Goal: Task Accomplishment & Management: Complete application form

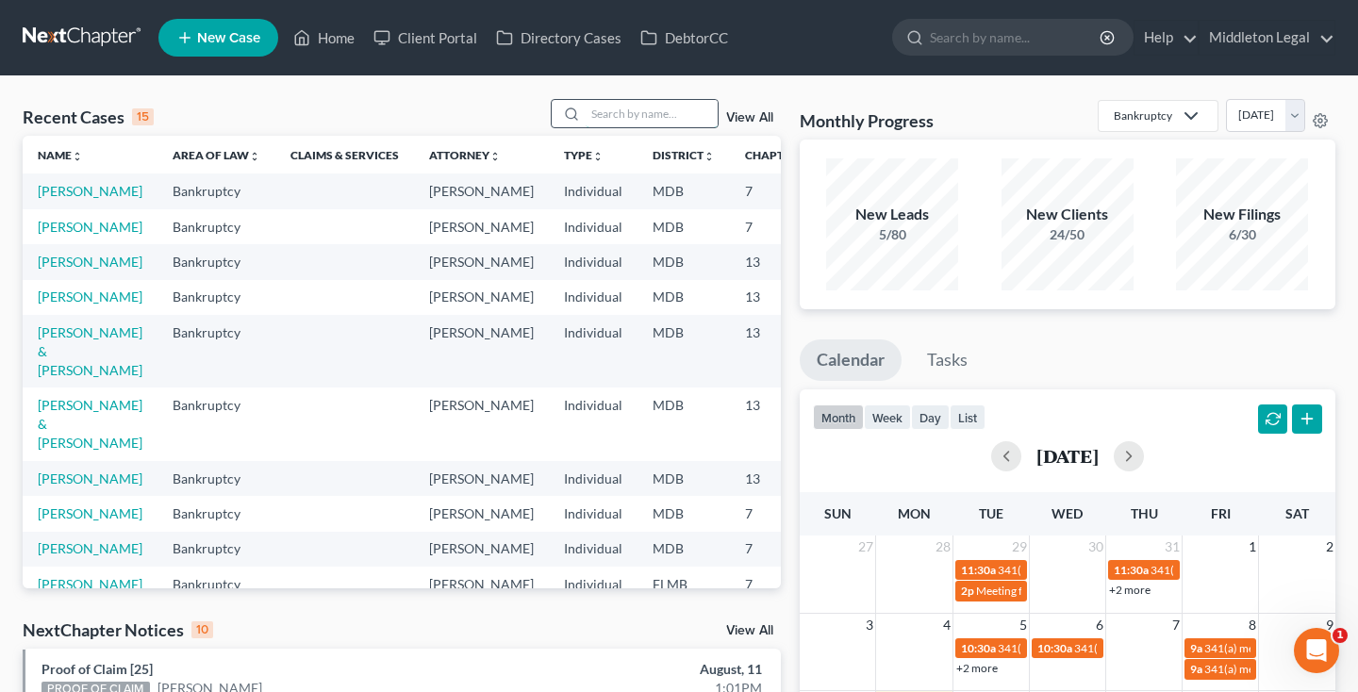
click at [655, 113] on input "search" at bounding box center [652, 113] width 132 height 27
type input "eubanks"
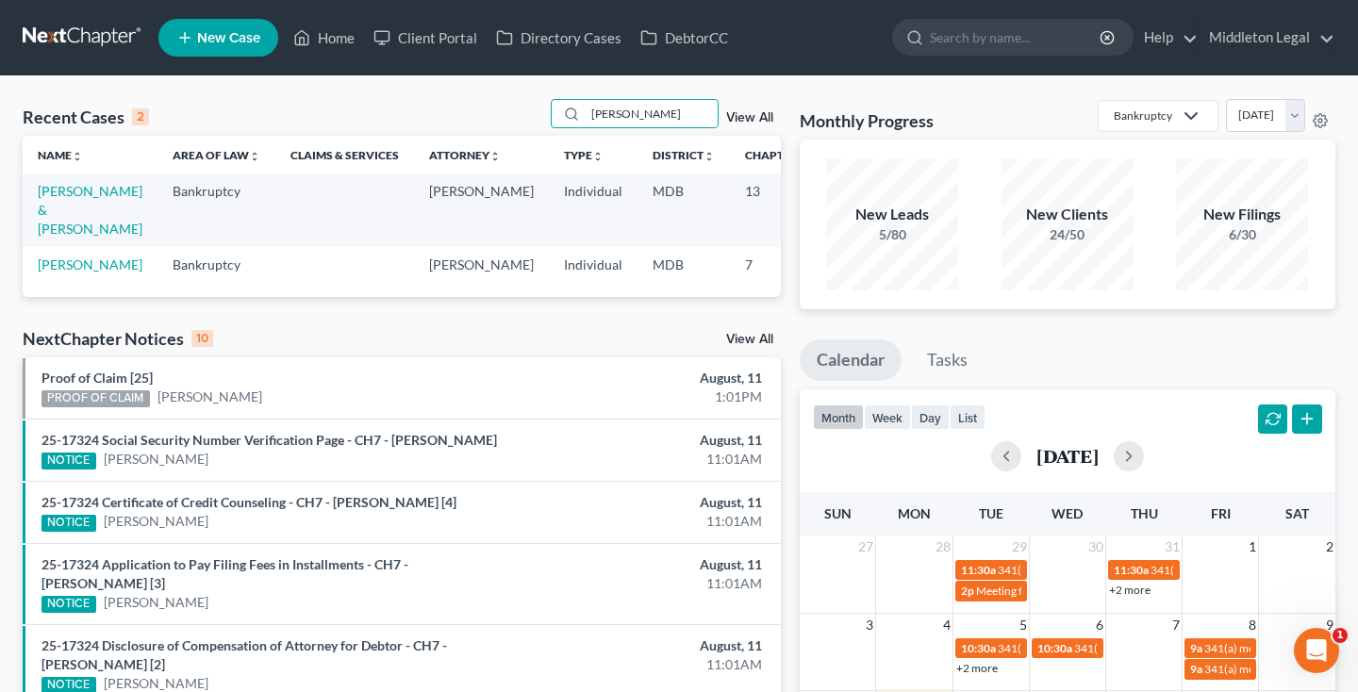
click at [43, 238] on td "[PERSON_NAME] & [PERSON_NAME]" at bounding box center [90, 210] width 135 height 73
click at [58, 237] on link "[PERSON_NAME] & [PERSON_NAME]" at bounding box center [90, 210] width 105 height 54
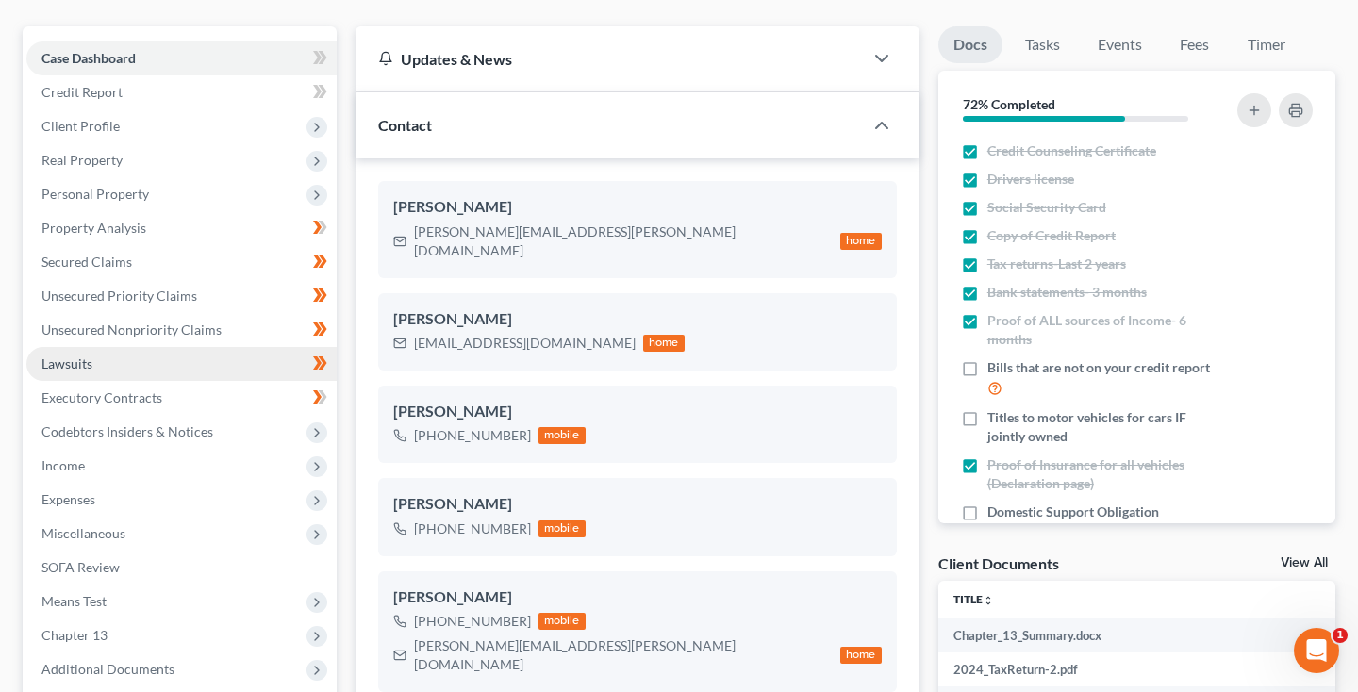
scroll to position [187, 0]
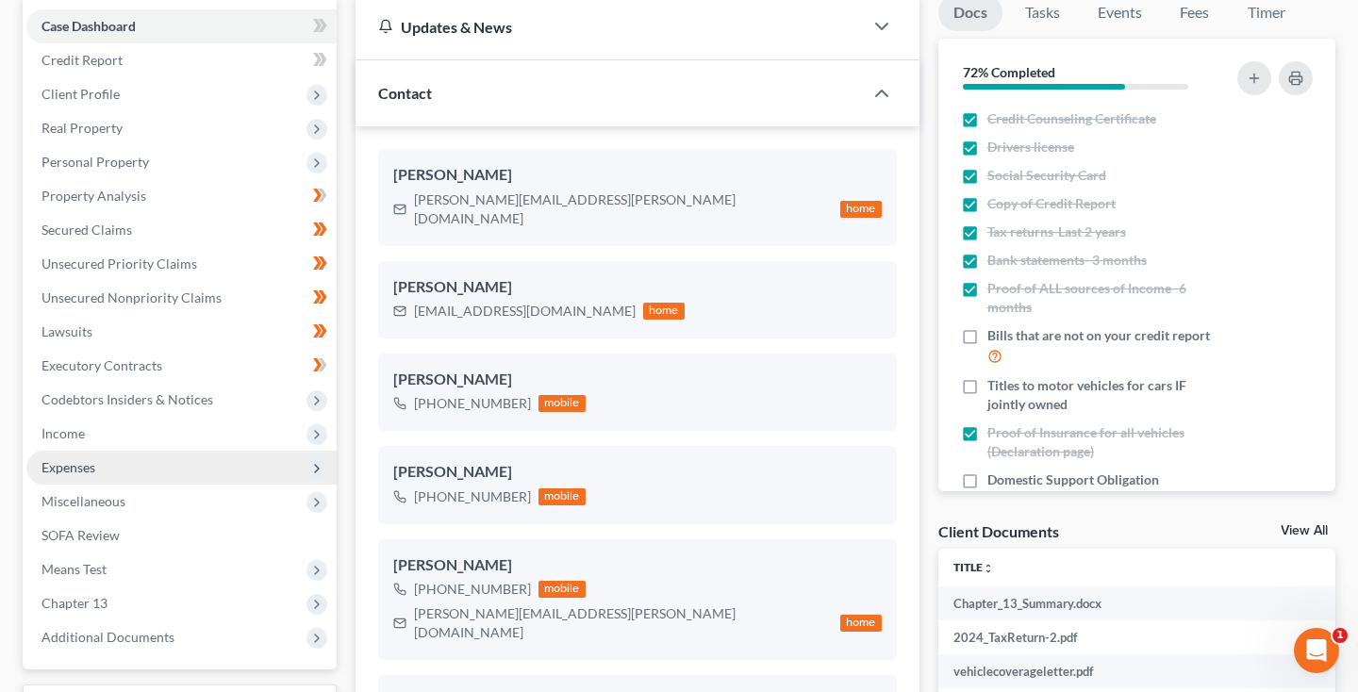
click at [69, 466] on span "Expenses" at bounding box center [69, 467] width 54 height 16
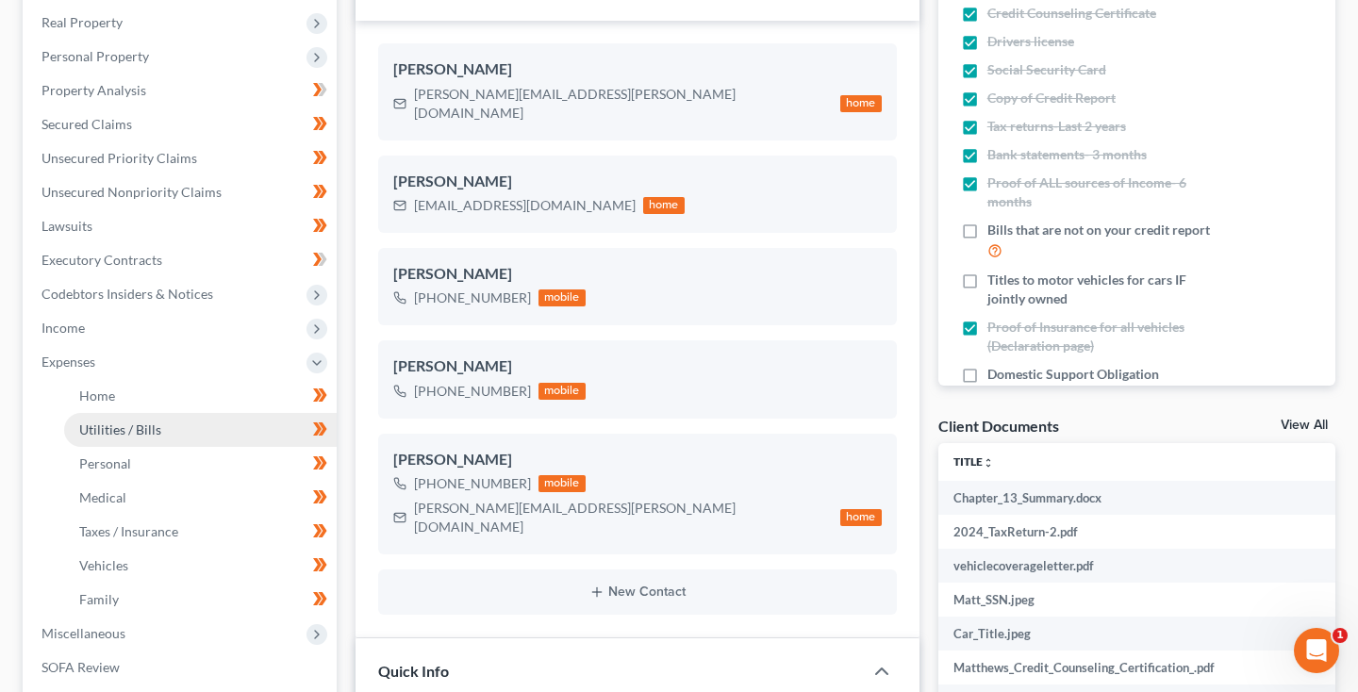
scroll to position [321, 0]
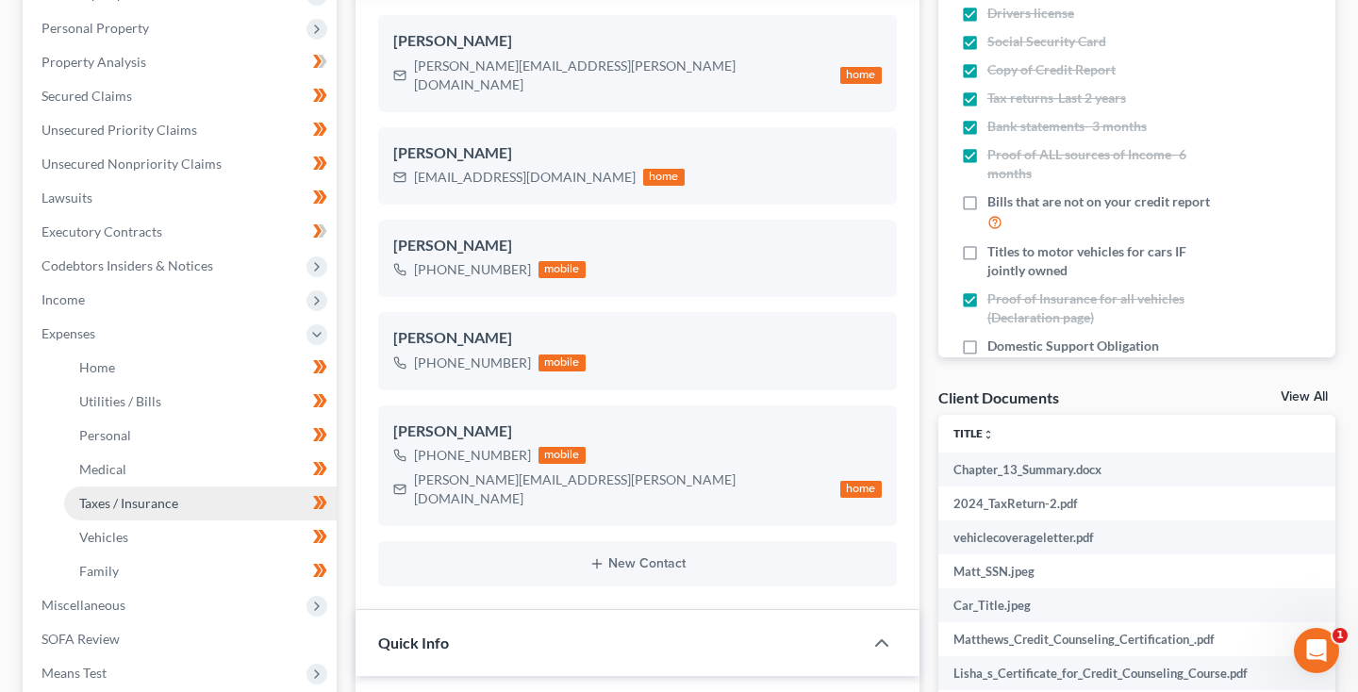
click at [113, 504] on span "Taxes / Insurance" at bounding box center [128, 503] width 99 height 16
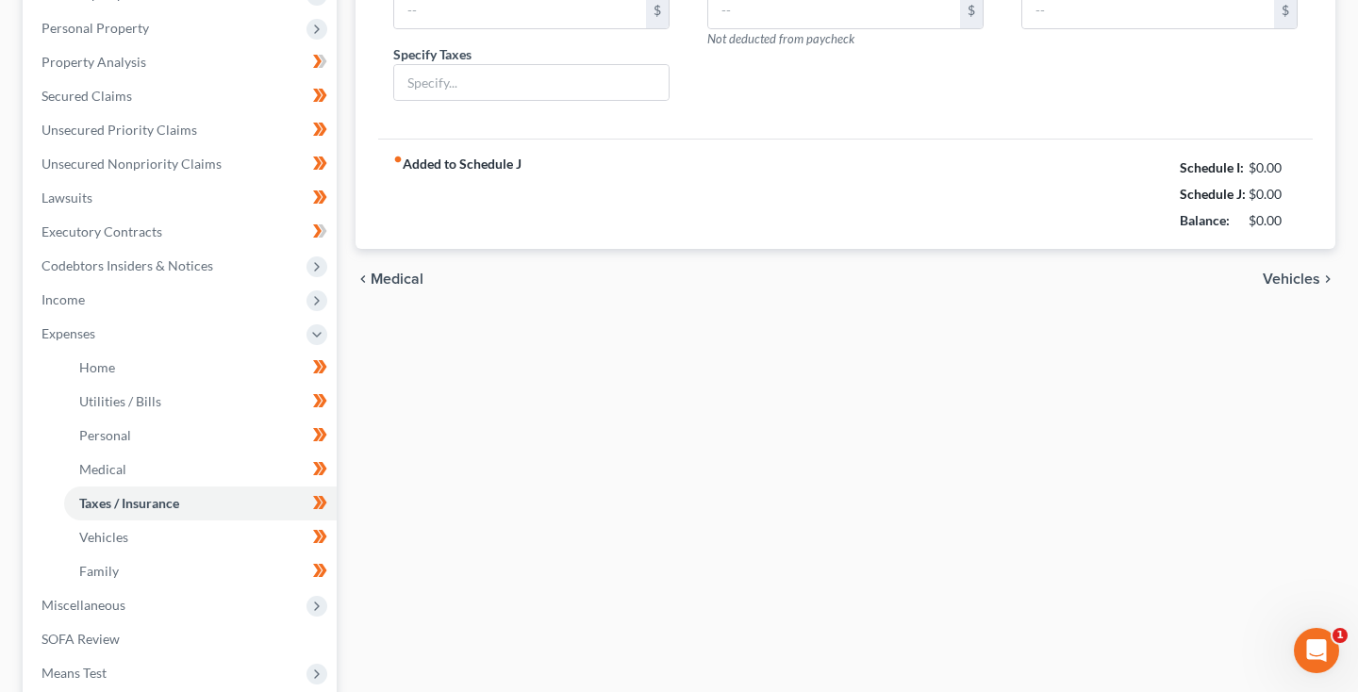
type input "1,380.70"
type input "Quarterly Taxes"
type input "45.00"
type input "58.00"
type input "ESA Cat Insurance"
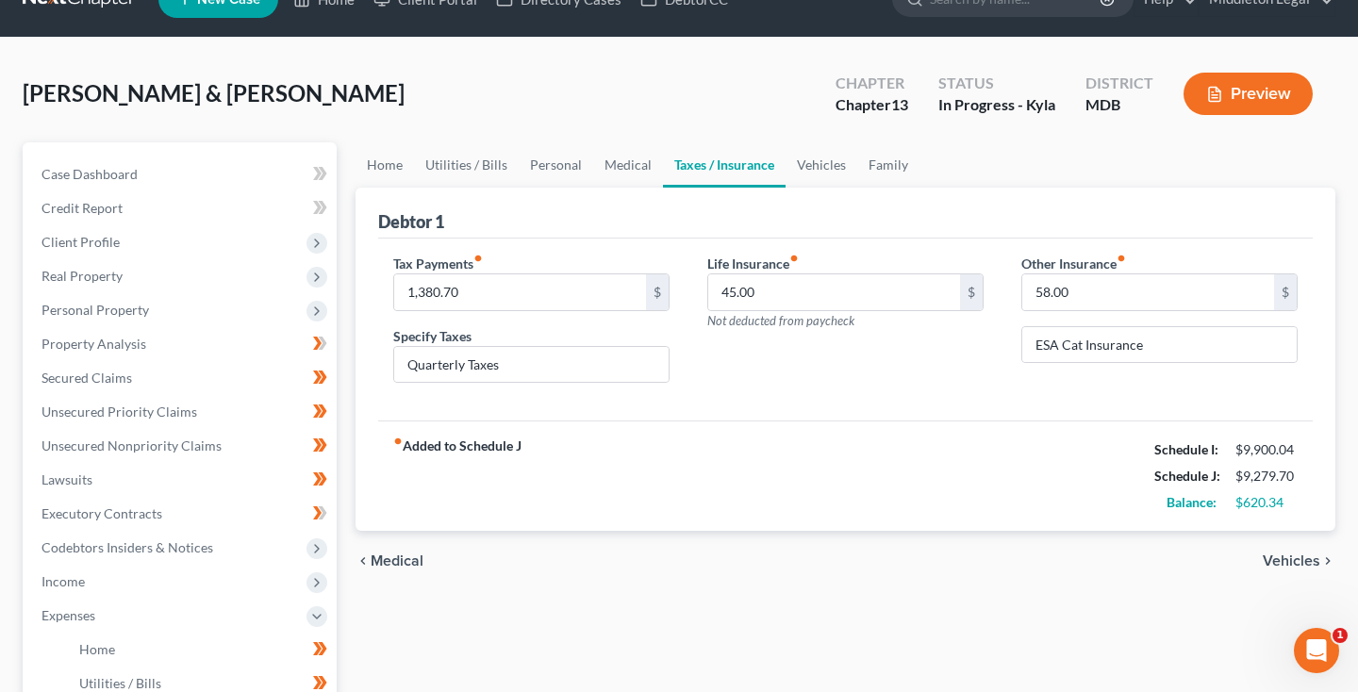
scroll to position [66, 0]
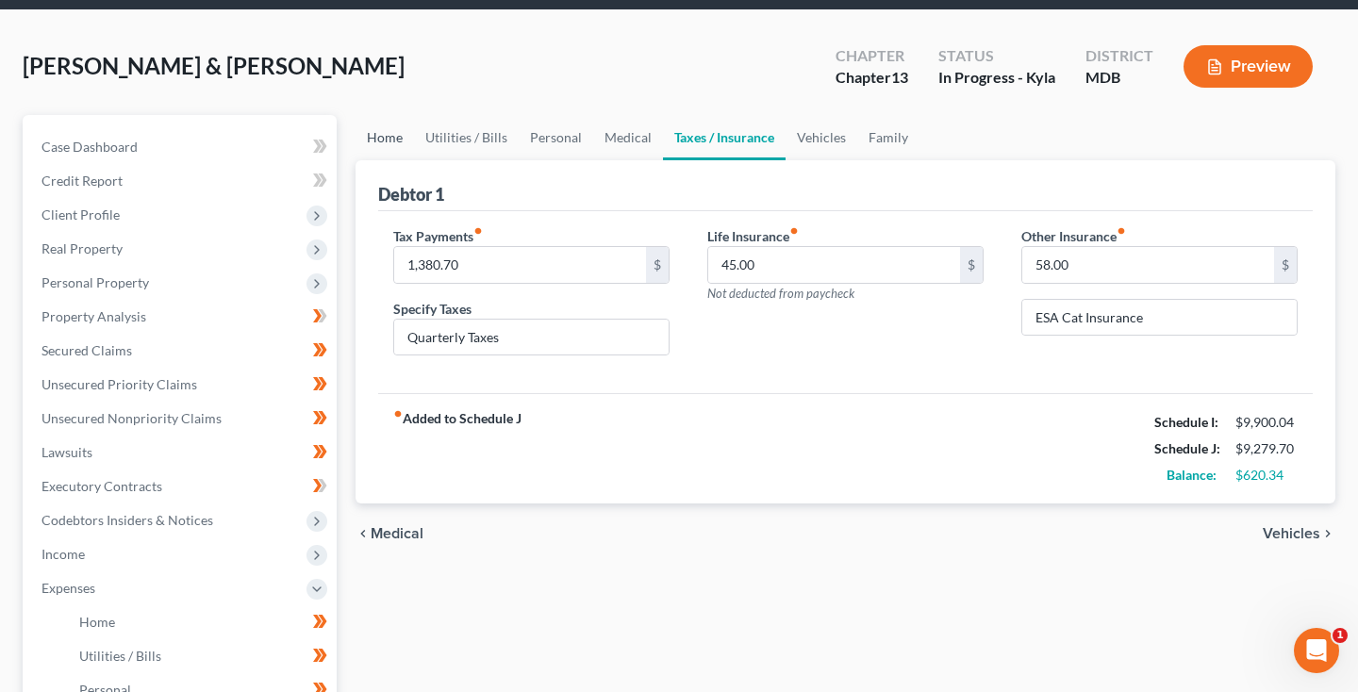
click at [394, 147] on link "Home" at bounding box center [385, 137] width 58 height 45
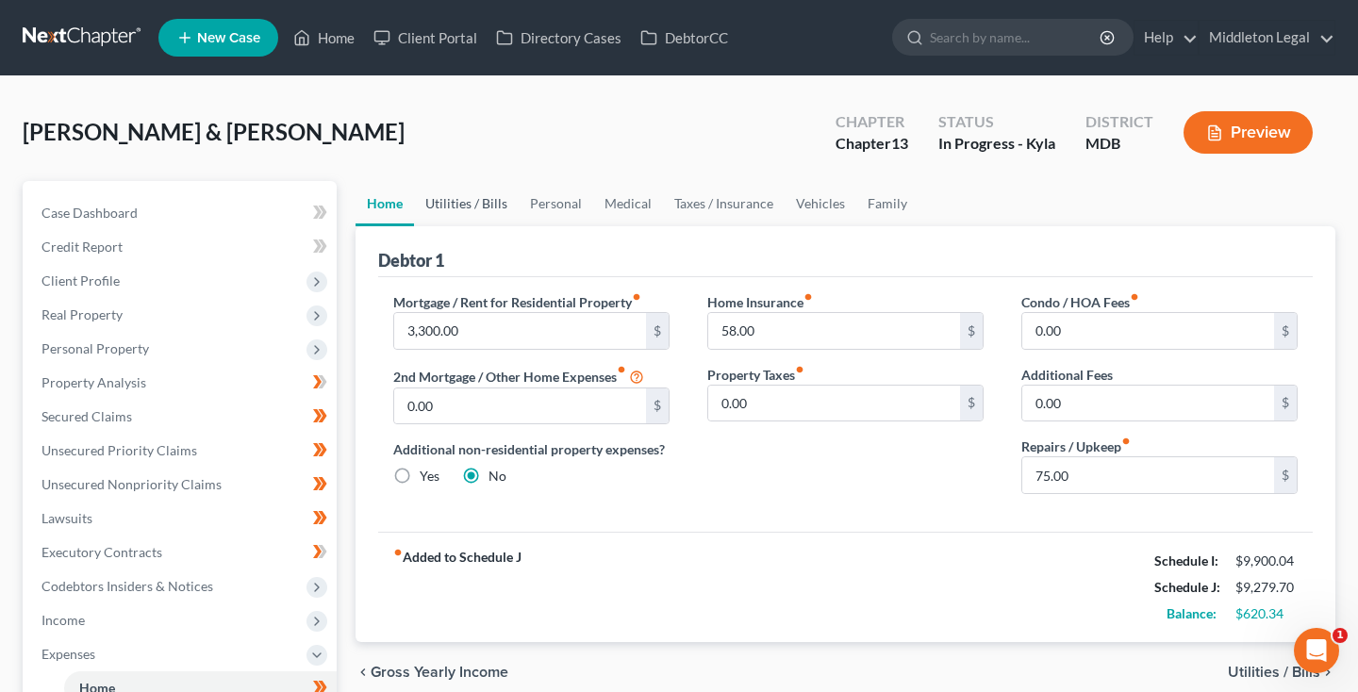
click at [459, 200] on link "Utilities / Bills" at bounding box center [466, 203] width 105 height 45
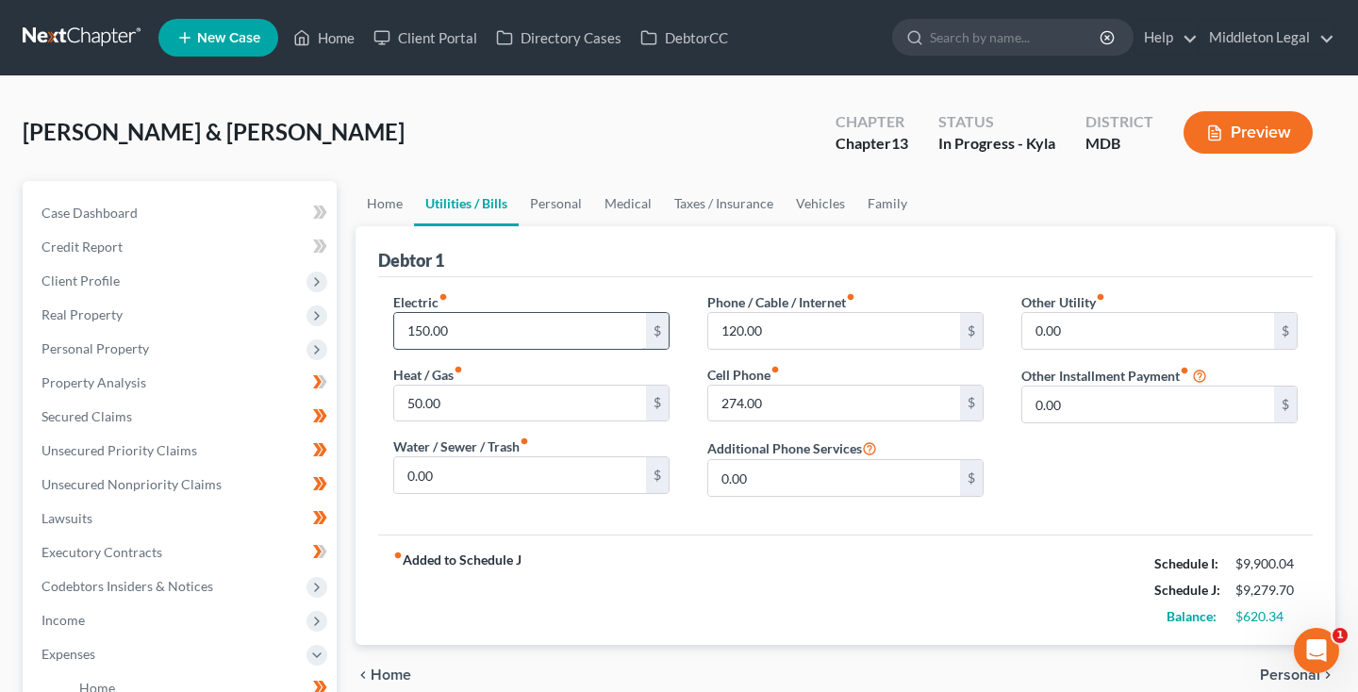
drag, startPoint x: 412, startPoint y: 331, endPoint x: 394, endPoint y: 331, distance: 17.9
click at [394, 331] on input "150.00" at bounding box center [520, 331] width 252 height 36
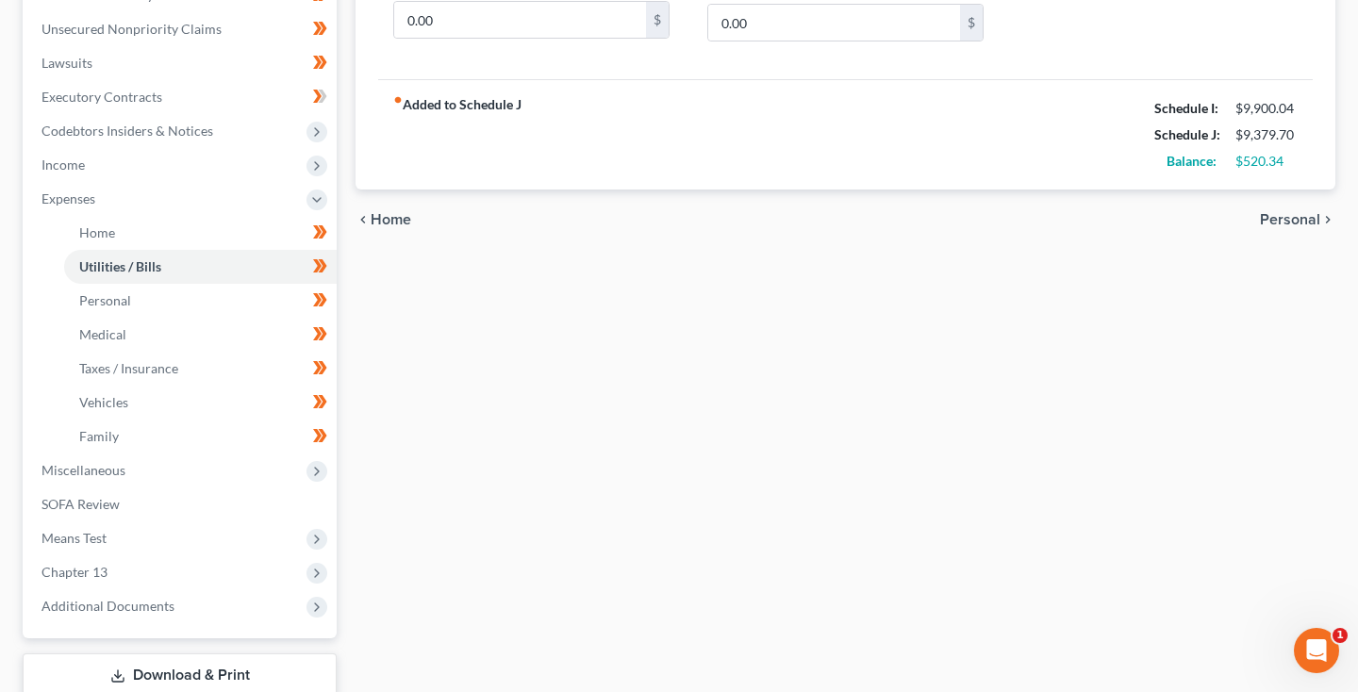
scroll to position [462, 0]
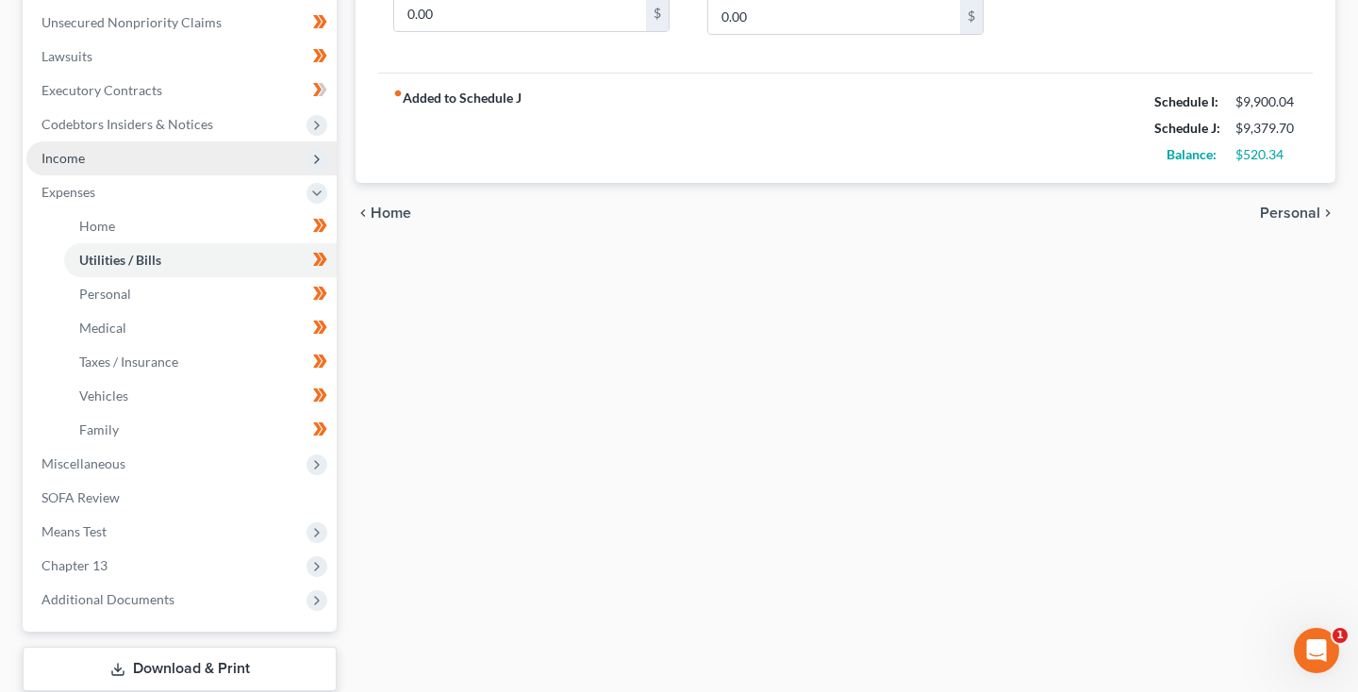
type input "250.00"
click at [97, 154] on span "Income" at bounding box center [181, 159] width 310 height 34
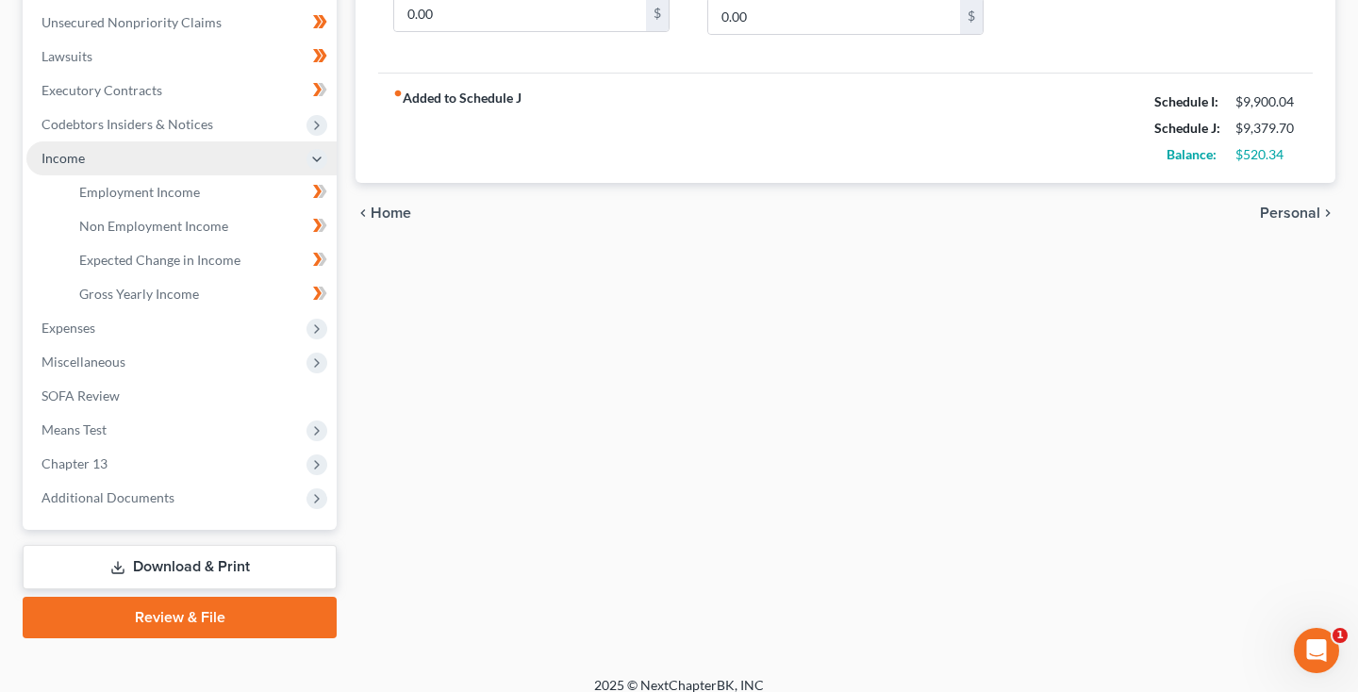
click at [97, 154] on span "Income" at bounding box center [181, 159] width 310 height 34
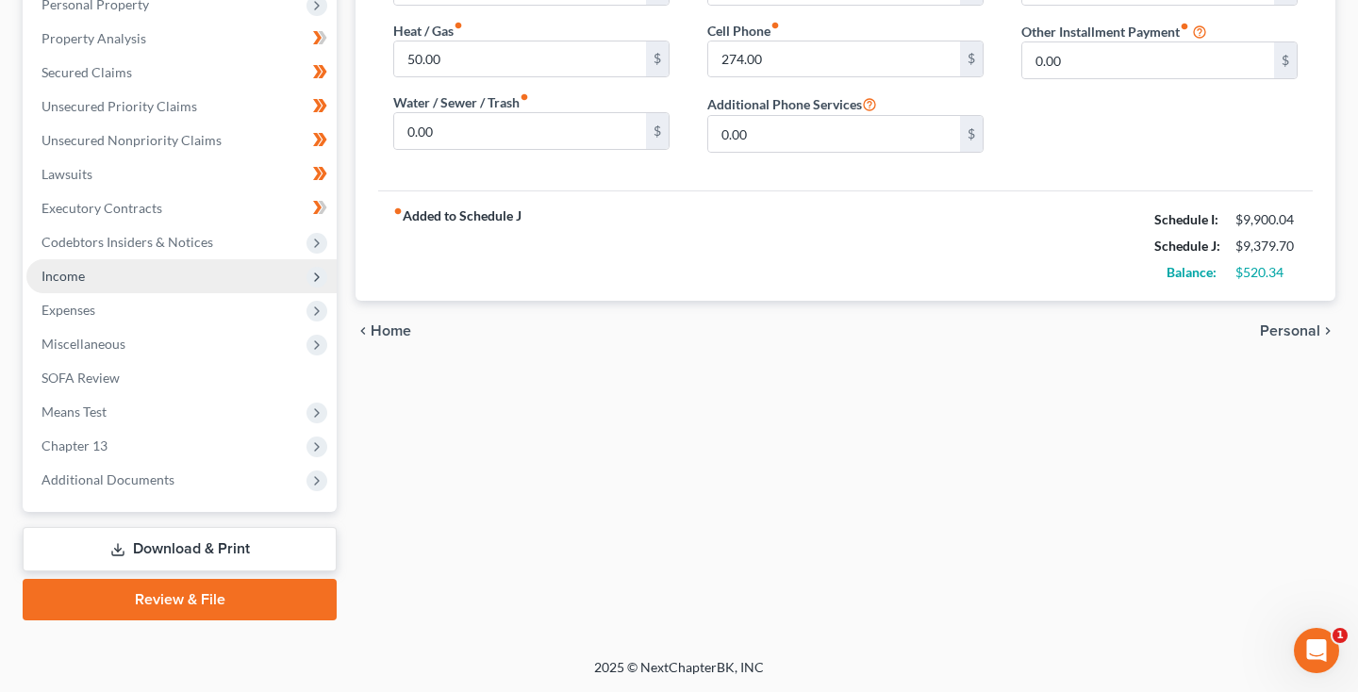
scroll to position [344, 0]
click at [101, 276] on span "Income" at bounding box center [181, 276] width 310 height 34
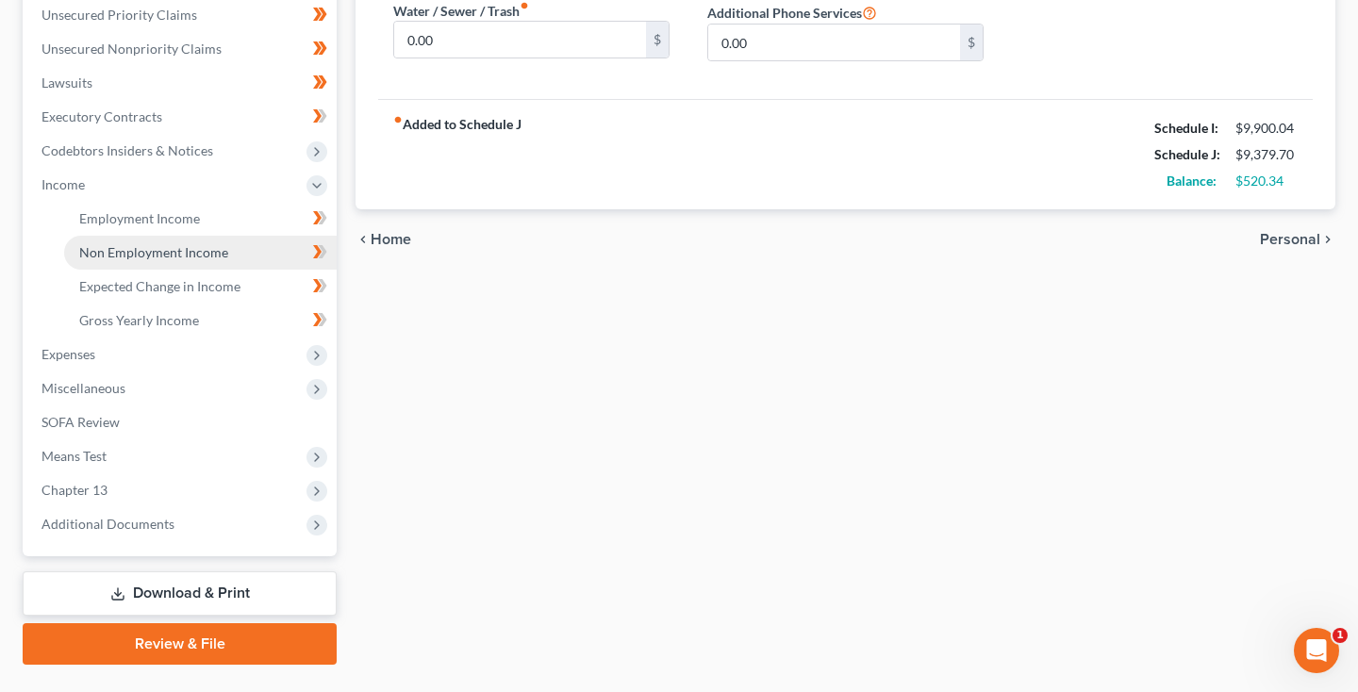
scroll to position [461, 0]
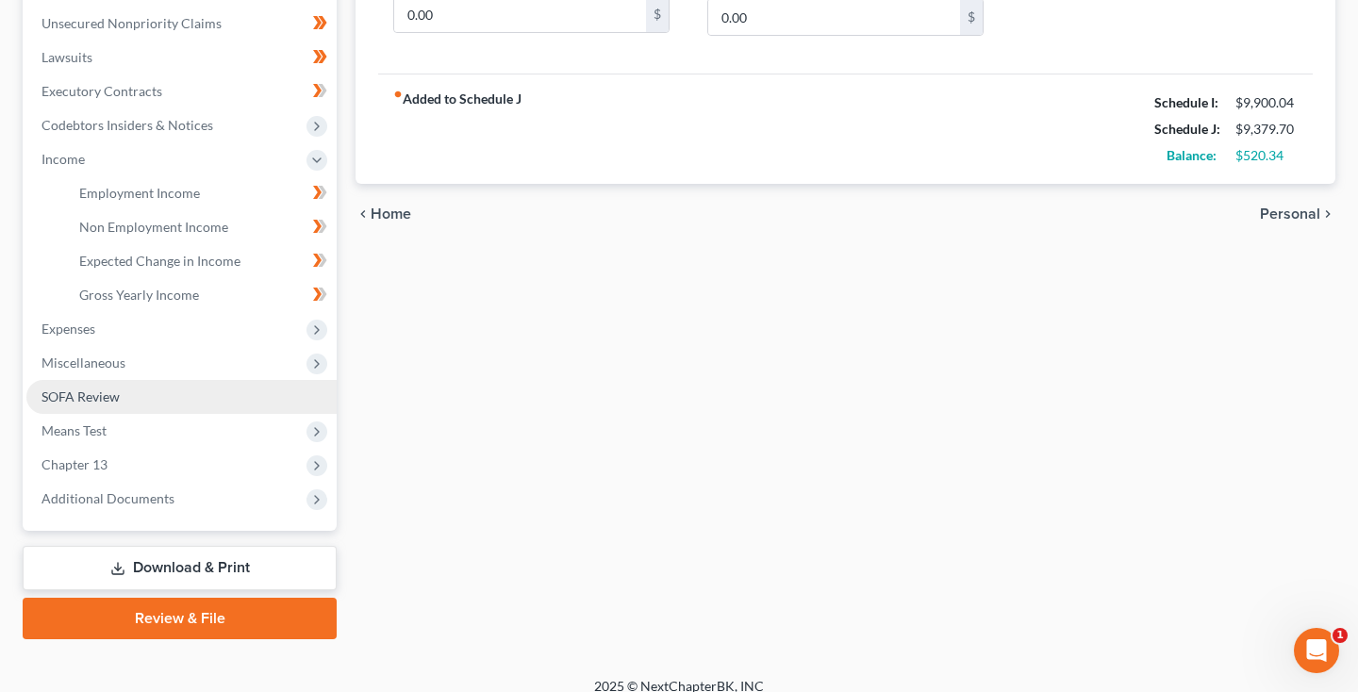
click at [120, 392] on link "SOFA Review" at bounding box center [181, 397] width 310 height 34
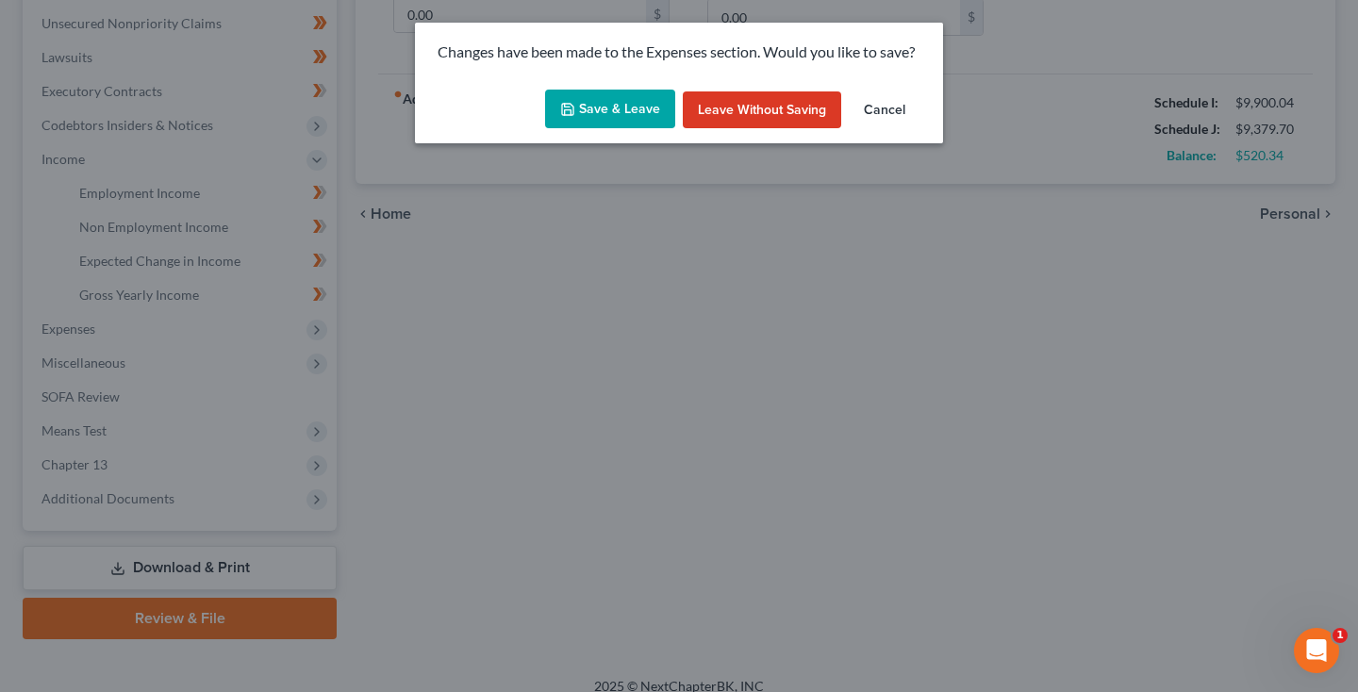
click at [596, 99] on button "Save & Leave" at bounding box center [610, 110] width 130 height 40
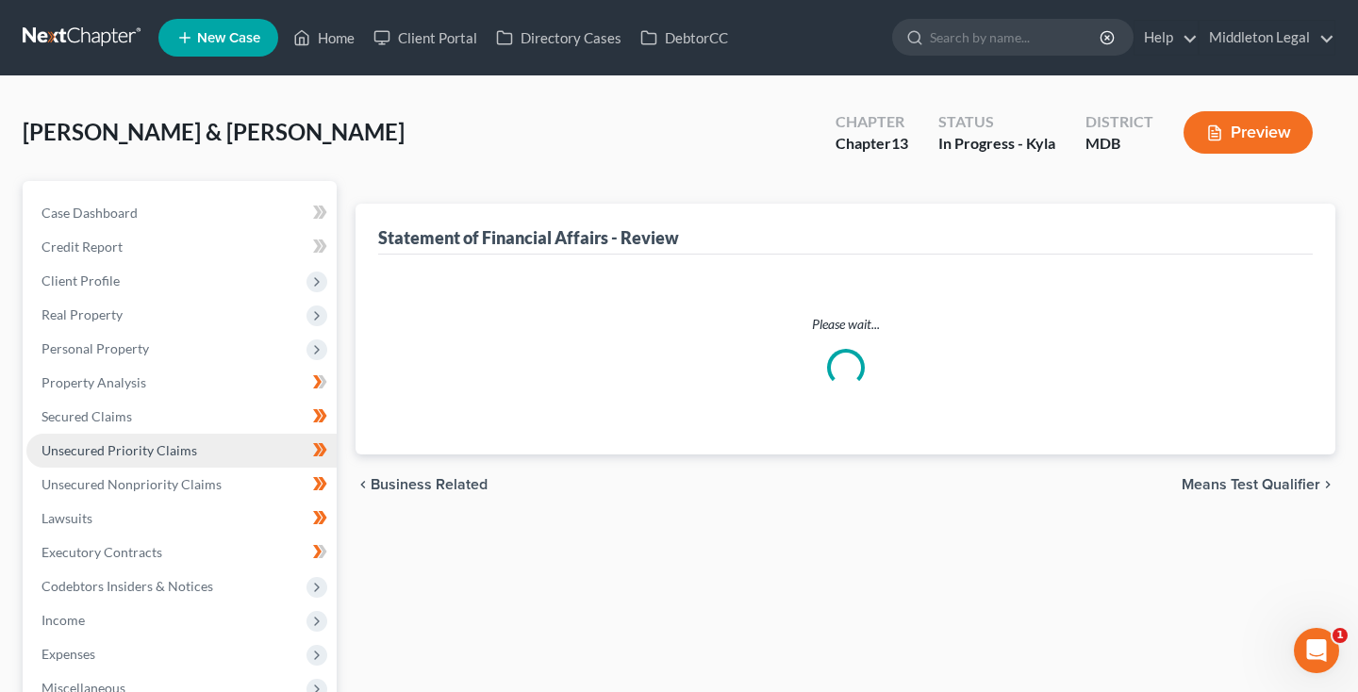
click at [143, 435] on link "Unsecured Priority Claims" at bounding box center [181, 451] width 310 height 34
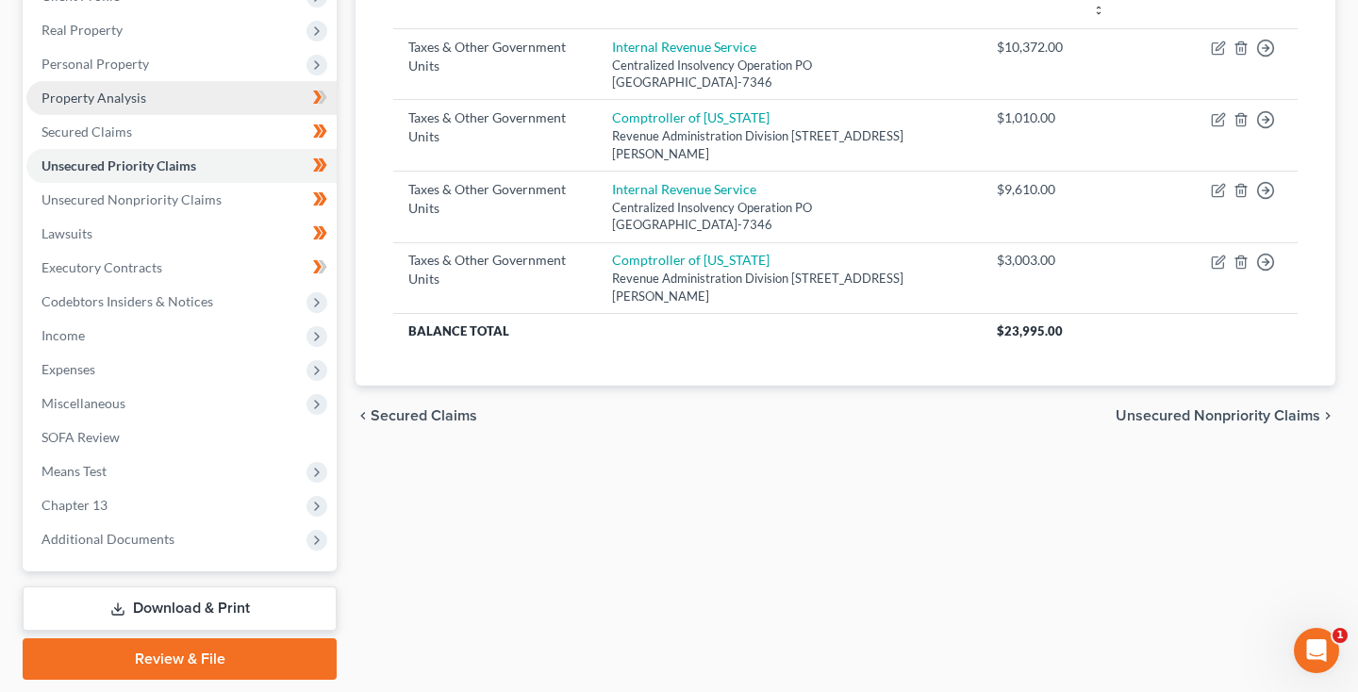
scroll to position [286, 0]
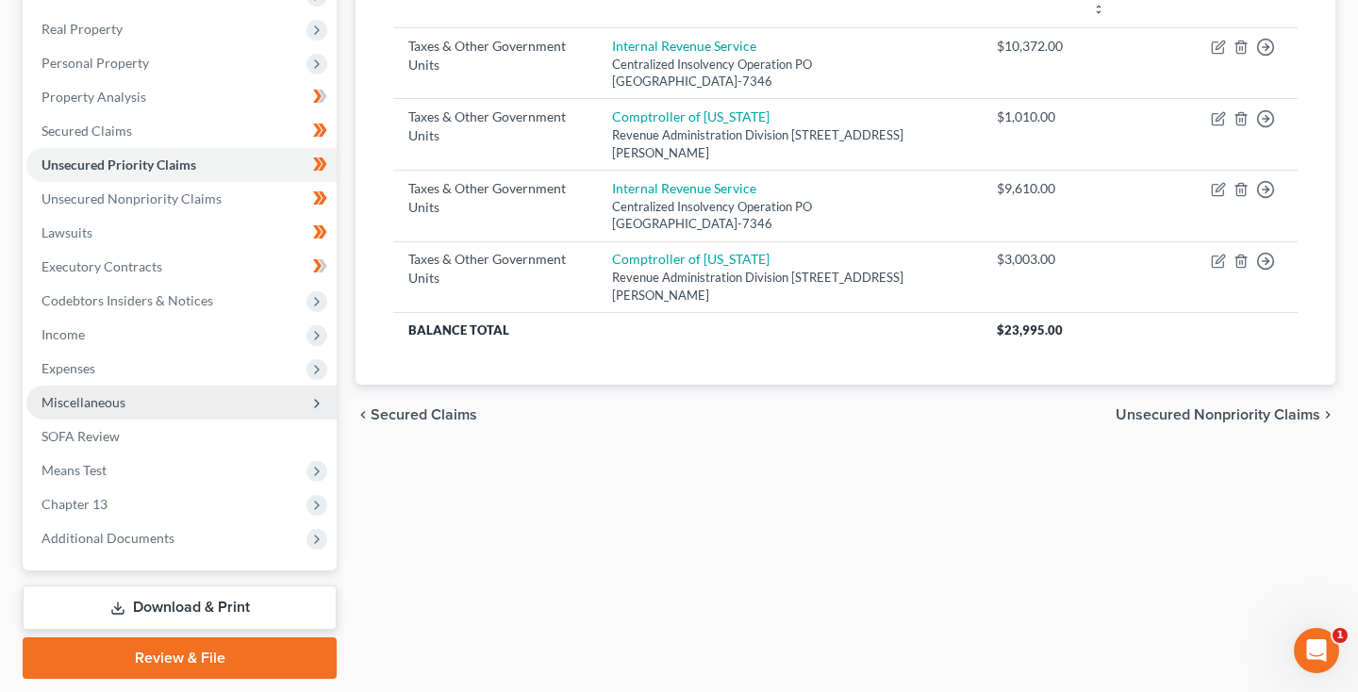
click at [157, 406] on span "Miscellaneous" at bounding box center [181, 403] width 310 height 34
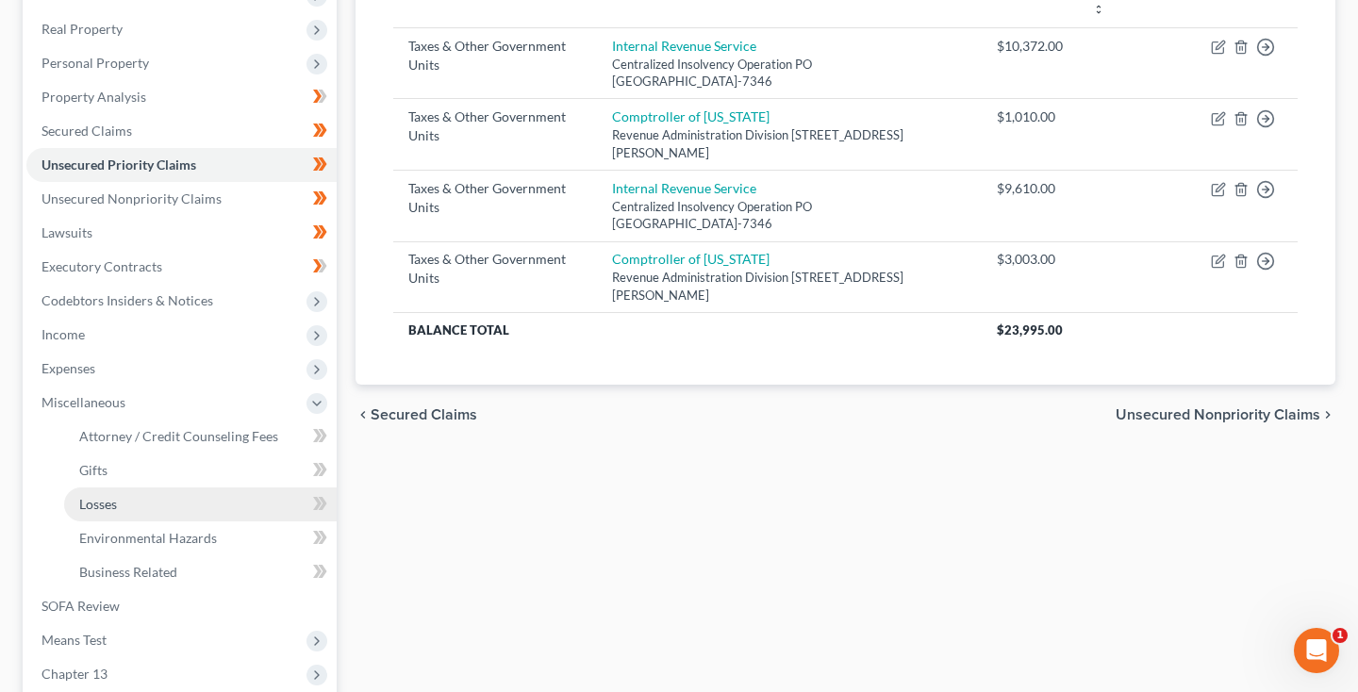
scroll to position [320, 0]
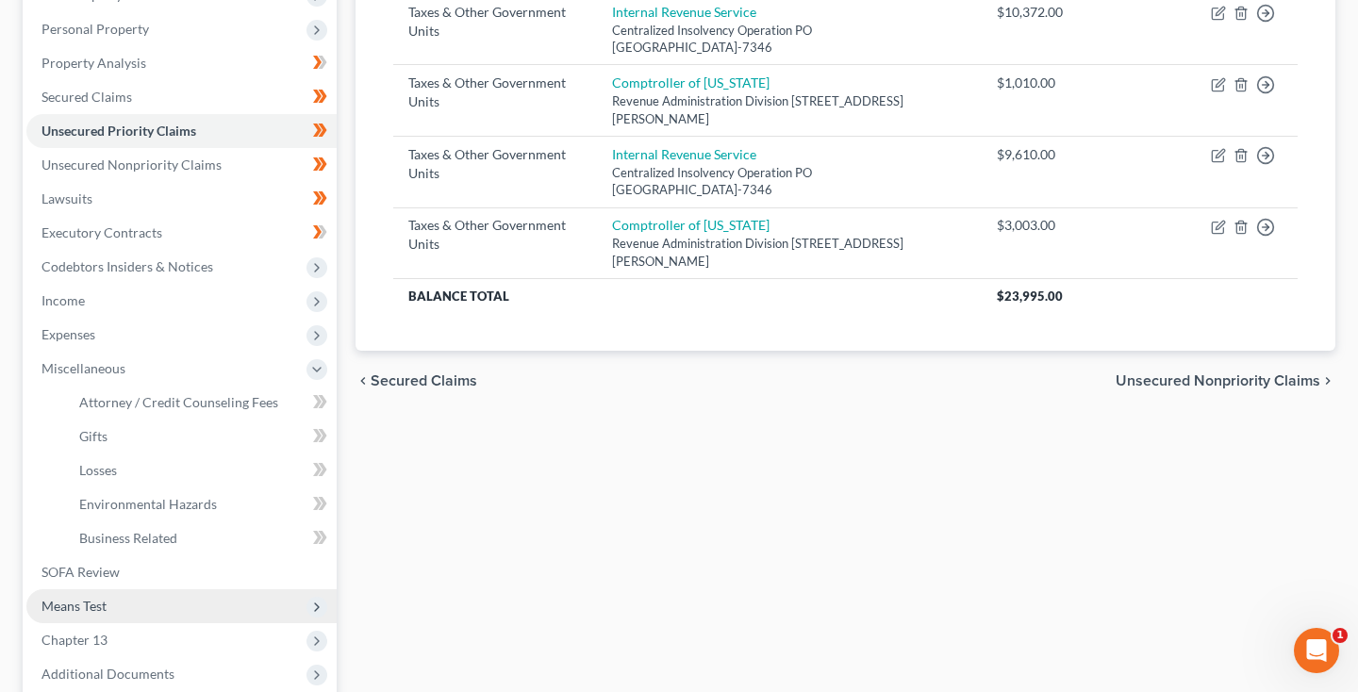
click at [129, 599] on span "Means Test" at bounding box center [181, 607] width 310 height 34
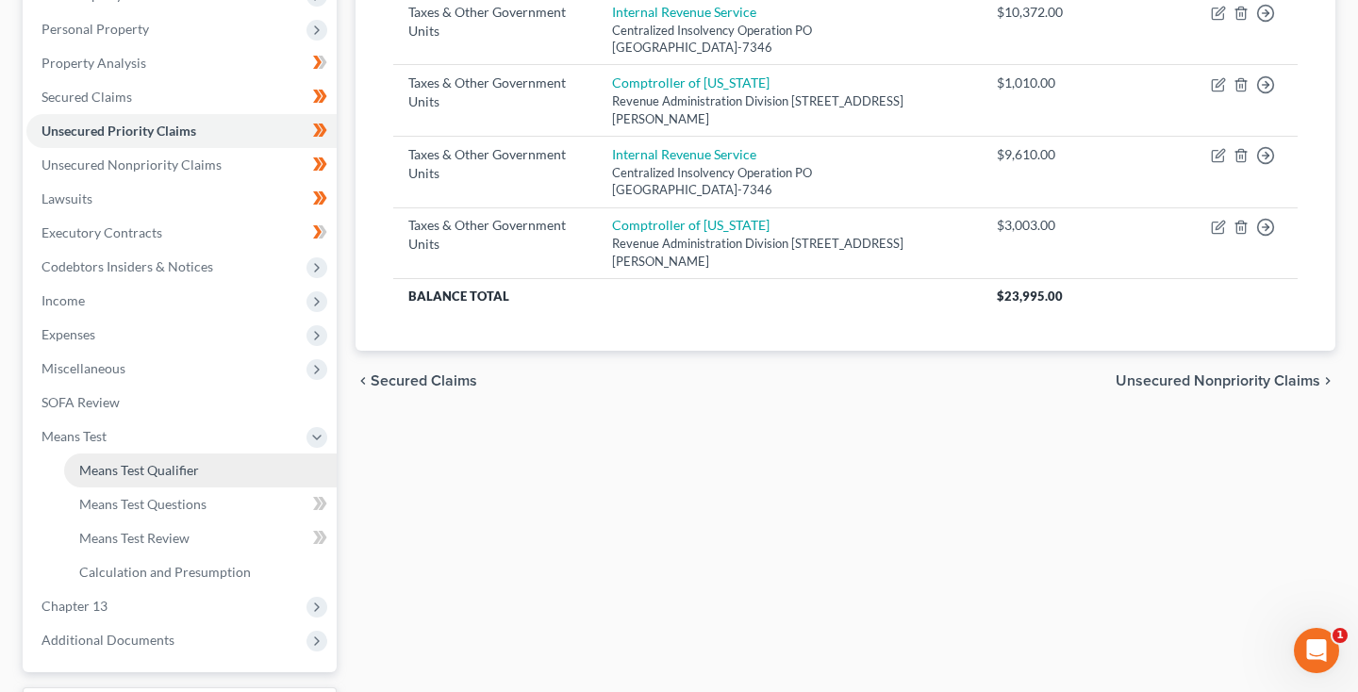
click at [125, 479] on link "Means Test Qualifier" at bounding box center [200, 471] width 273 height 34
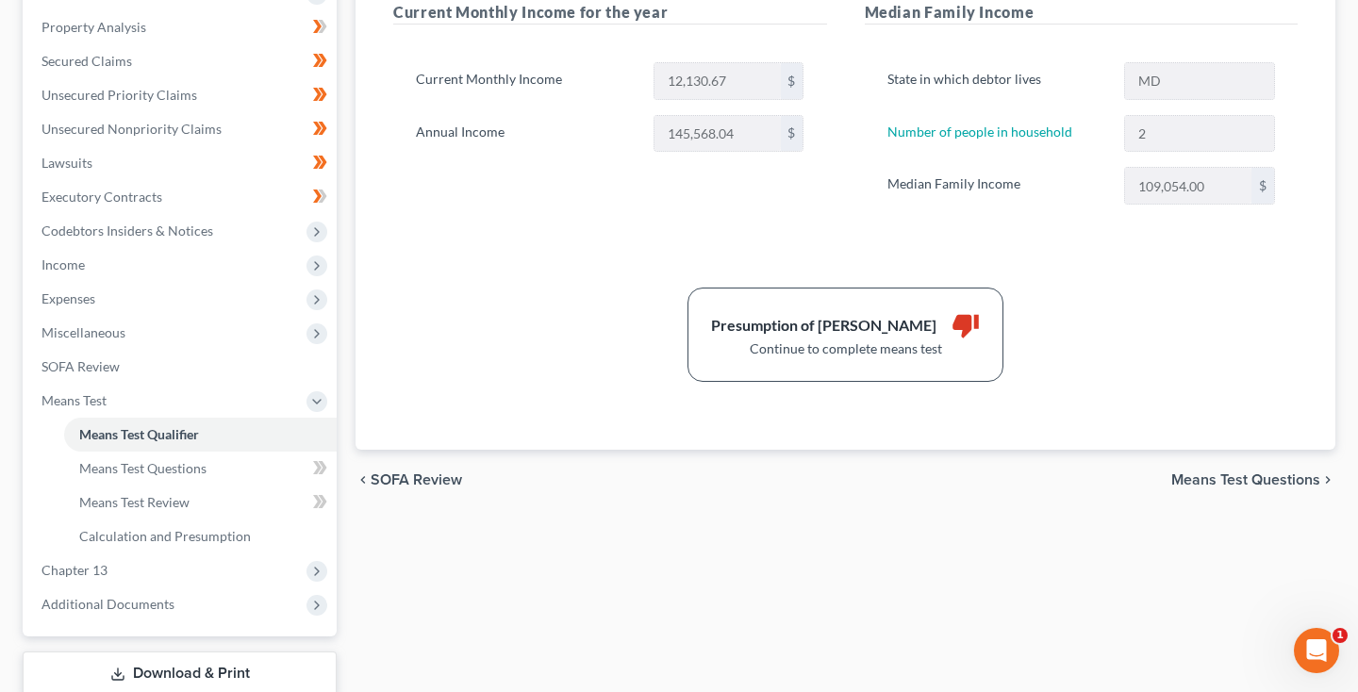
scroll to position [369, 0]
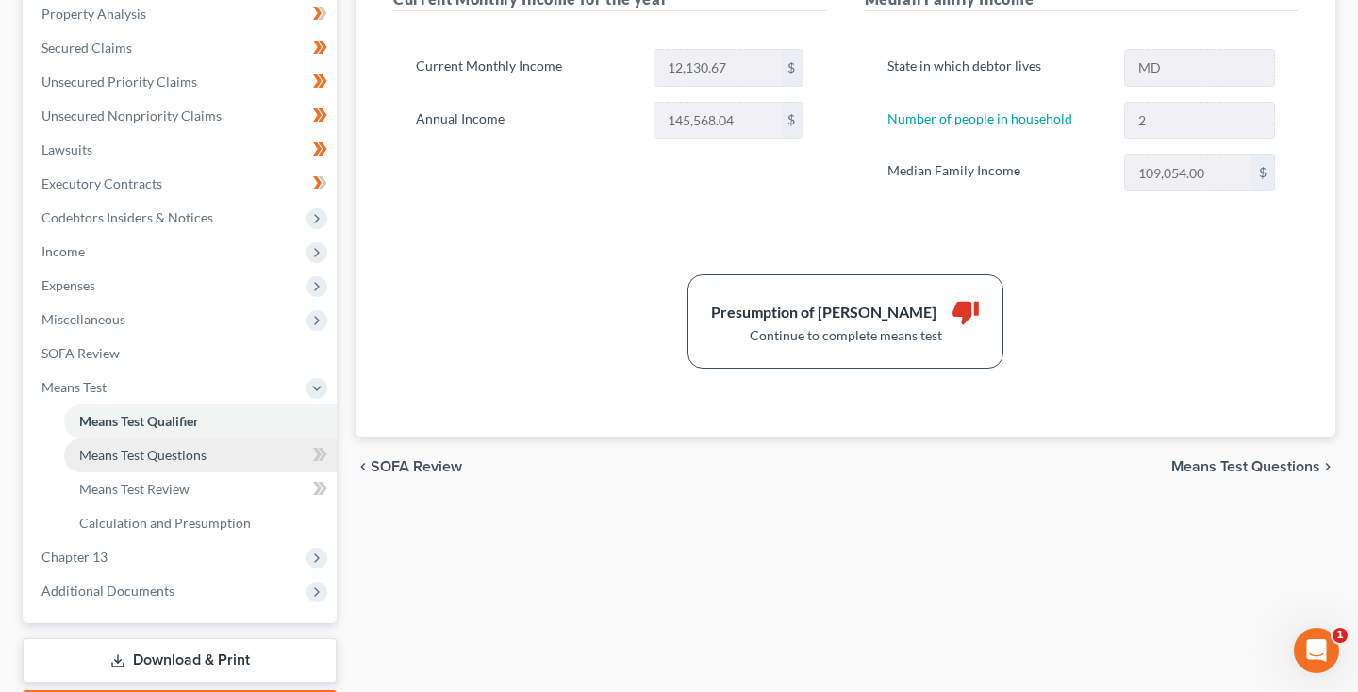
click at [200, 450] on span "Means Test Questions" at bounding box center [142, 455] width 127 height 16
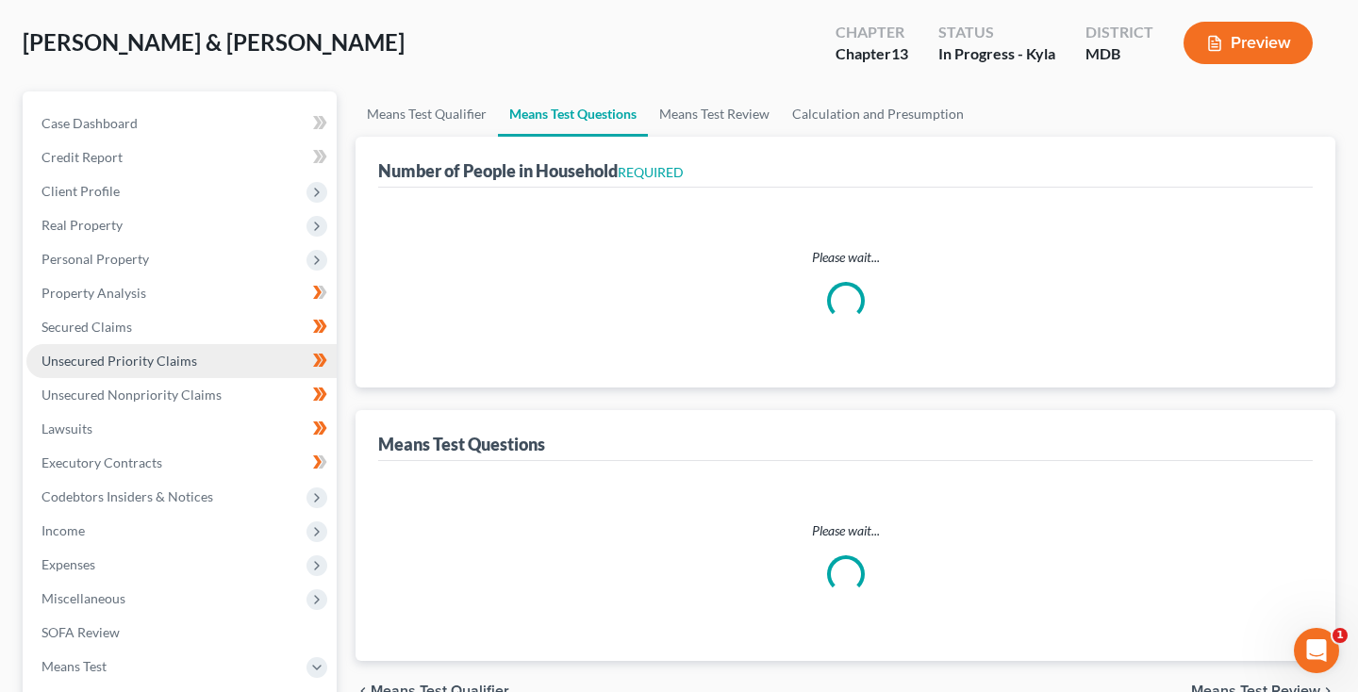
select select "1"
select select "60"
select select "1"
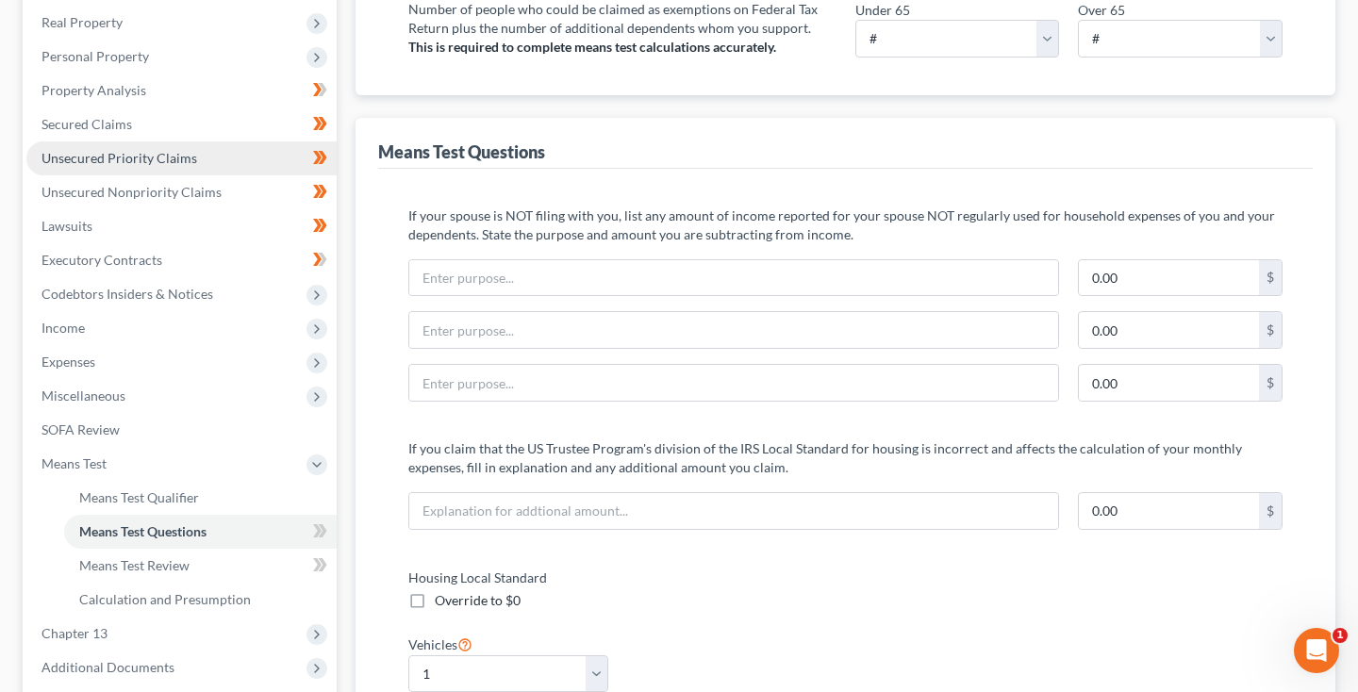
scroll to position [358, 0]
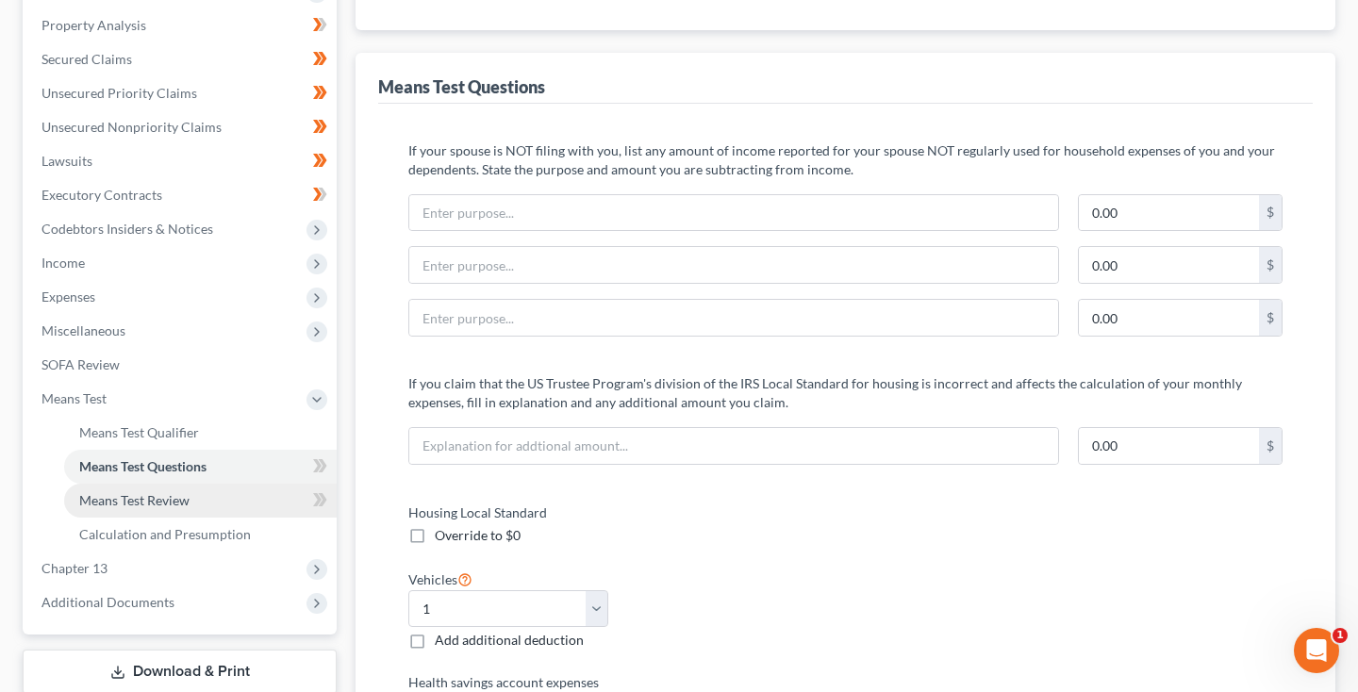
click at [180, 493] on span "Means Test Review" at bounding box center [134, 500] width 110 height 16
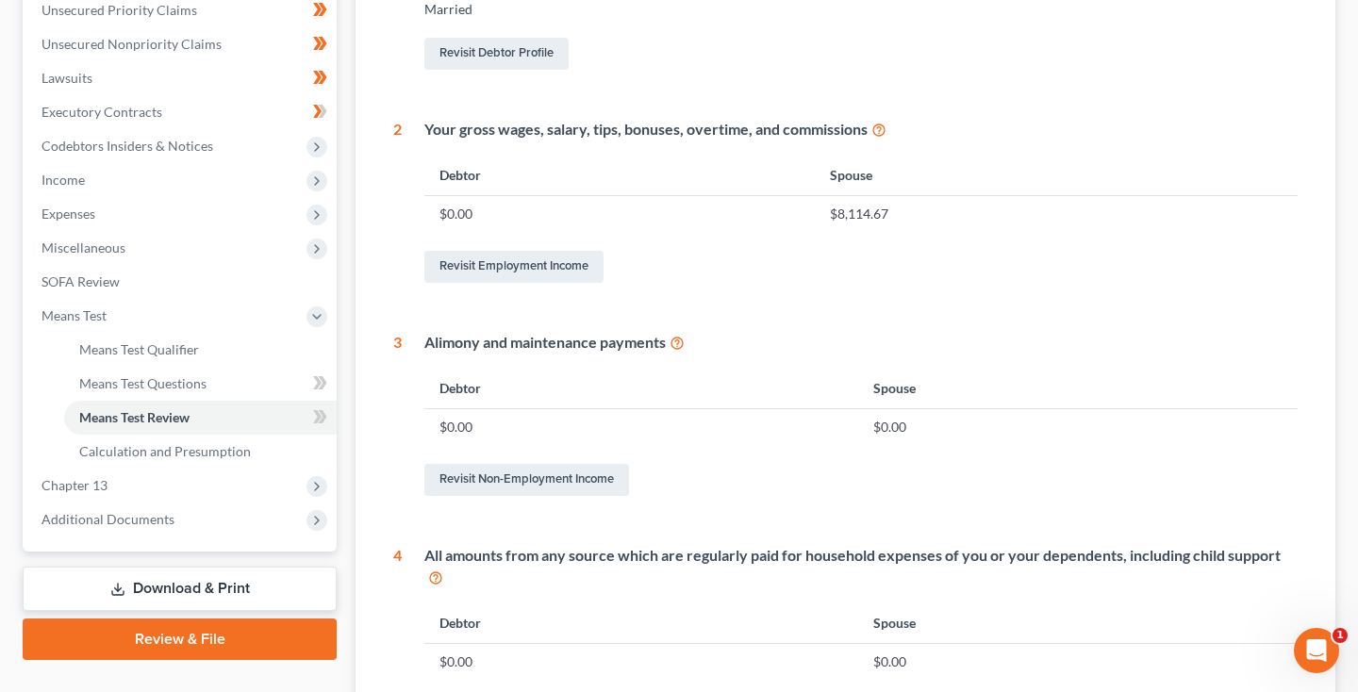
scroll to position [442, 0]
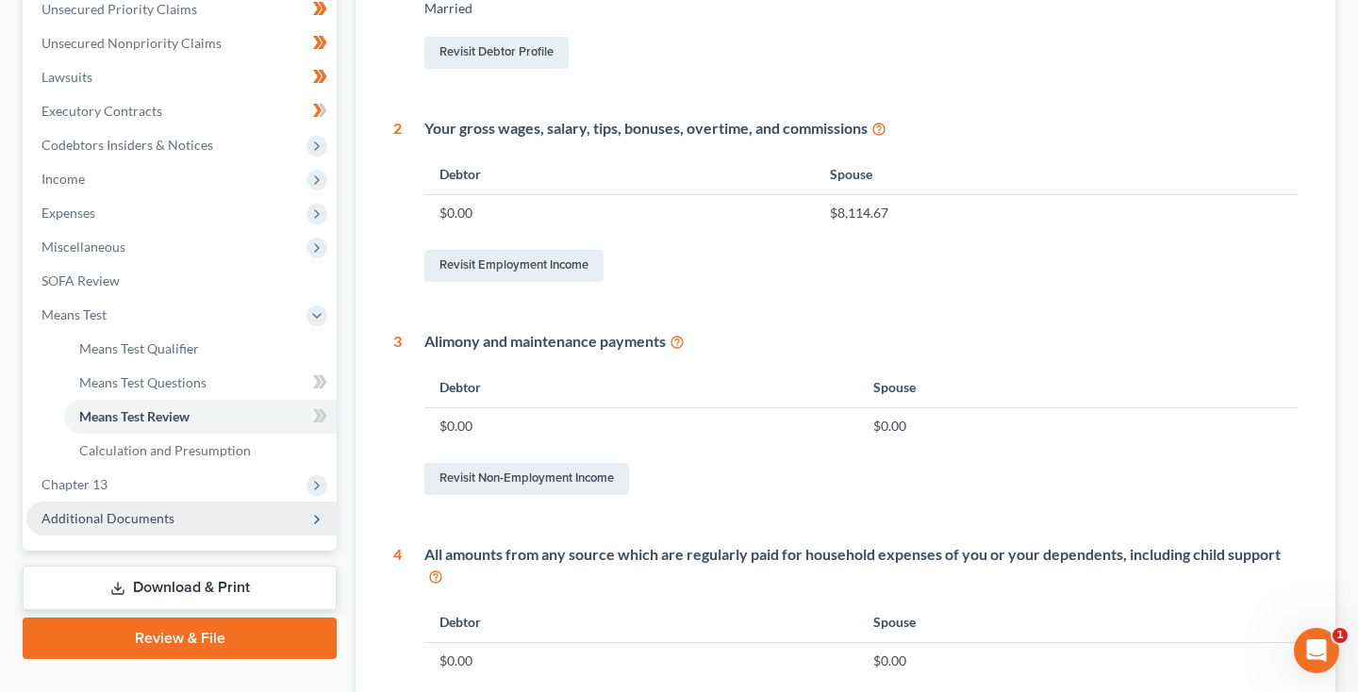
click at [183, 523] on span "Additional Documents" at bounding box center [181, 519] width 310 height 34
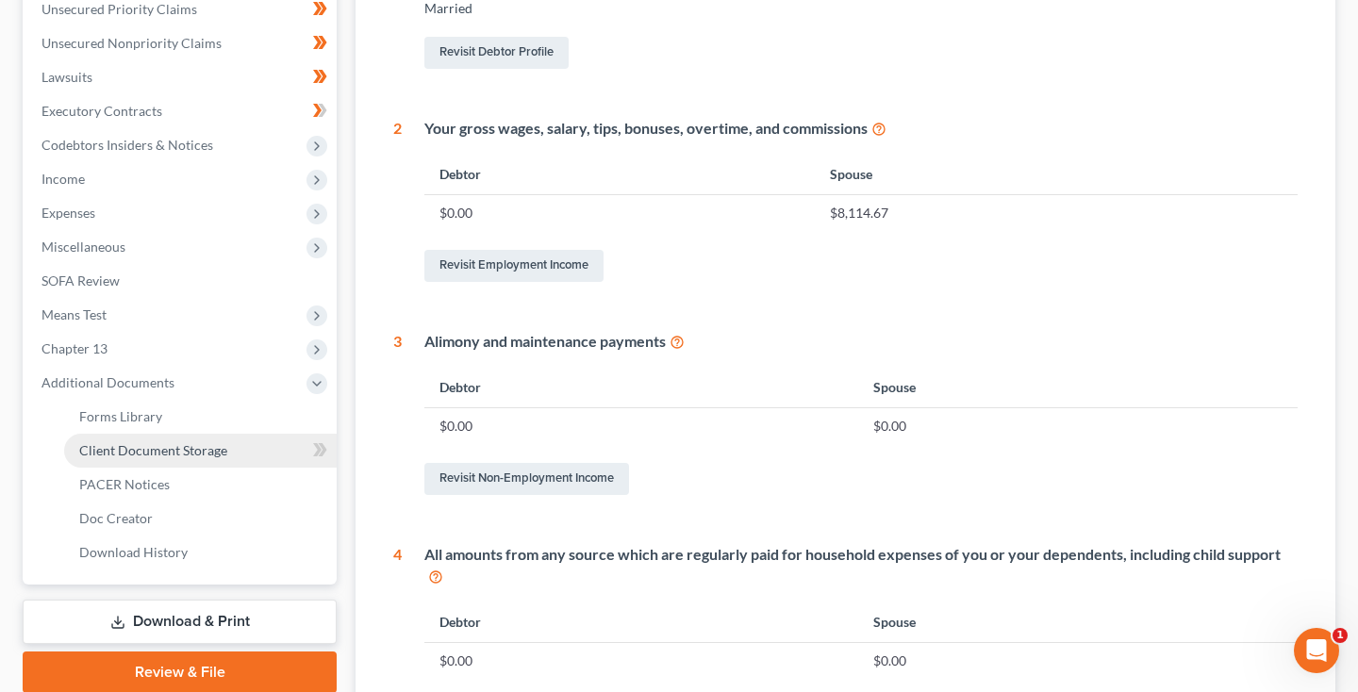
click at [154, 458] on link "Client Document Storage" at bounding box center [200, 451] width 273 height 34
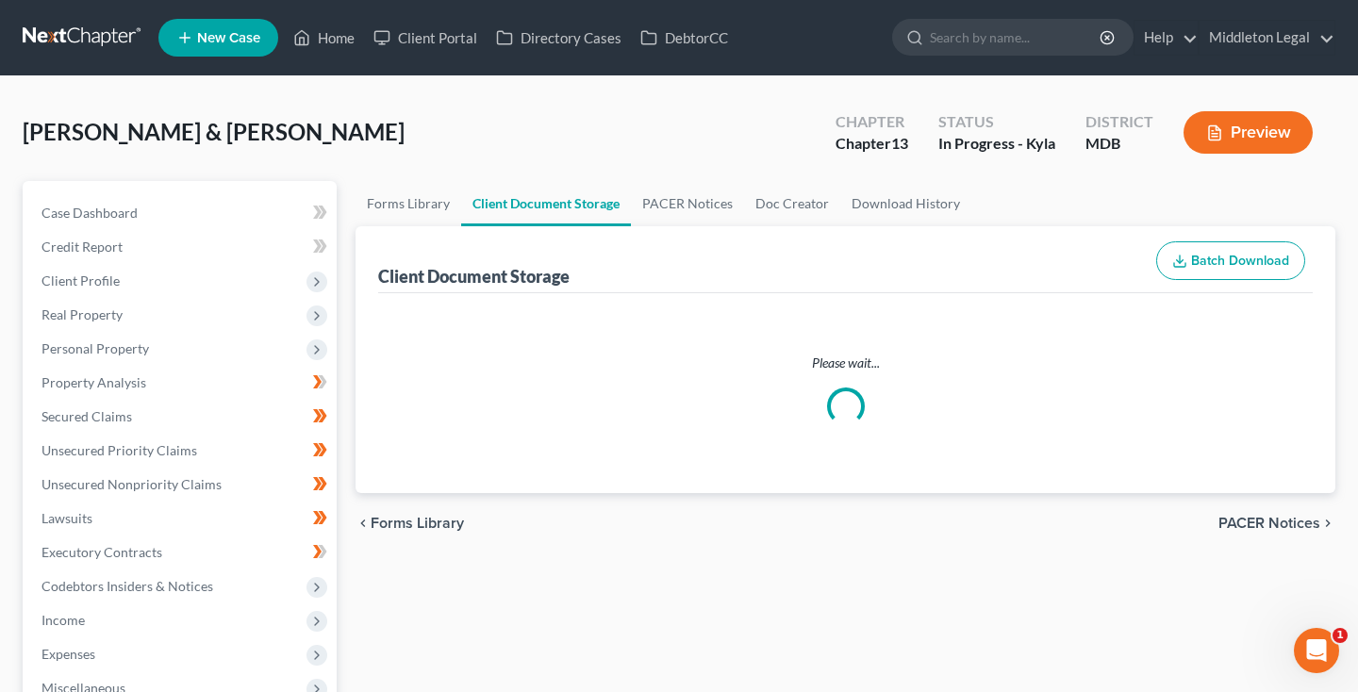
select select "14"
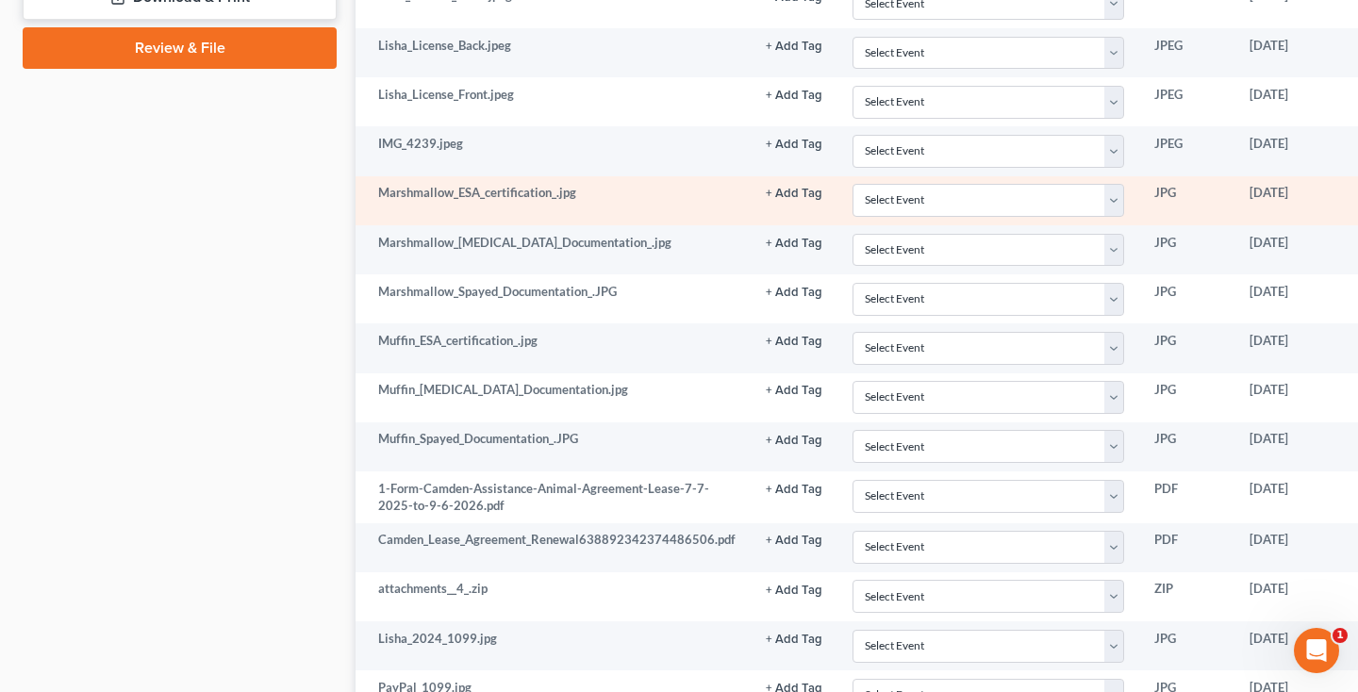
scroll to position [1066, 103]
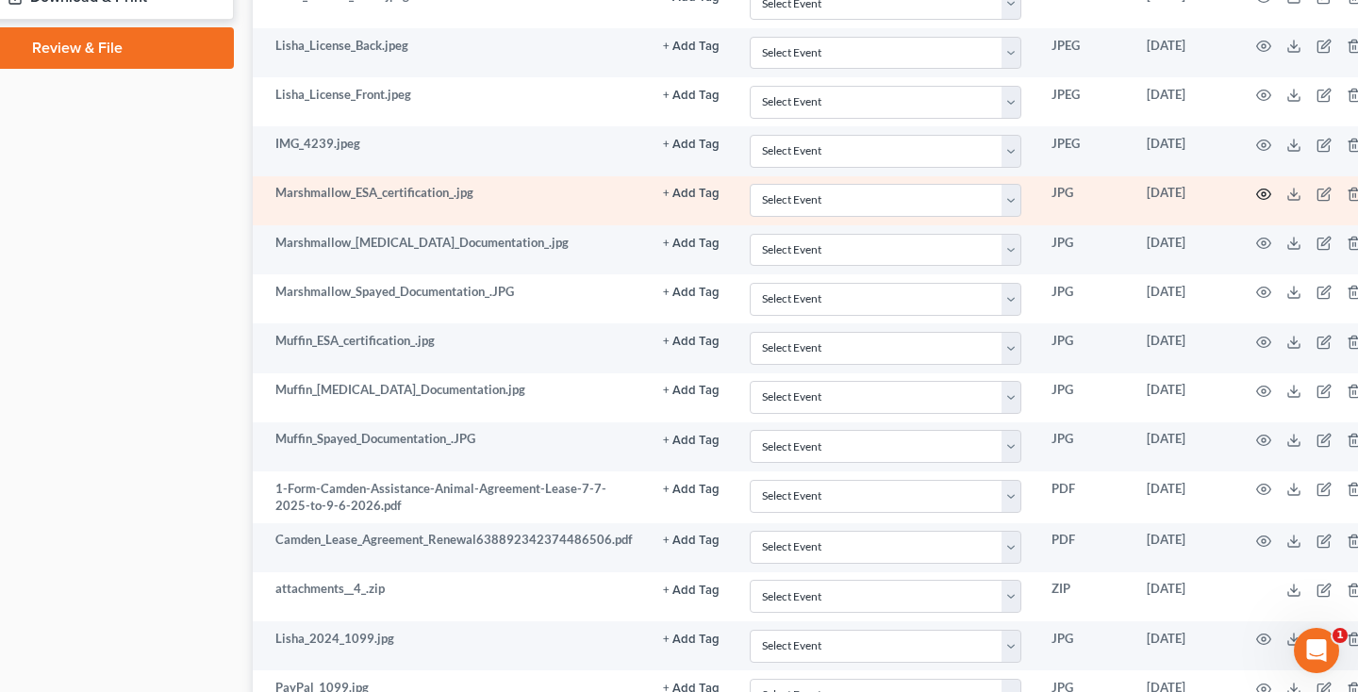
click at [1257, 191] on icon "button" at bounding box center [1264, 194] width 15 height 15
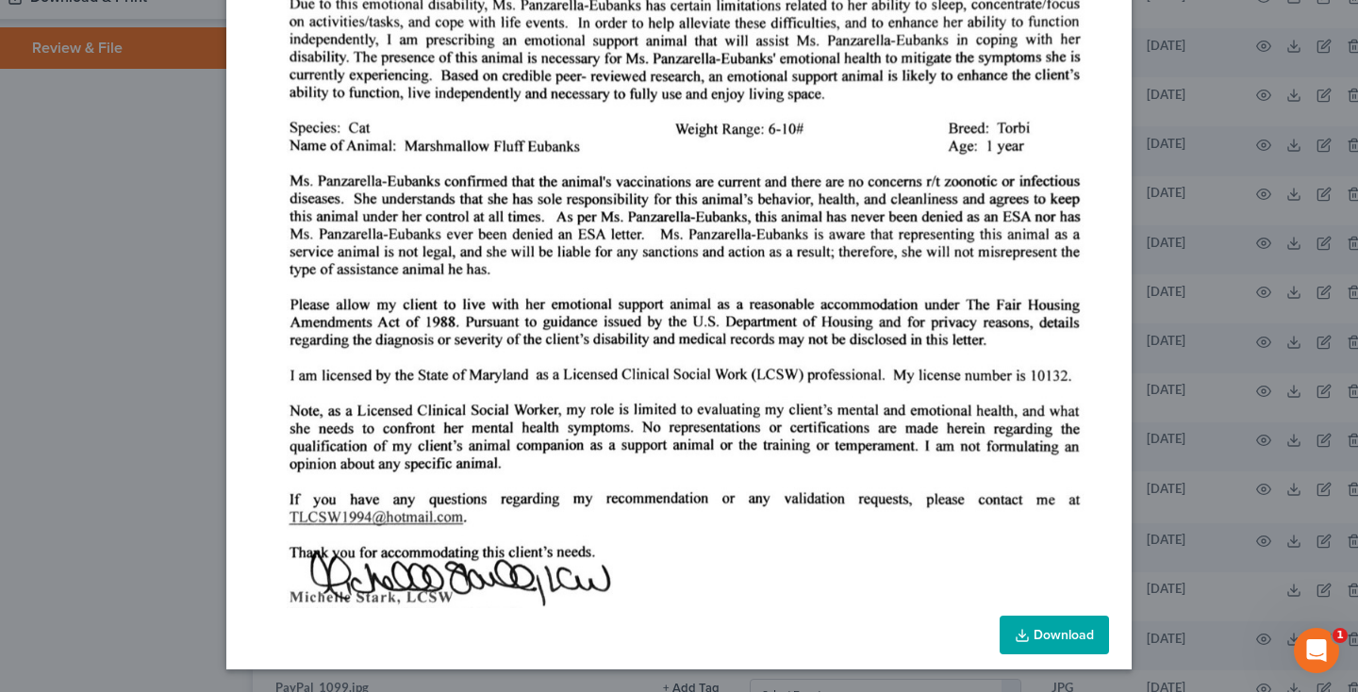
scroll to position [292, 0]
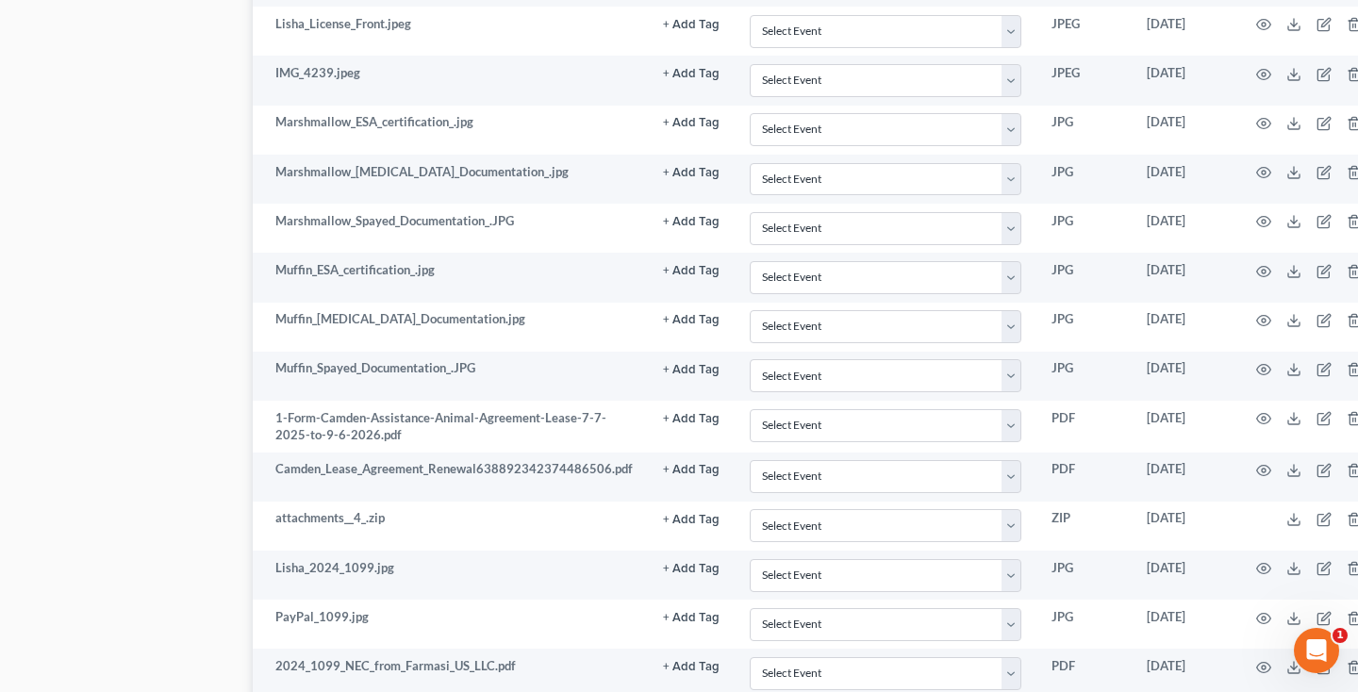
scroll to position [134, 13]
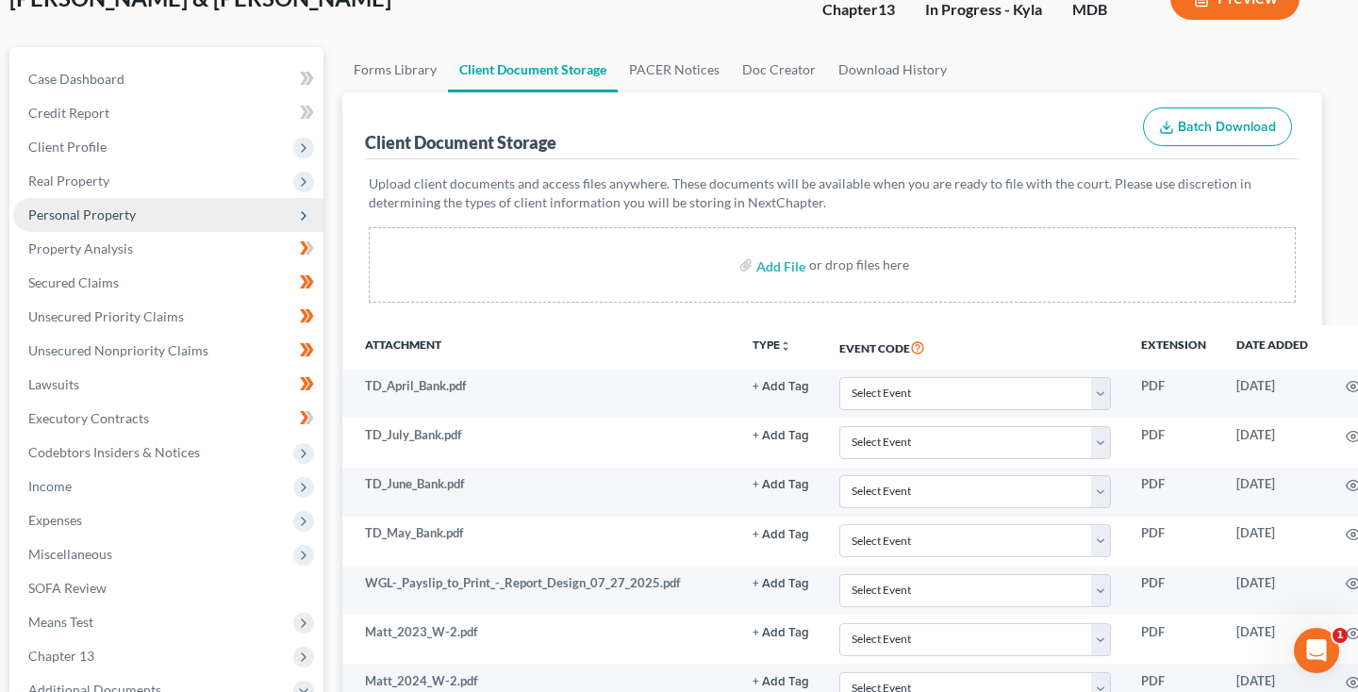
click at [85, 225] on span "Personal Property" at bounding box center [168, 215] width 310 height 34
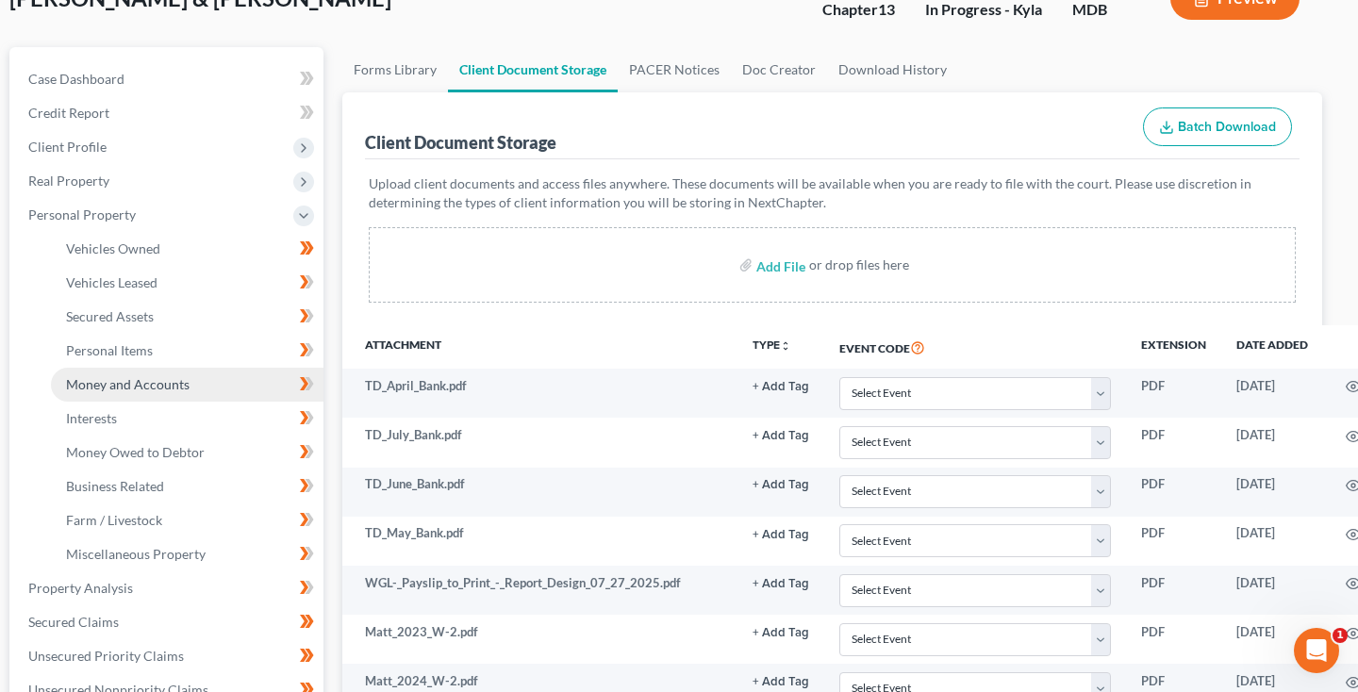
click at [111, 385] on span "Money and Accounts" at bounding box center [128, 384] width 124 height 16
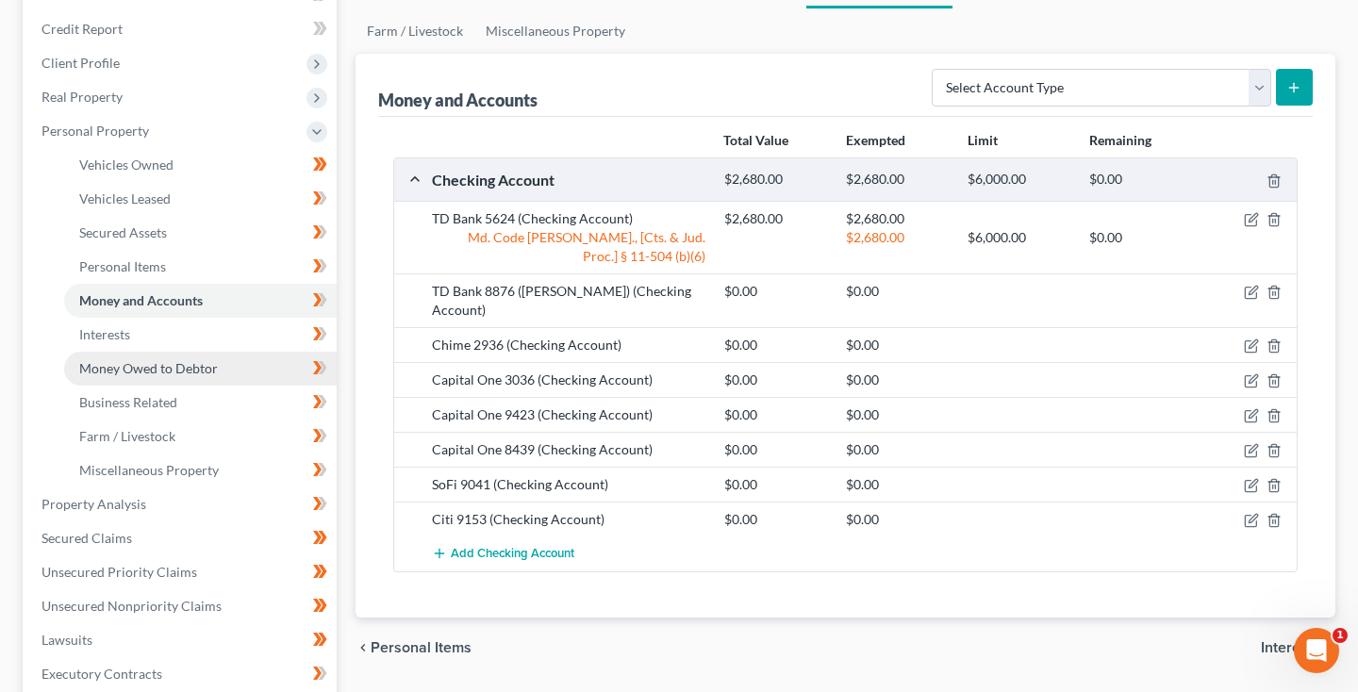
scroll to position [241, 0]
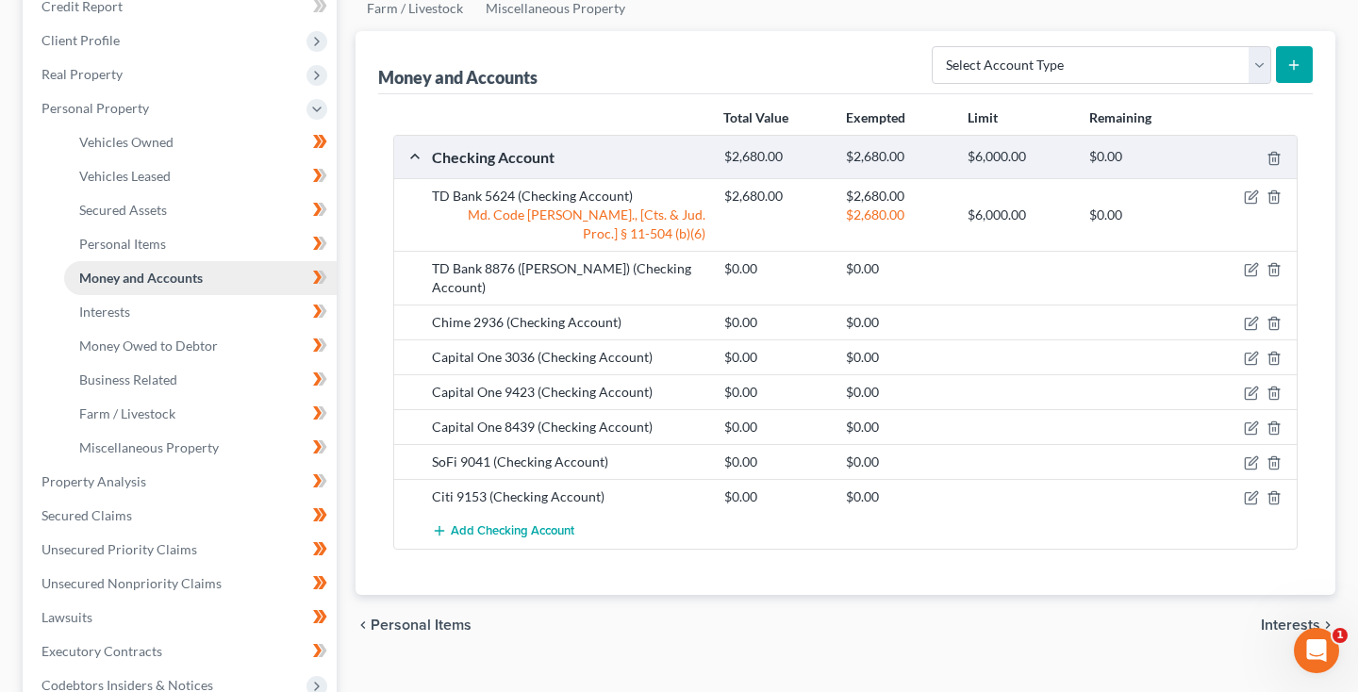
click at [125, 270] on span "Money and Accounts" at bounding box center [141, 278] width 124 height 16
click at [142, 236] on span "Personal Items" at bounding box center [122, 244] width 87 height 16
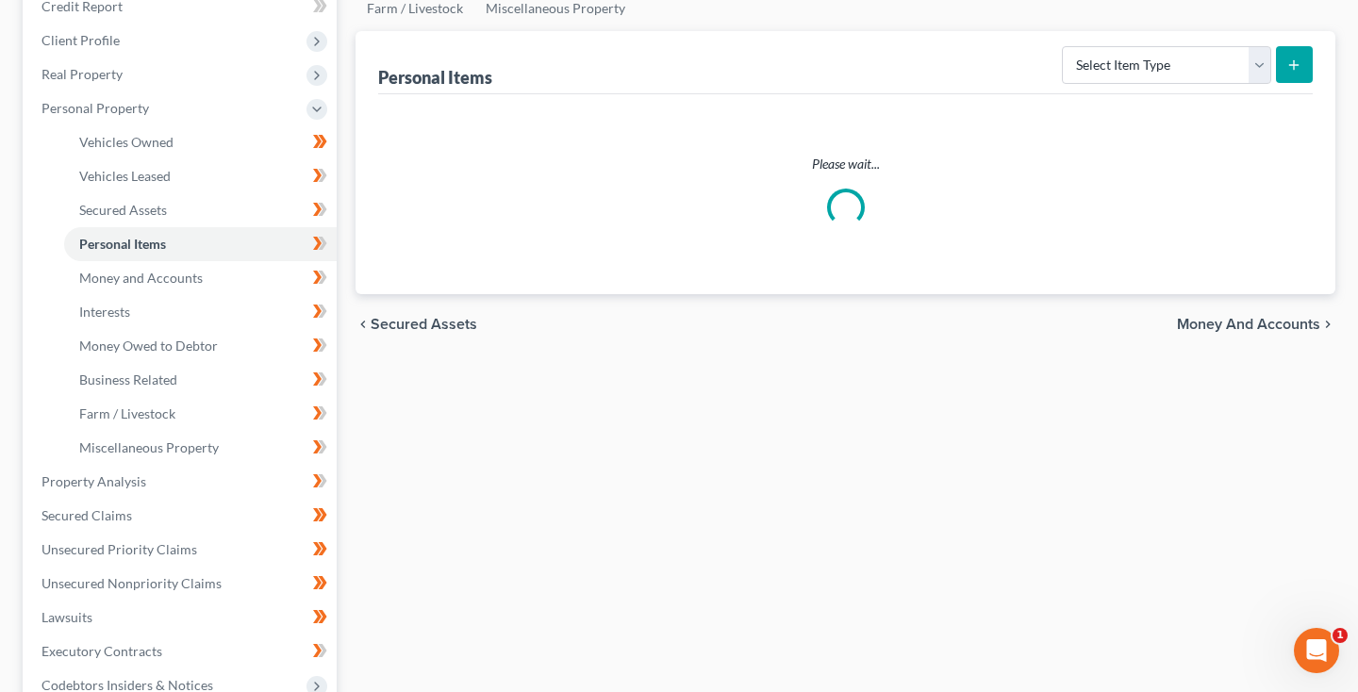
scroll to position [93, 0]
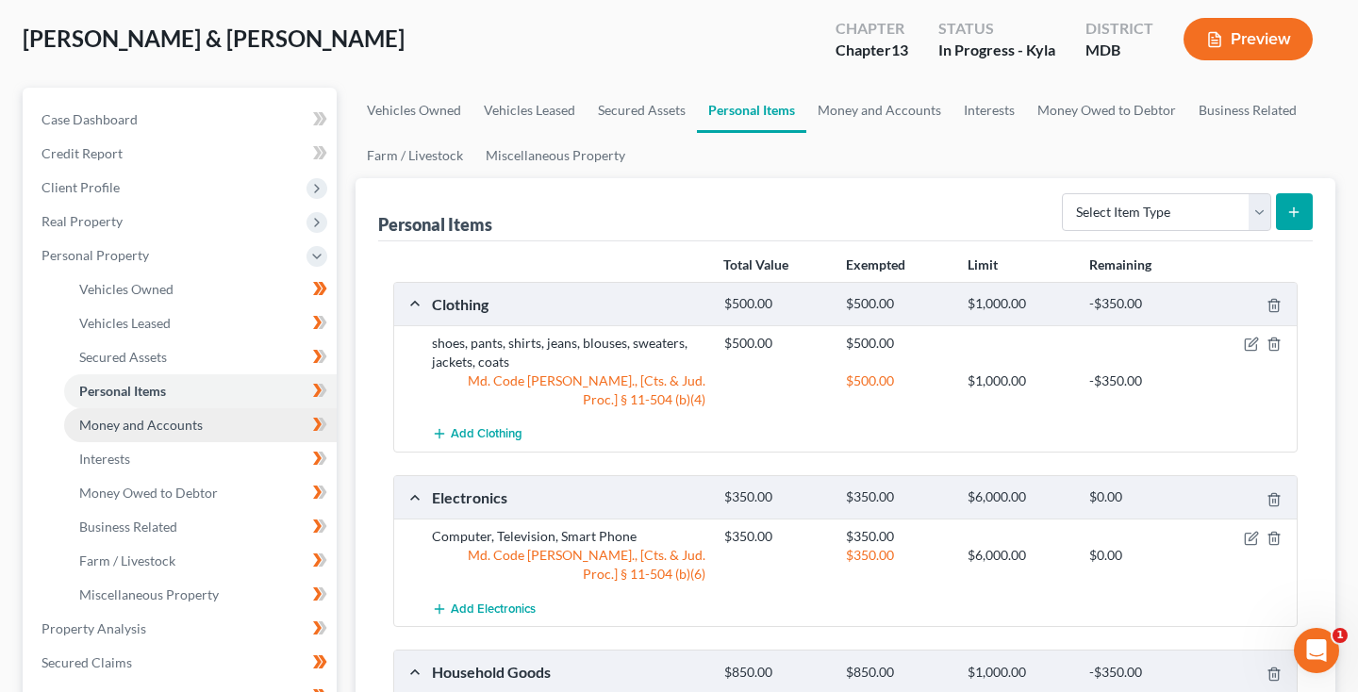
click at [156, 417] on span "Money and Accounts" at bounding box center [141, 425] width 124 height 16
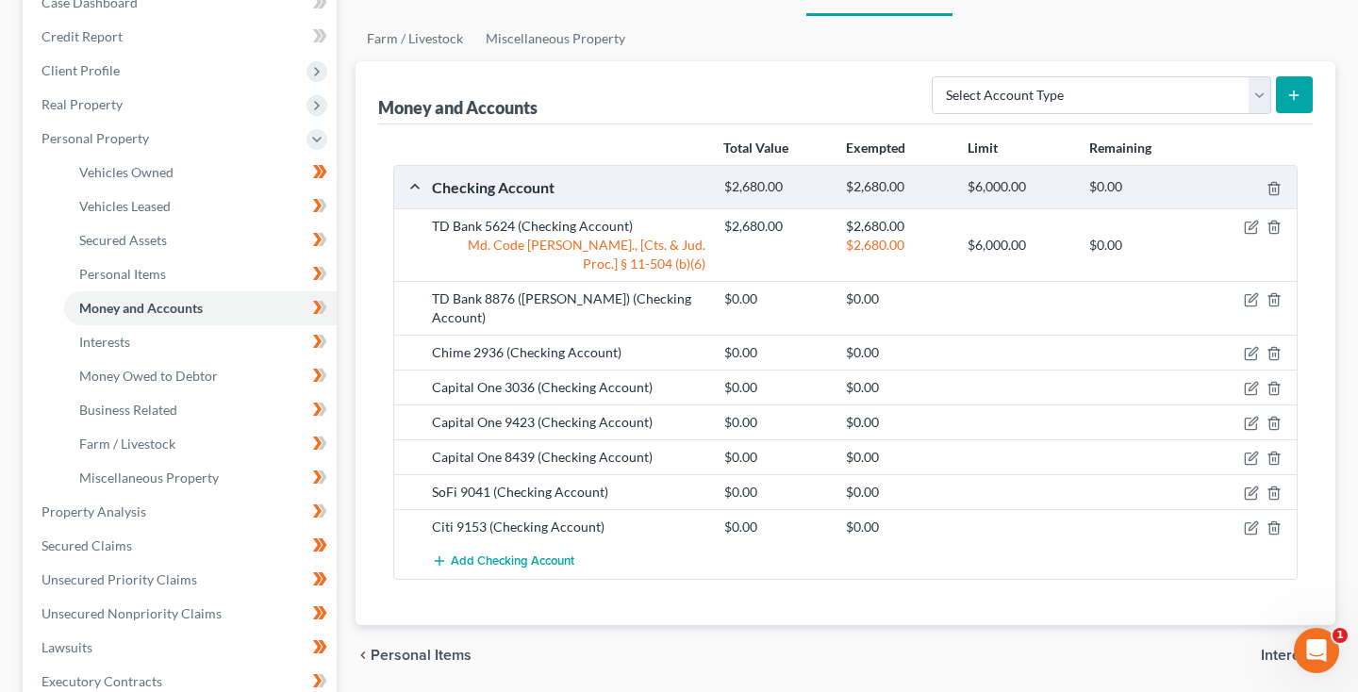
scroll to position [241, 0]
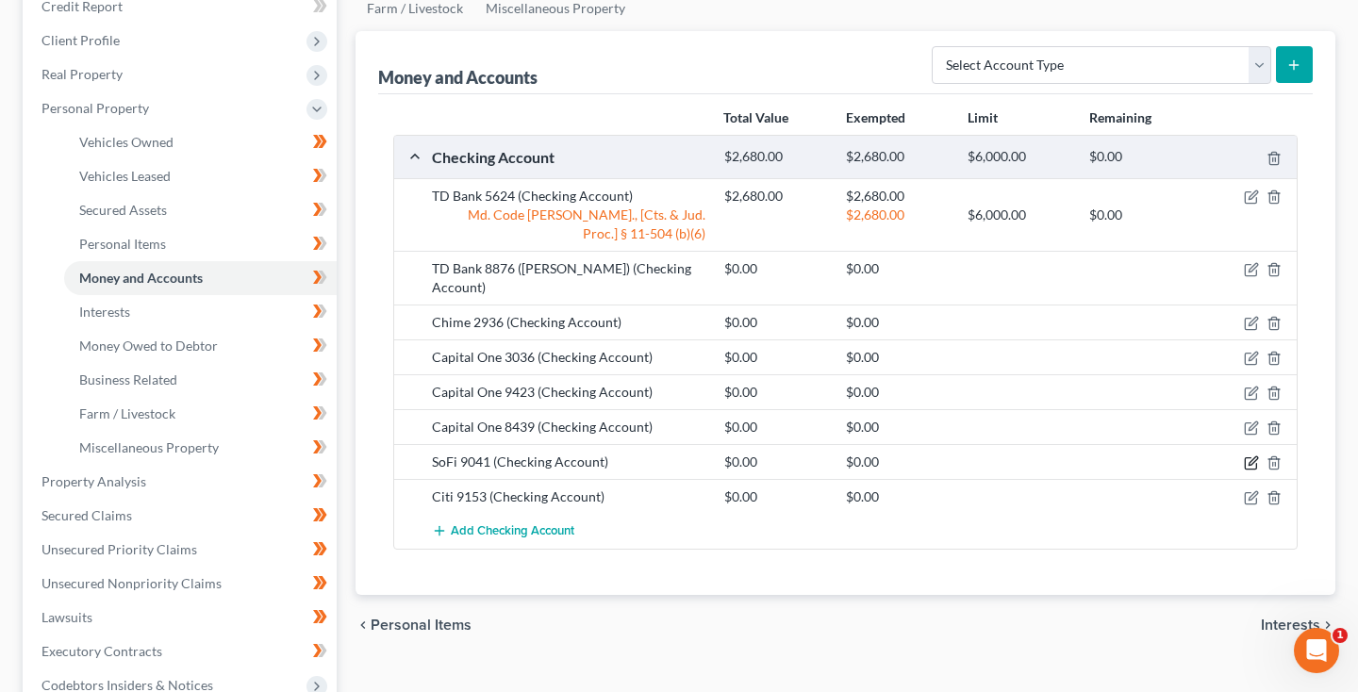
click at [1252, 458] on icon "button" at bounding box center [1253, 462] width 8 height 8
click at [1249, 456] on icon "button" at bounding box center [1251, 463] width 15 height 15
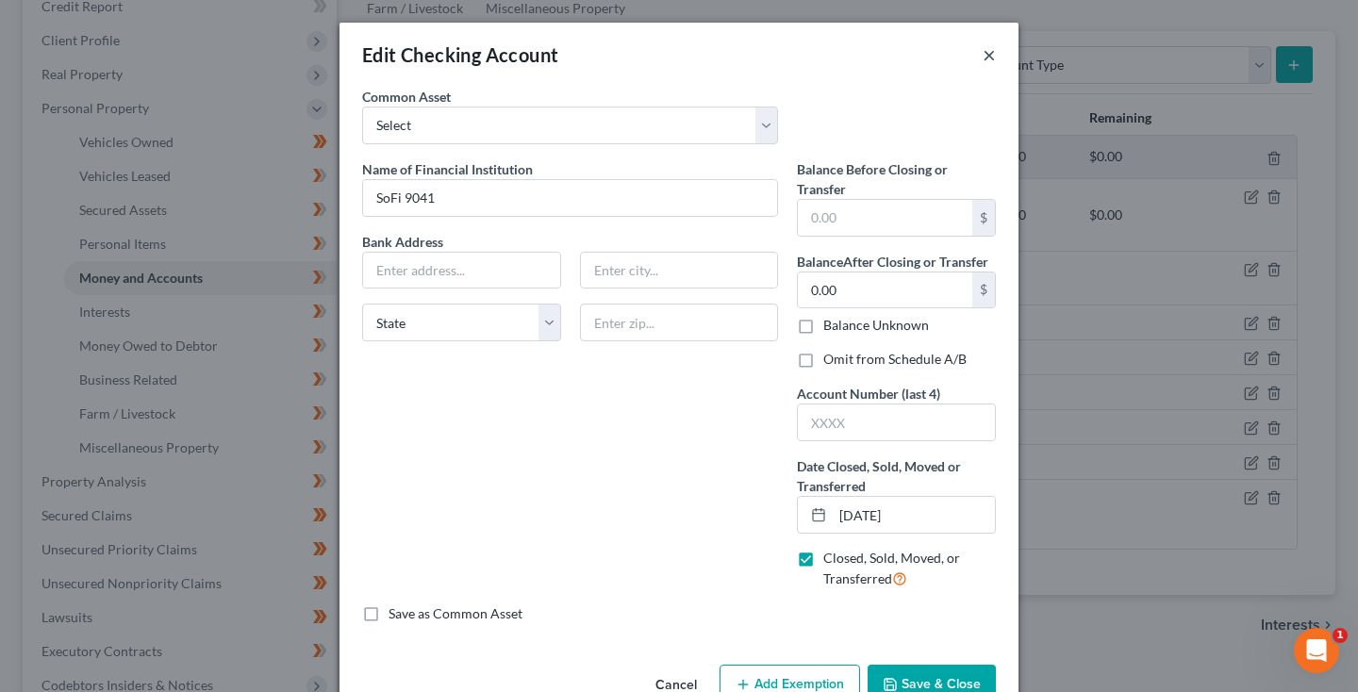
click at [989, 58] on button "×" at bounding box center [989, 54] width 13 height 23
click at [987, 57] on button "×" at bounding box center [989, 54] width 13 height 23
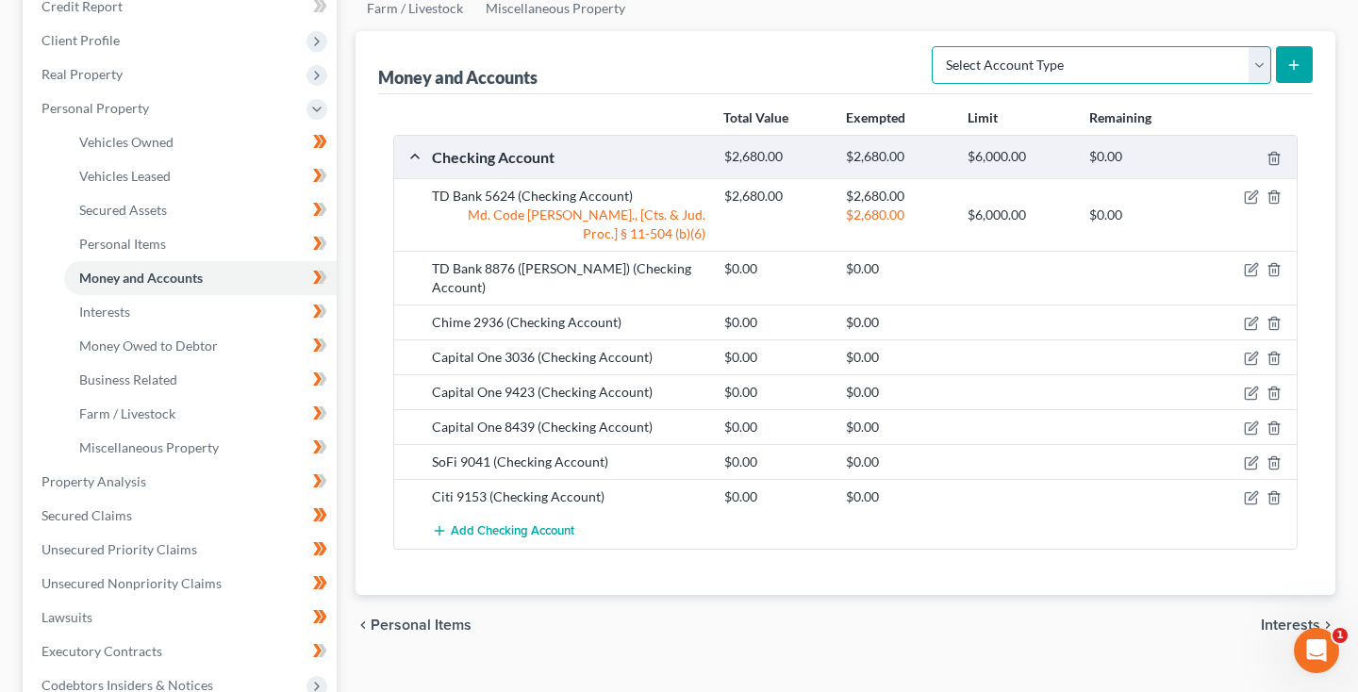
select select "other"
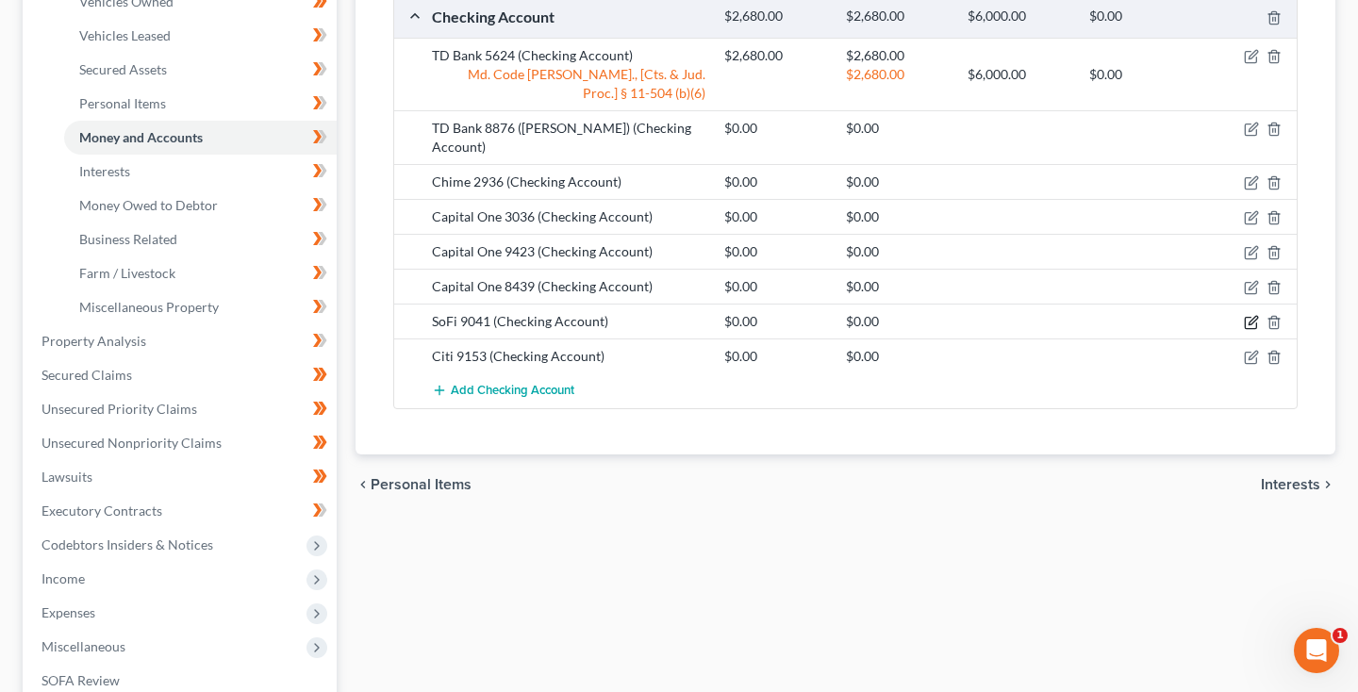
click at [1248, 315] on icon "button" at bounding box center [1251, 322] width 15 height 15
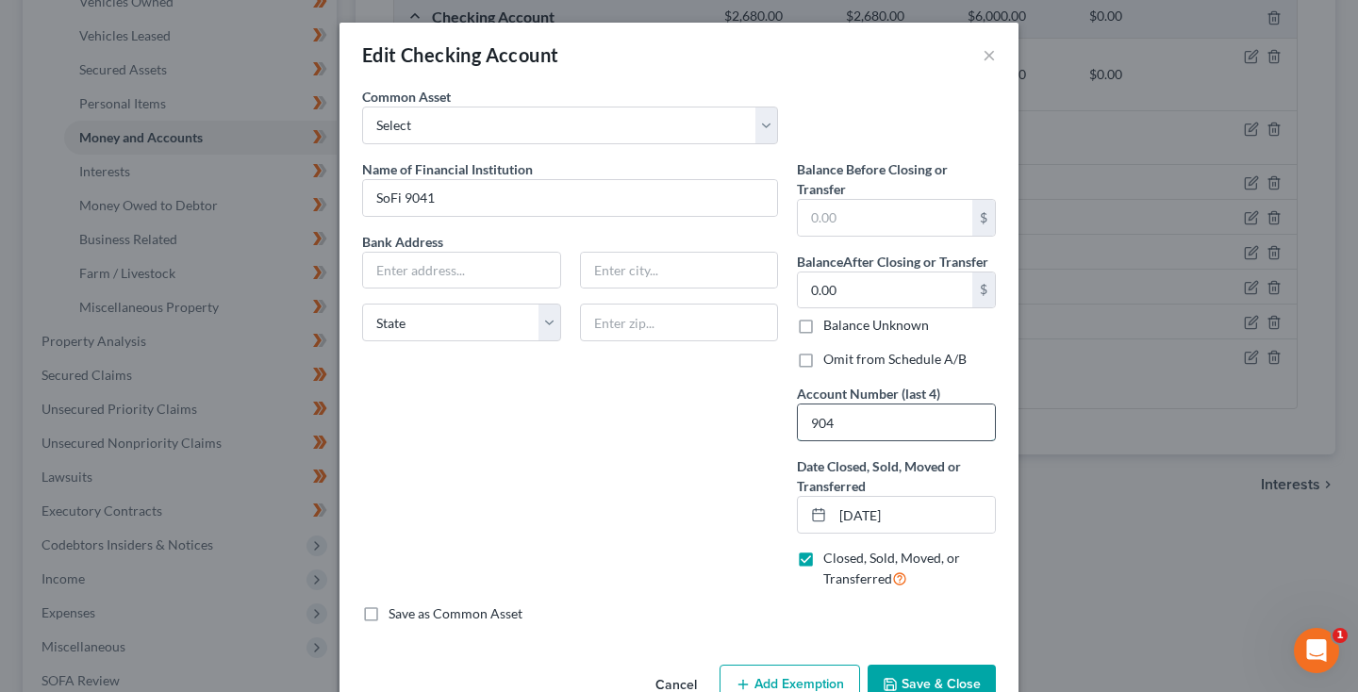
type input "9041"
click at [872, 405] on input "9041" at bounding box center [896, 423] width 197 height 36
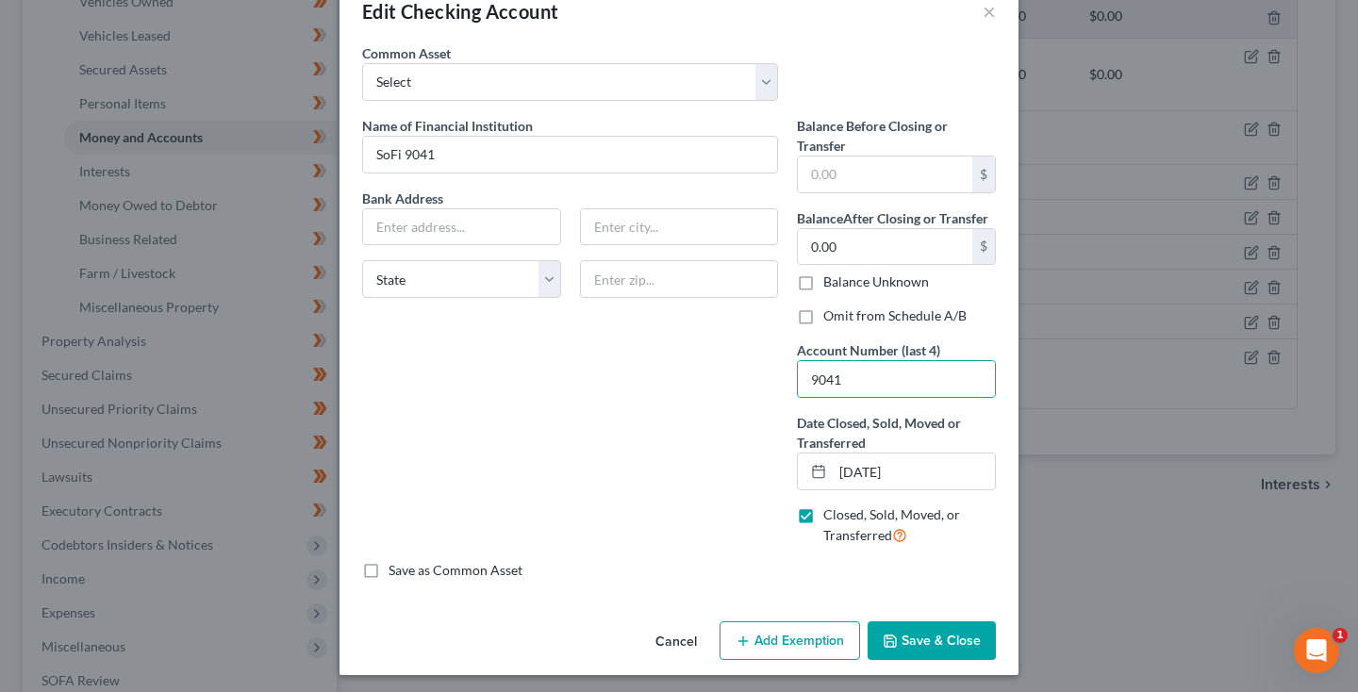
click at [912, 661] on button "Save & Close" at bounding box center [932, 642] width 128 height 40
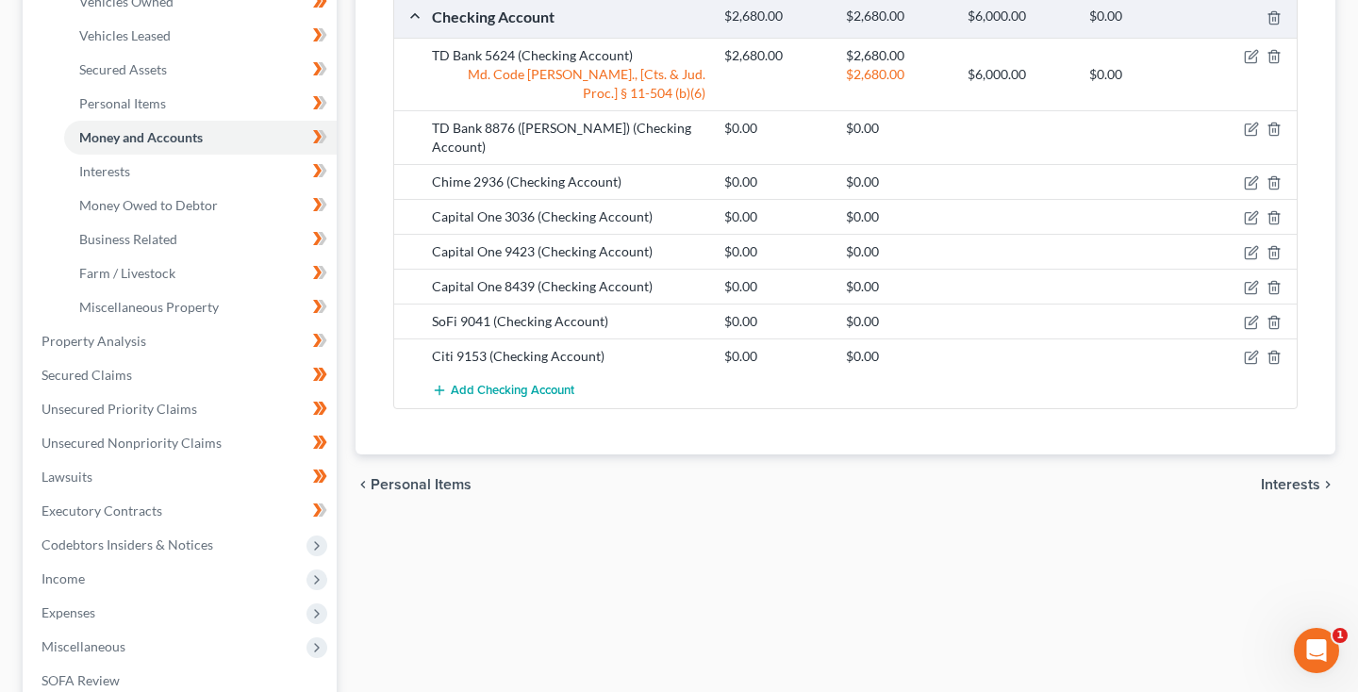
scroll to position [319, 0]
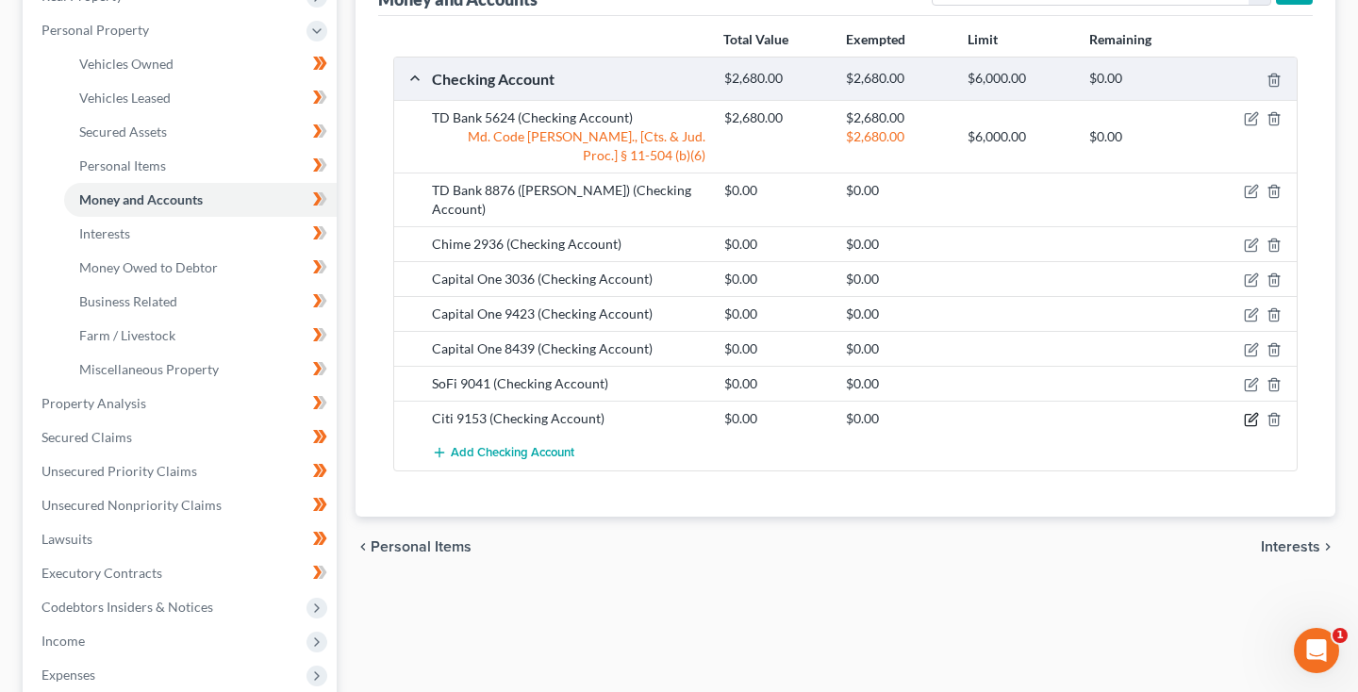
click at [1250, 414] on icon "button" at bounding box center [1253, 418] width 8 height 8
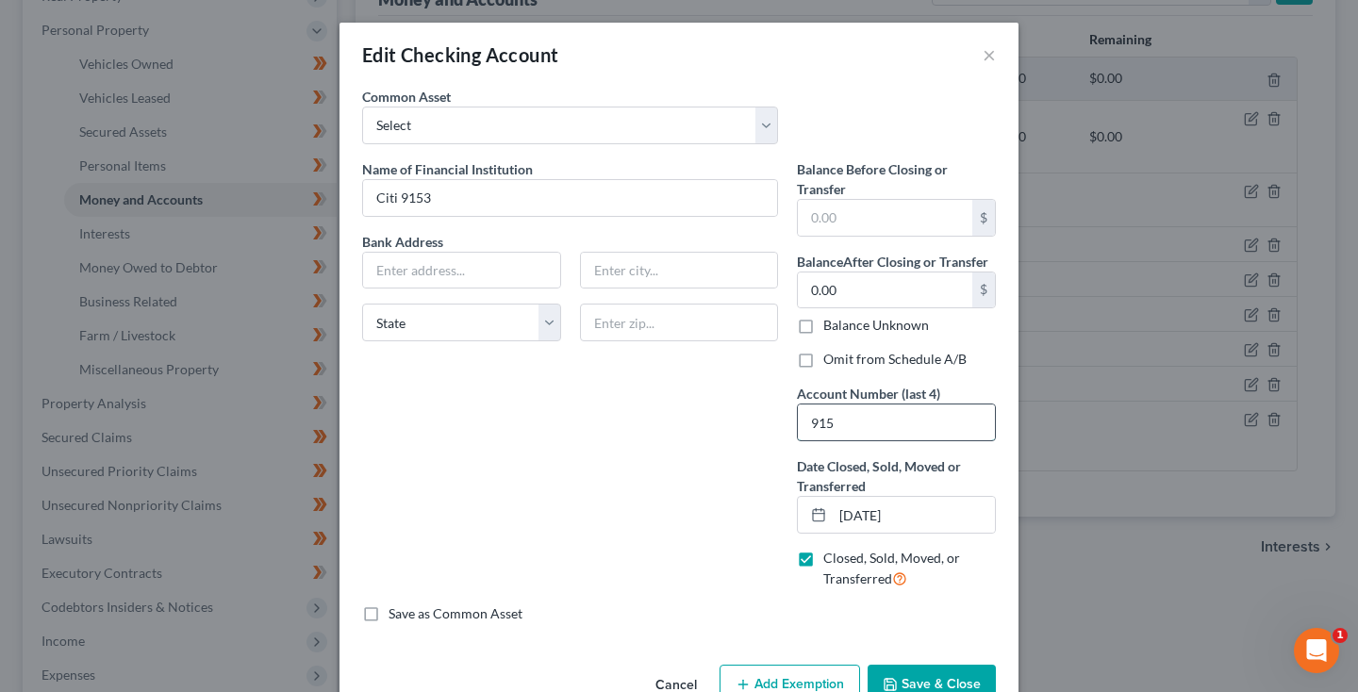
type input "9153"
click at [908, 665] on button "Save & Close" at bounding box center [932, 685] width 128 height 40
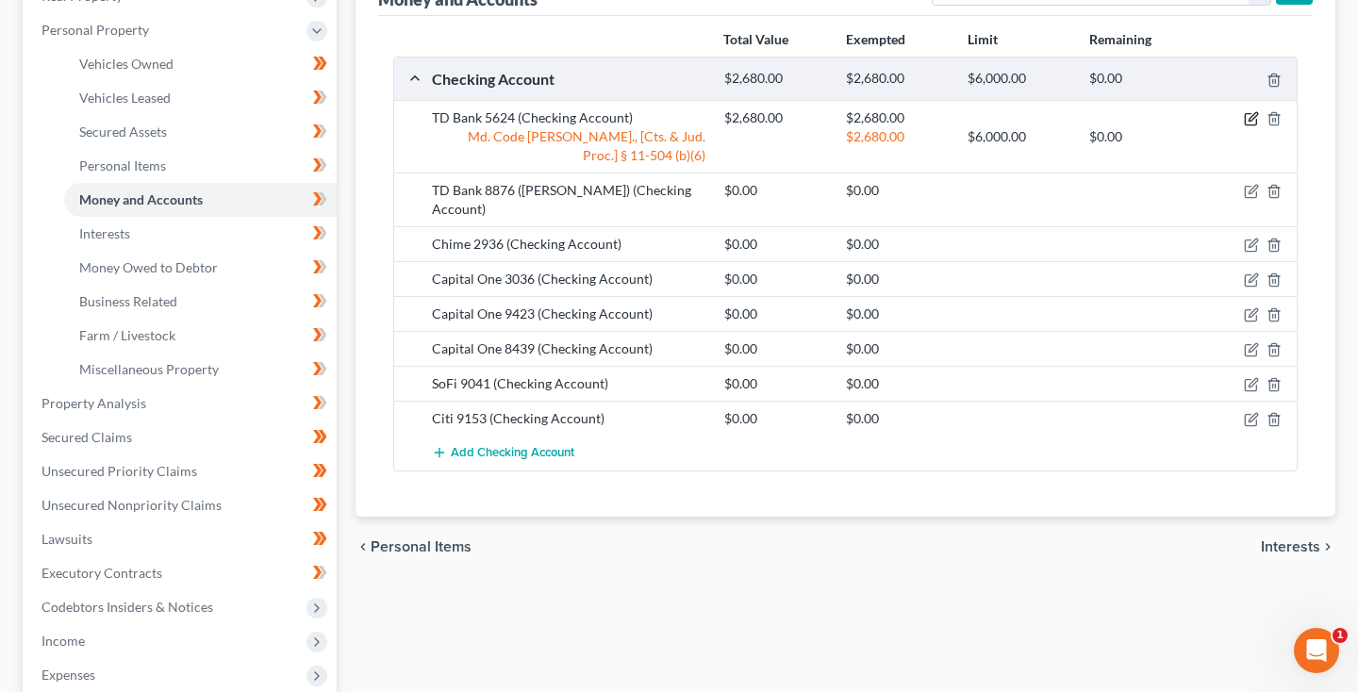
click at [1251, 117] on icon "button" at bounding box center [1251, 118] width 15 height 15
select select "2"
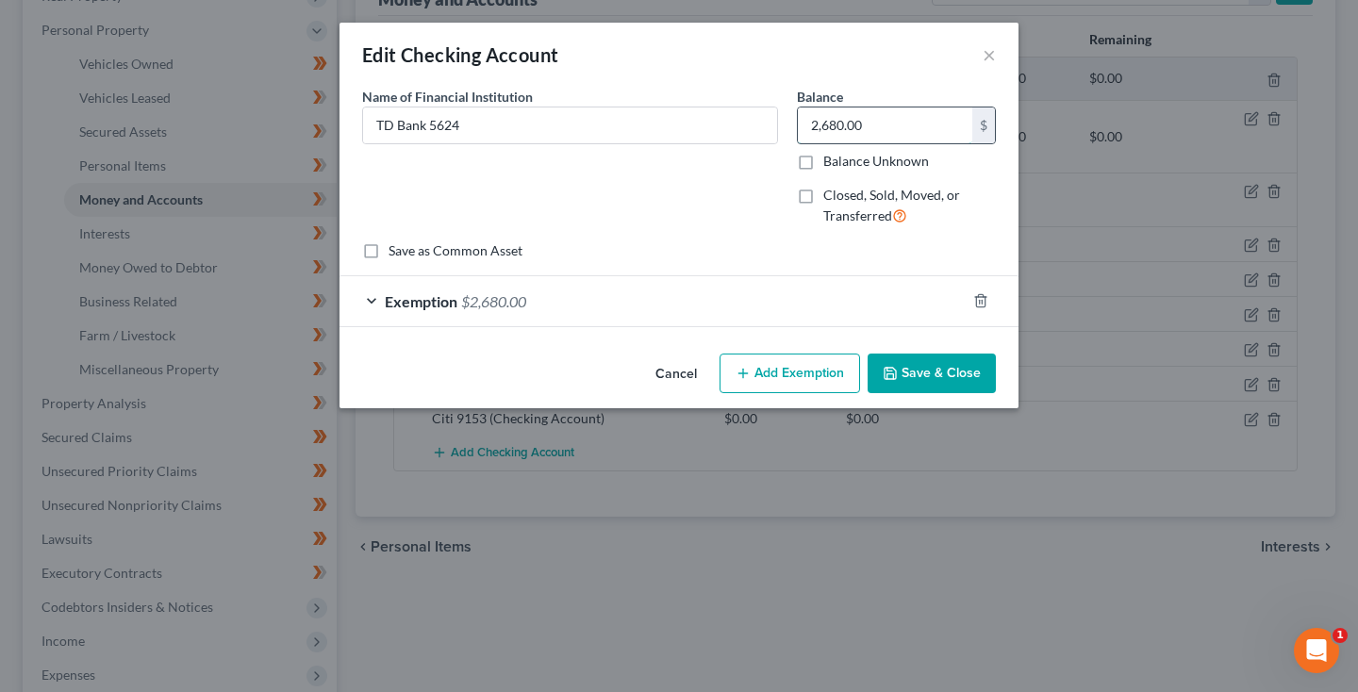
click at [886, 135] on input "2,680.00" at bounding box center [885, 126] width 175 height 36
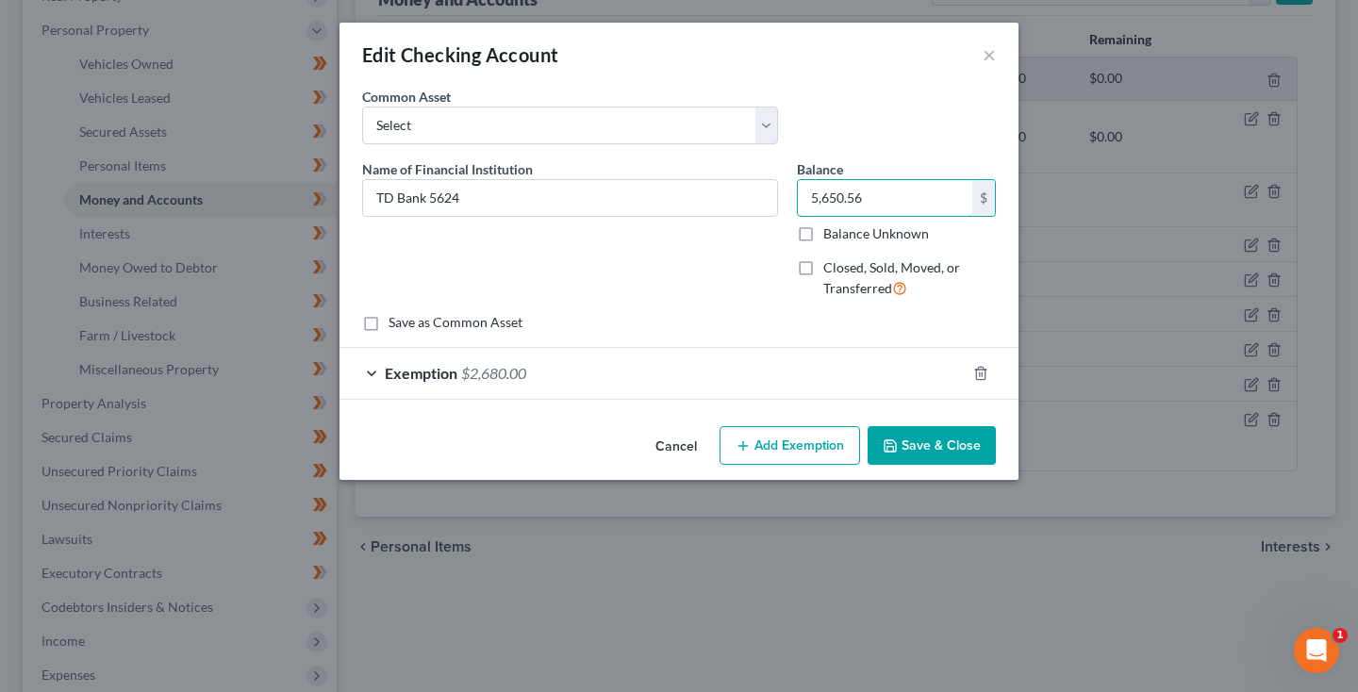
type input "5,650.56"
click at [508, 379] on span "$2,680.00" at bounding box center [493, 373] width 65 height 18
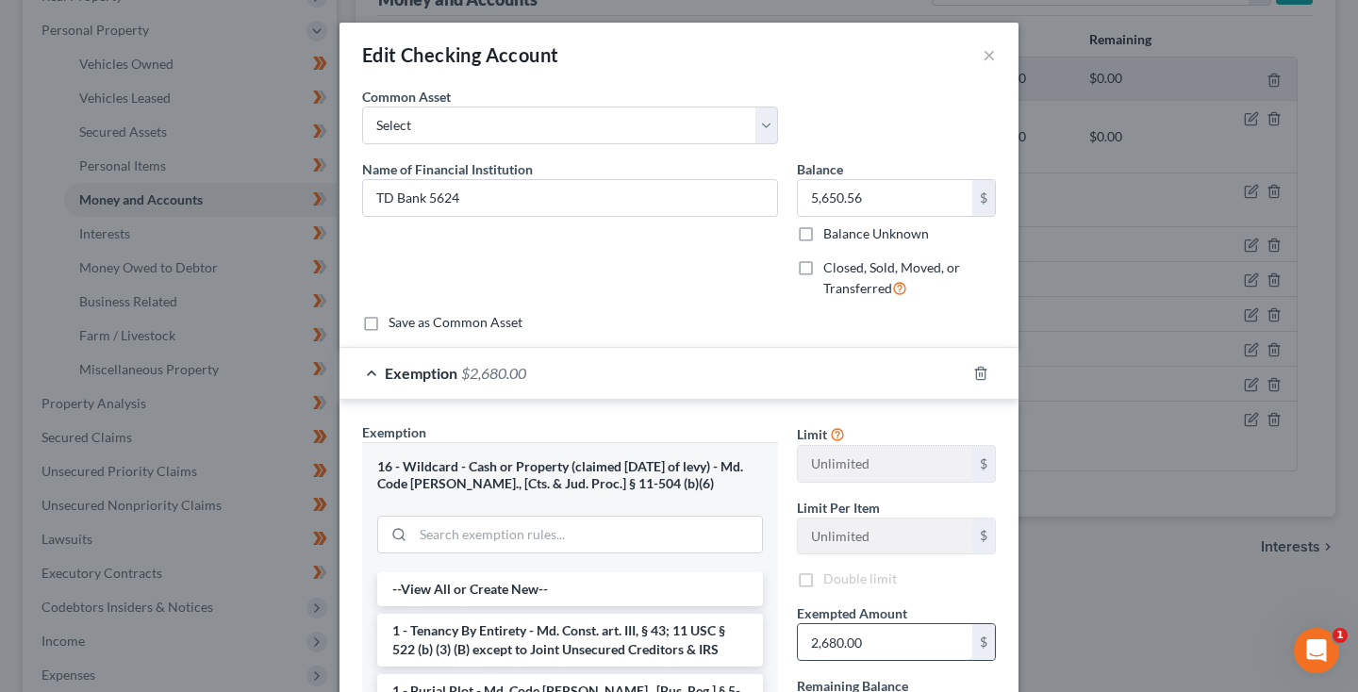
click at [864, 625] on input "2,680.00" at bounding box center [885, 643] width 175 height 36
type input "565"
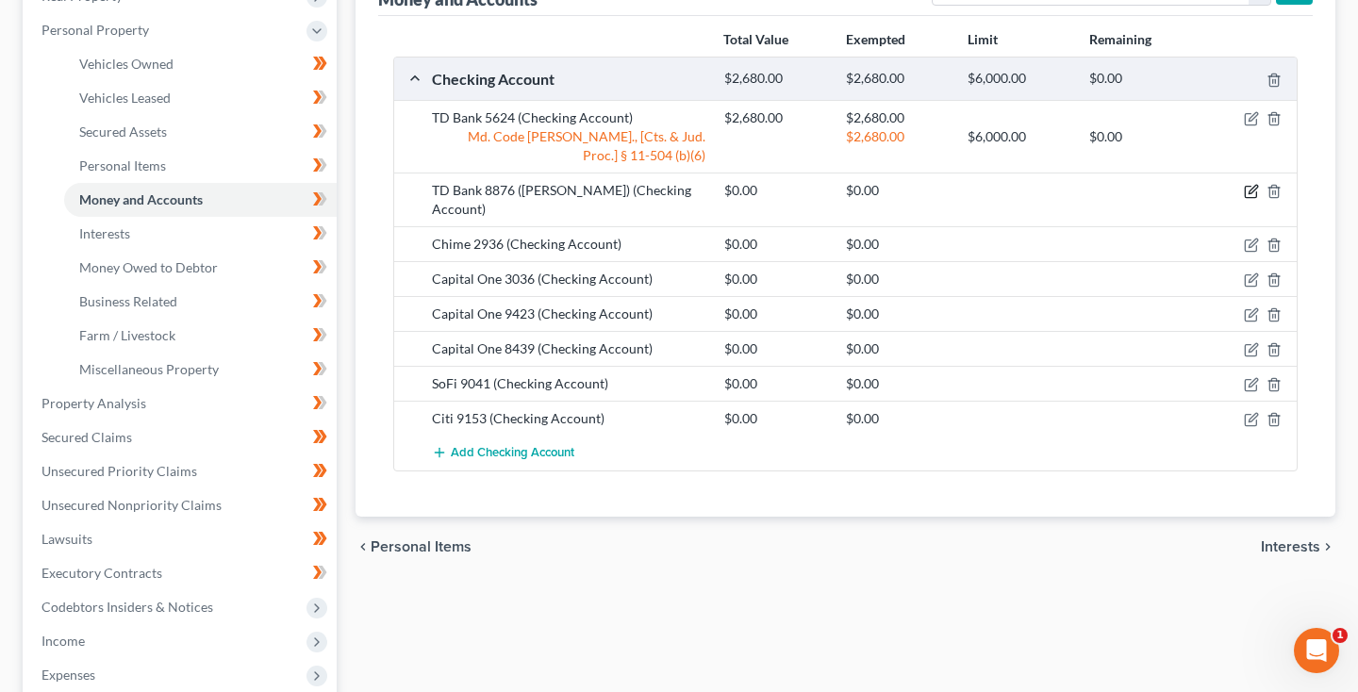
click at [1251, 194] on icon "button" at bounding box center [1251, 191] width 15 height 15
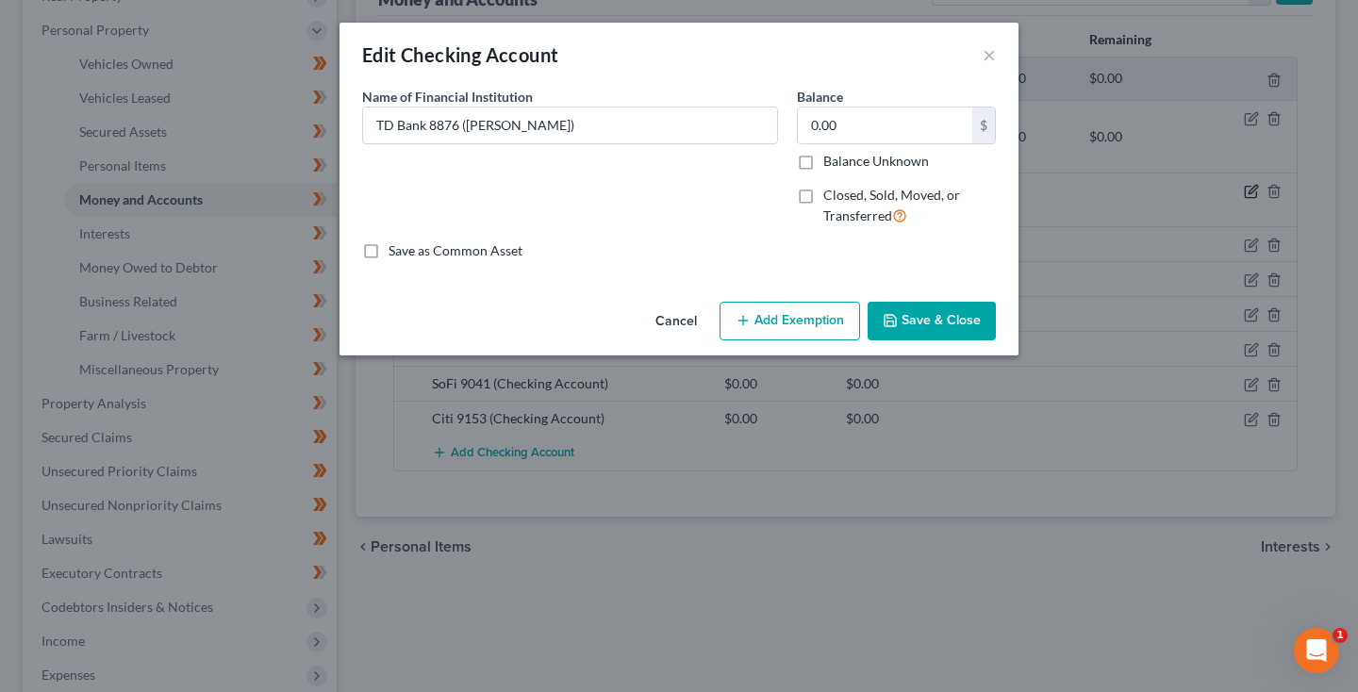
click at [1249, 192] on div "Edit Checking Account × An exemption set must first be selected from the Filing…" at bounding box center [679, 346] width 1358 height 692
click at [868, 116] on input "0.00" at bounding box center [885, 126] width 175 height 36
type input "691"
click at [770, 260] on div "Save as Common Asset" at bounding box center [679, 251] width 634 height 19
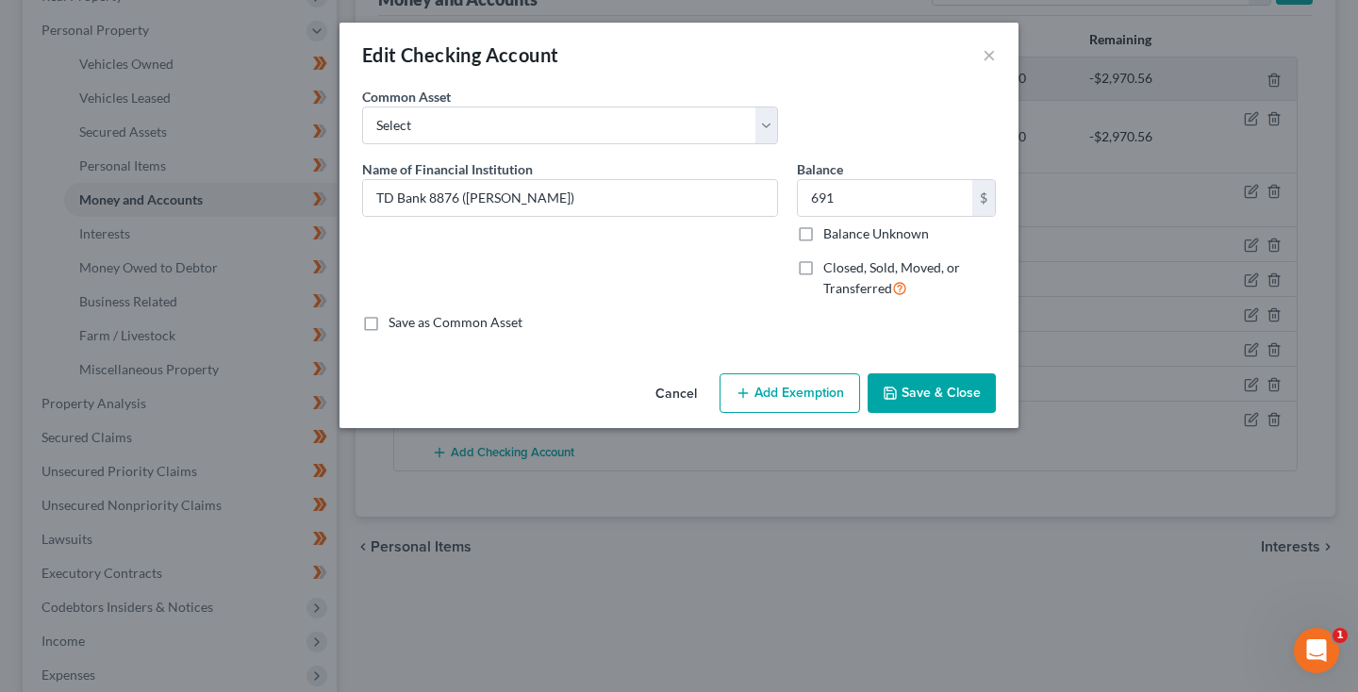
click at [770, 376] on button "Add Exemption" at bounding box center [790, 394] width 141 height 40
select select "2"
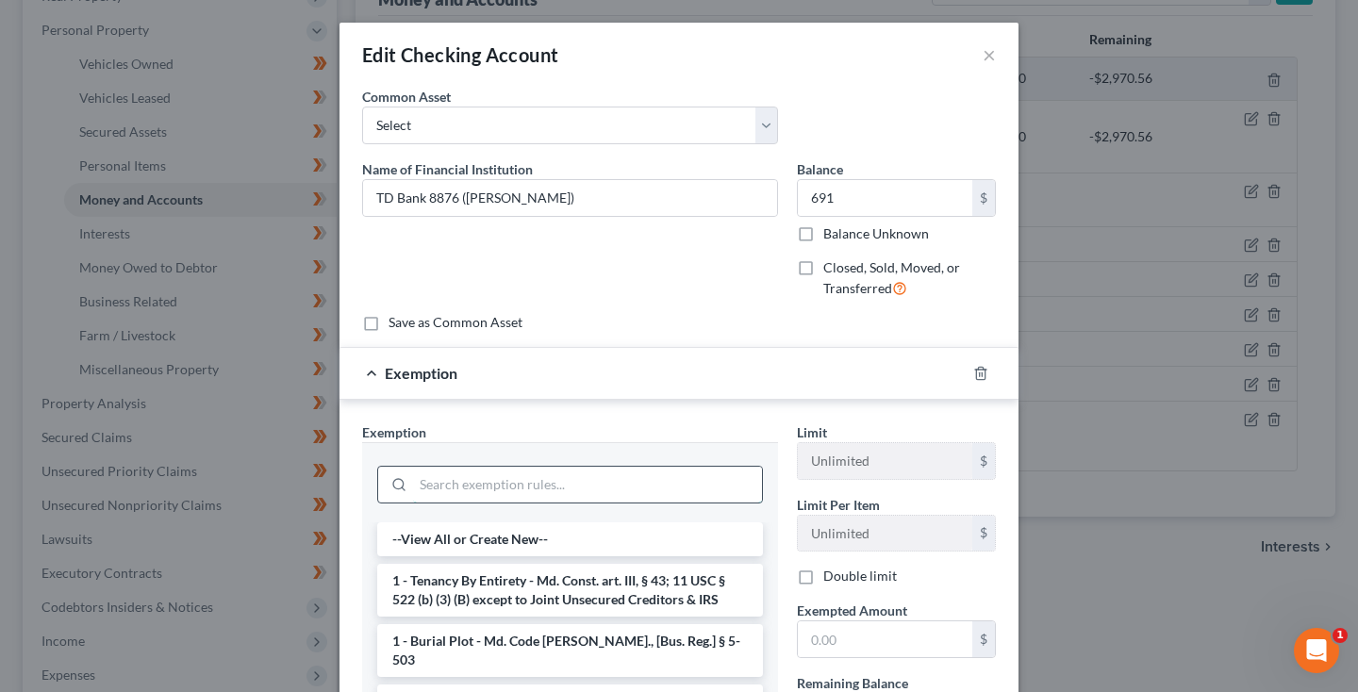
click at [664, 475] on input "search" at bounding box center [587, 485] width 349 height 36
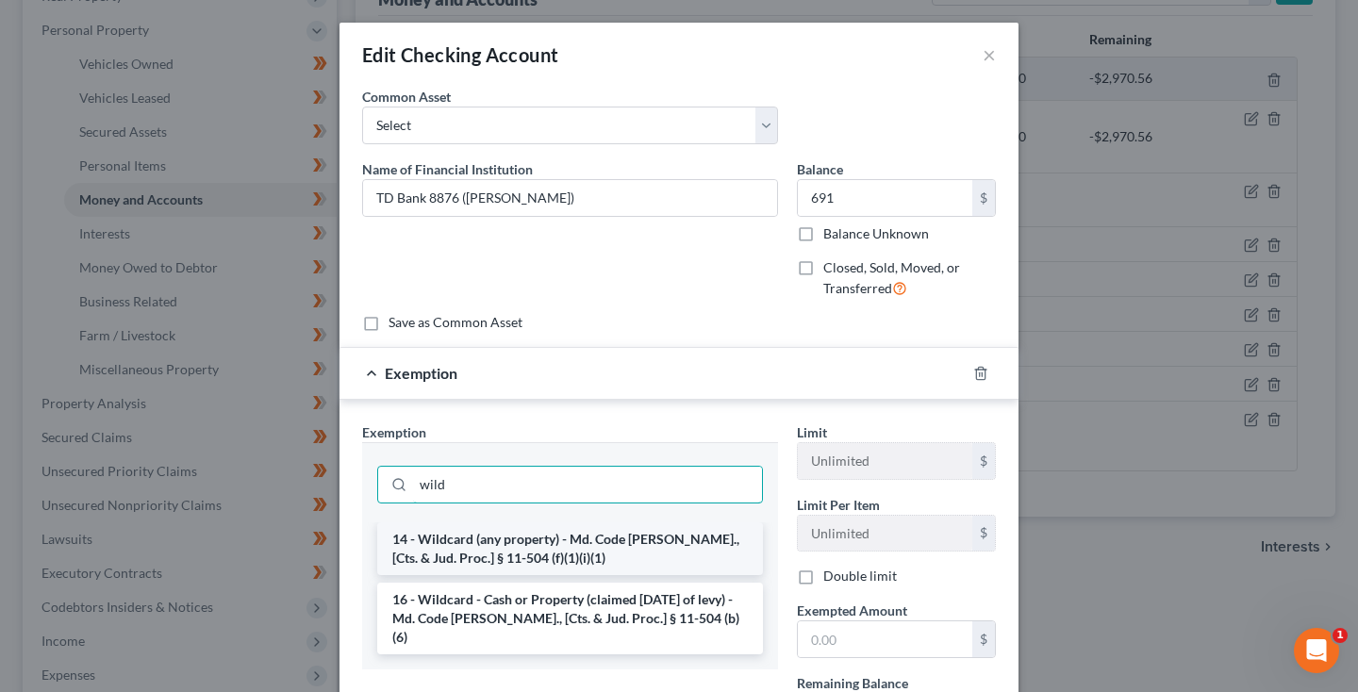
type input "wild"
click at [681, 538] on li "14 - Wildcard (any property) - Md. Code Ann., [Cts. & Jud. Proc.] § 11-504 (f)(…" at bounding box center [570, 549] width 386 height 53
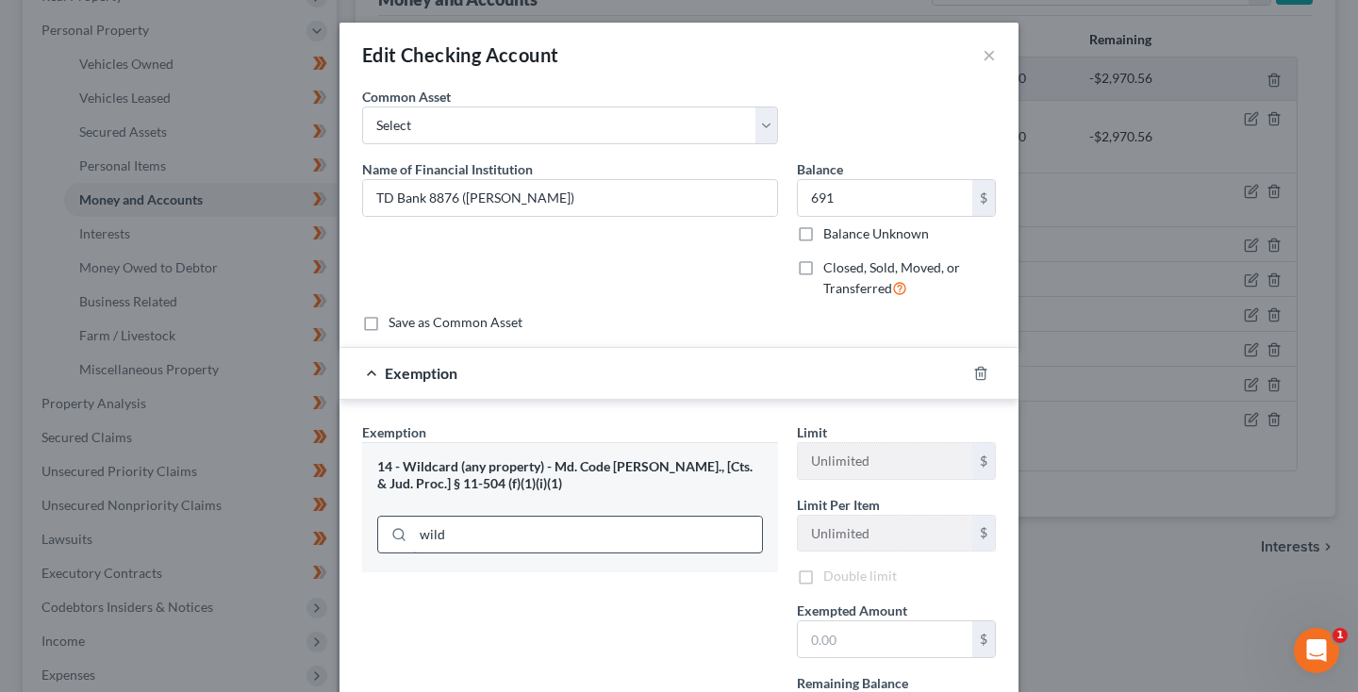
scroll to position [245, 0]
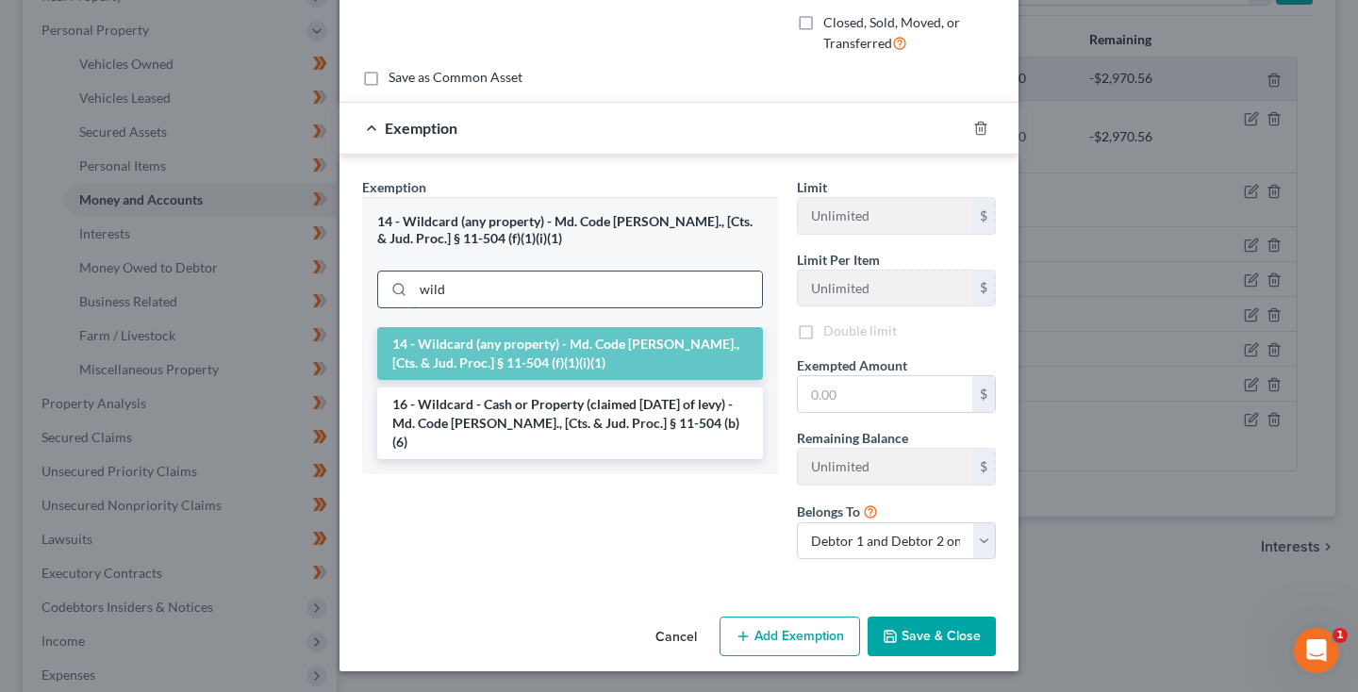
click at [545, 291] on input "wild" at bounding box center [587, 290] width 349 height 36
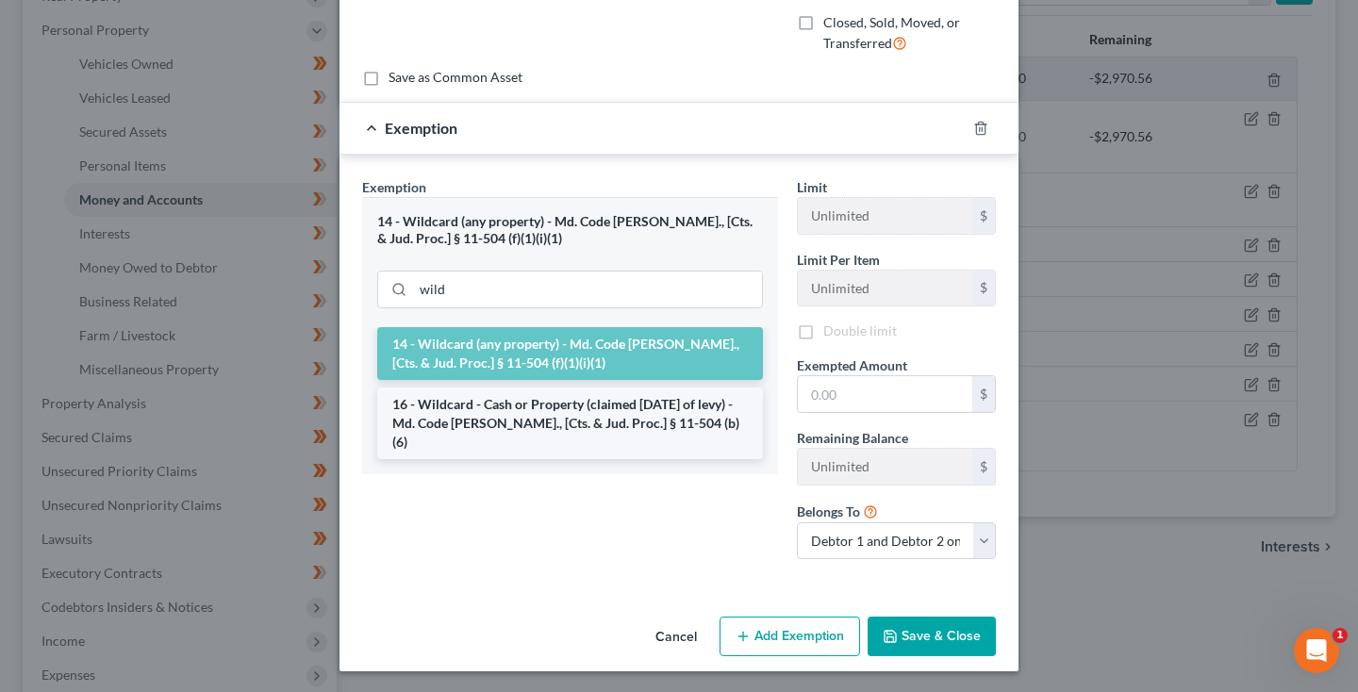
click at [548, 425] on li "16 - Wildcard - Cash or Property (claimed within Thirty Days of levy) - Md. Cod…" at bounding box center [570, 424] width 386 height 72
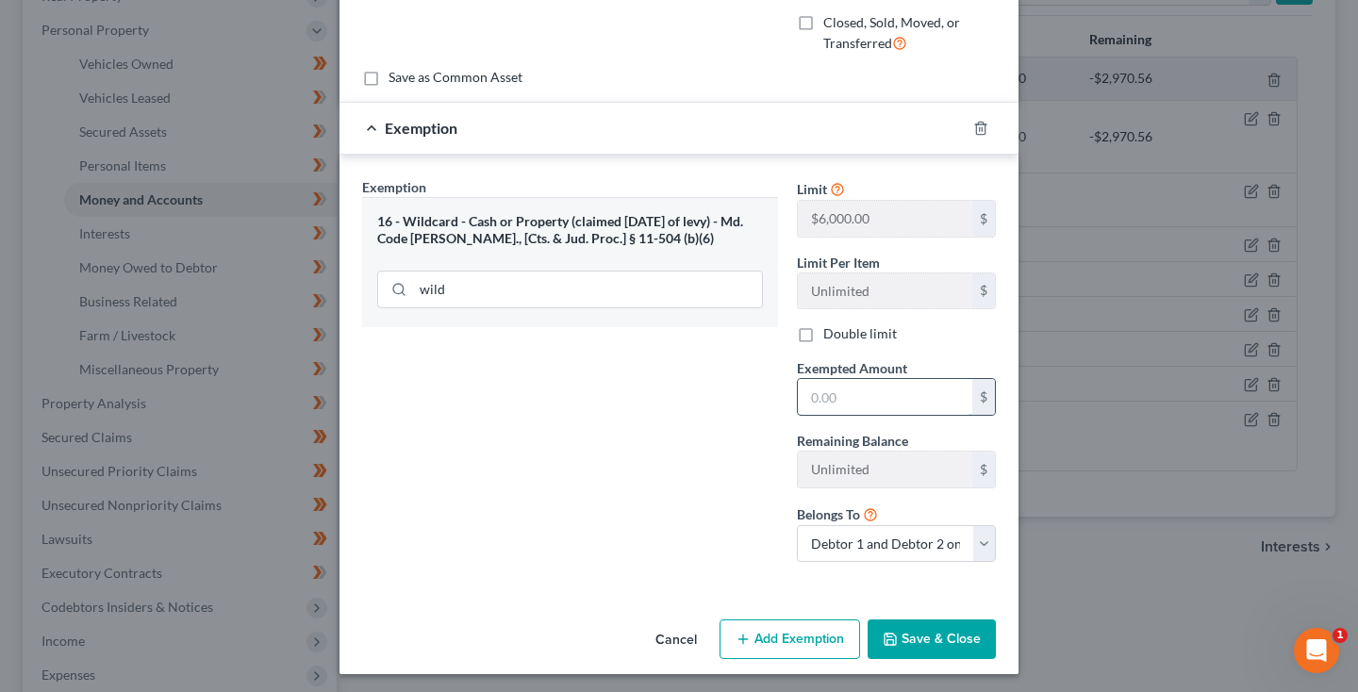
click at [851, 400] on input "text" at bounding box center [885, 397] width 175 height 36
click at [915, 643] on button "Save & Close" at bounding box center [932, 640] width 128 height 40
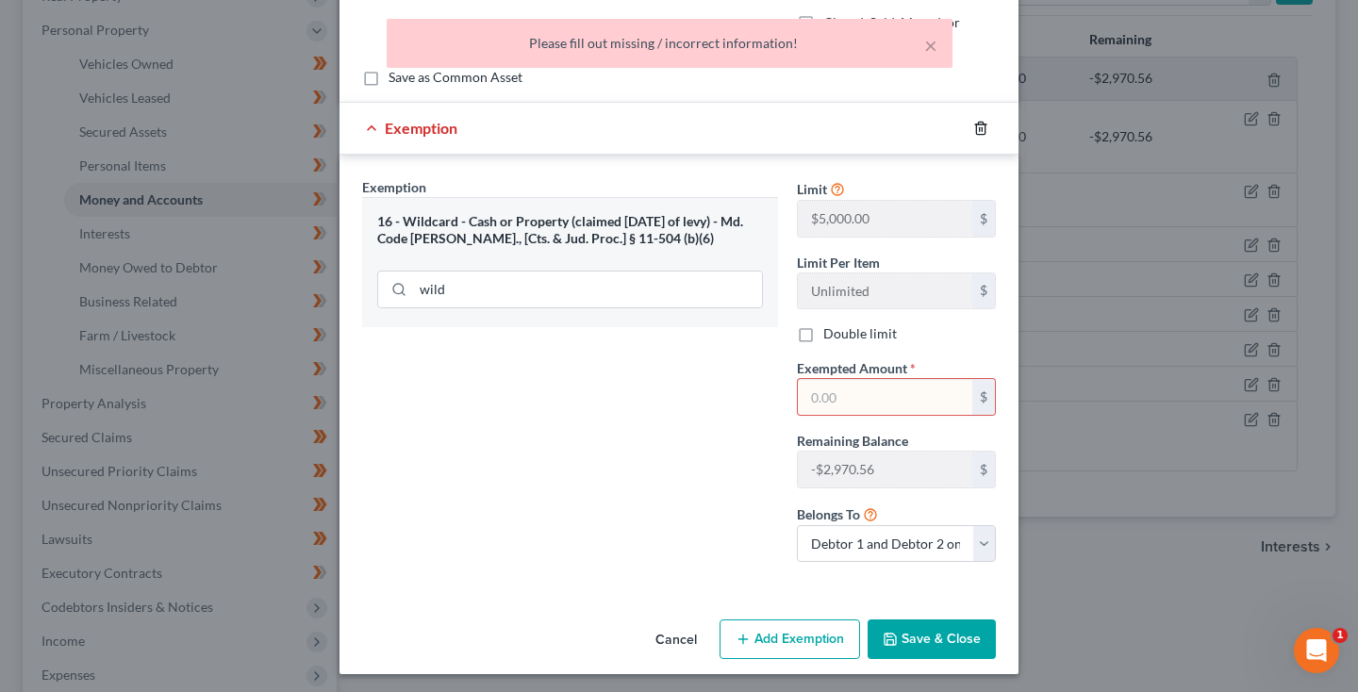
click at [985, 127] on icon "button" at bounding box center [980, 128] width 8 height 12
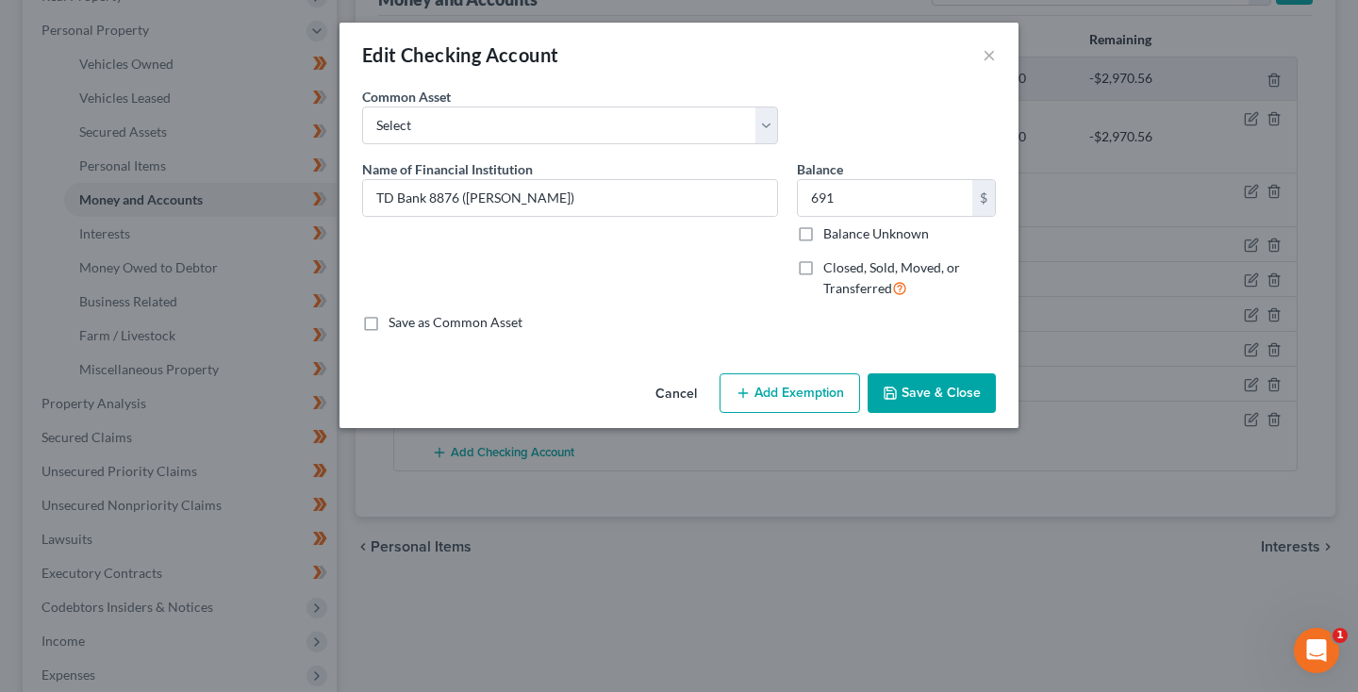
click at [924, 374] on button "Save & Close" at bounding box center [932, 394] width 128 height 40
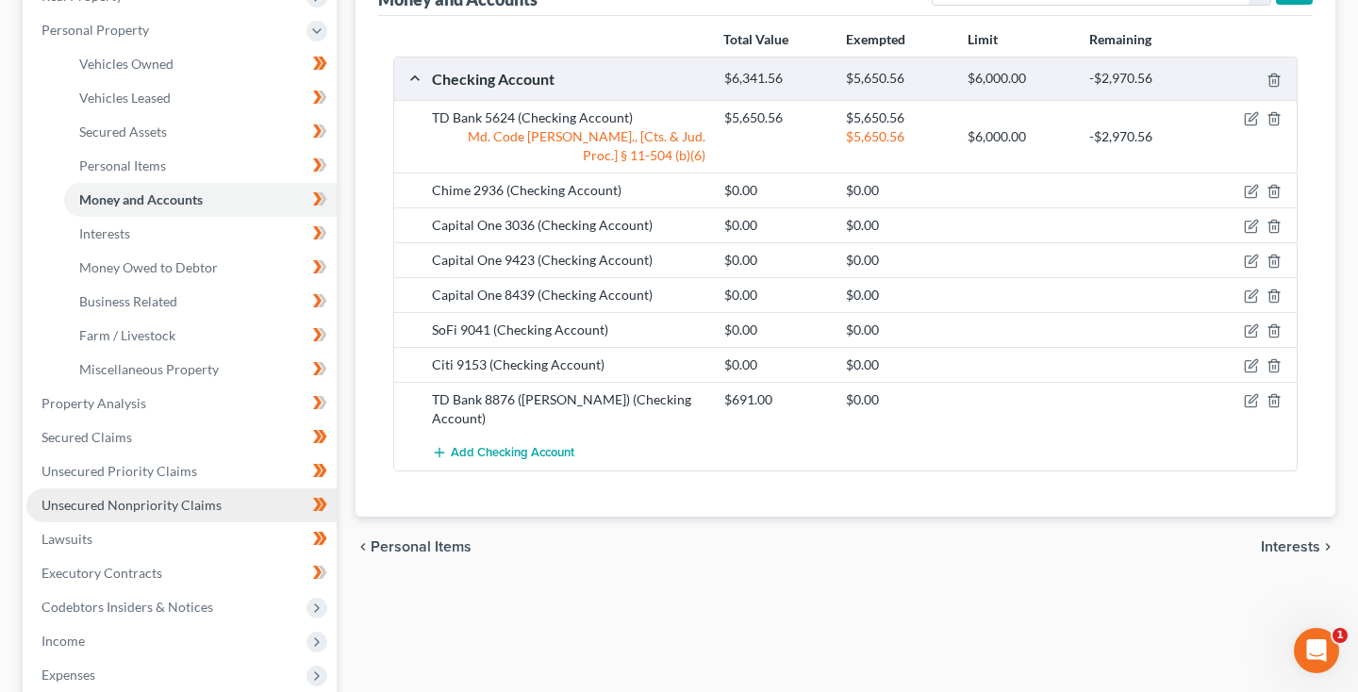
click at [135, 510] on span "Unsecured Nonpriority Claims" at bounding box center [132, 505] width 180 height 16
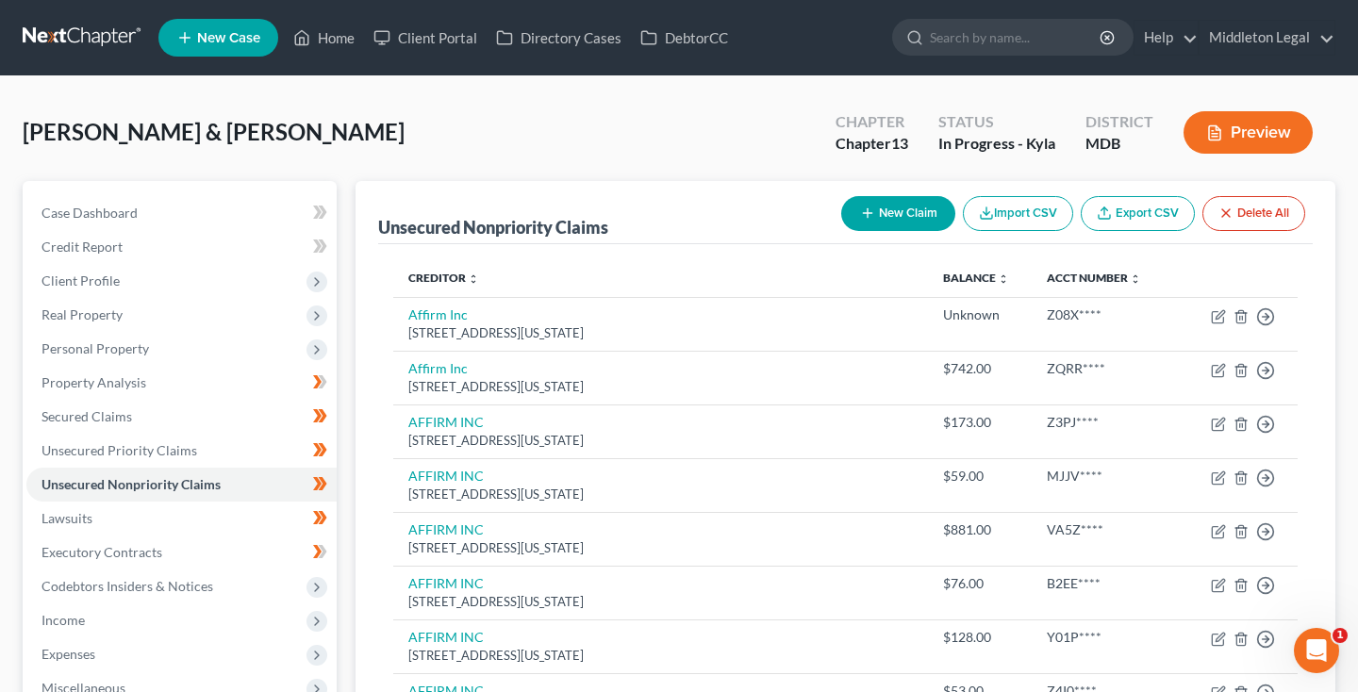
select select "35"
select select "2"
select select "0"
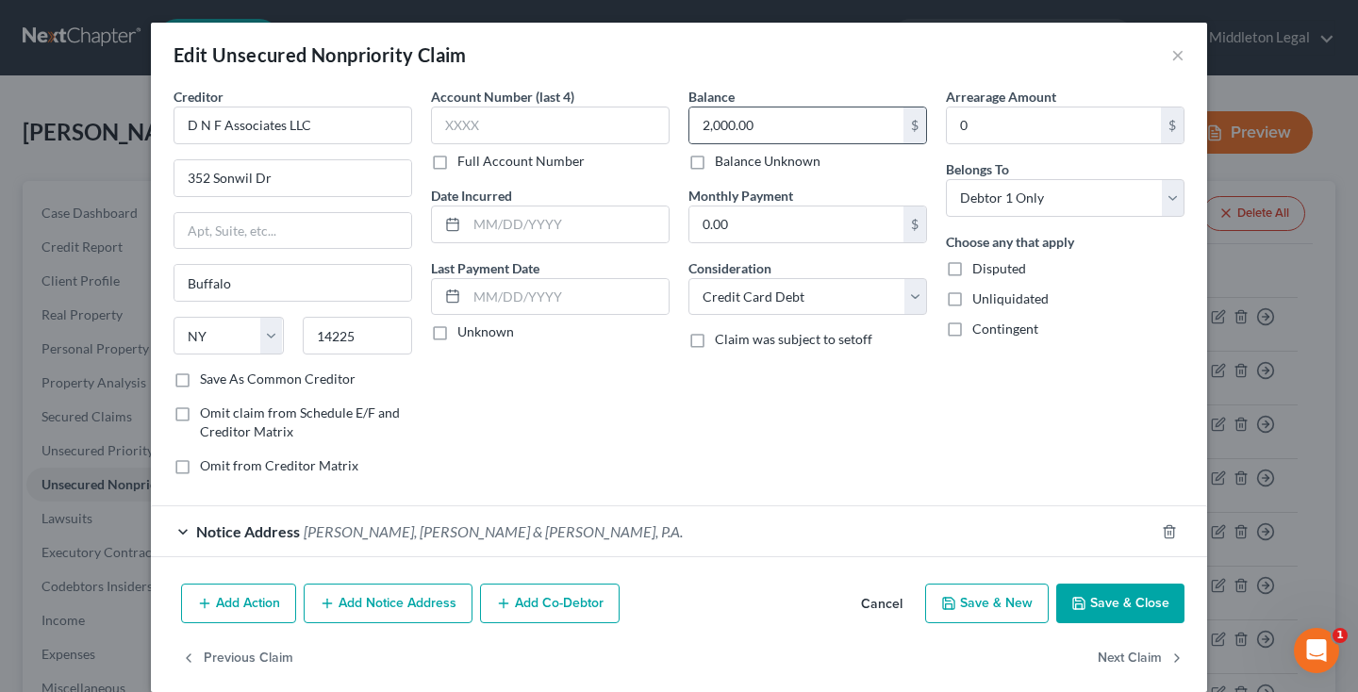
scroll to position [1441, 0]
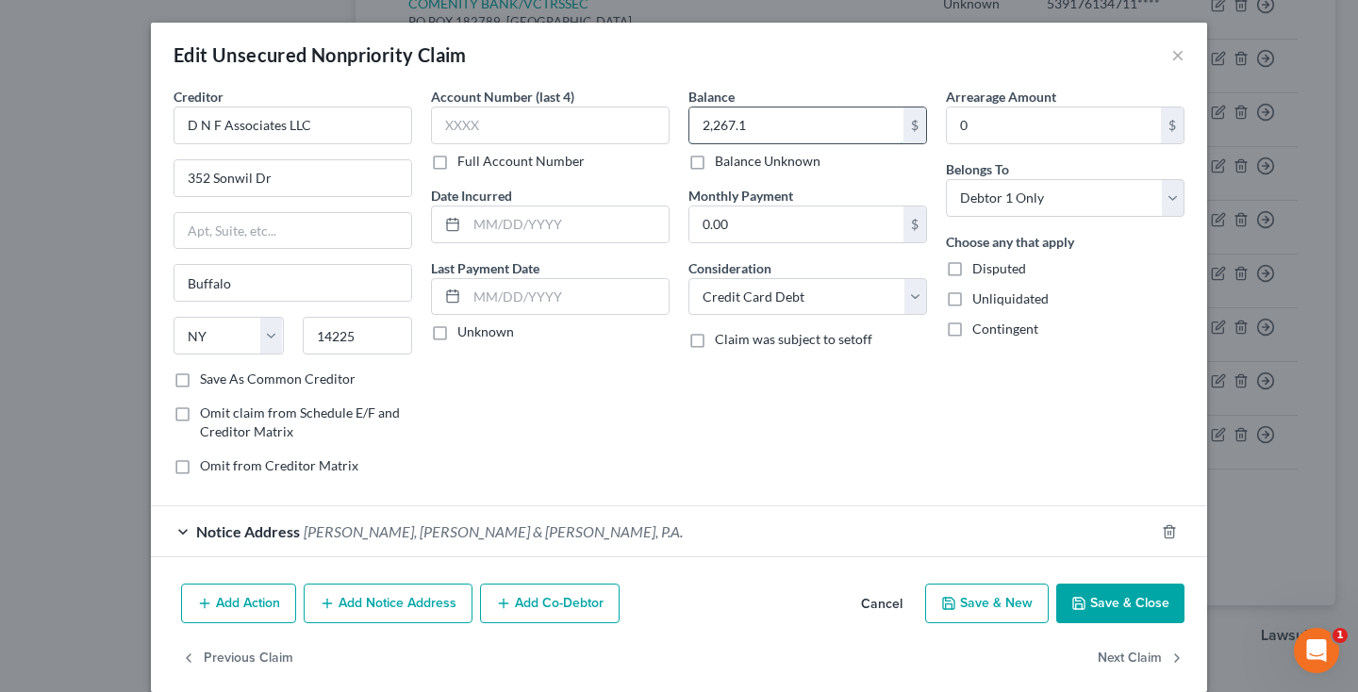
type input "2,267.11"
click at [1101, 608] on button "Save & Close" at bounding box center [1121, 604] width 128 height 40
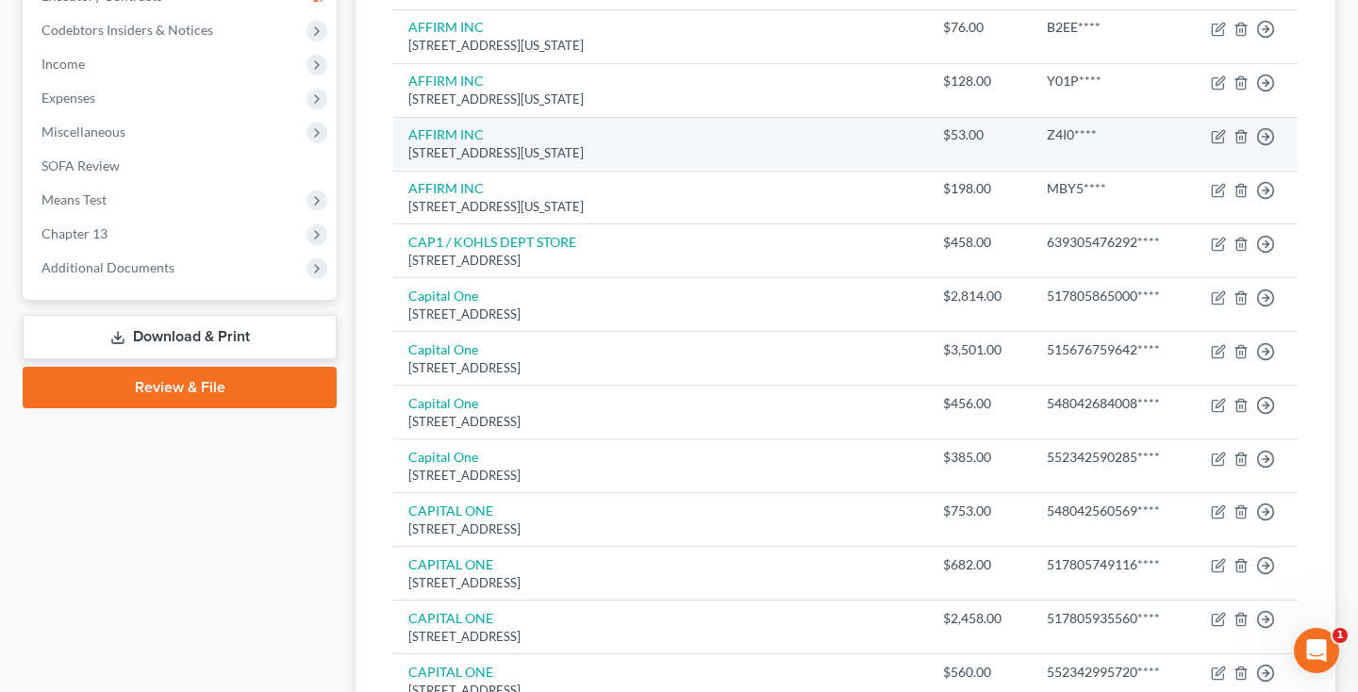
scroll to position [667, 0]
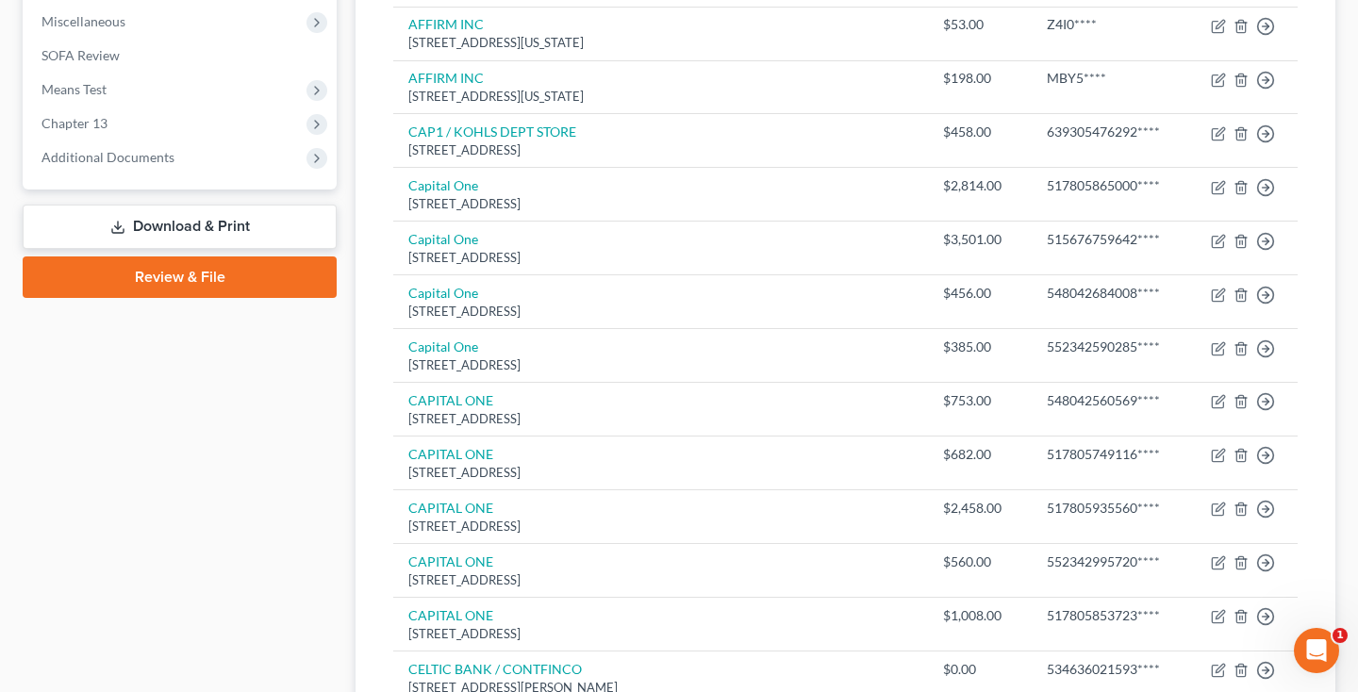
click at [176, 223] on link "Download & Print" at bounding box center [180, 227] width 314 height 44
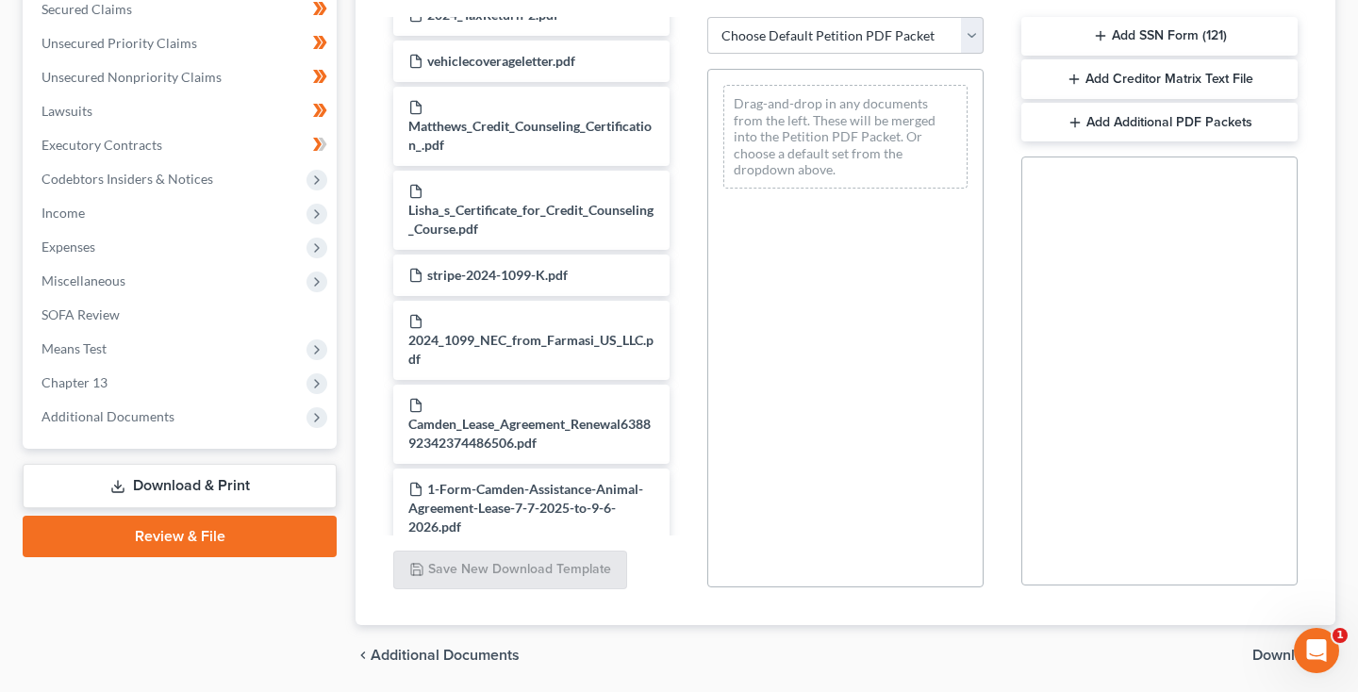
scroll to position [27, 0]
click at [197, 488] on link "Download & Print" at bounding box center [180, 486] width 314 height 44
click at [250, 498] on link "Download & Print" at bounding box center [180, 486] width 314 height 44
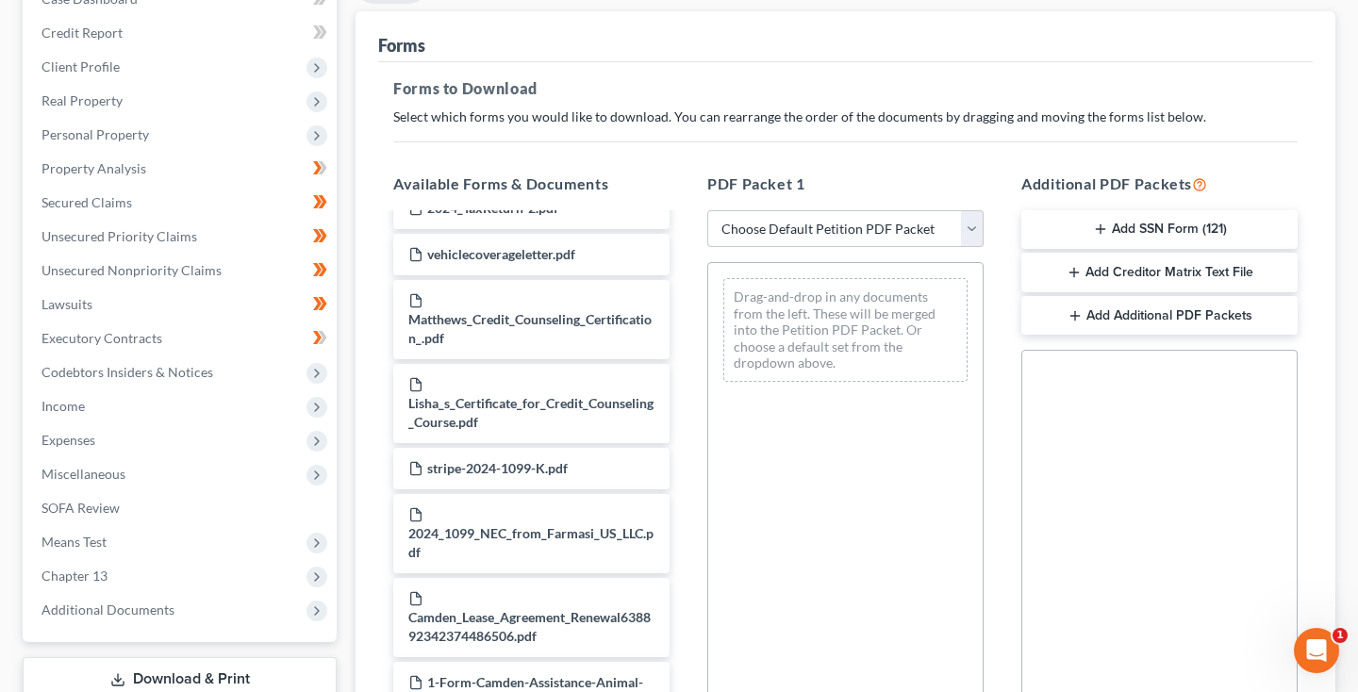
scroll to position [194, 0]
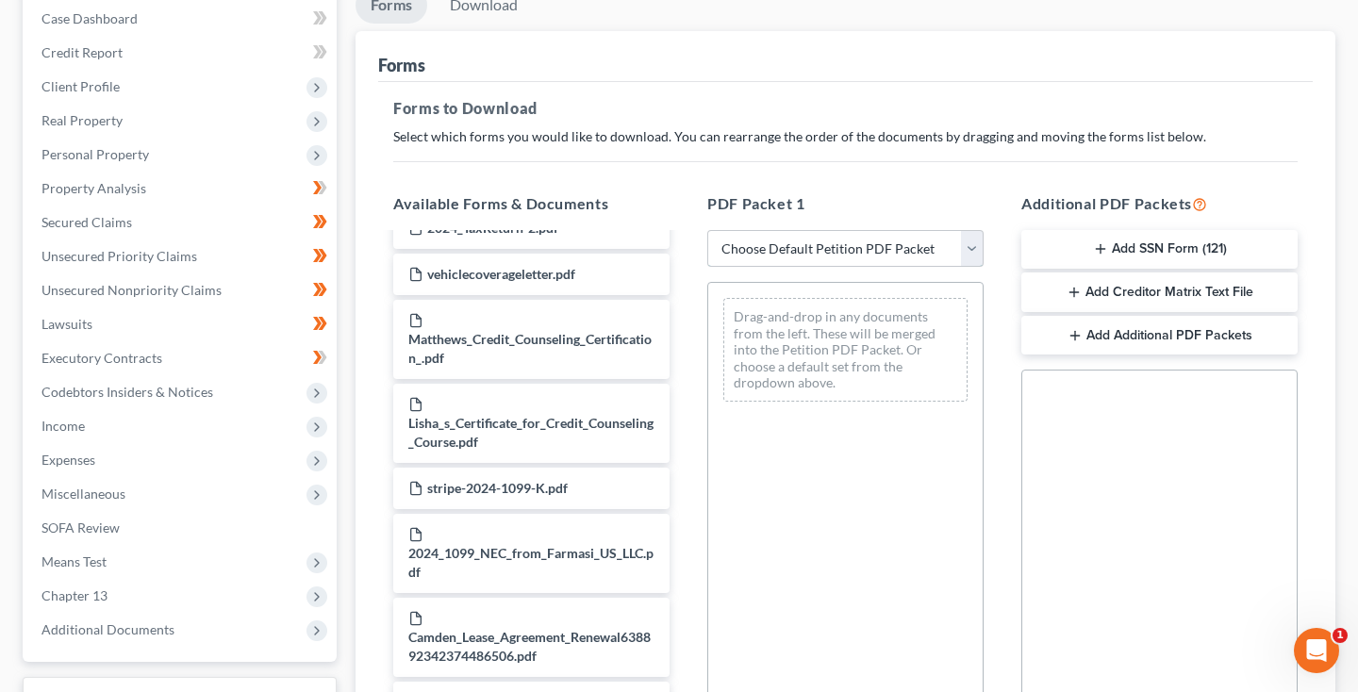
select select "0"
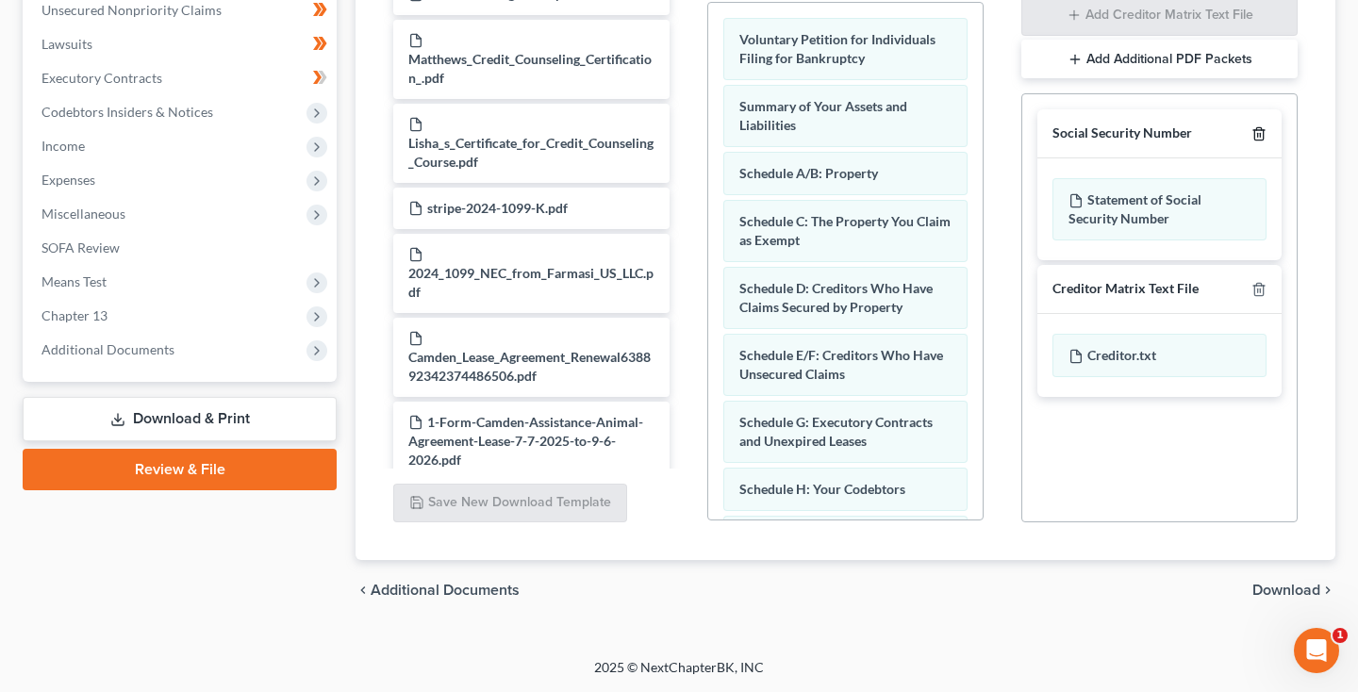
click at [1262, 132] on icon "button" at bounding box center [1259, 133] width 15 height 15
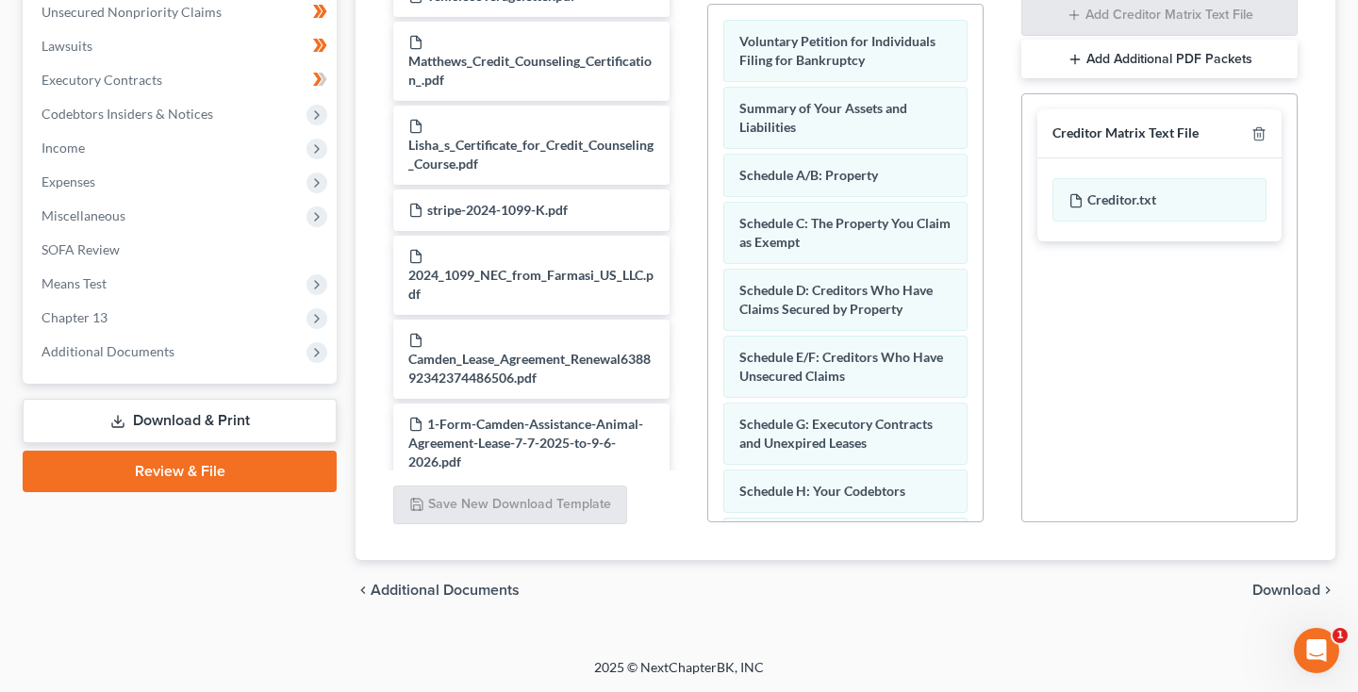
scroll to position [473, 0]
click at [1288, 587] on span "Download" at bounding box center [1287, 590] width 68 height 15
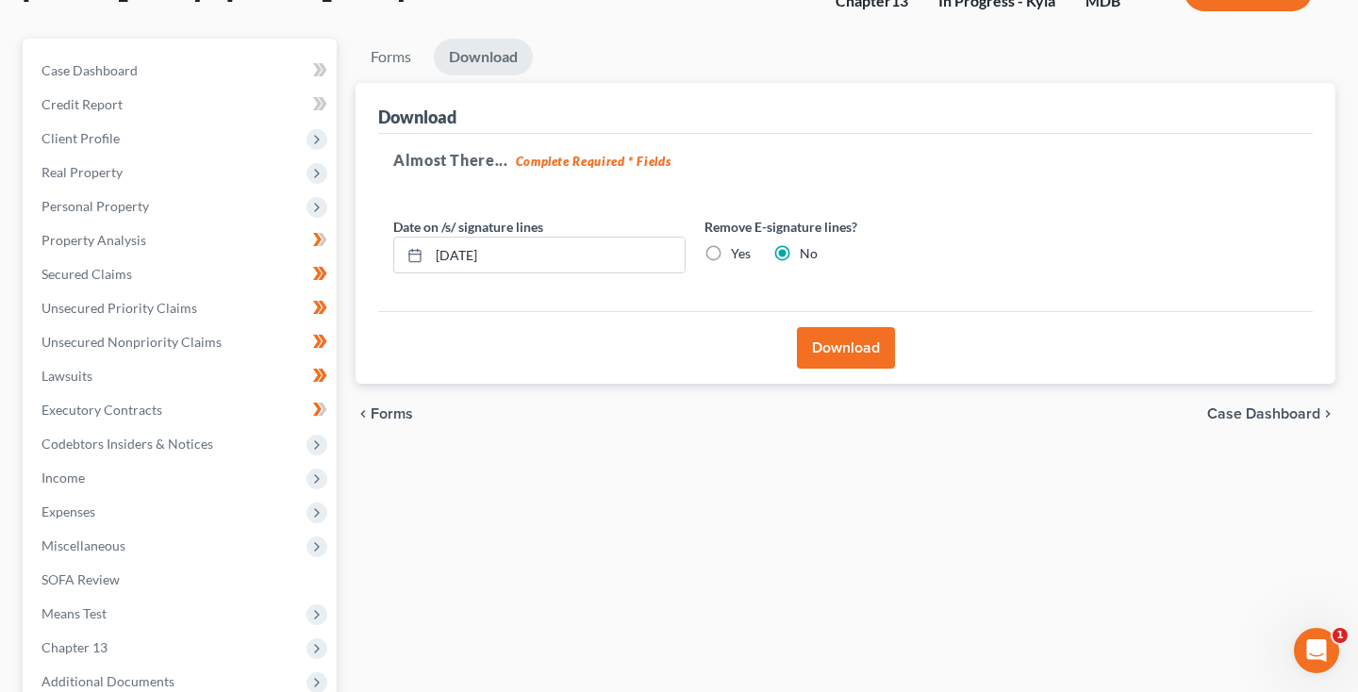
scroll to position [136, 0]
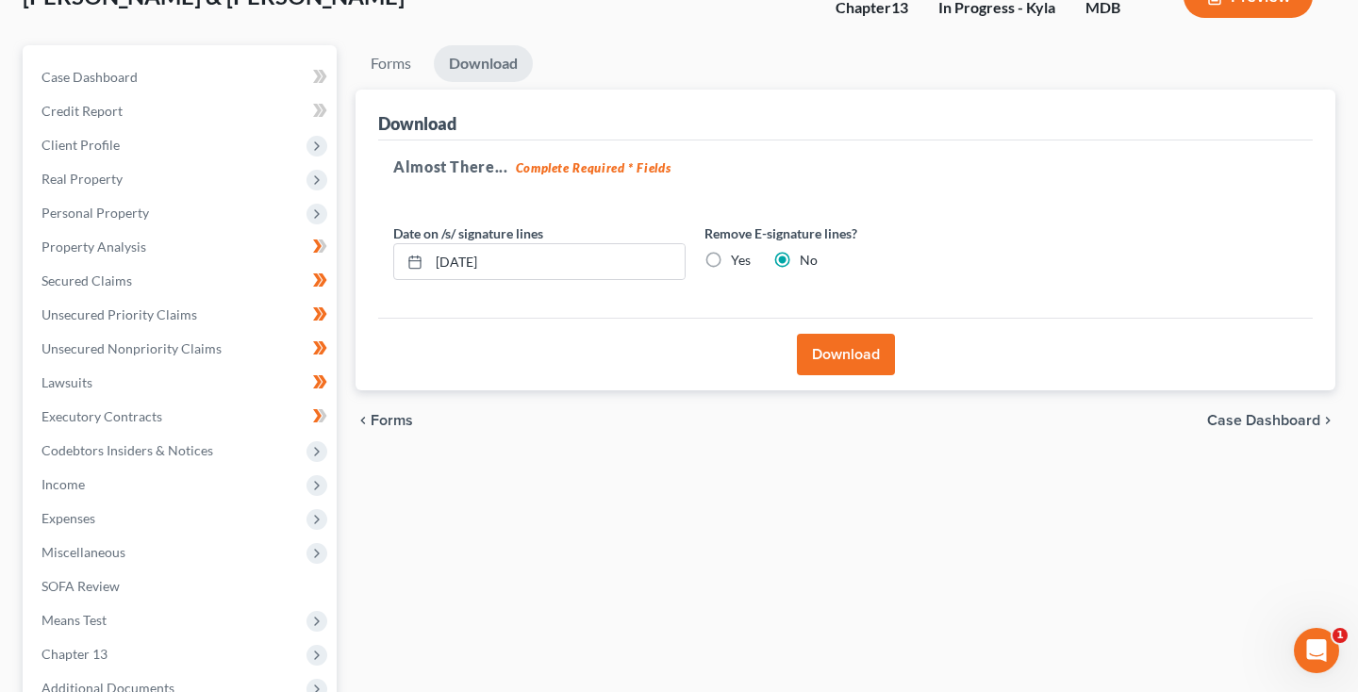
click at [731, 258] on label "Yes" at bounding box center [741, 260] width 20 height 19
click at [739, 258] on input "Yes" at bounding box center [745, 257] width 12 height 12
radio input "true"
radio input "false"
click at [831, 353] on button "Download" at bounding box center [846, 355] width 98 height 42
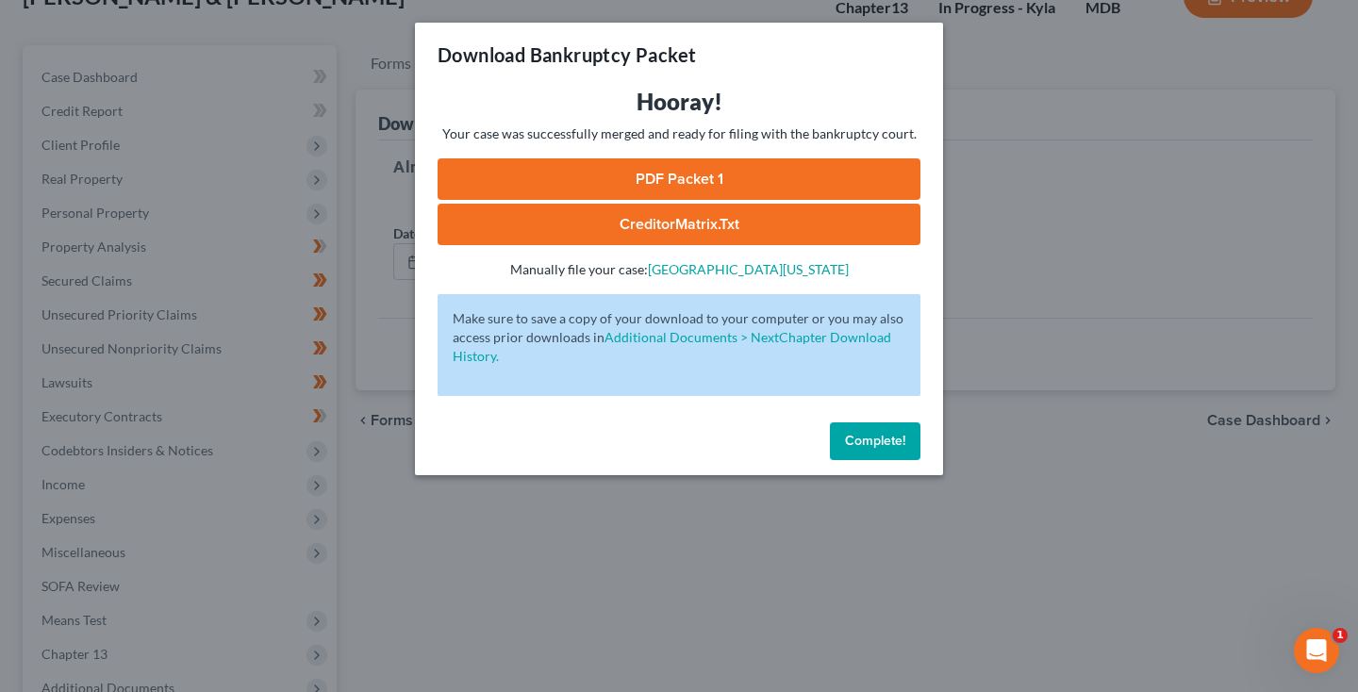
click at [656, 173] on link "PDF Packet 1" at bounding box center [679, 179] width 483 height 42
click at [635, 225] on link "CreditorMatrix.txt" at bounding box center [679, 225] width 483 height 42
click at [853, 435] on span "Complete!" at bounding box center [875, 441] width 60 height 16
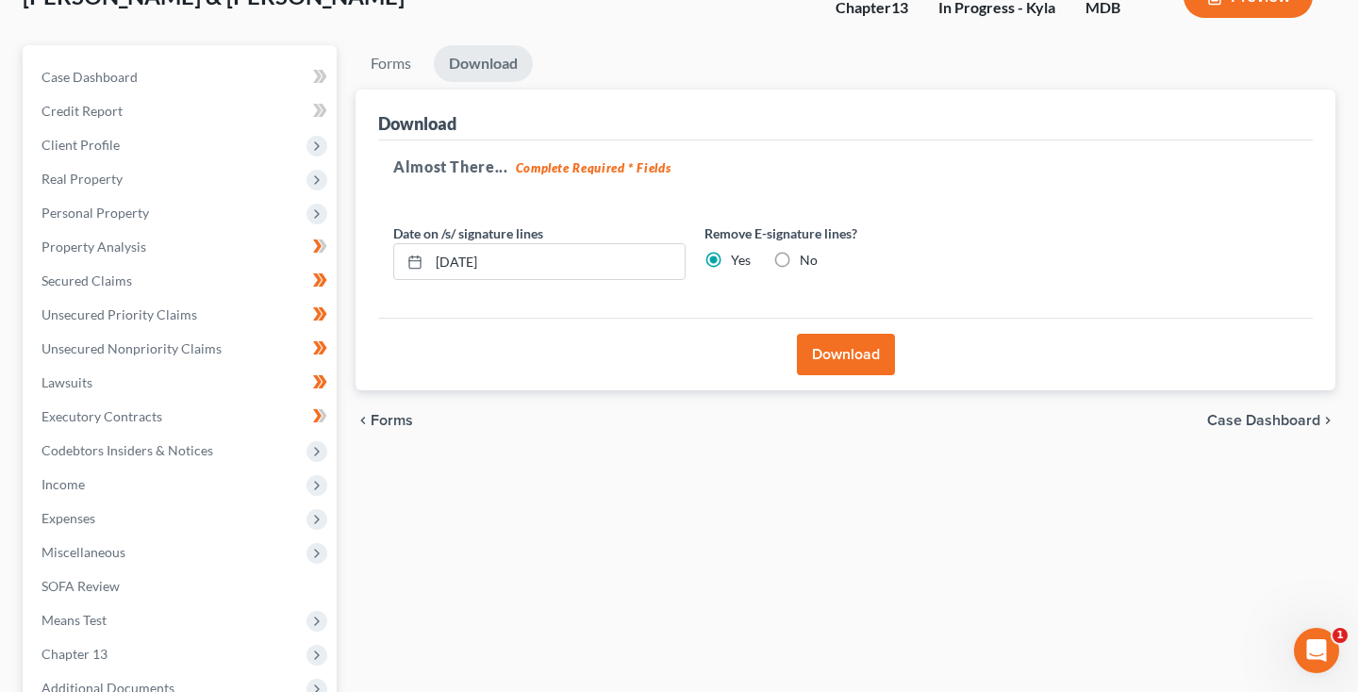
click at [60, 510] on span "Expenses" at bounding box center [69, 518] width 54 height 16
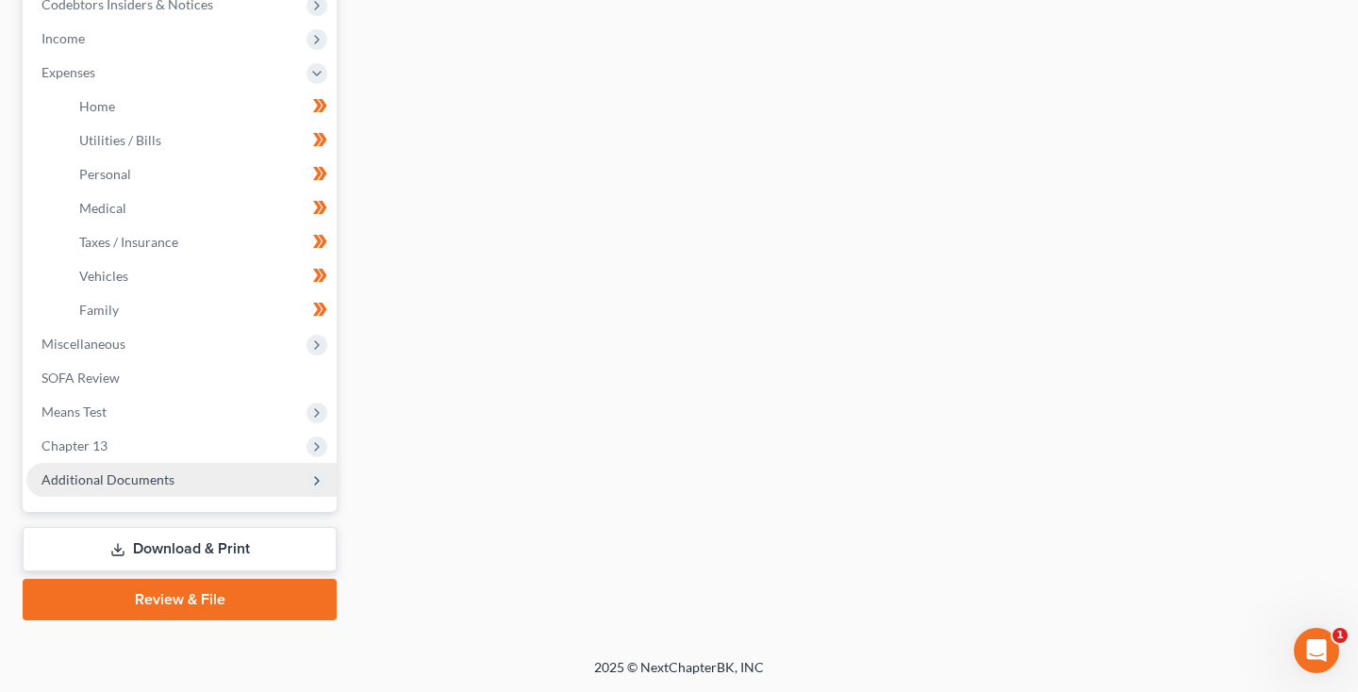
click at [111, 480] on span "Additional Documents" at bounding box center [108, 480] width 133 height 16
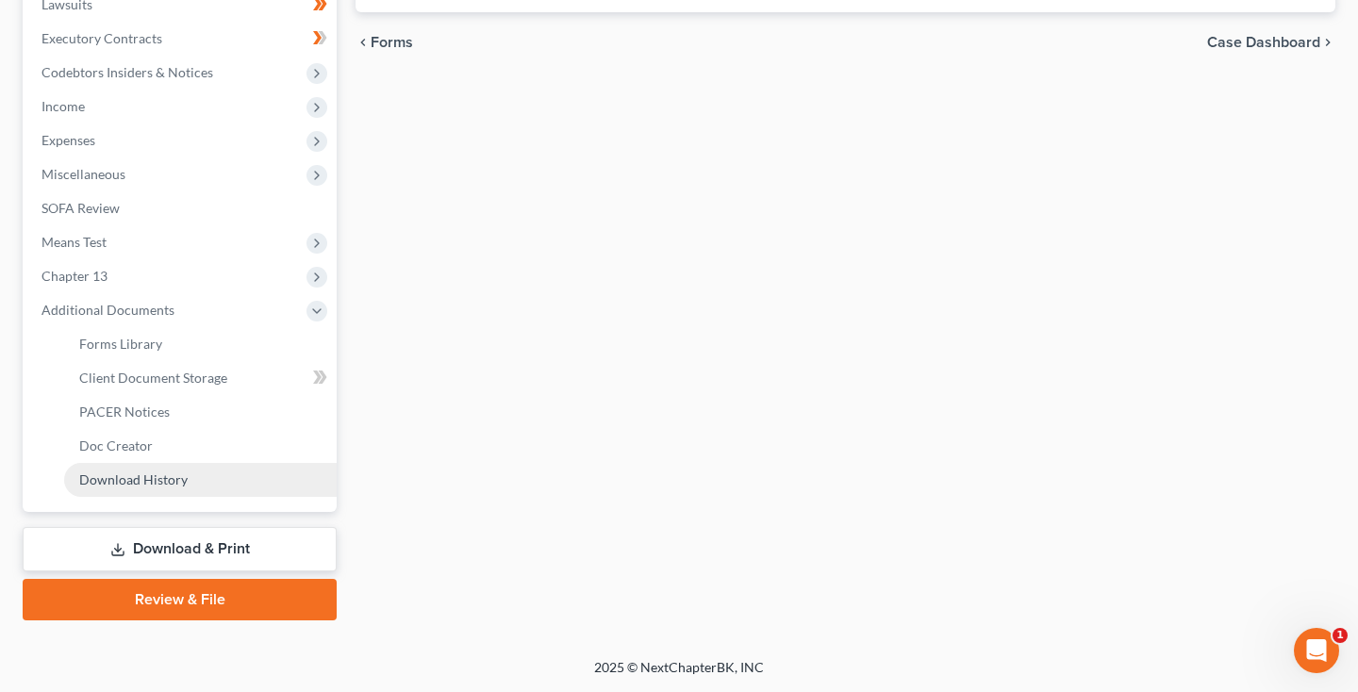
scroll to position [514, 0]
click at [144, 539] on link "Download & Print" at bounding box center [180, 549] width 314 height 44
click at [173, 548] on link "Download & Print" at bounding box center [180, 549] width 314 height 44
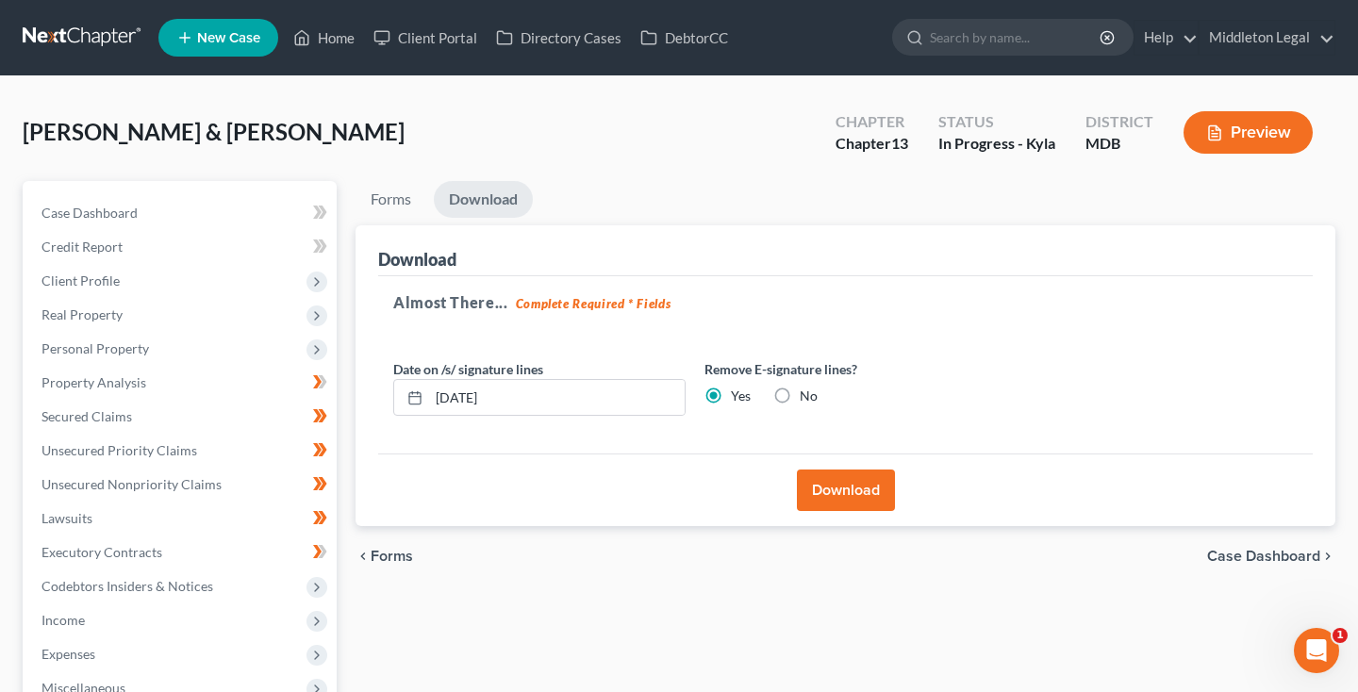
scroll to position [0, 0]
click at [185, 395] on link "Property Analysis" at bounding box center [181, 383] width 310 height 34
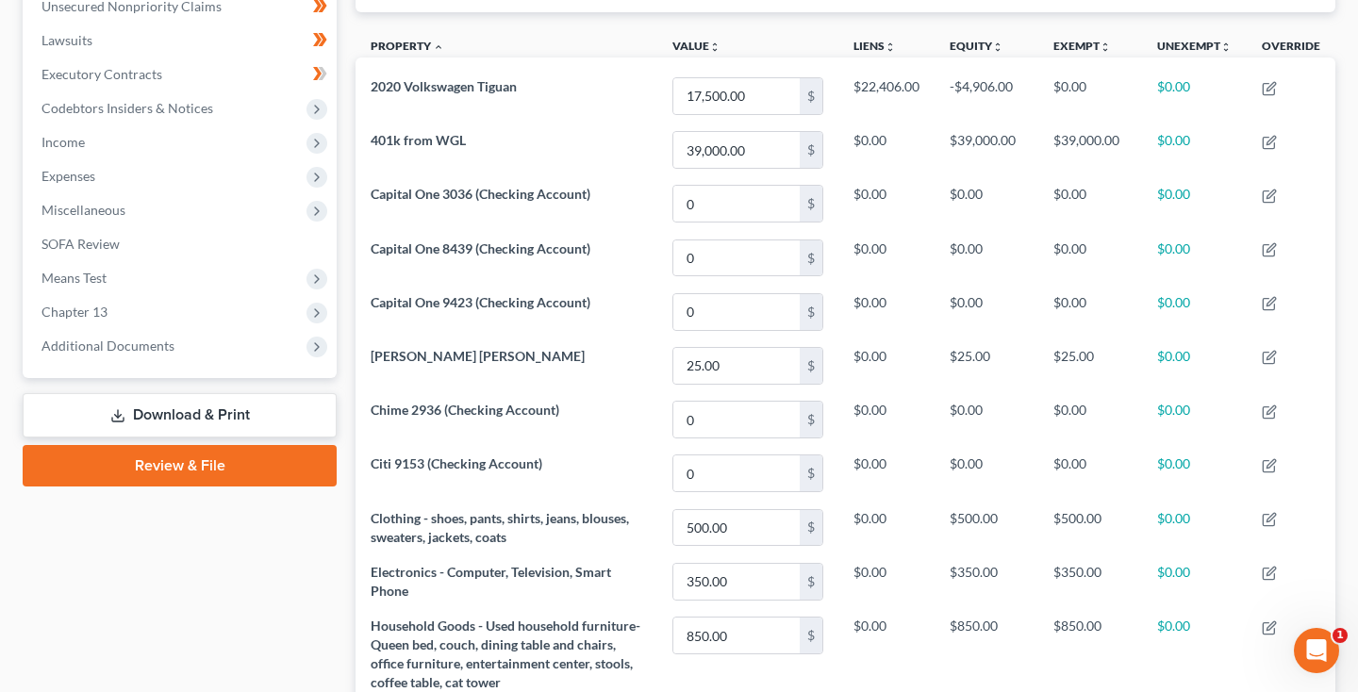
click at [183, 420] on link "Download & Print" at bounding box center [180, 415] width 314 height 44
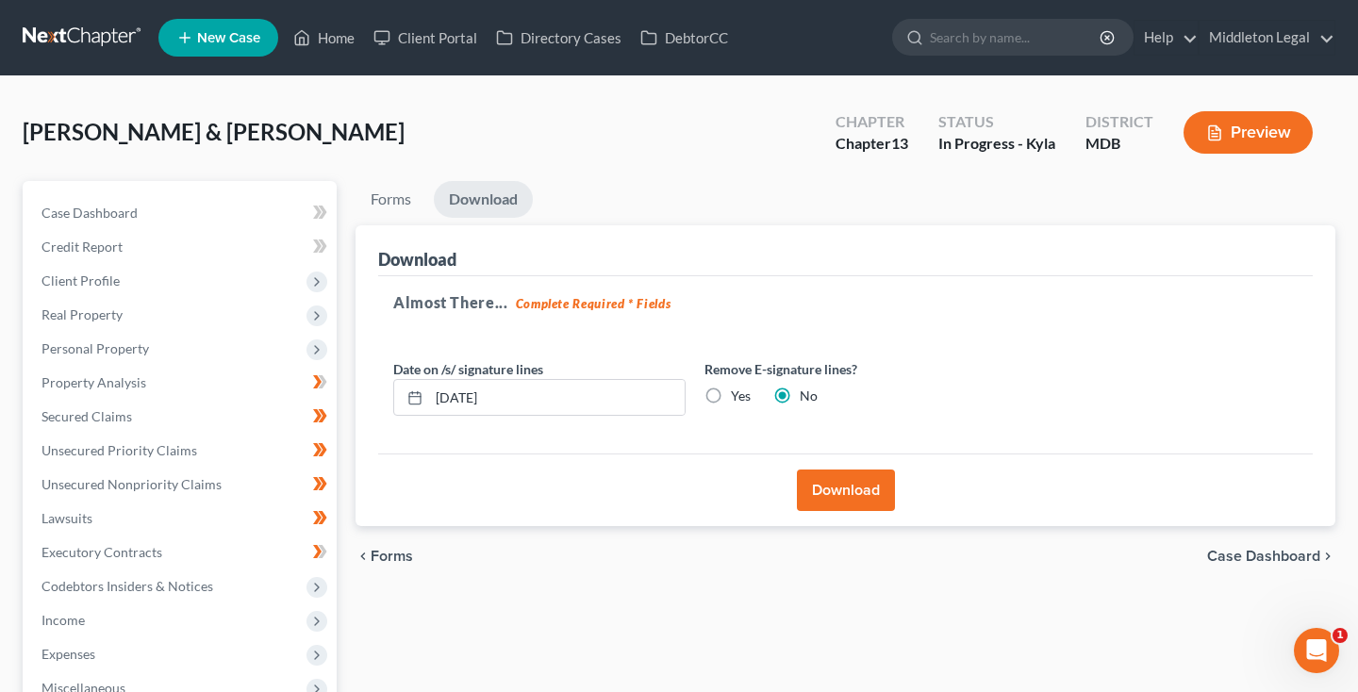
click at [886, 470] on button "Download" at bounding box center [846, 491] width 98 height 42
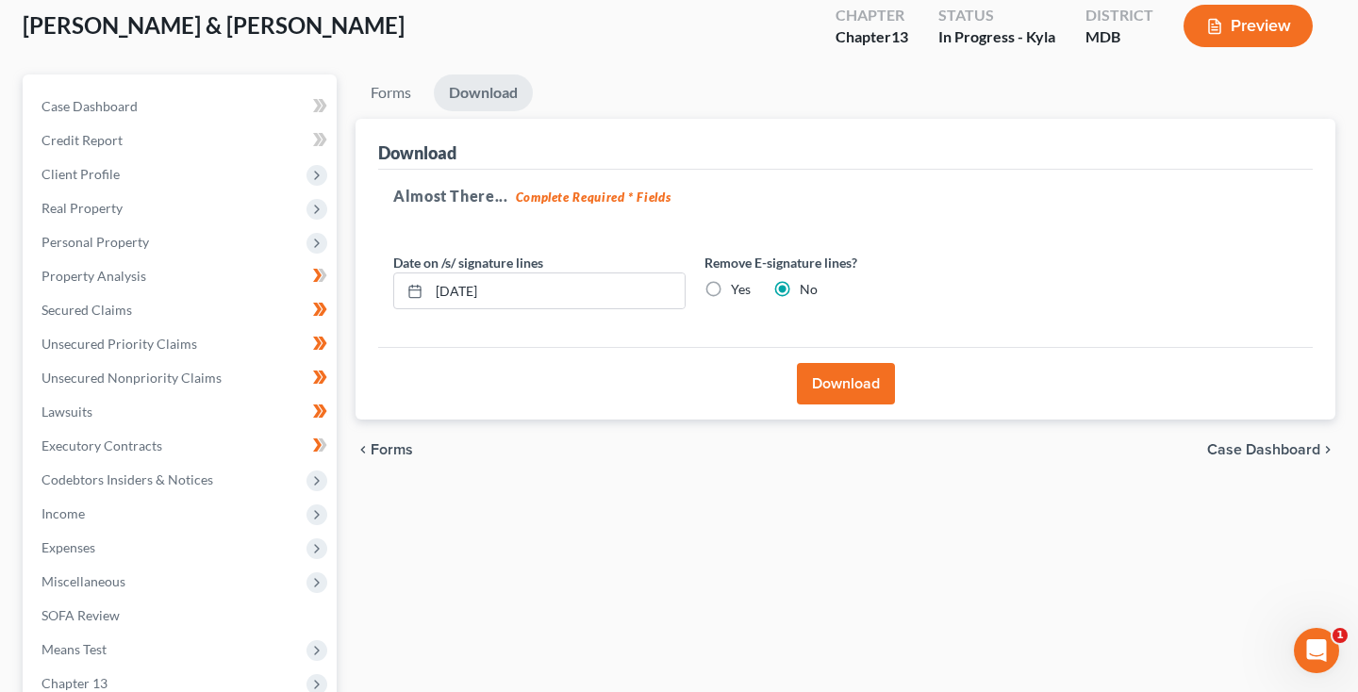
click at [842, 387] on button "Download" at bounding box center [846, 384] width 98 height 42
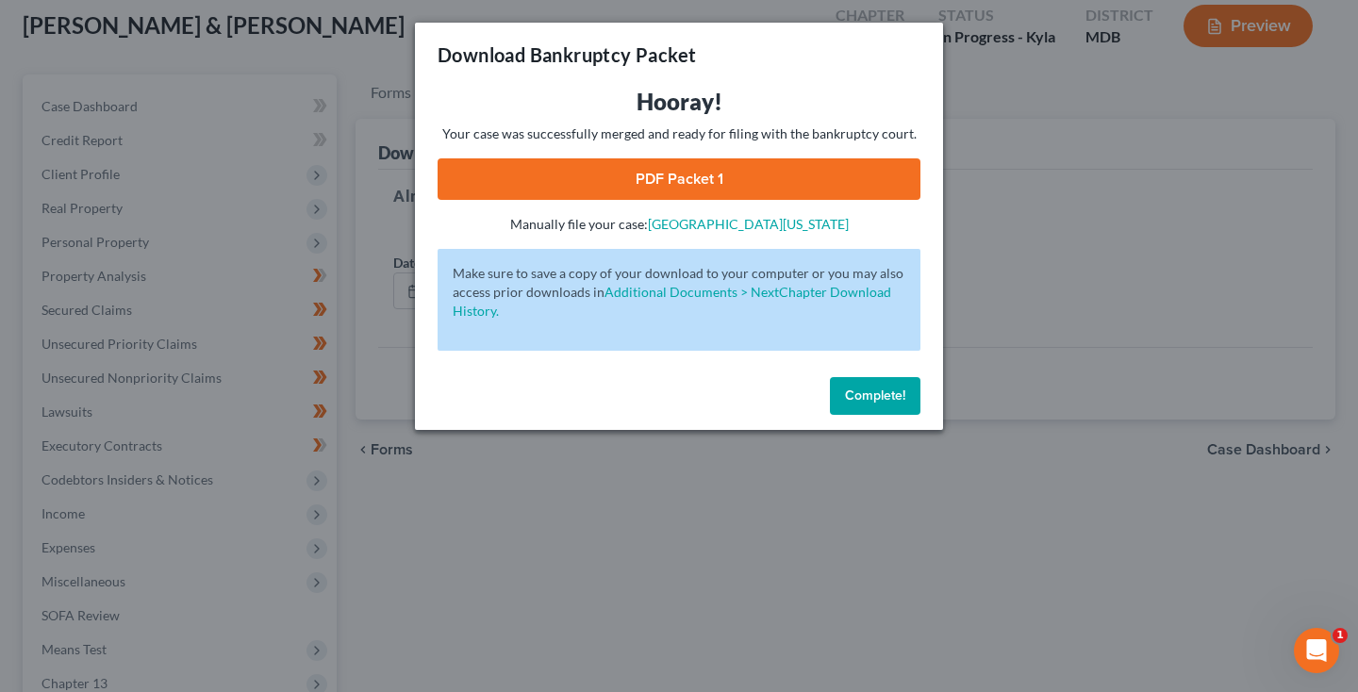
click at [482, 186] on link "PDF Packet 1" at bounding box center [679, 179] width 483 height 42
click at [870, 408] on button "Complete!" at bounding box center [875, 396] width 91 height 38
click at [910, 408] on button "Complete!" at bounding box center [875, 396] width 91 height 38
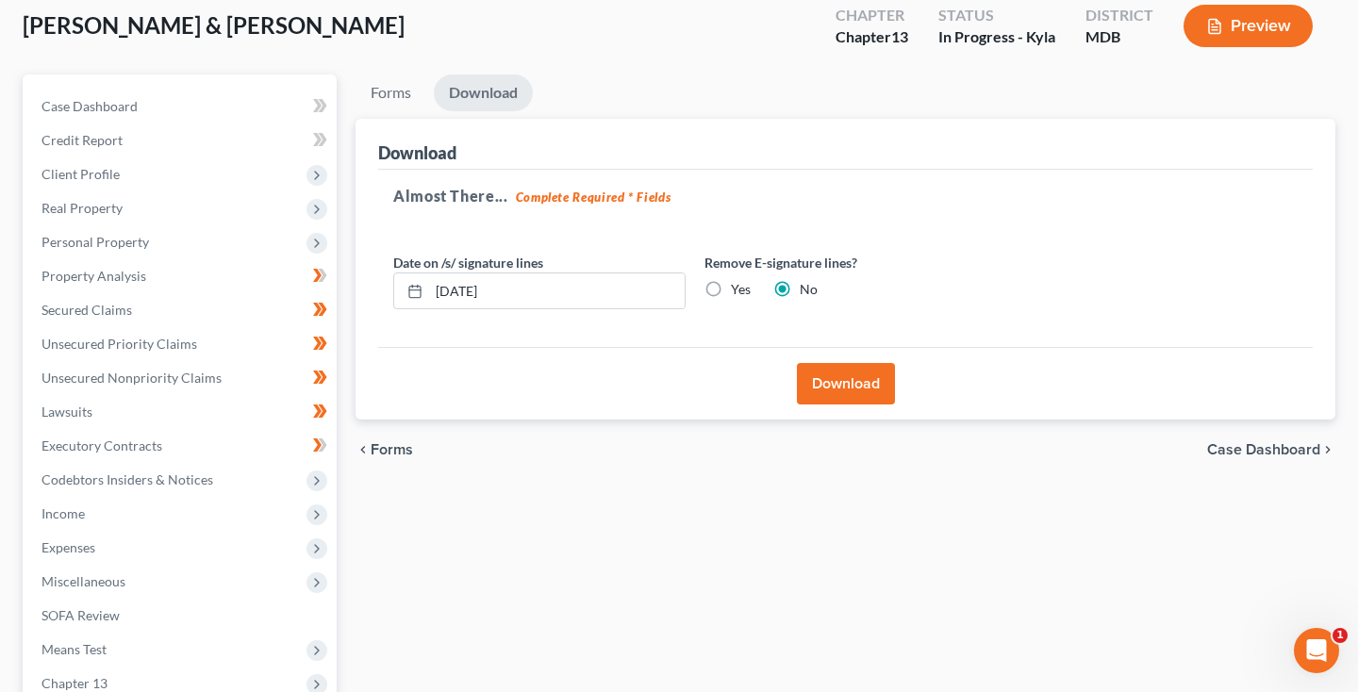
scroll to position [-15, 0]
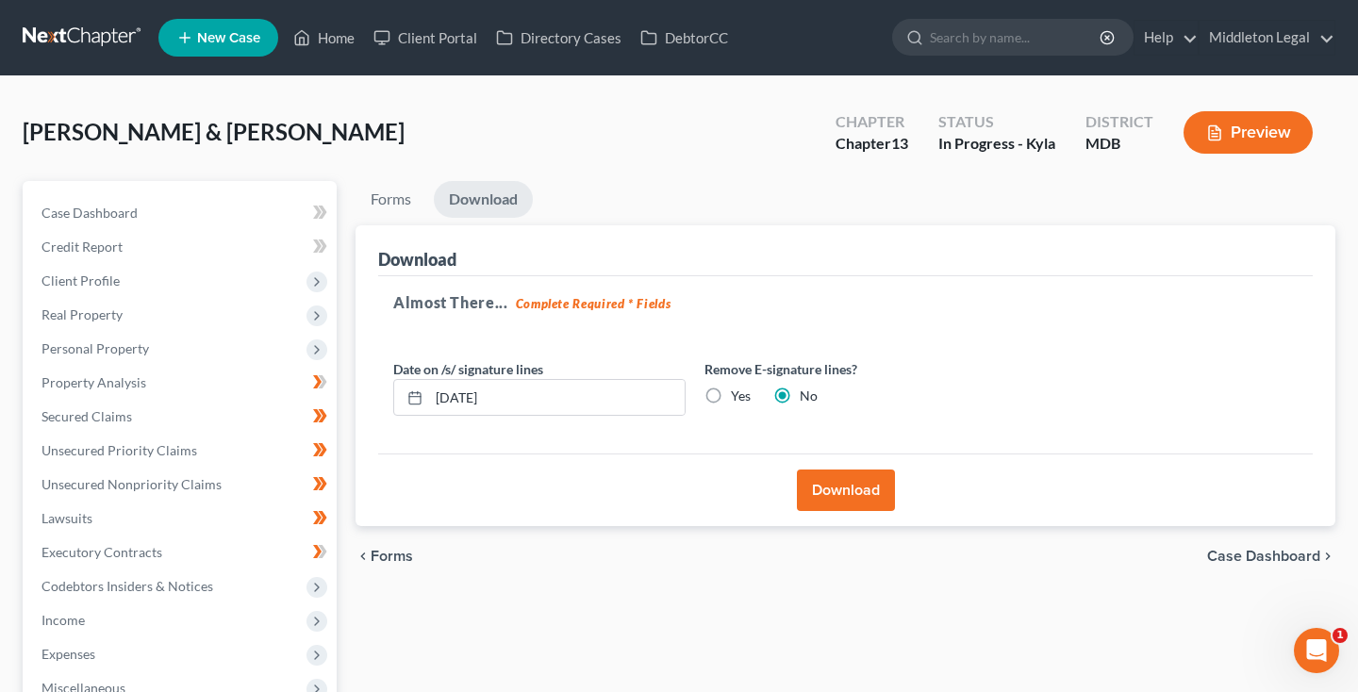
click at [81, 50] on link at bounding box center [83, 38] width 121 height 34
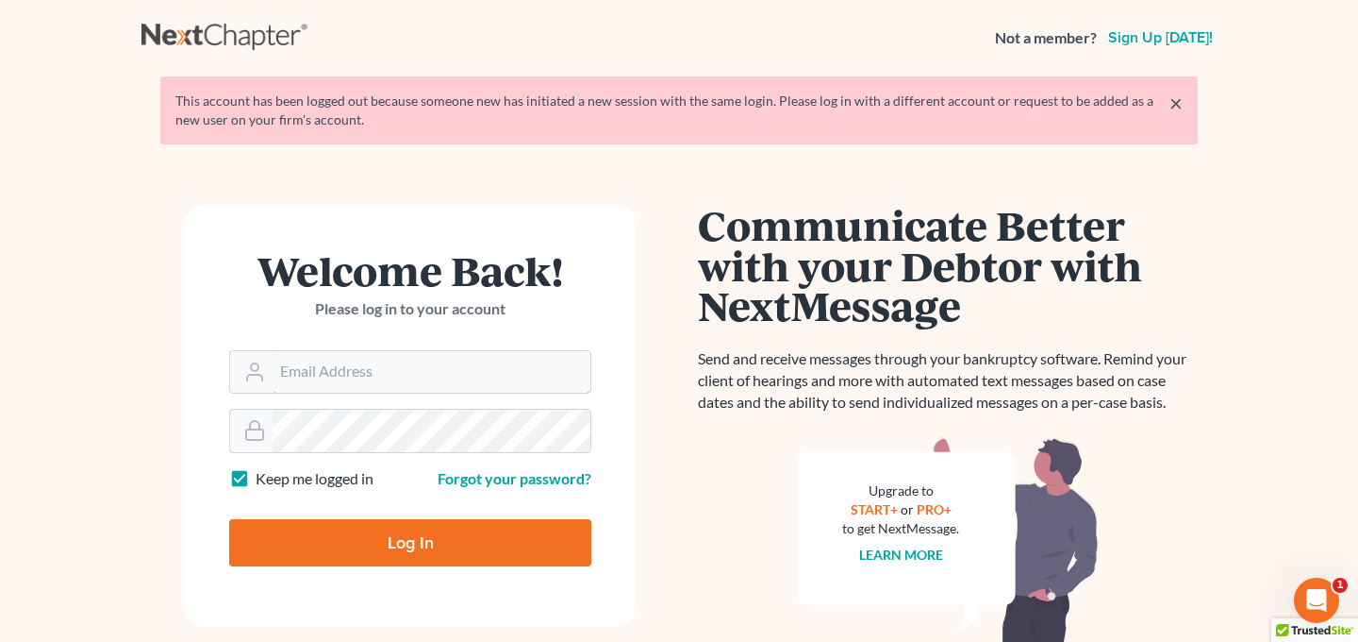
type input "[EMAIL_ADDRESS][DOMAIN_NAME]"
click at [393, 538] on input "Log In" at bounding box center [410, 542] width 362 height 47
type input "Thinking..."
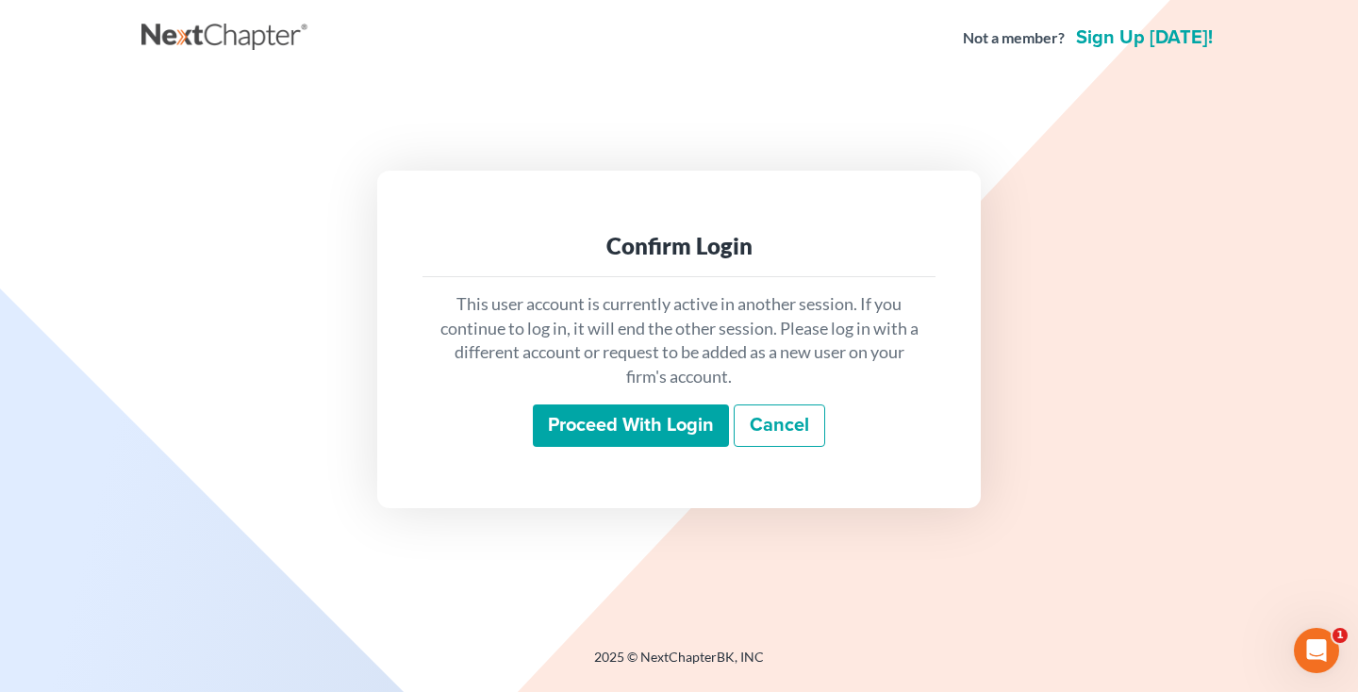
click at [606, 436] on input "Proceed with login" at bounding box center [631, 426] width 196 height 43
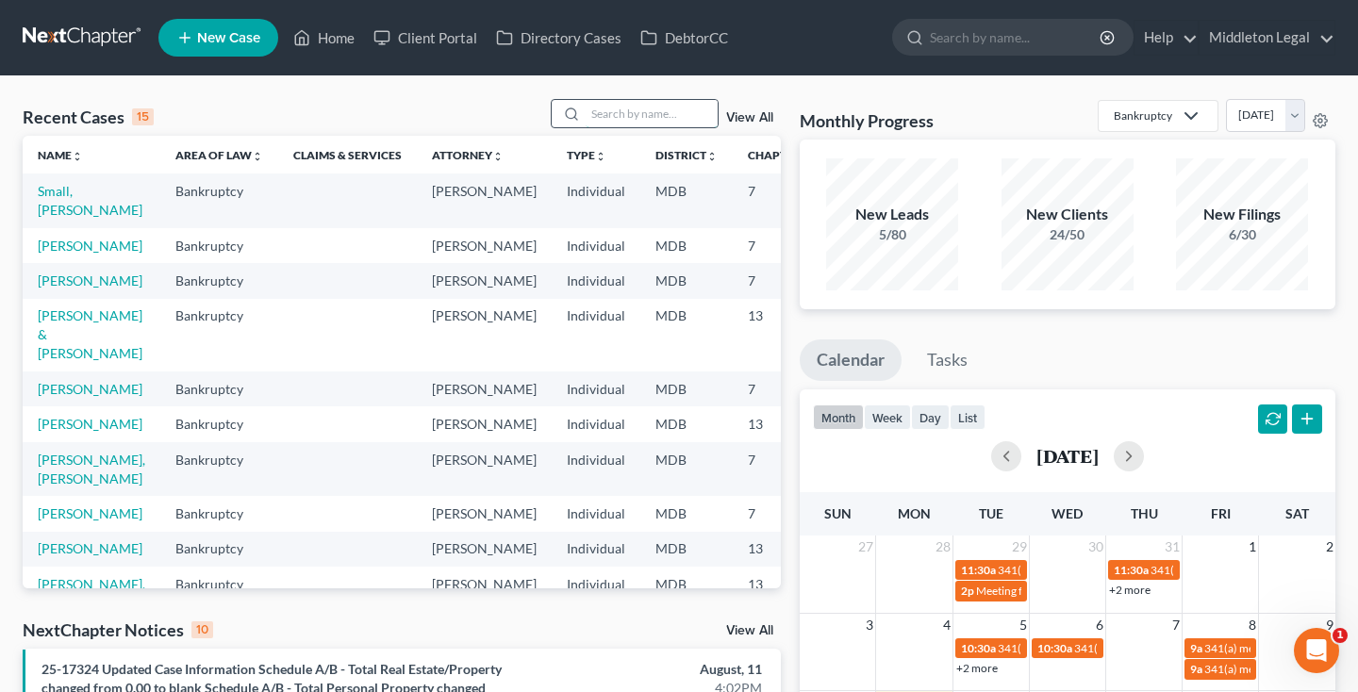
click at [633, 116] on input "search" at bounding box center [652, 113] width 132 height 27
type input "[PERSON_NAME]"
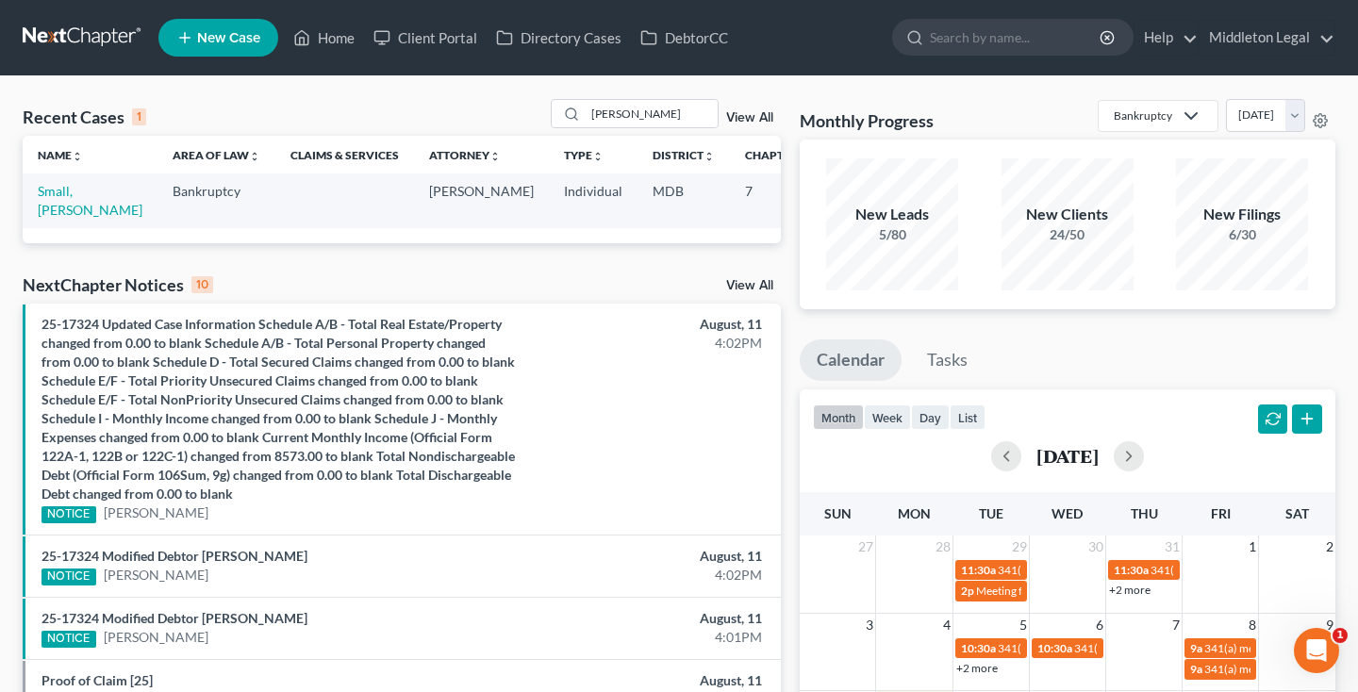
click at [36, 207] on td "Small, [PERSON_NAME]" at bounding box center [90, 201] width 135 height 54
click at [47, 208] on link "Small, [PERSON_NAME]" at bounding box center [90, 200] width 105 height 35
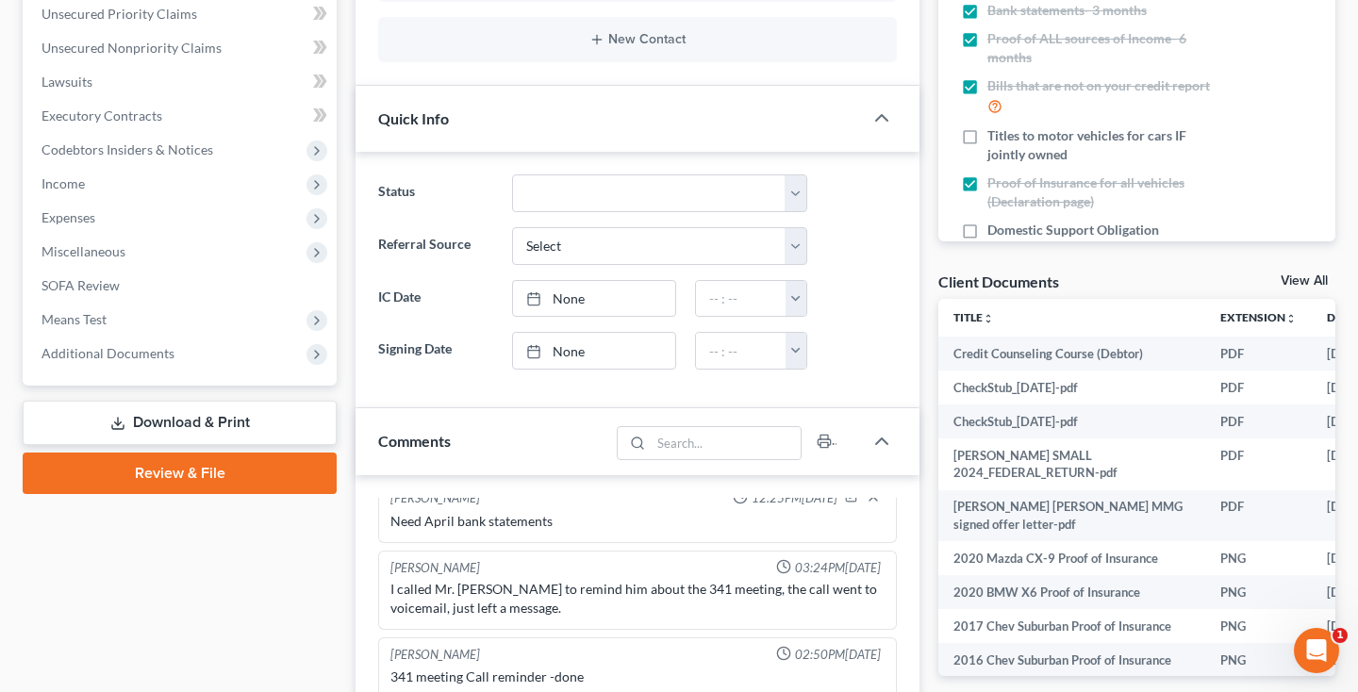
scroll to position [464, 0]
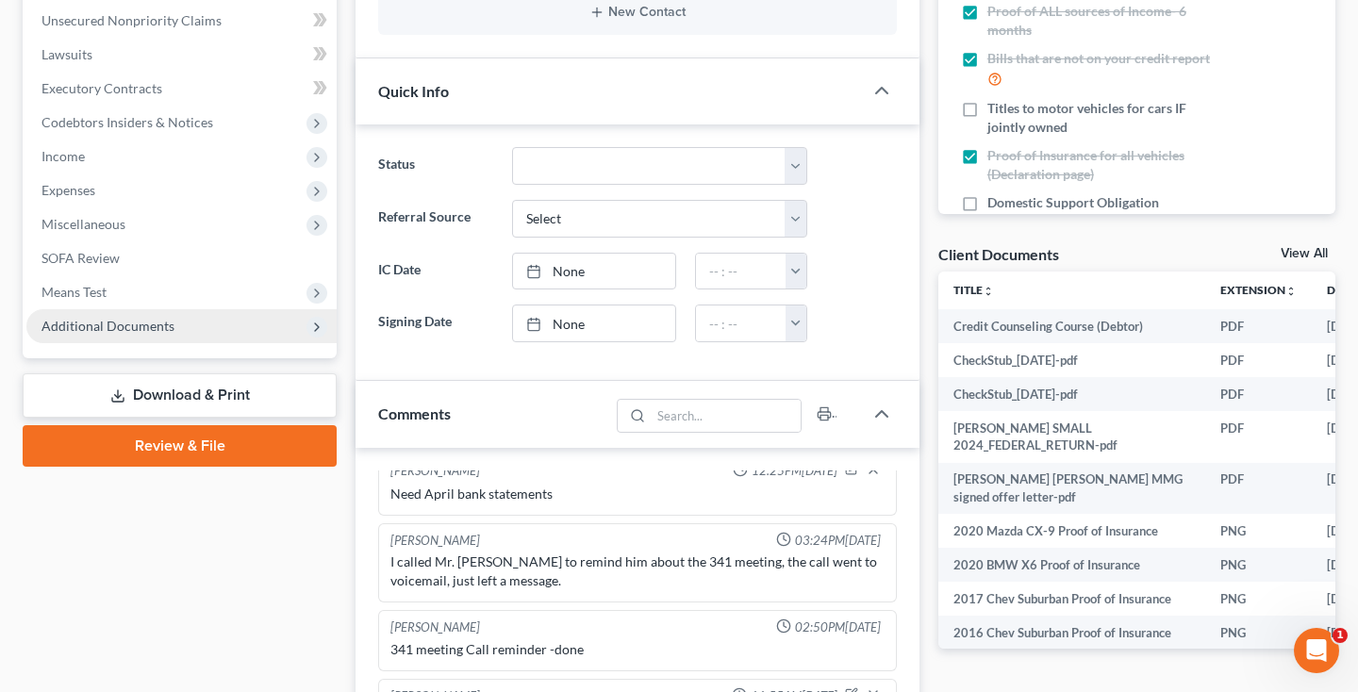
click at [144, 338] on span "Additional Documents" at bounding box center [181, 326] width 310 height 34
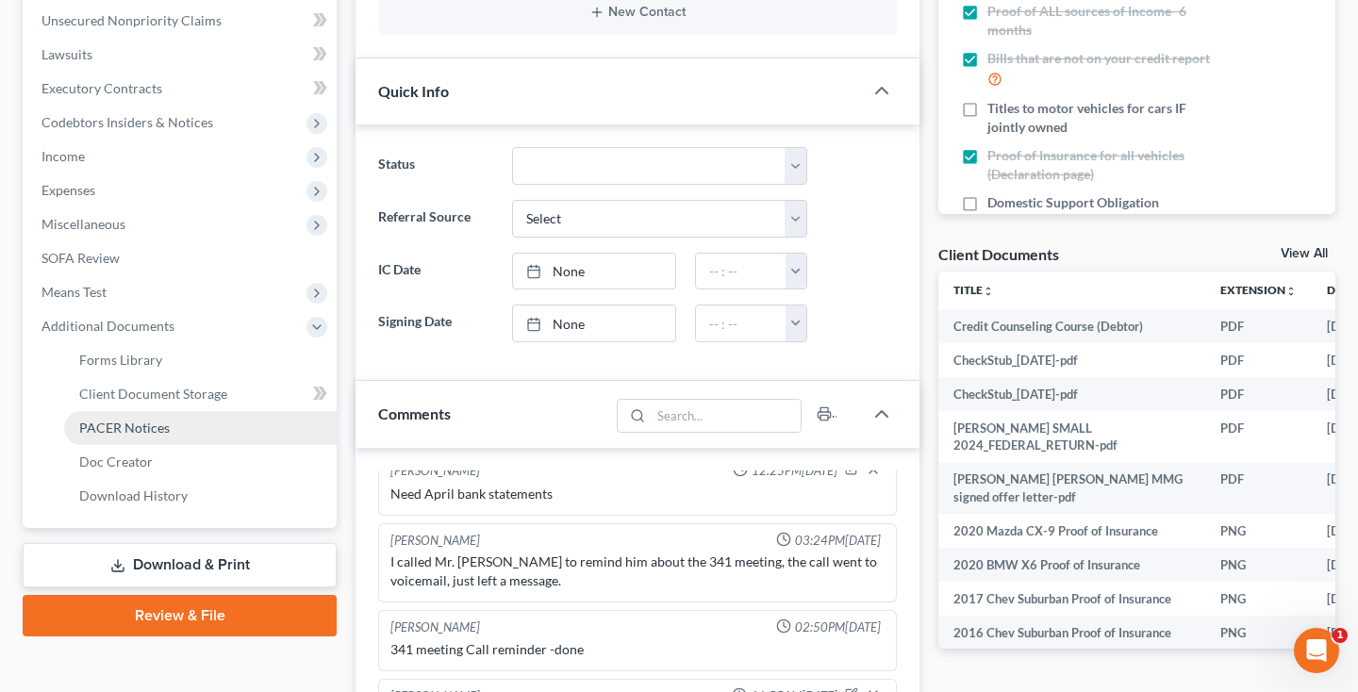
click at [129, 429] on span "PACER Notices" at bounding box center [124, 428] width 91 height 16
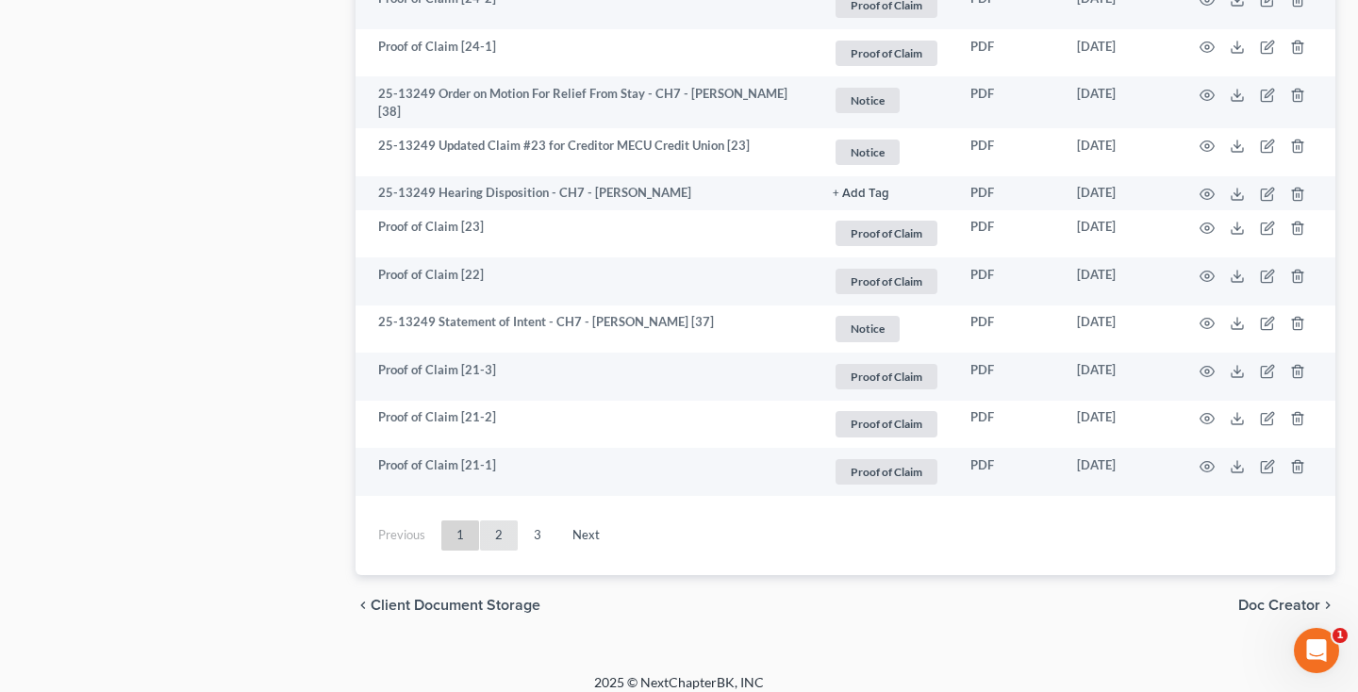
scroll to position [3543, 0]
click at [499, 522] on link "2" at bounding box center [499, 537] width 38 height 30
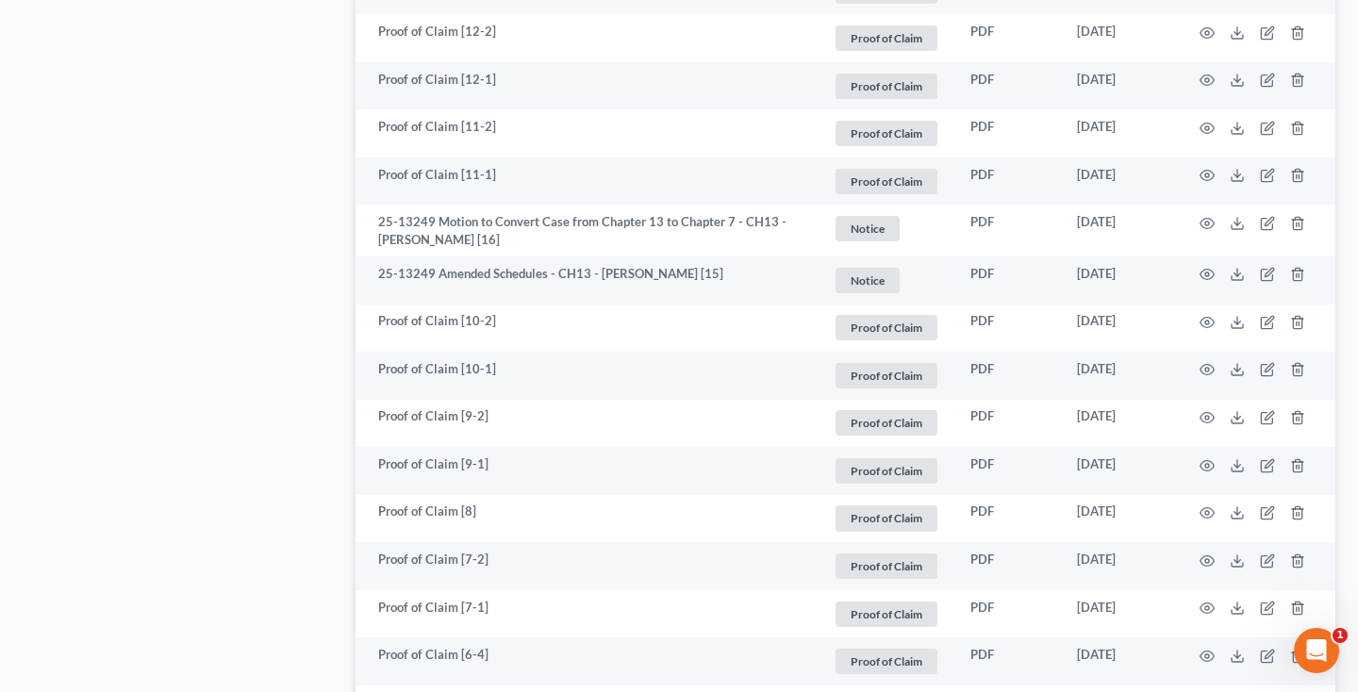
scroll to position [2148, 0]
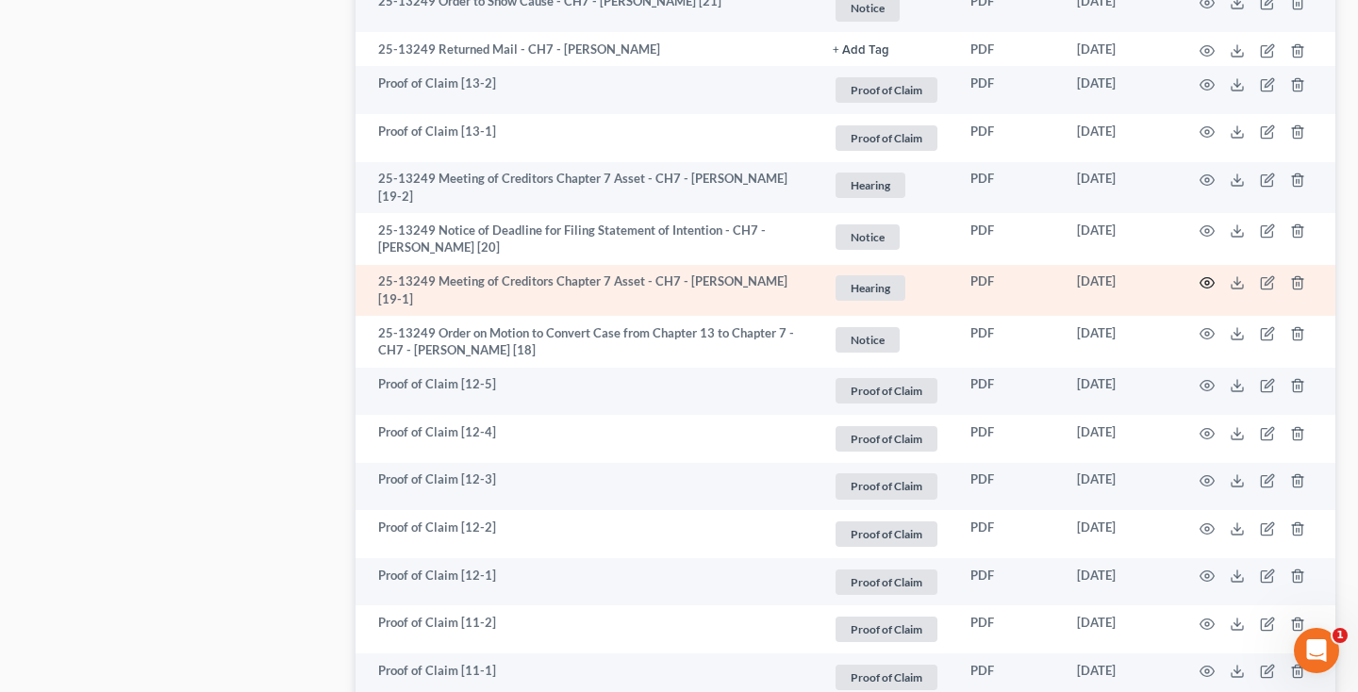
click at [1203, 275] on icon "button" at bounding box center [1207, 282] width 15 height 15
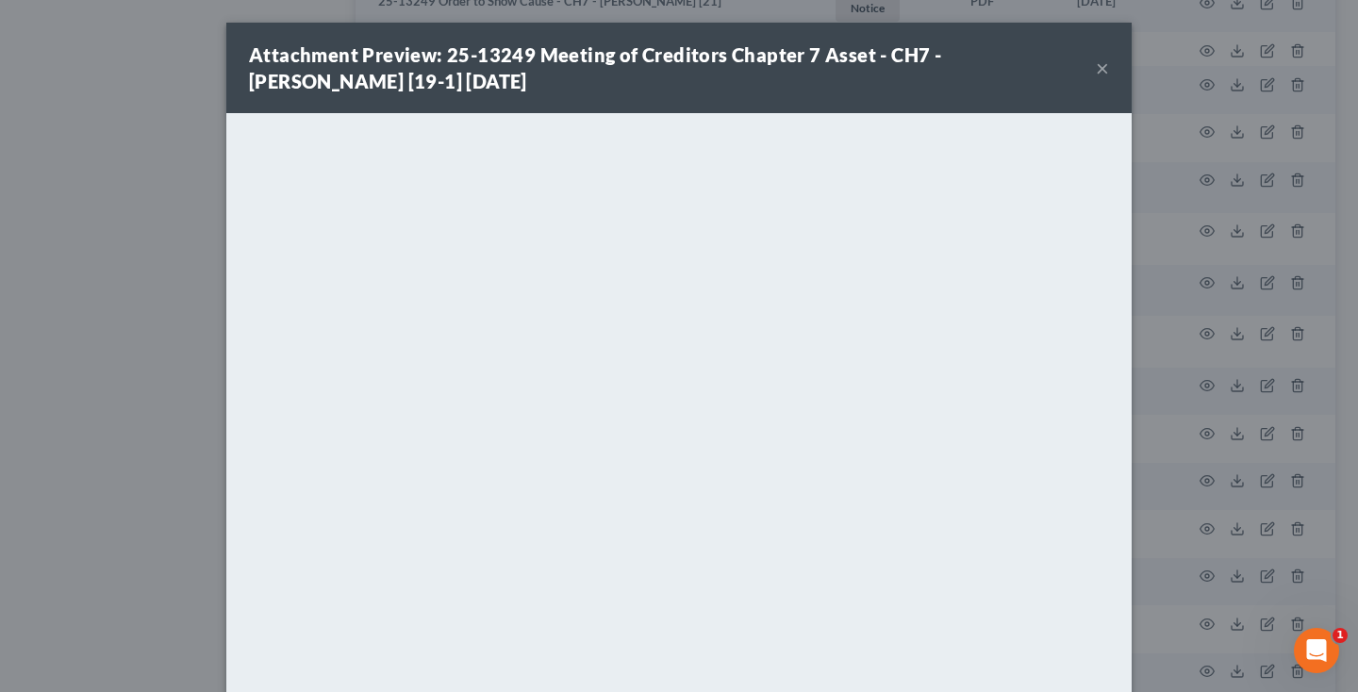
click at [1102, 71] on button "×" at bounding box center [1102, 68] width 13 height 23
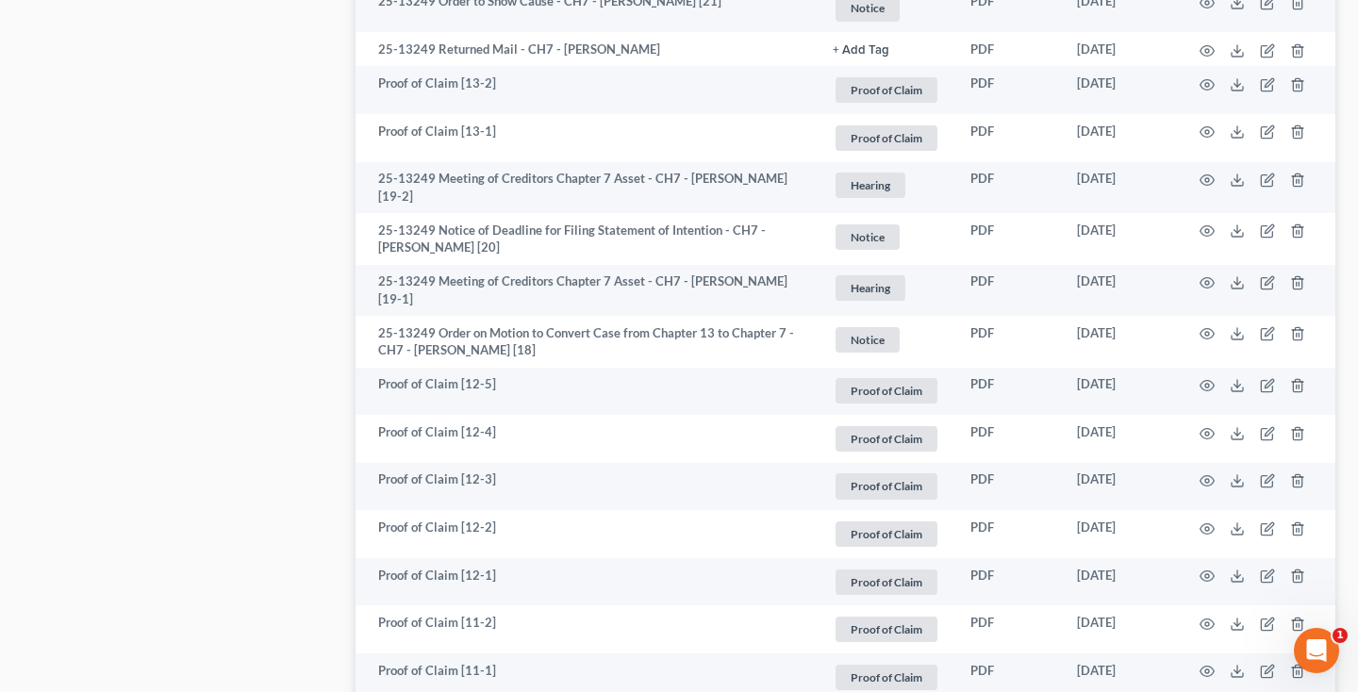
scroll to position [0, 0]
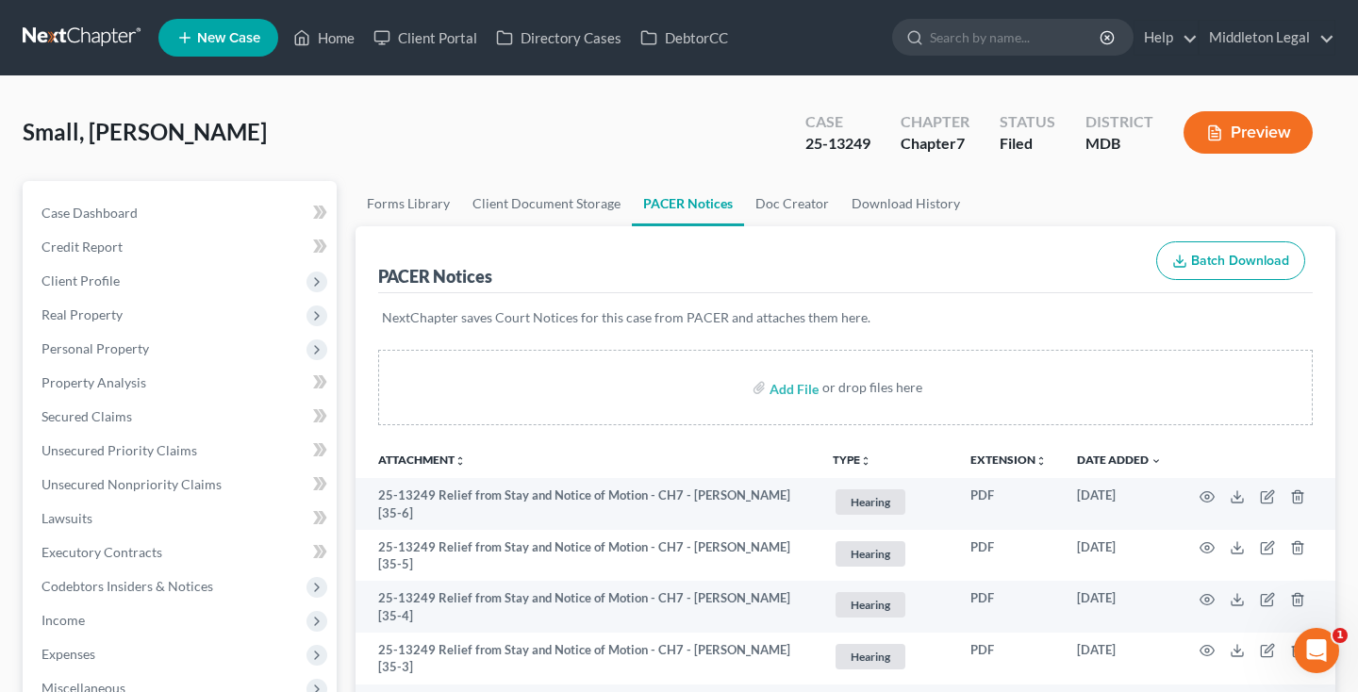
click at [69, 33] on link at bounding box center [83, 38] width 121 height 34
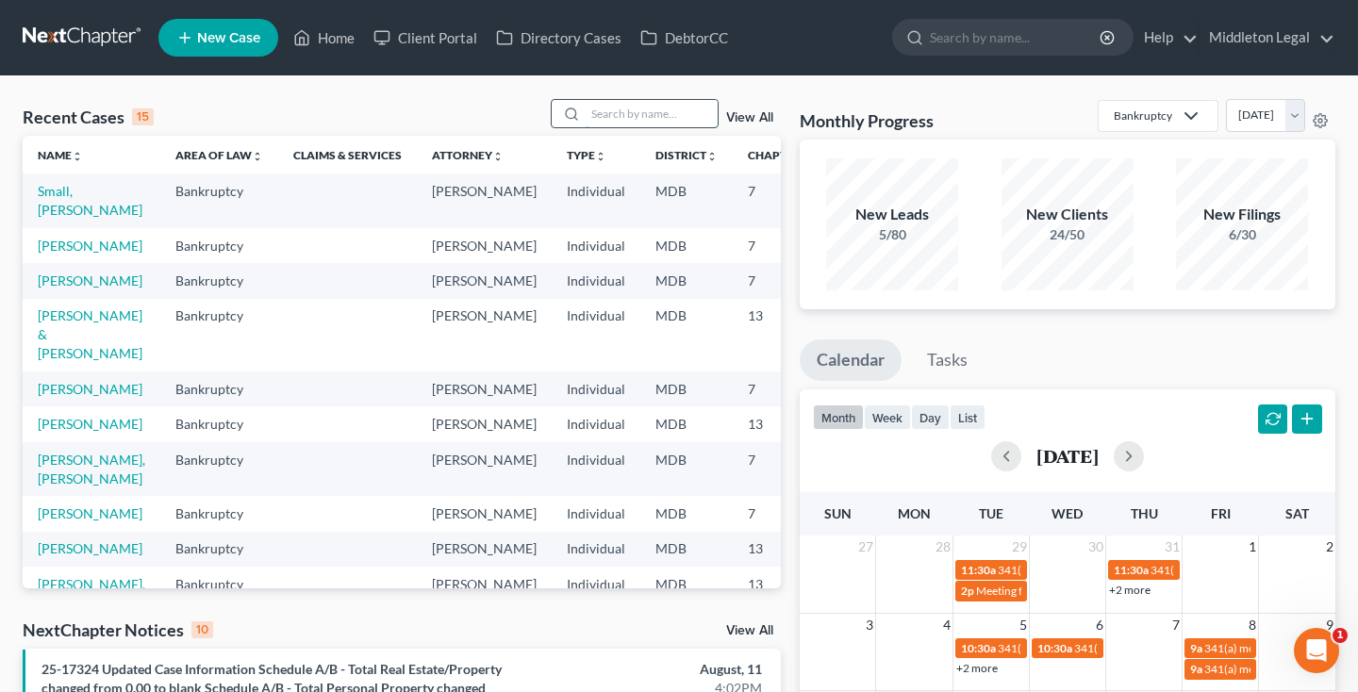
click at [642, 108] on input "search" at bounding box center [652, 113] width 132 height 27
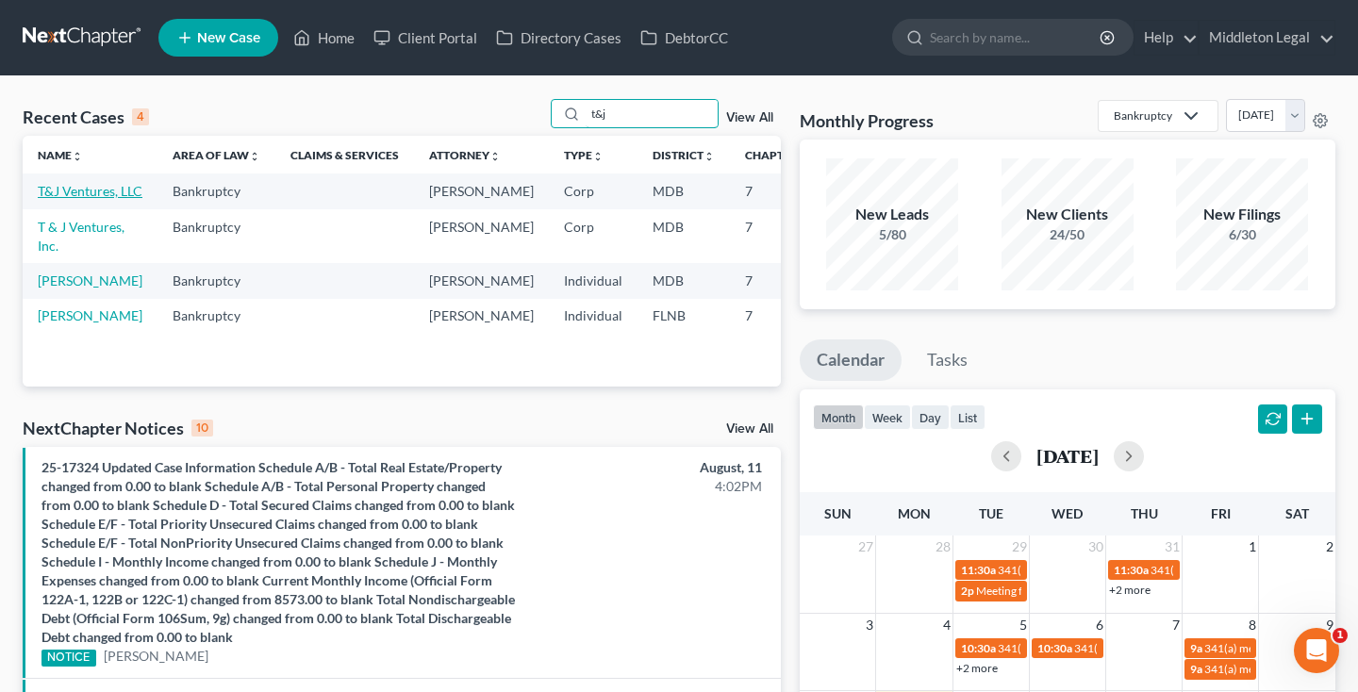
type input "t&j"
click at [71, 199] on link "T&J Ventures, LLC" at bounding box center [90, 191] width 105 height 16
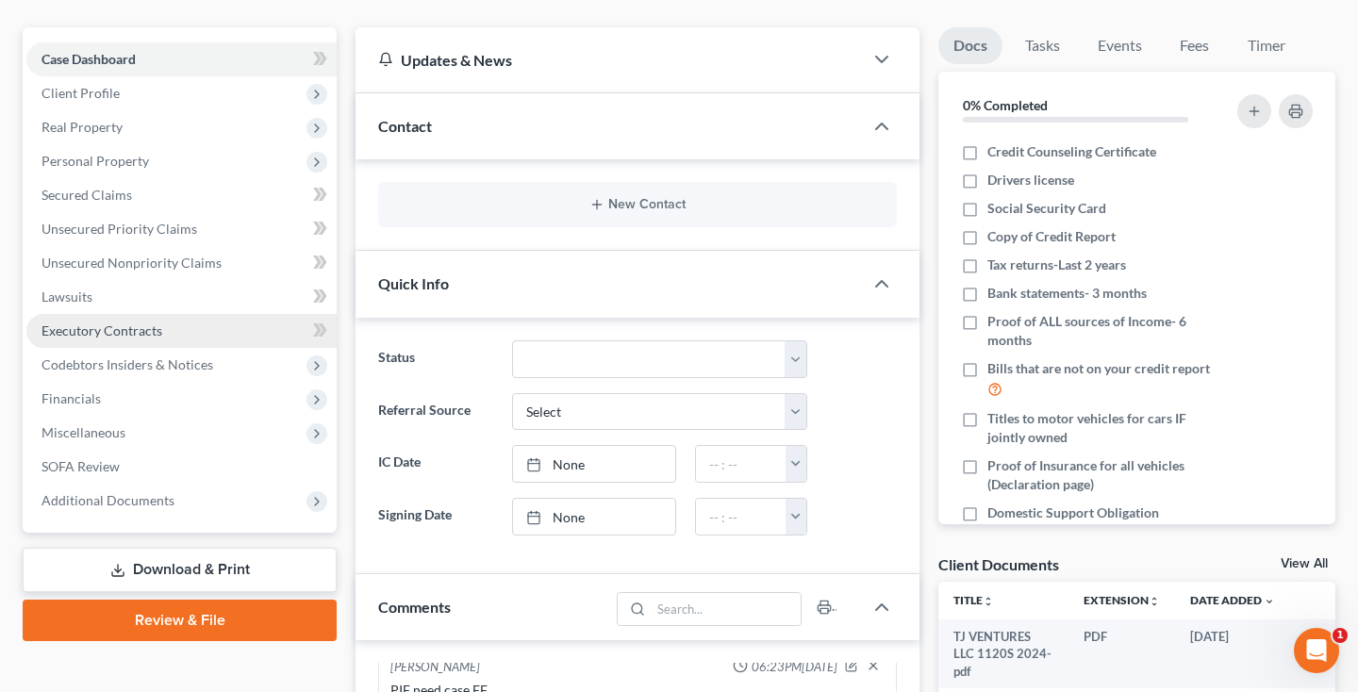
scroll to position [190, 0]
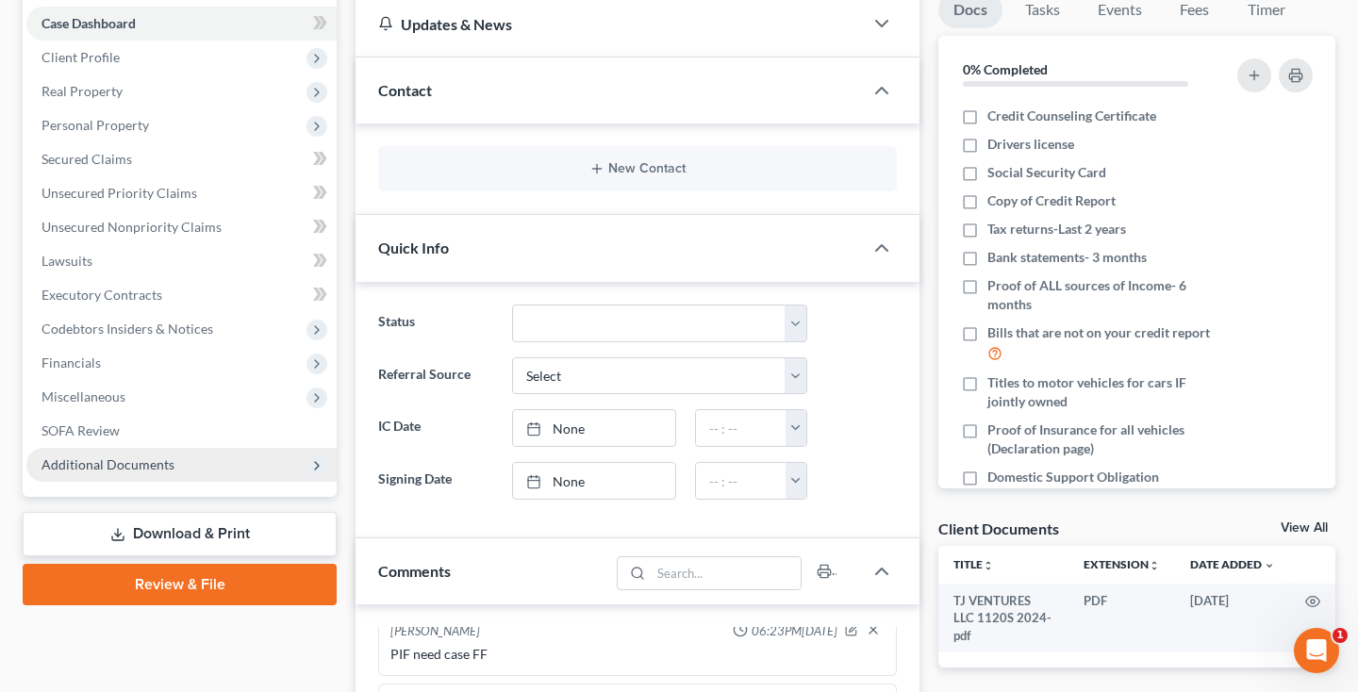
click at [126, 469] on span "Additional Documents" at bounding box center [108, 465] width 133 height 16
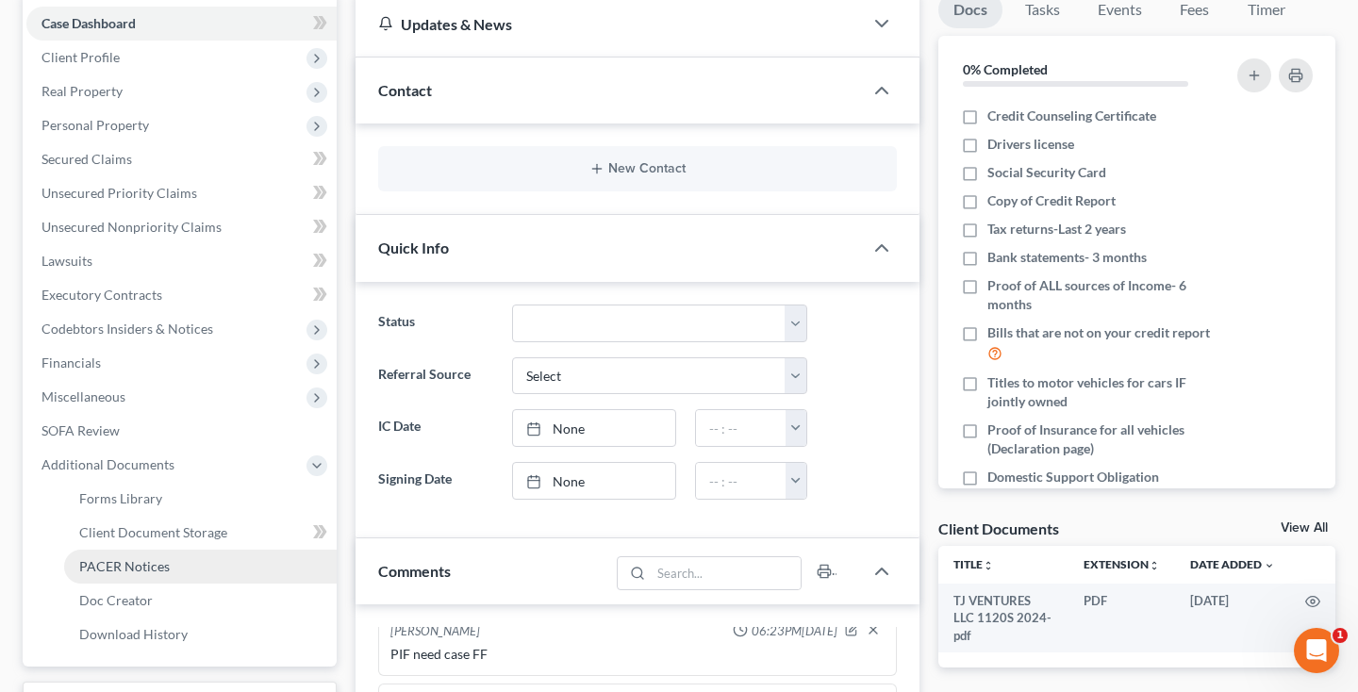
click at [122, 569] on span "PACER Notices" at bounding box center [124, 566] width 91 height 16
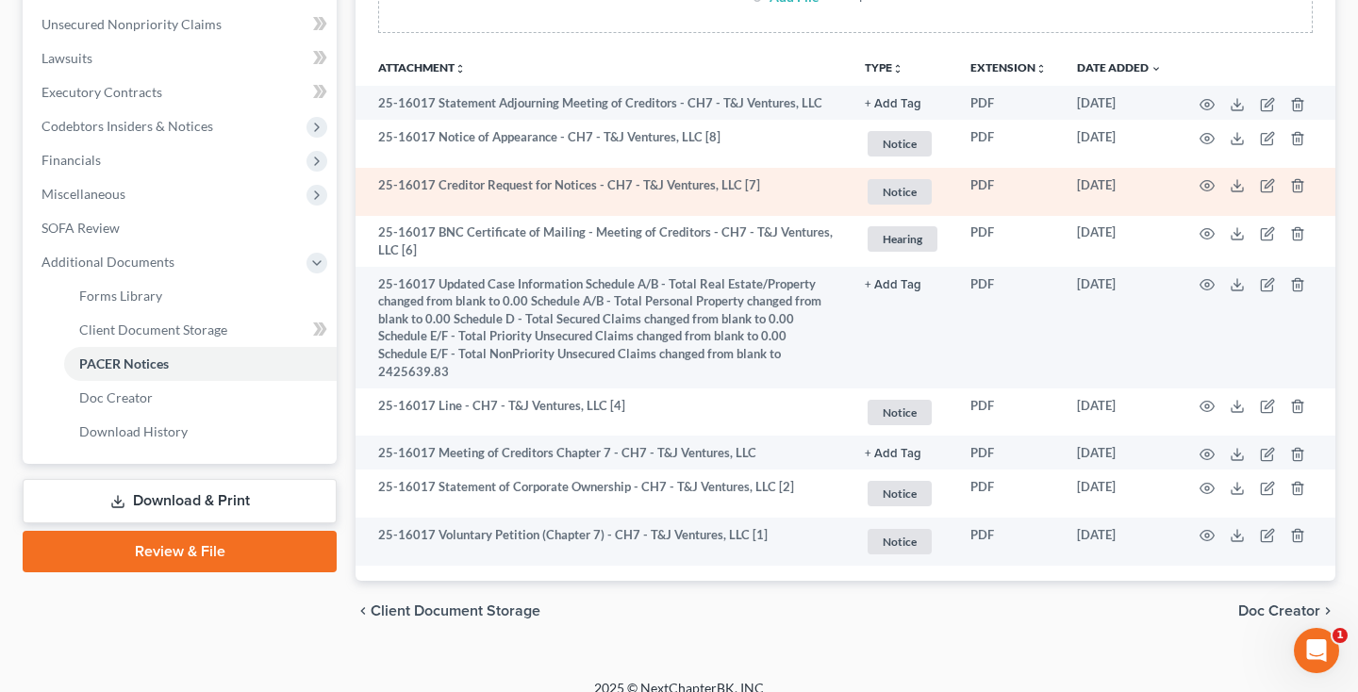
scroll to position [394, 0]
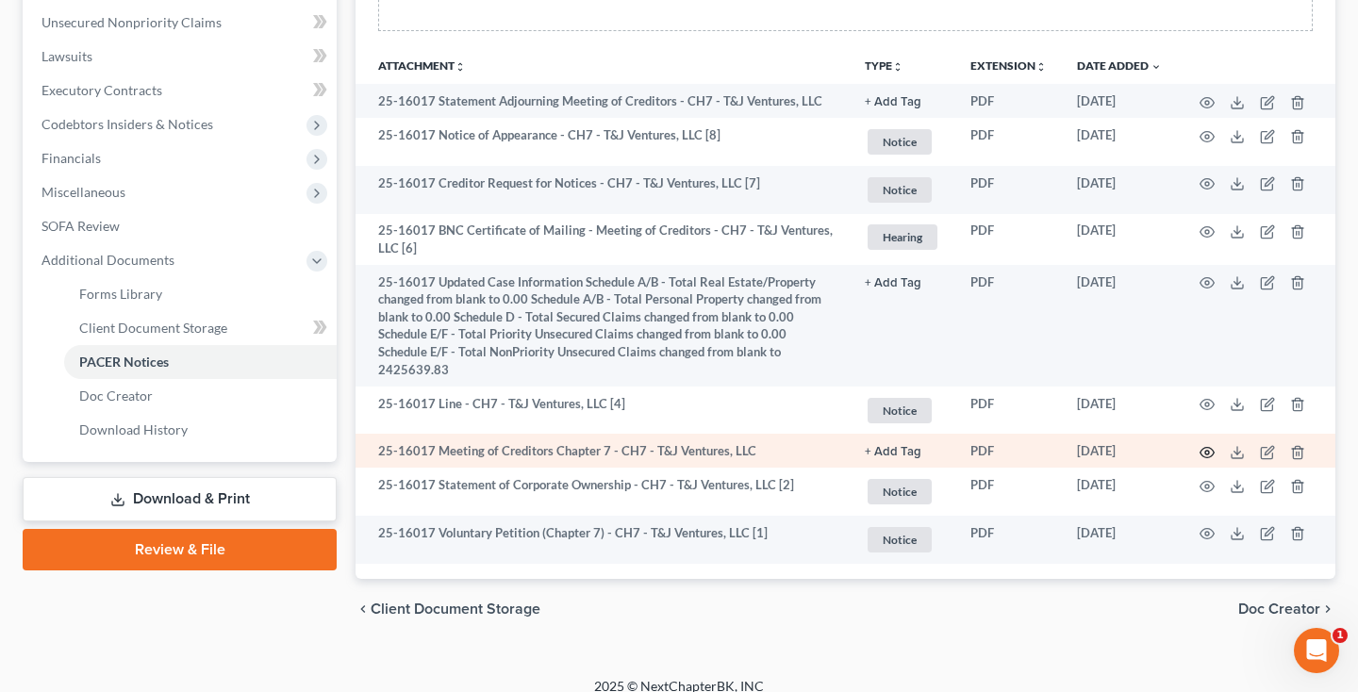
click at [1209, 446] on icon "button" at bounding box center [1207, 452] width 15 height 15
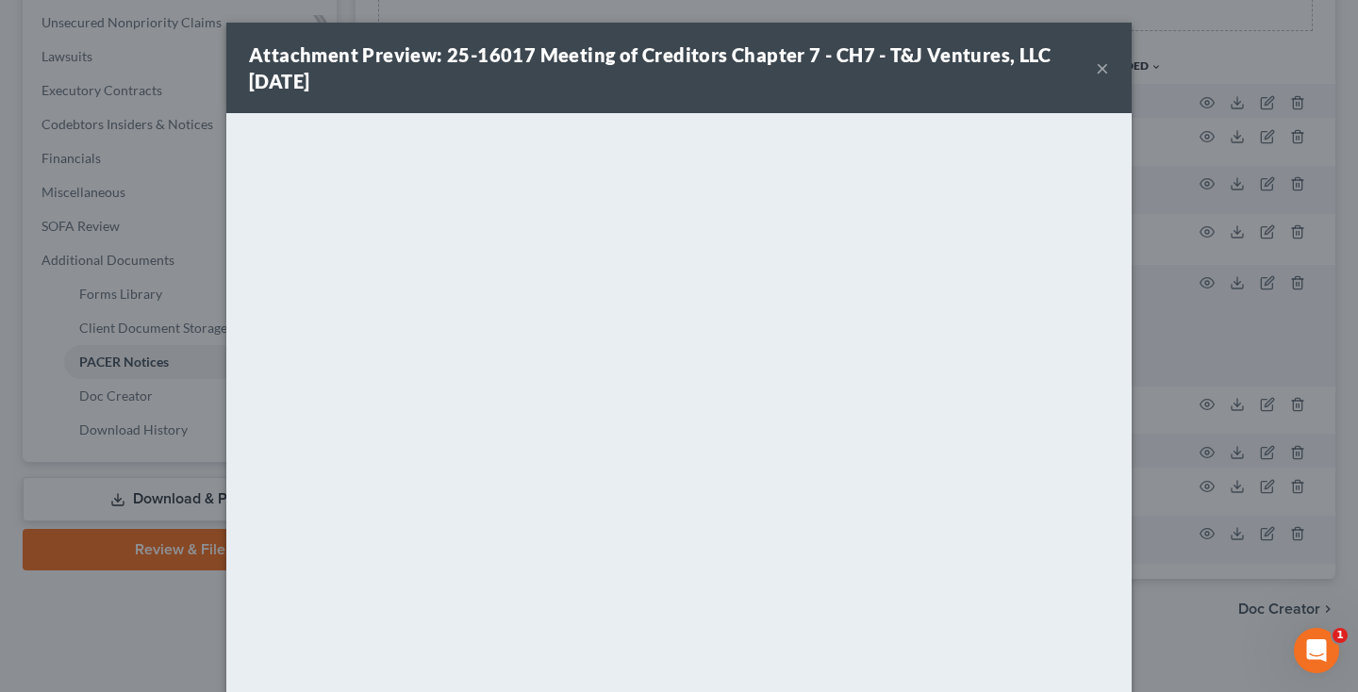
click at [1101, 68] on button "×" at bounding box center [1102, 68] width 13 height 23
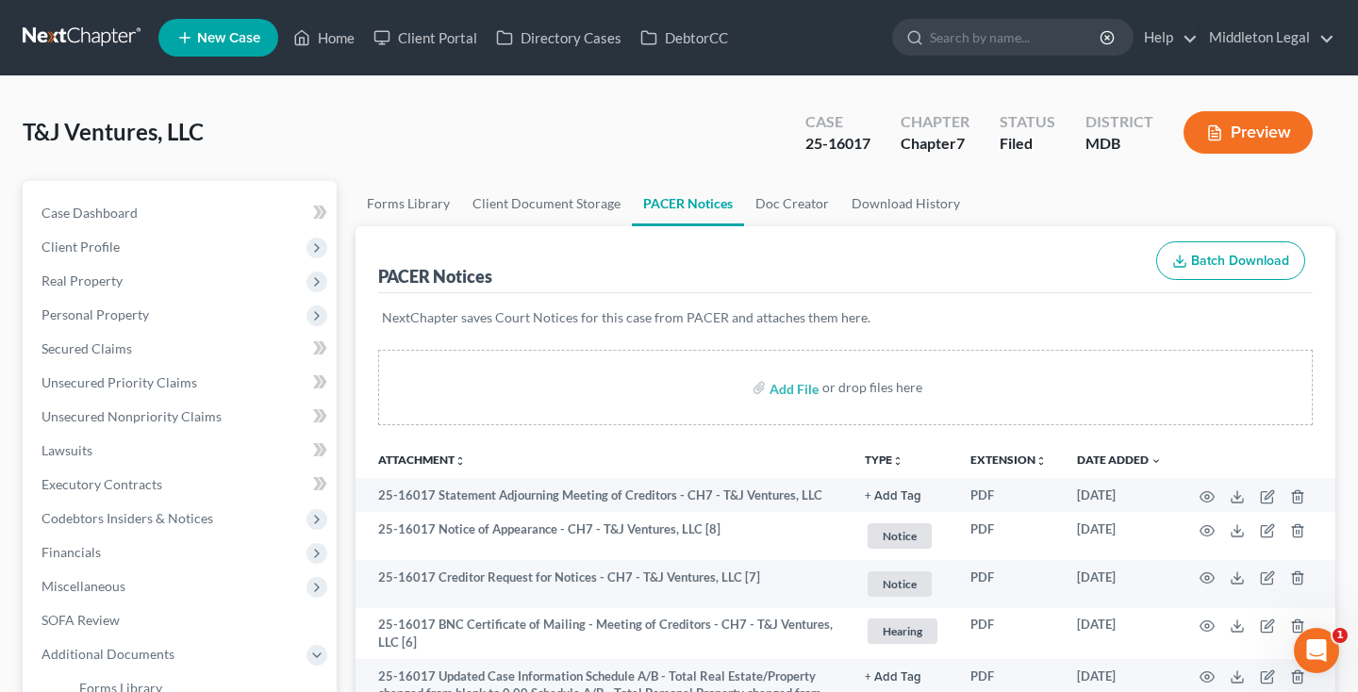
scroll to position [0, 0]
drag, startPoint x: 810, startPoint y: 142, endPoint x: 875, endPoint y: 147, distance: 64.3
click at [875, 147] on div "Case 25-16017" at bounding box center [838, 135] width 95 height 56
copy div "25-16017"
click at [150, 206] on link "Case Dashboard" at bounding box center [181, 213] width 310 height 34
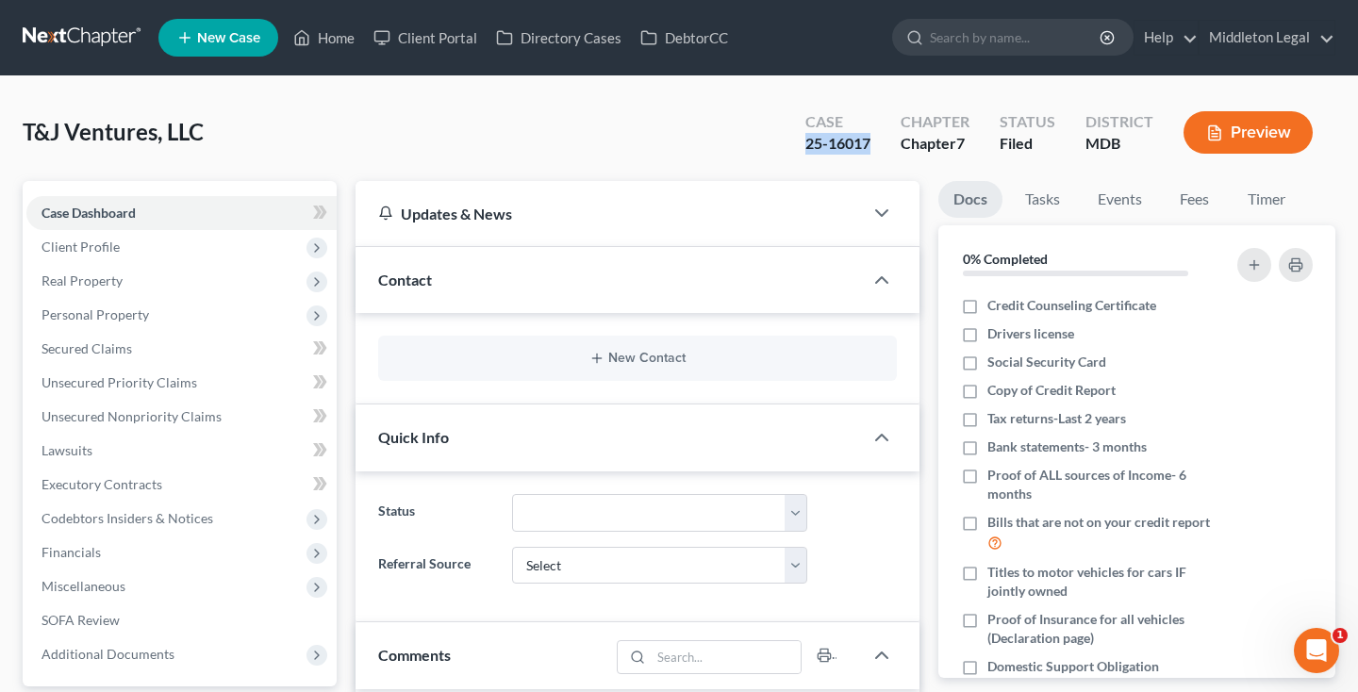
scroll to position [13, 0]
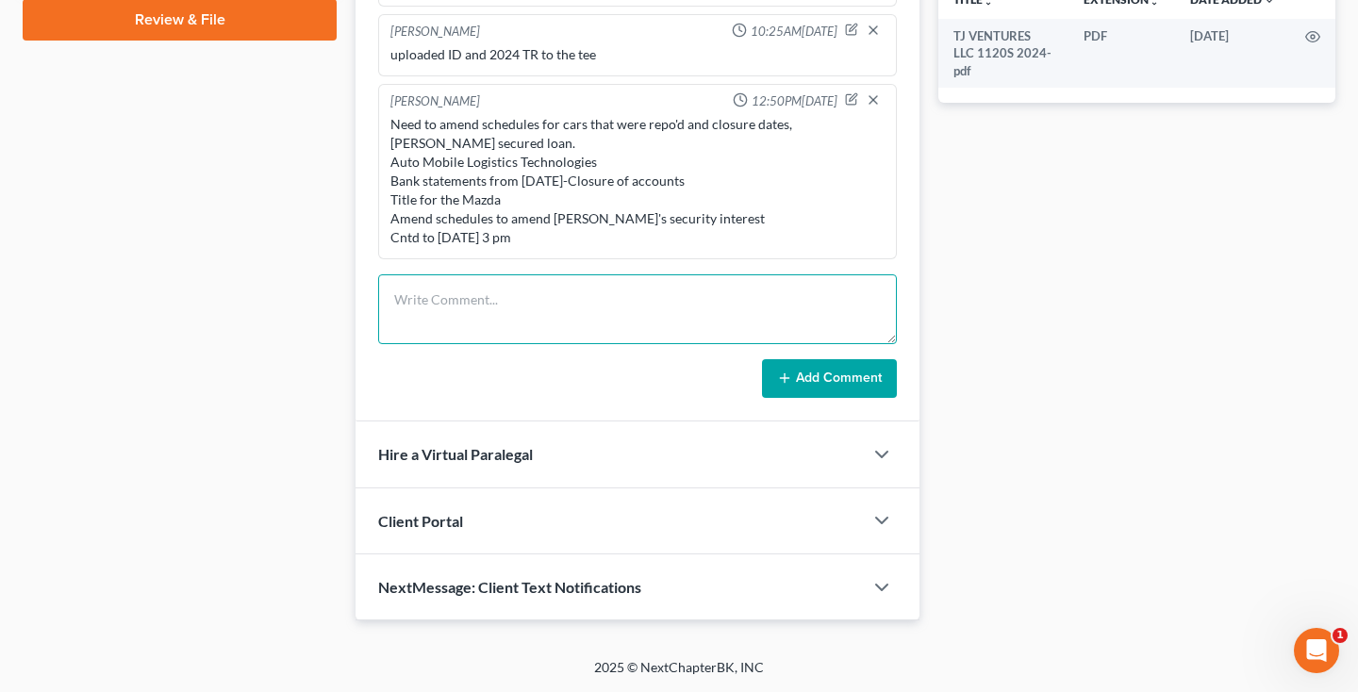
click at [492, 324] on textarea at bounding box center [637, 310] width 519 height 70
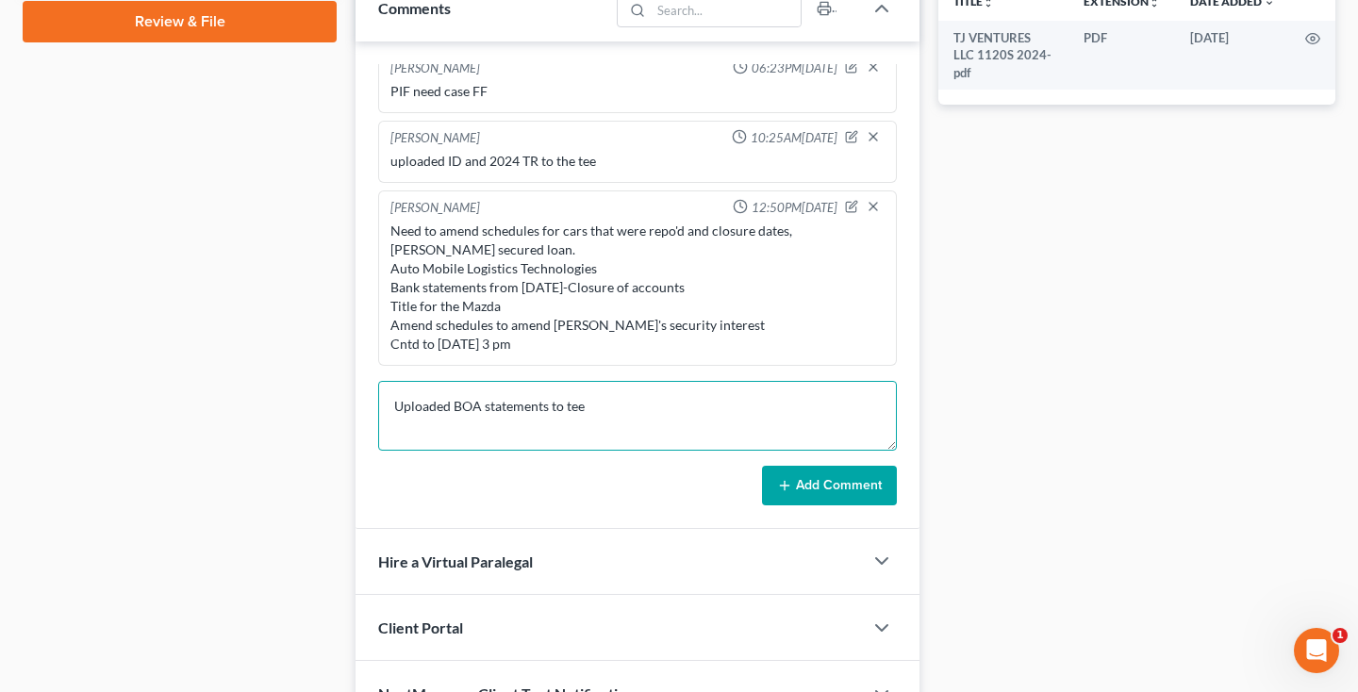
type textarea "Uploaded BOA statements to tee"
click at [811, 487] on button "Add Comment" at bounding box center [829, 486] width 135 height 40
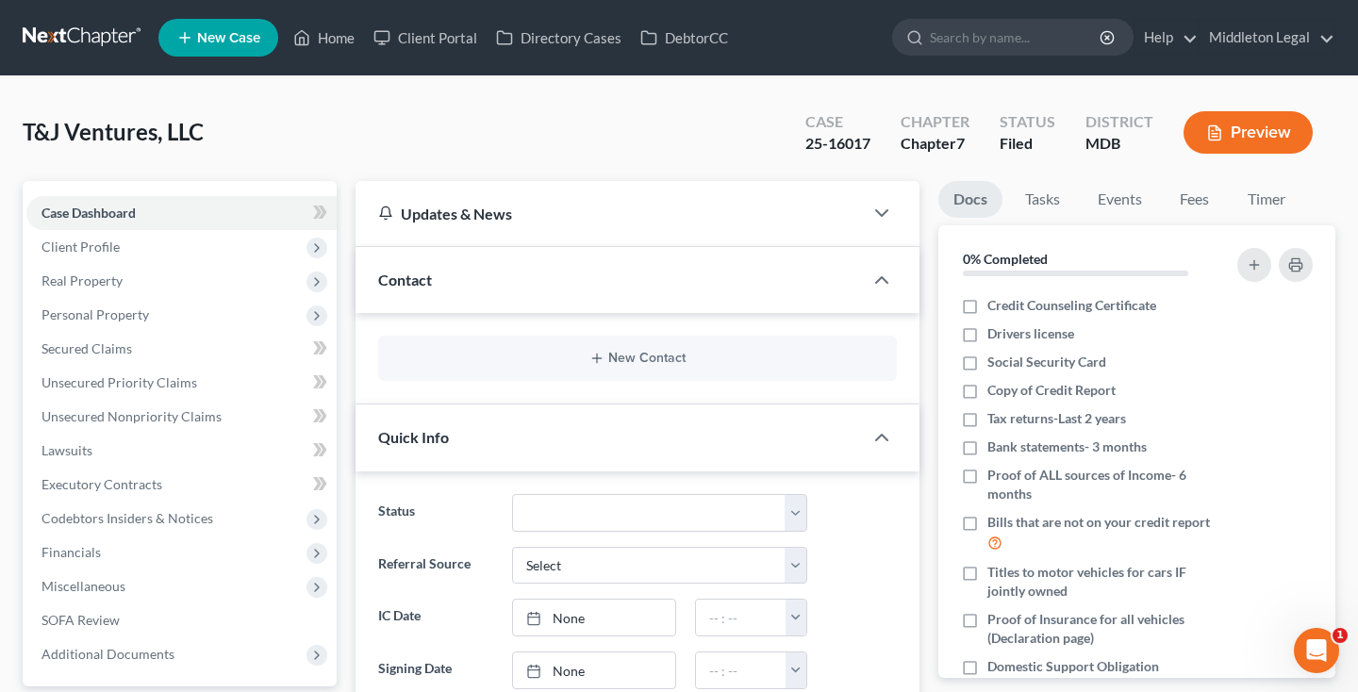
scroll to position [0, 0]
click at [1269, 34] on link "Middleton Legal" at bounding box center [1267, 38] width 135 height 34
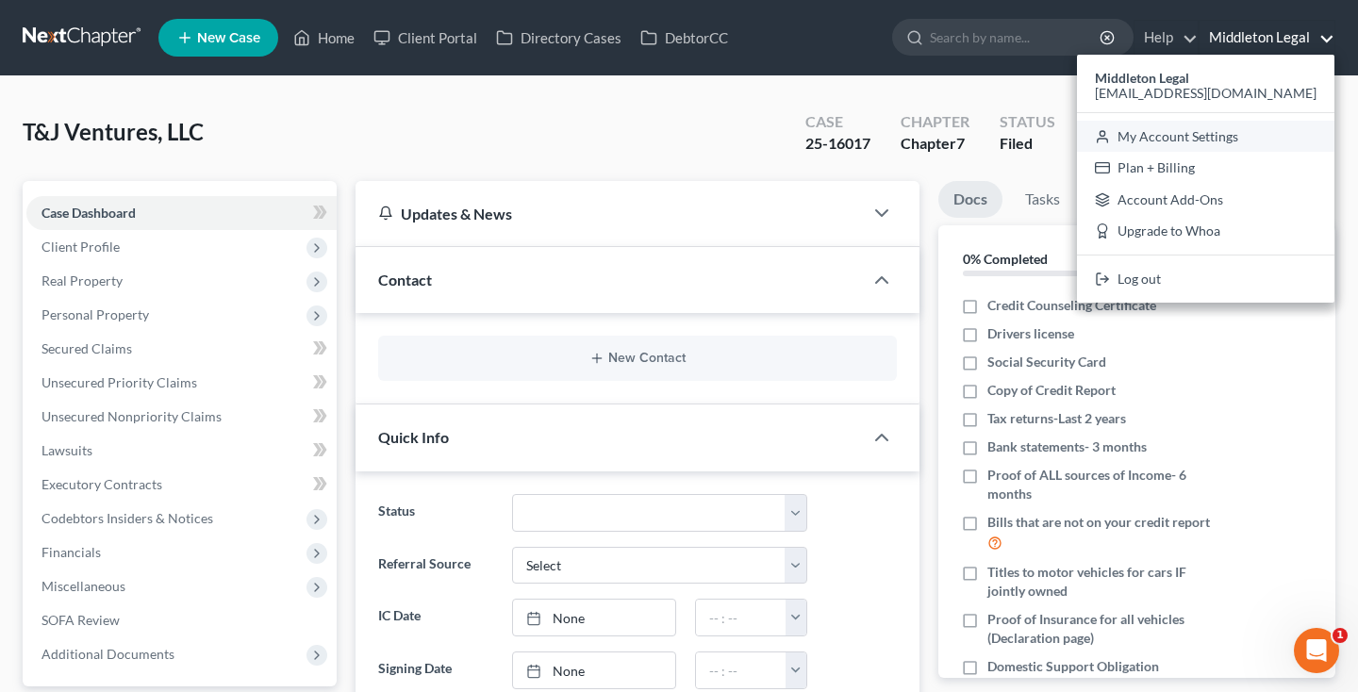
click at [1212, 131] on link "My Account Settings" at bounding box center [1206, 137] width 258 height 32
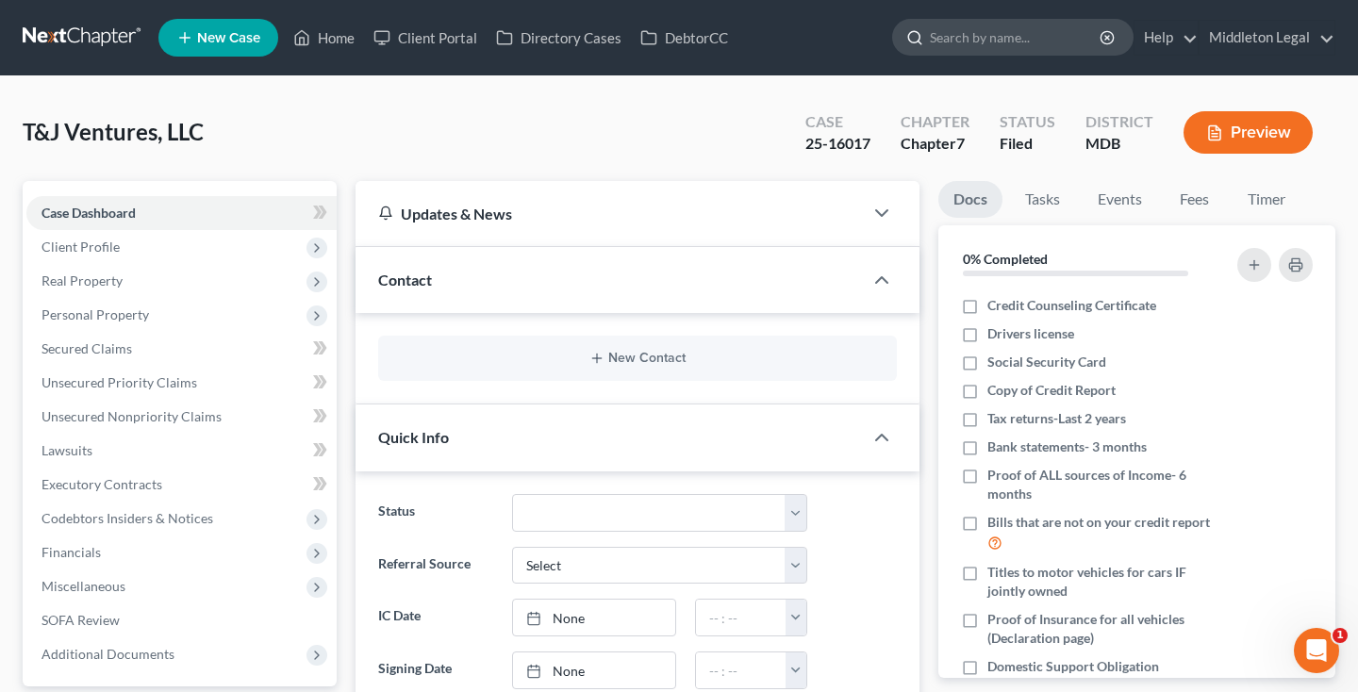
select select "24"
select select "21"
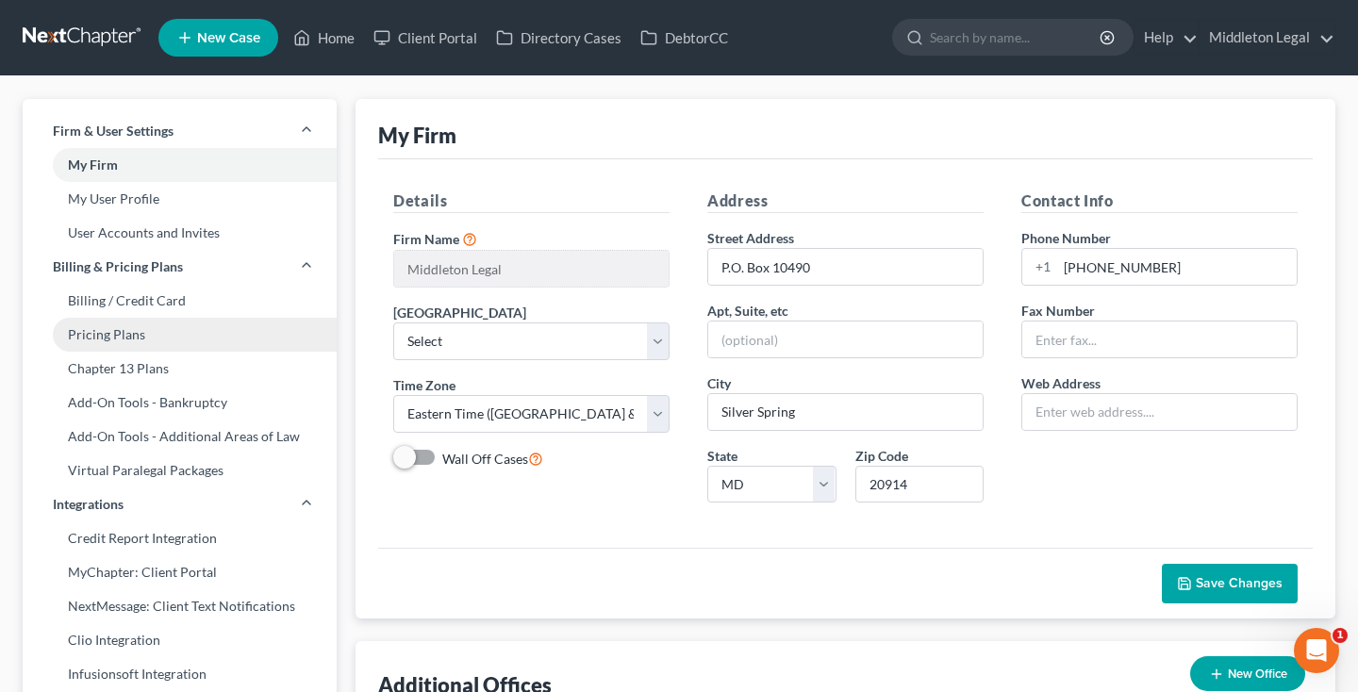
click at [149, 330] on link "Pricing Plans" at bounding box center [180, 335] width 314 height 34
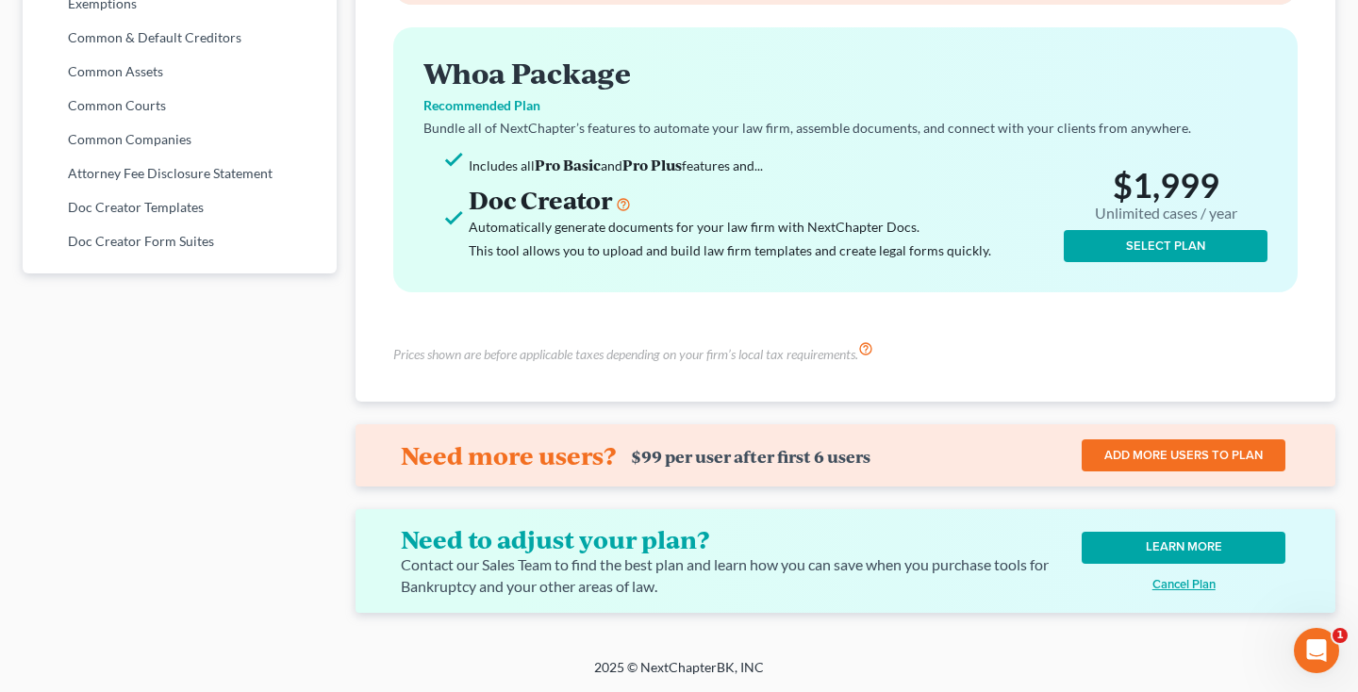
scroll to position [1124, 0]
click at [1173, 586] on u "Cancel Plan" at bounding box center [1184, 584] width 63 height 15
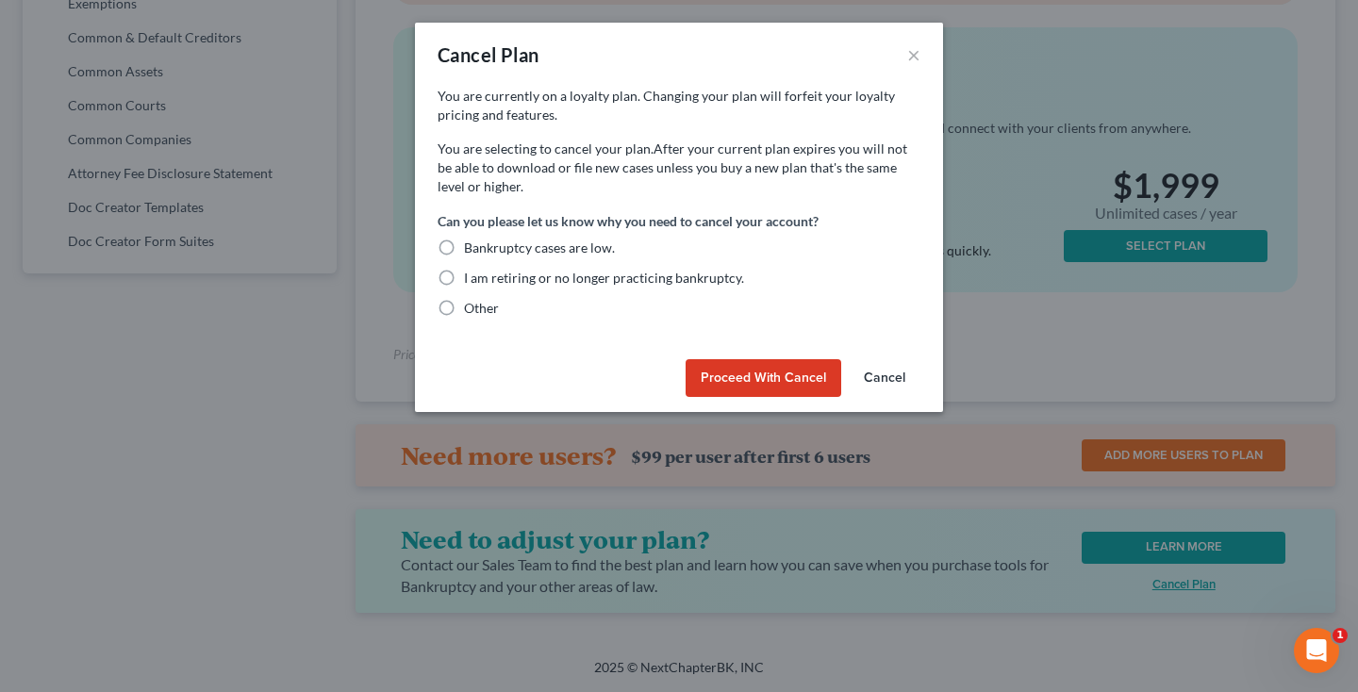
click at [464, 307] on label "Other" at bounding box center [481, 308] width 35 height 19
click at [472, 307] on input "Other" at bounding box center [478, 305] width 12 height 12
radio input "true"
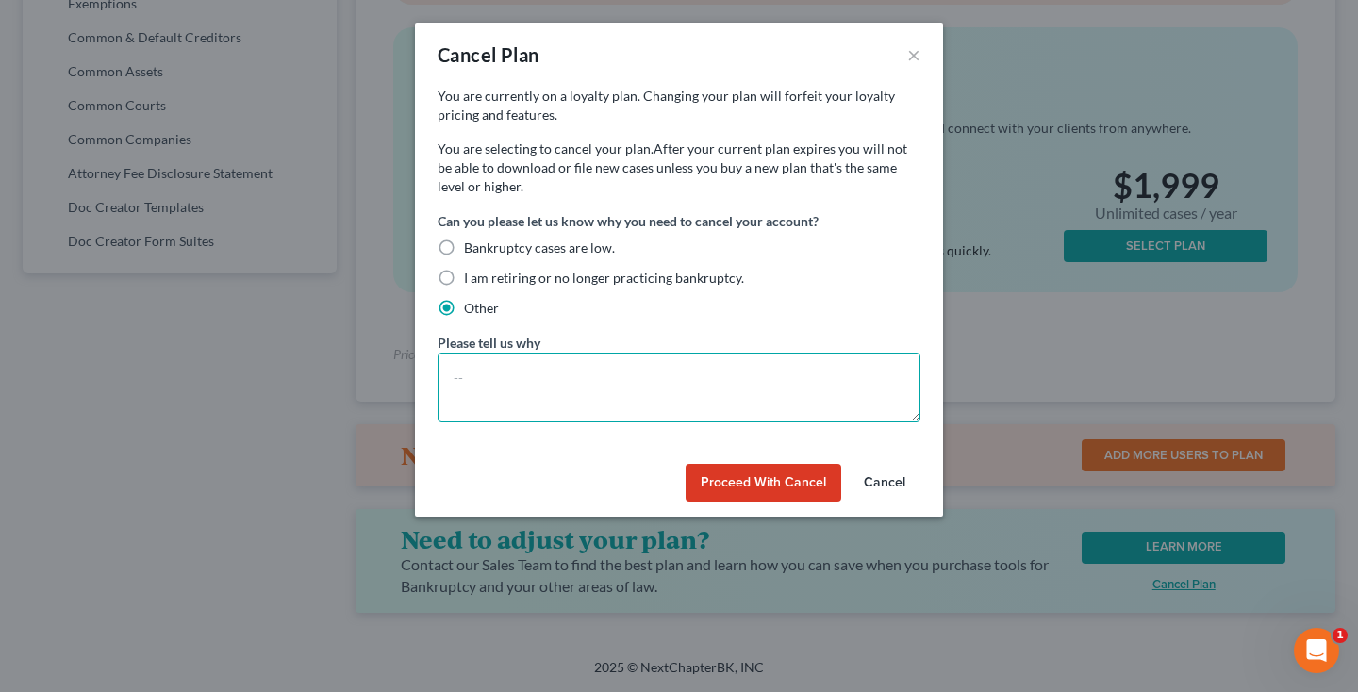
click at [510, 383] on textarea at bounding box center [679, 388] width 483 height 70
type textarea "T"
click at [743, 488] on button "Proceed with Cancel" at bounding box center [764, 483] width 156 height 38
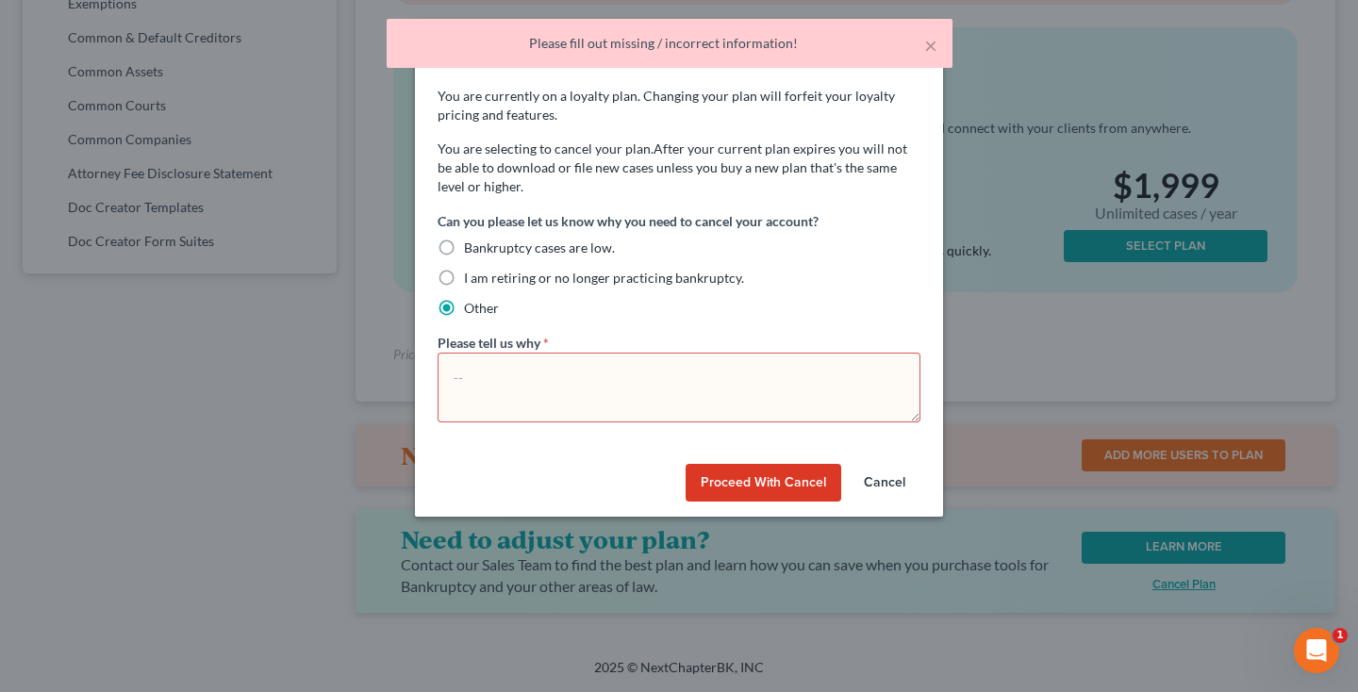
click at [698, 395] on textarea at bounding box center [679, 388] width 483 height 70
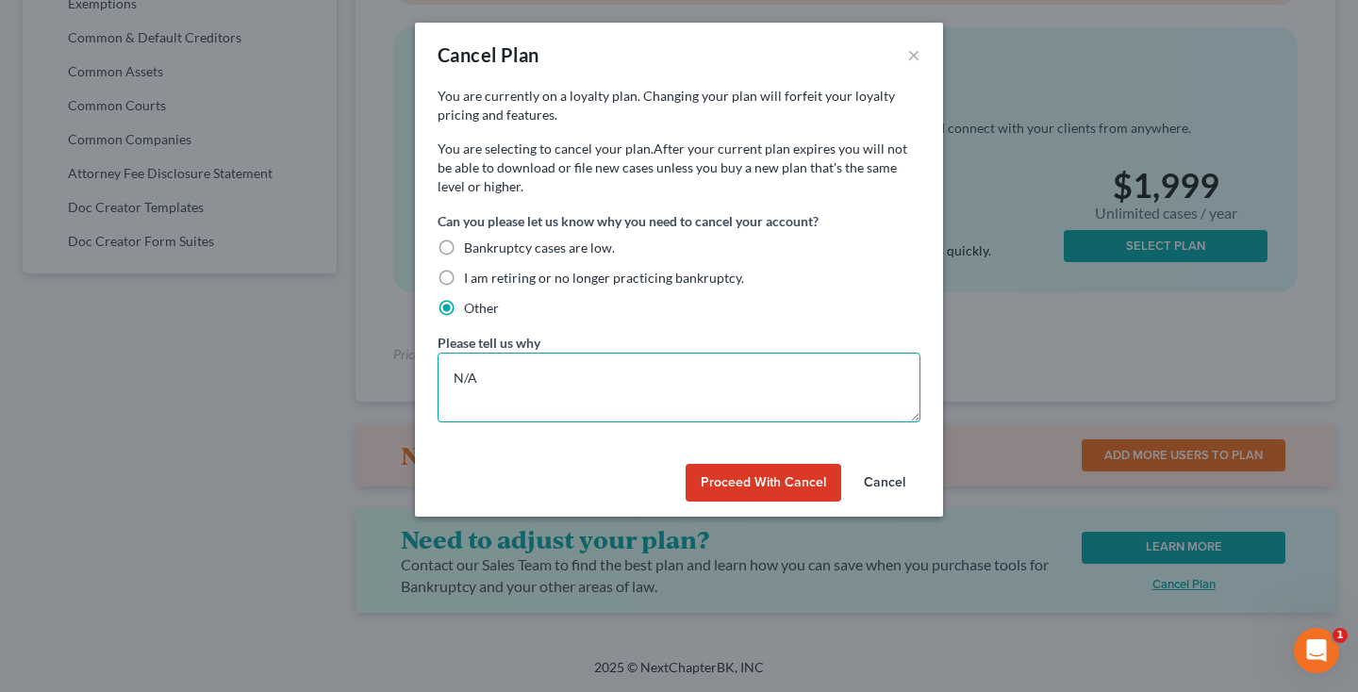
type textarea "N/A"
click at [805, 485] on button "Proceed with Cancel" at bounding box center [764, 483] width 156 height 38
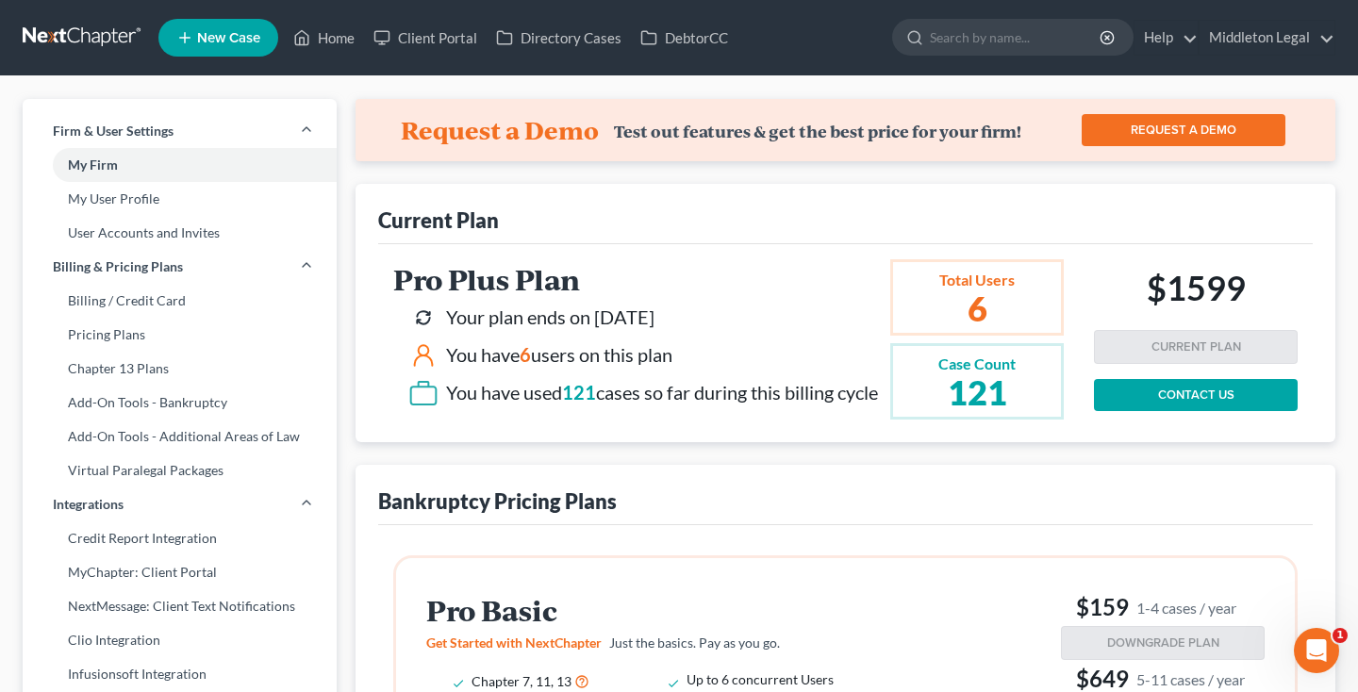
scroll to position [0, 0]
click at [94, 39] on link at bounding box center [83, 38] width 121 height 34
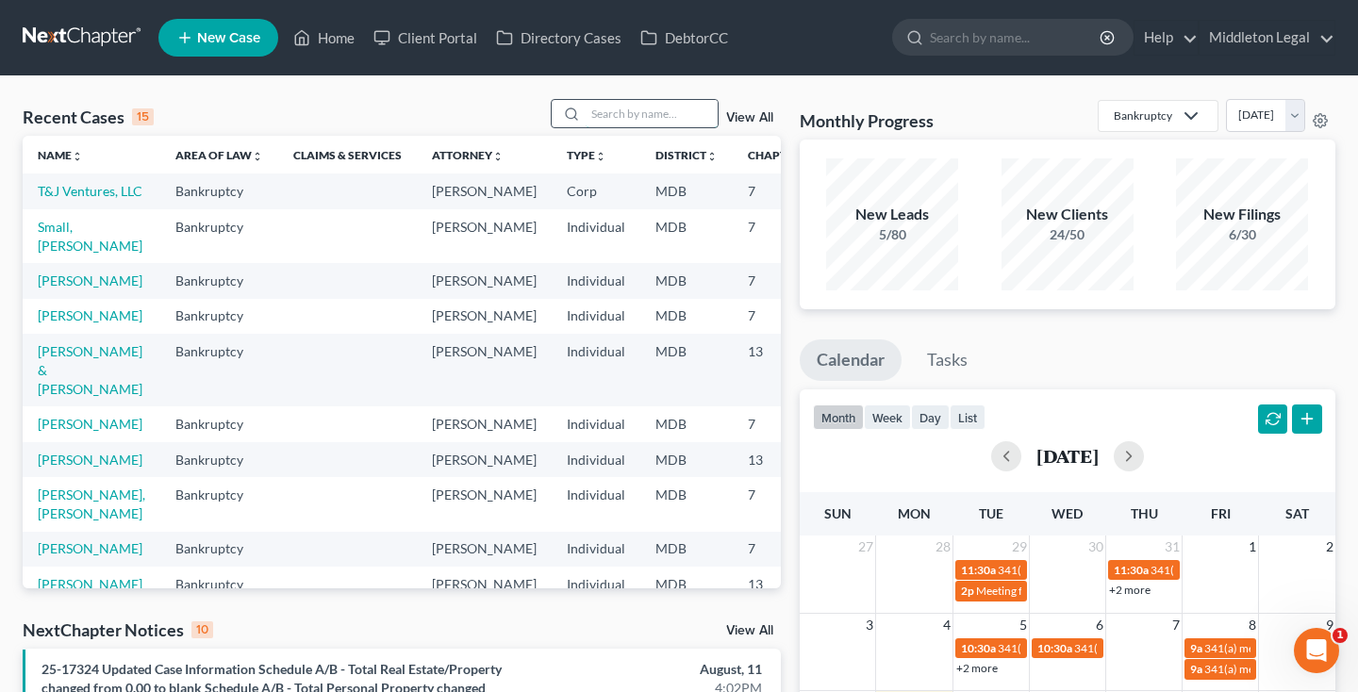
click at [649, 119] on input "search" at bounding box center [652, 113] width 132 height 27
type input "[PERSON_NAME]"
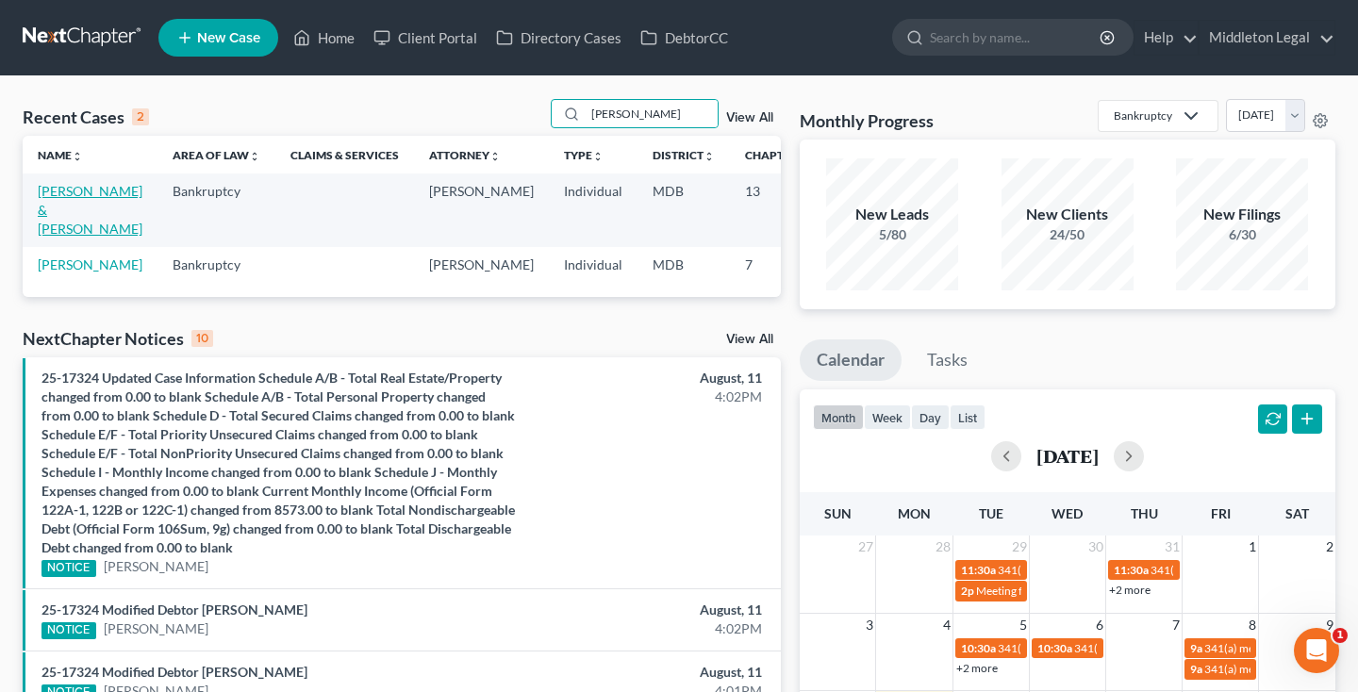
click at [62, 208] on link "[PERSON_NAME] & [PERSON_NAME]" at bounding box center [90, 210] width 105 height 54
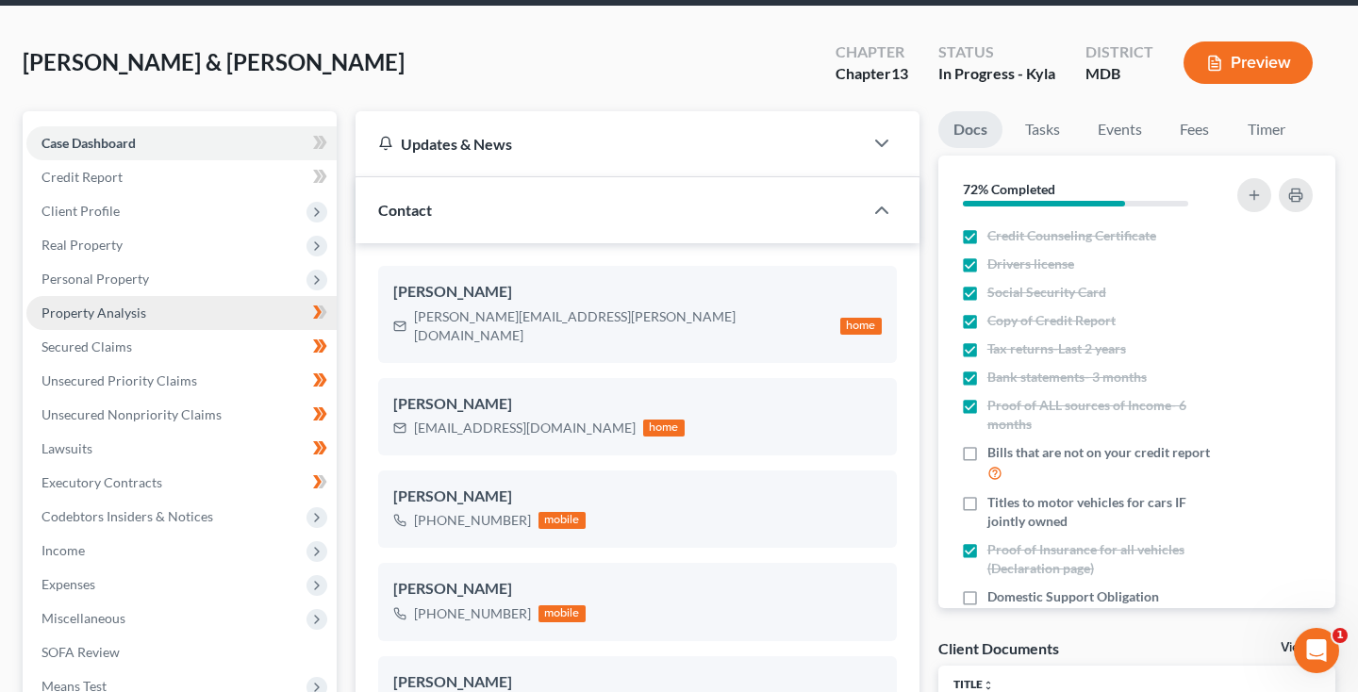
scroll to position [75, 0]
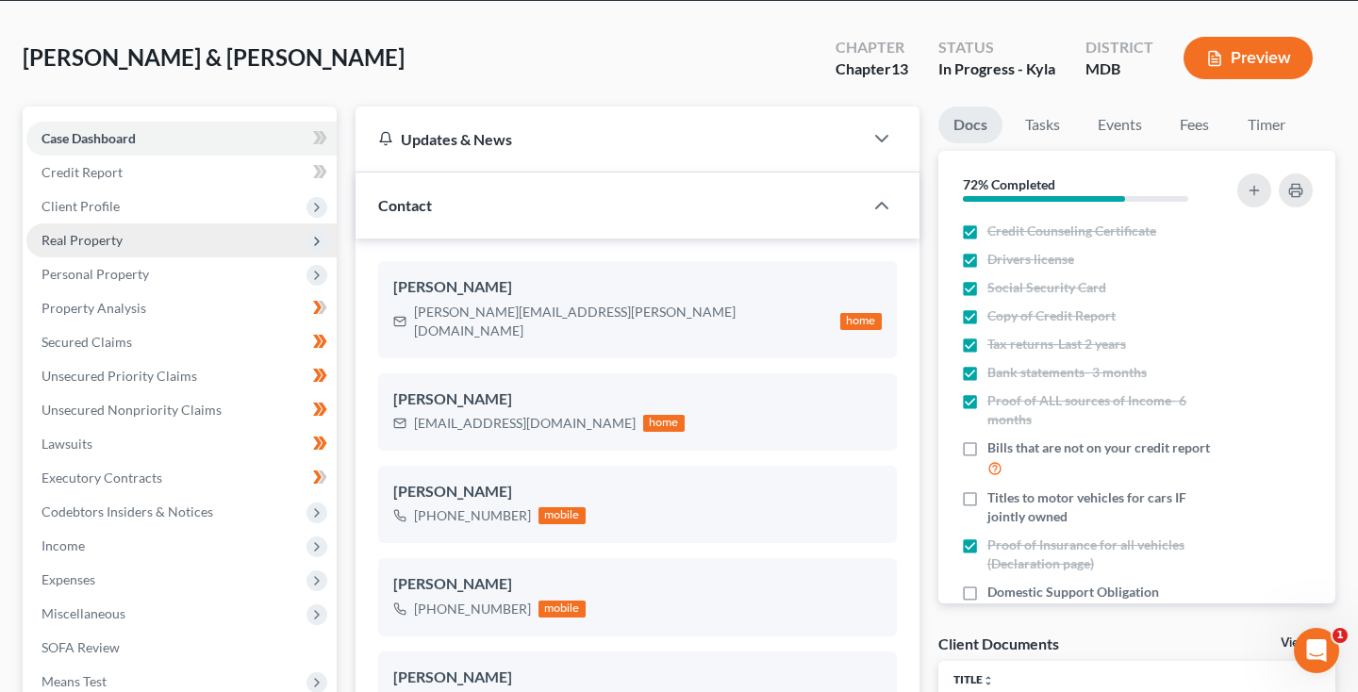
click at [104, 250] on span "Real Property" at bounding box center [181, 241] width 310 height 34
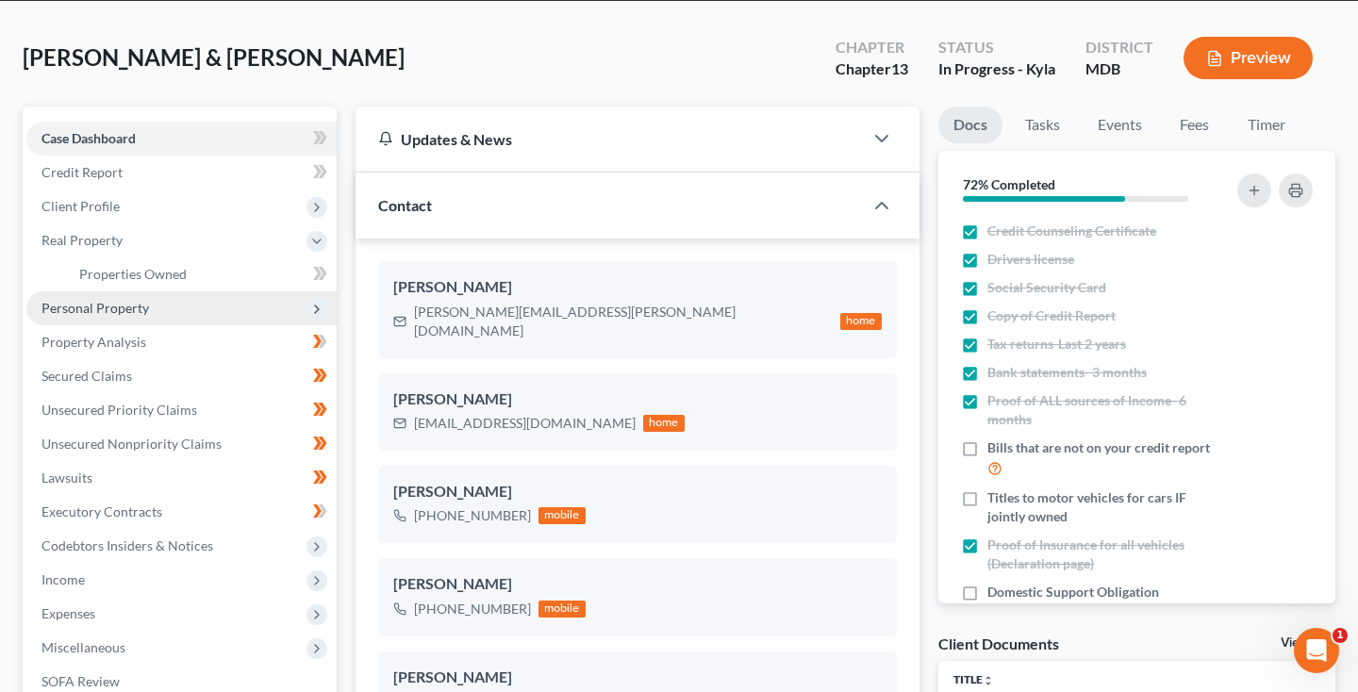
click at [95, 324] on span "Personal Property" at bounding box center [181, 309] width 310 height 34
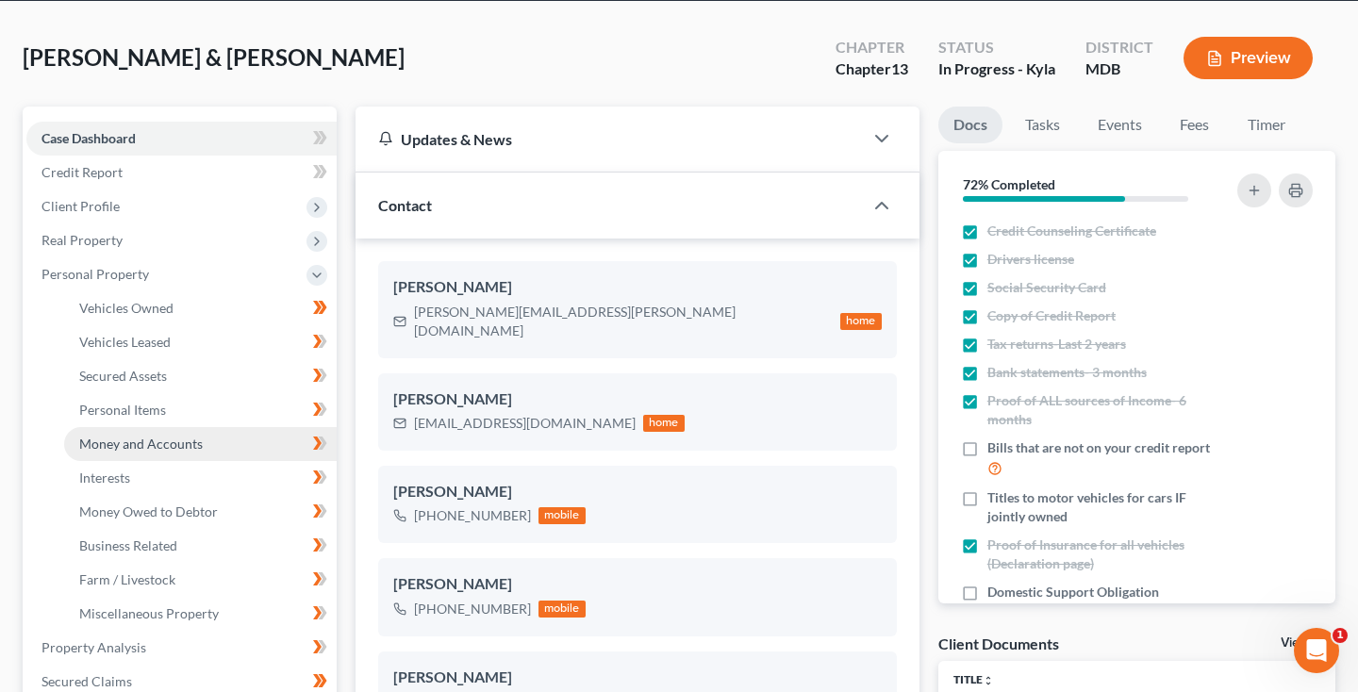
click at [106, 441] on span "Money and Accounts" at bounding box center [141, 444] width 124 height 16
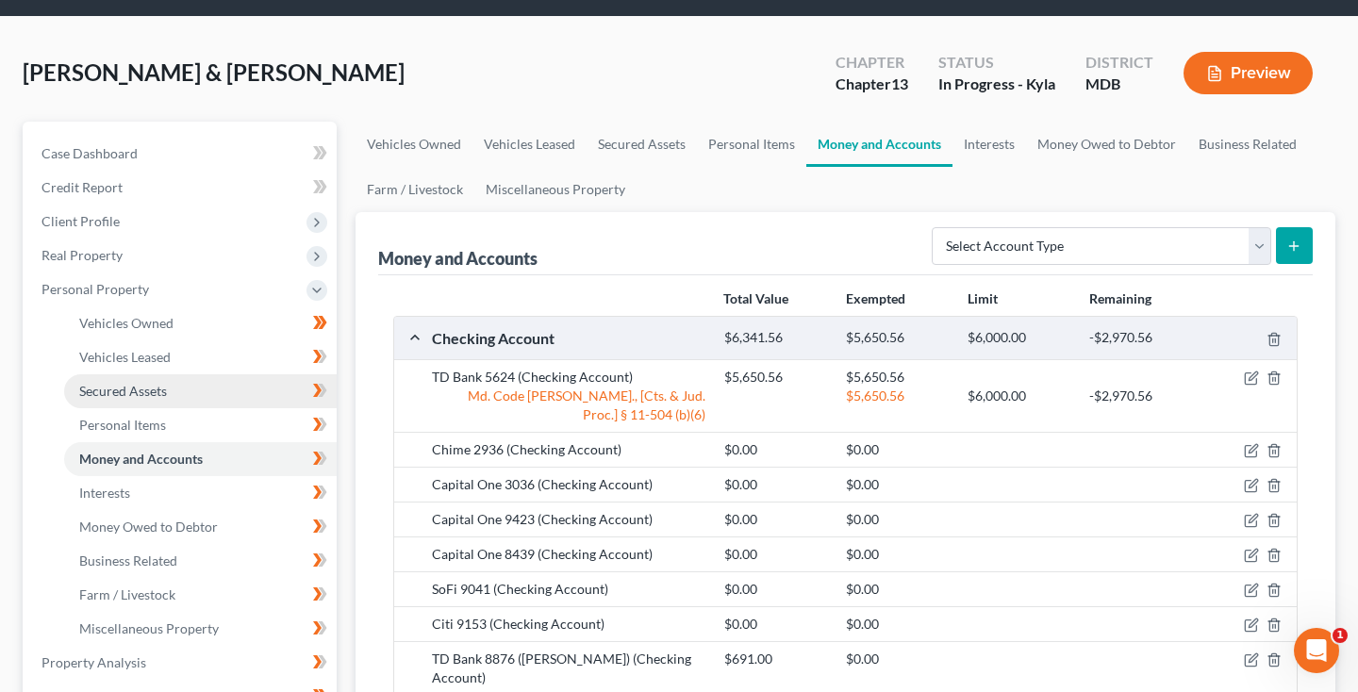
scroll to position [72, 0]
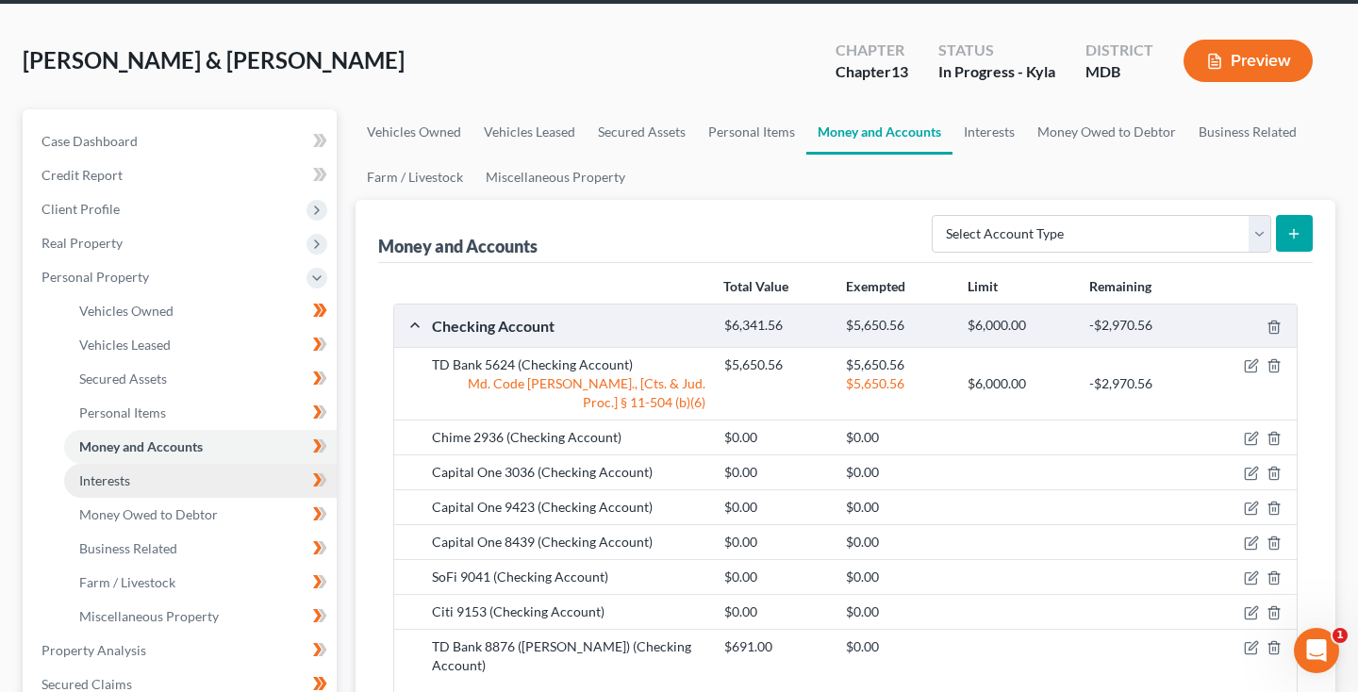
click at [143, 477] on link "Interests" at bounding box center [200, 481] width 273 height 34
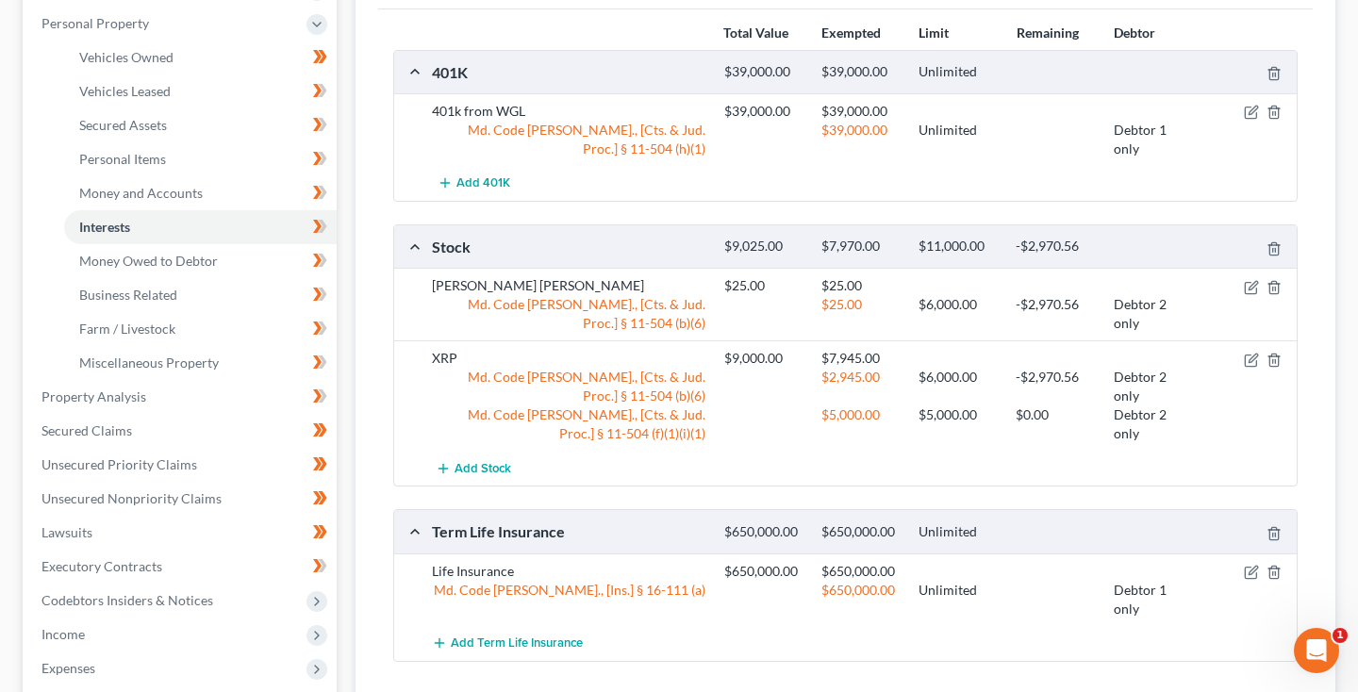
scroll to position [320, 0]
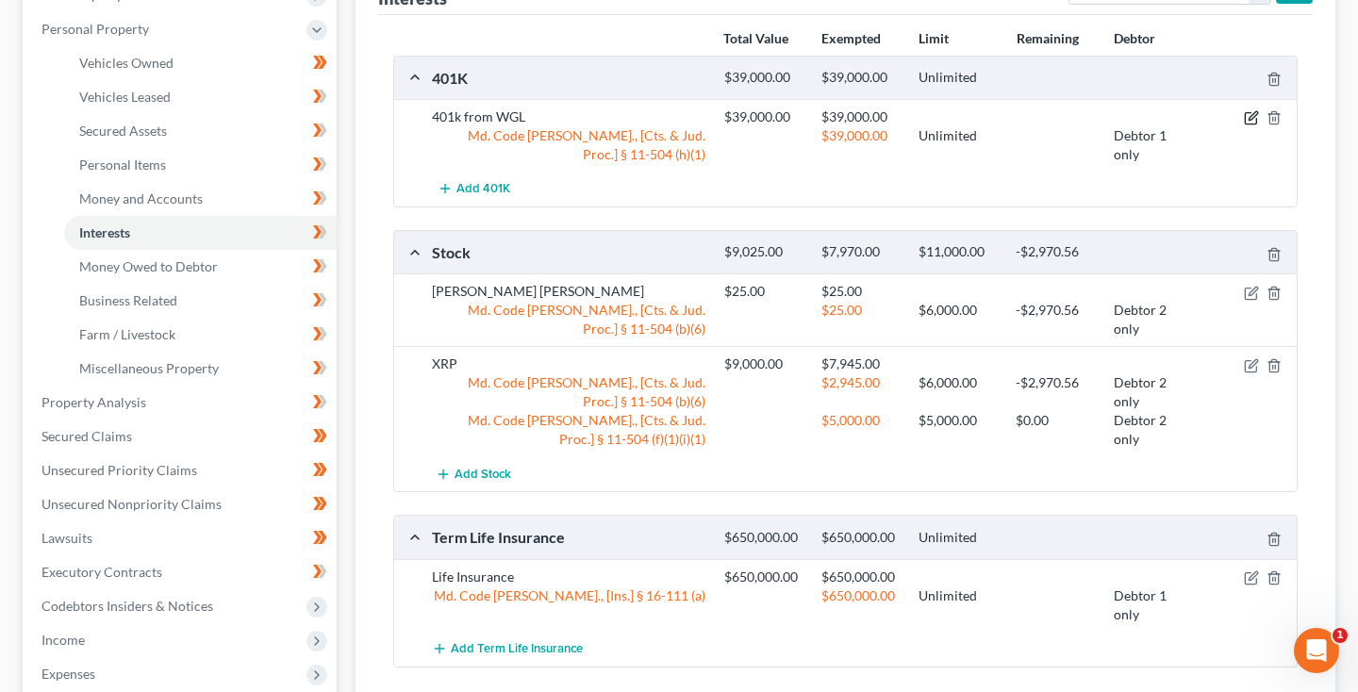
click at [1256, 117] on icon "button" at bounding box center [1251, 117] width 15 height 15
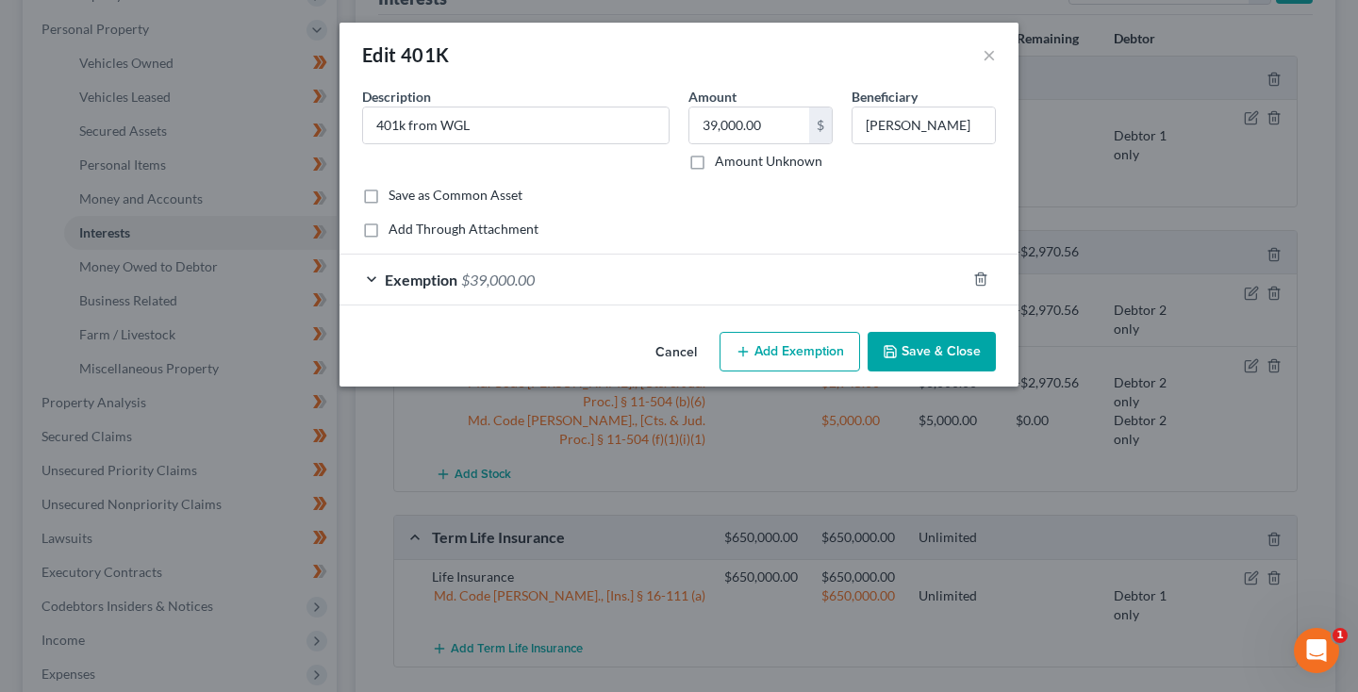
click at [533, 290] on div "Exemption $39,000.00" at bounding box center [653, 280] width 626 height 50
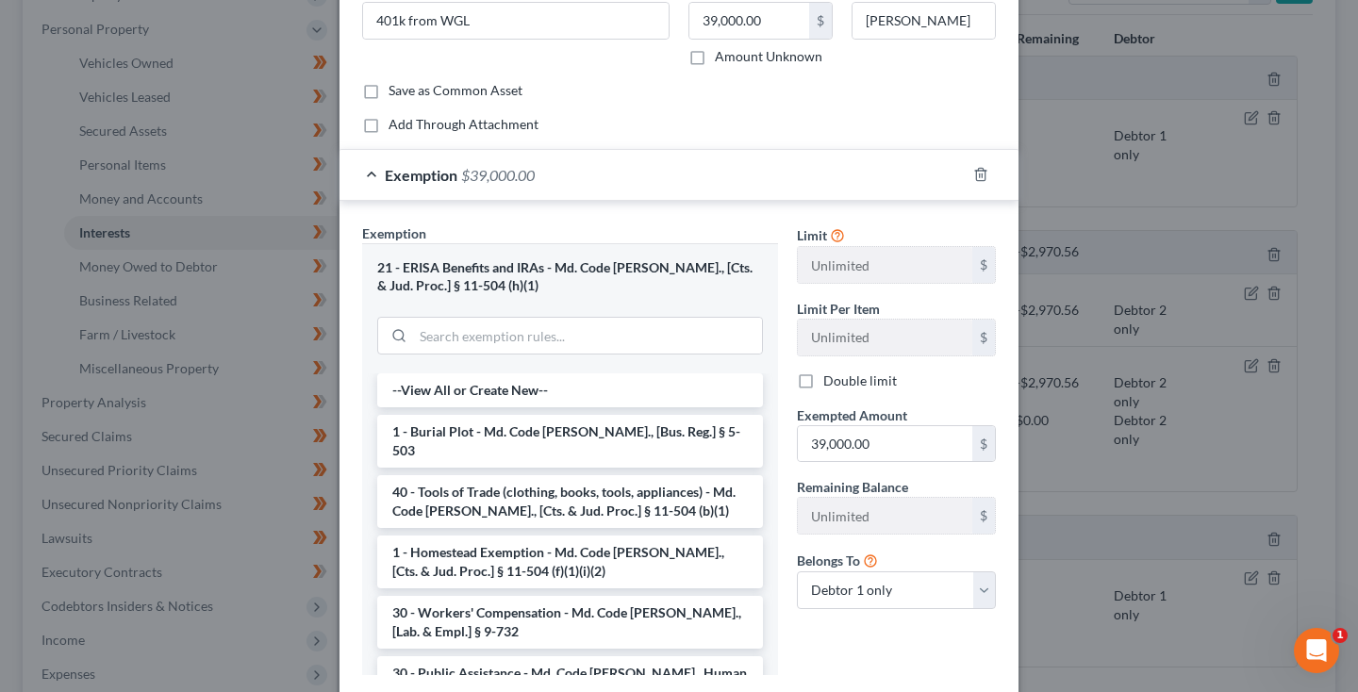
scroll to position [125, 0]
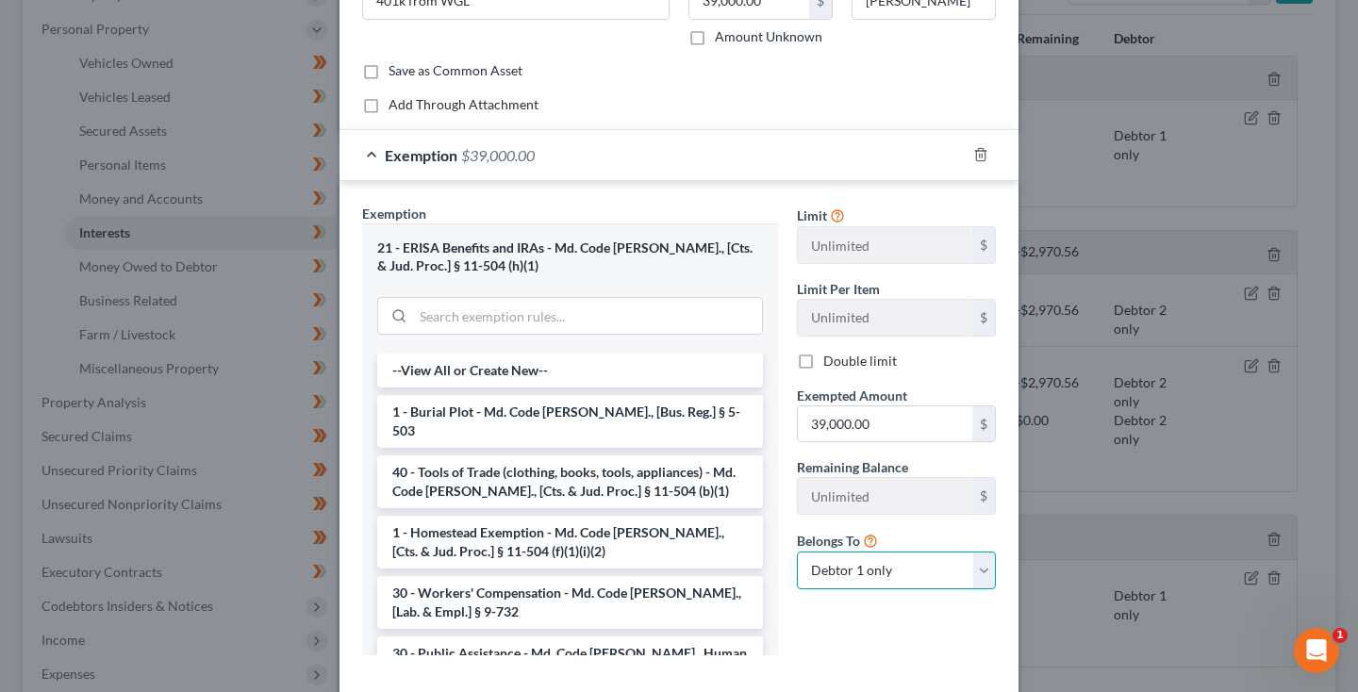
select select "1"
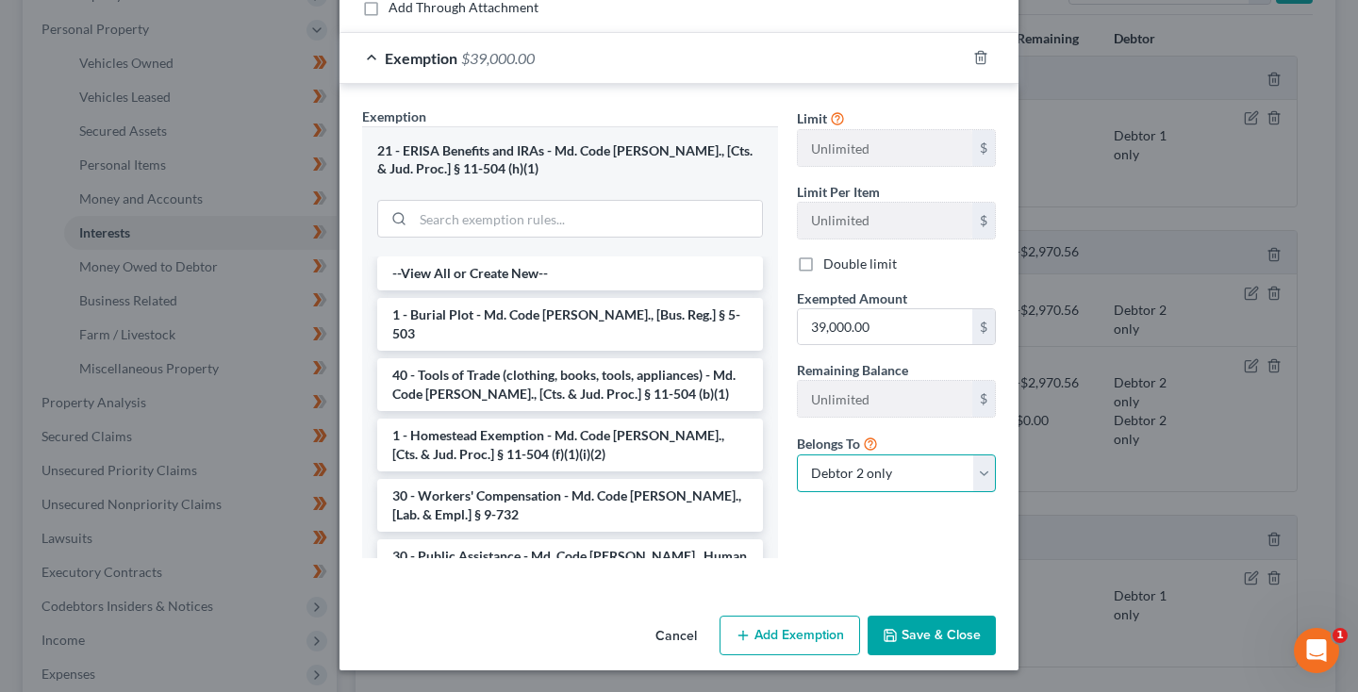
scroll to position [221, 0]
click at [910, 642] on button "Save & Close" at bounding box center [932, 637] width 128 height 40
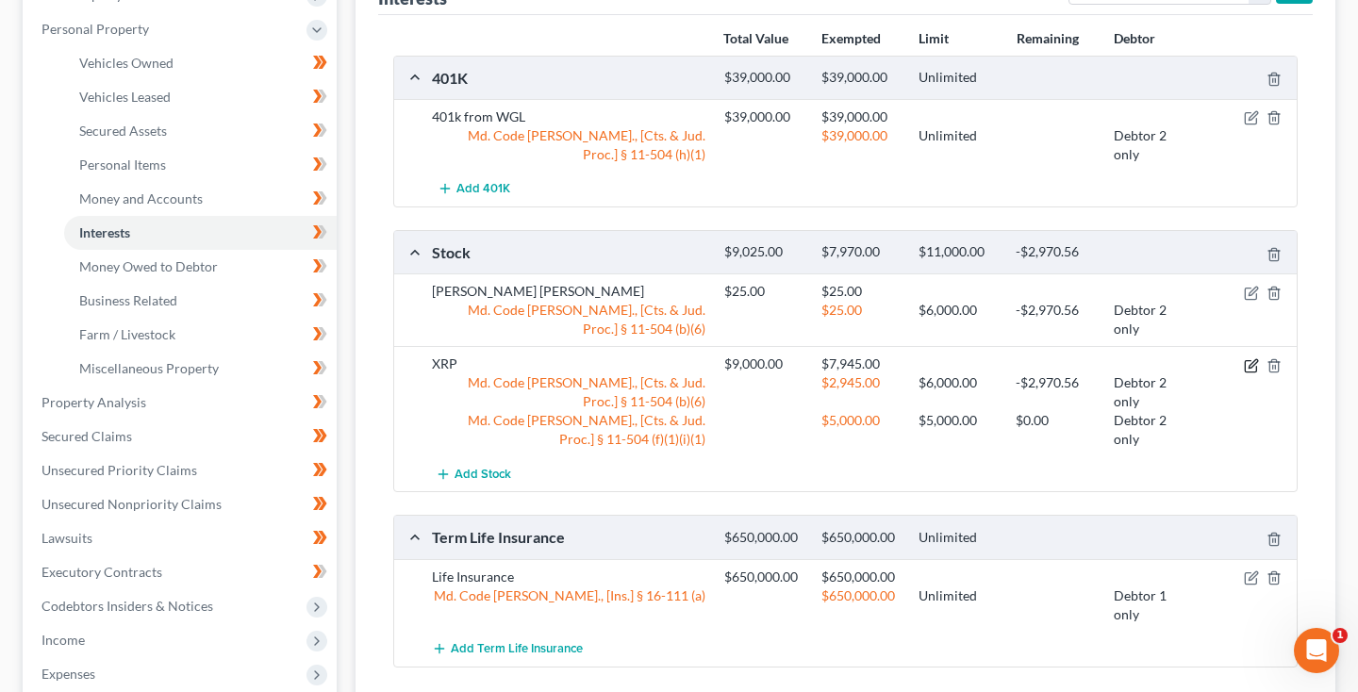
click at [1254, 365] on icon "button" at bounding box center [1253, 363] width 8 height 8
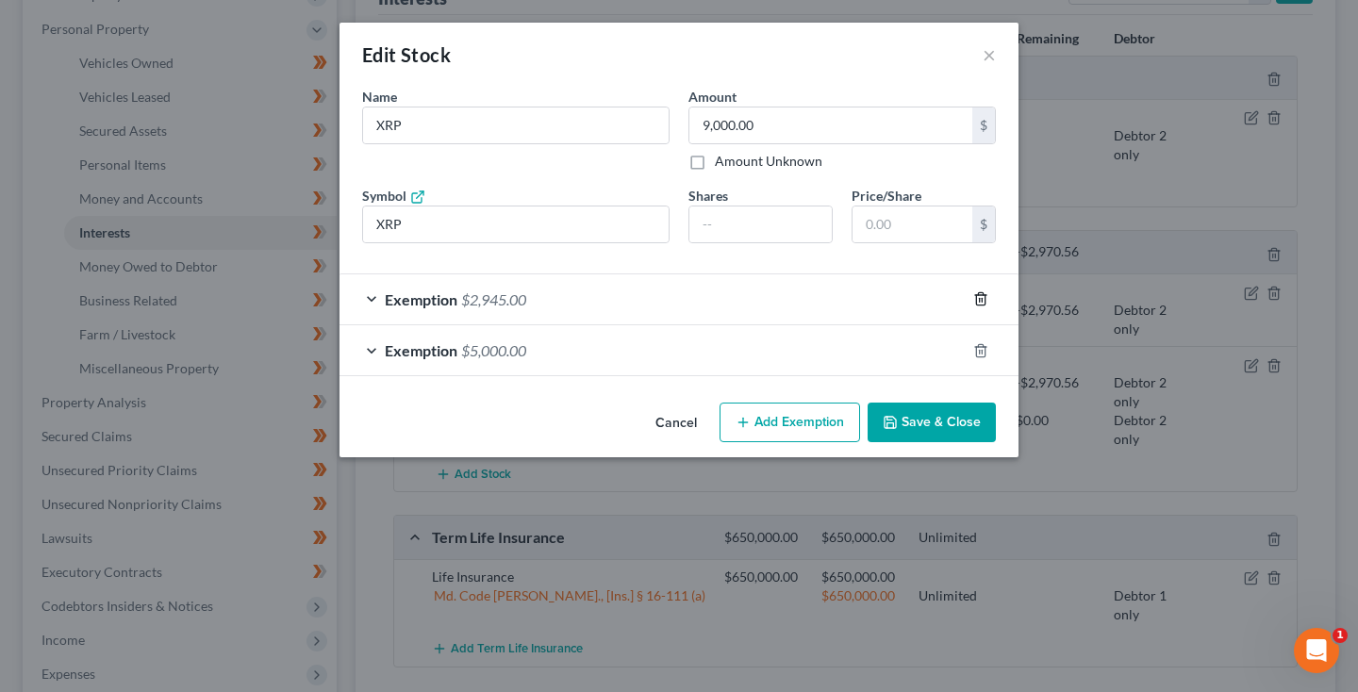
click at [982, 303] on icon "button" at bounding box center [981, 299] width 15 height 15
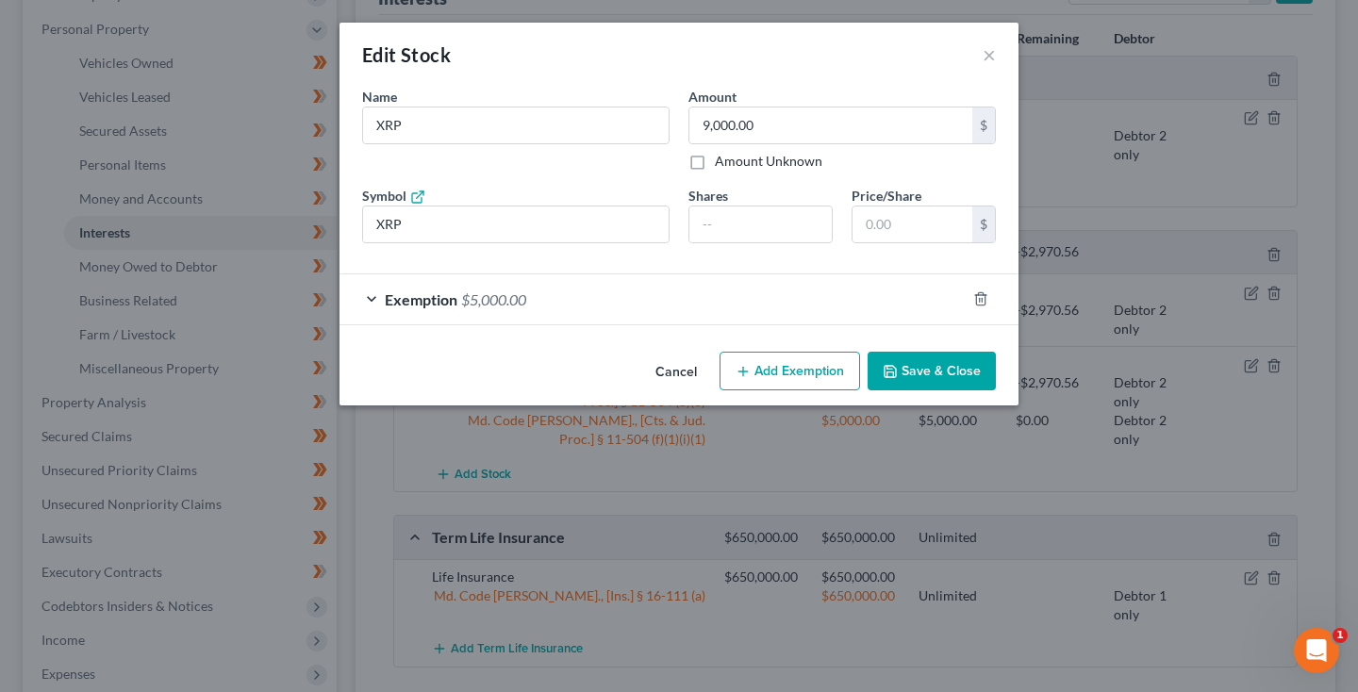
click at [982, 303] on icon "button" at bounding box center [981, 299] width 15 height 15
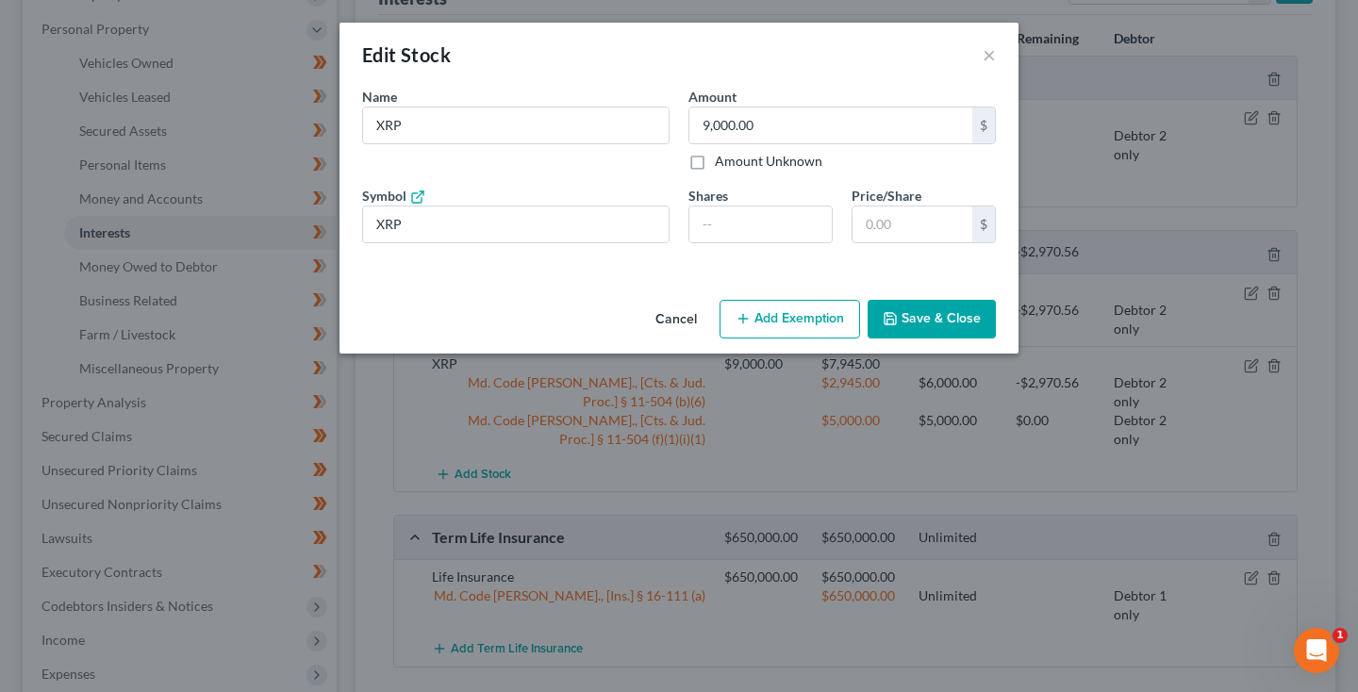
click at [769, 325] on button "Add Exemption" at bounding box center [790, 320] width 141 height 40
select select "2"
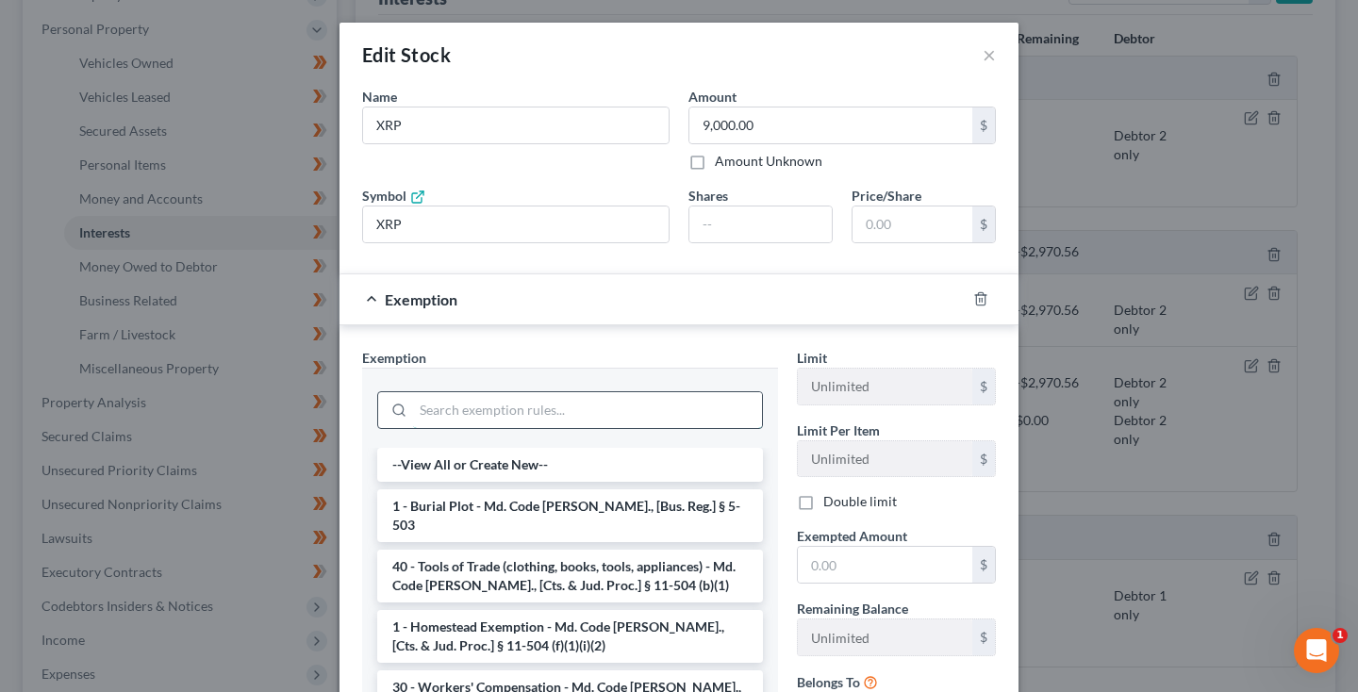
click at [620, 426] on input "search" at bounding box center [587, 410] width 349 height 36
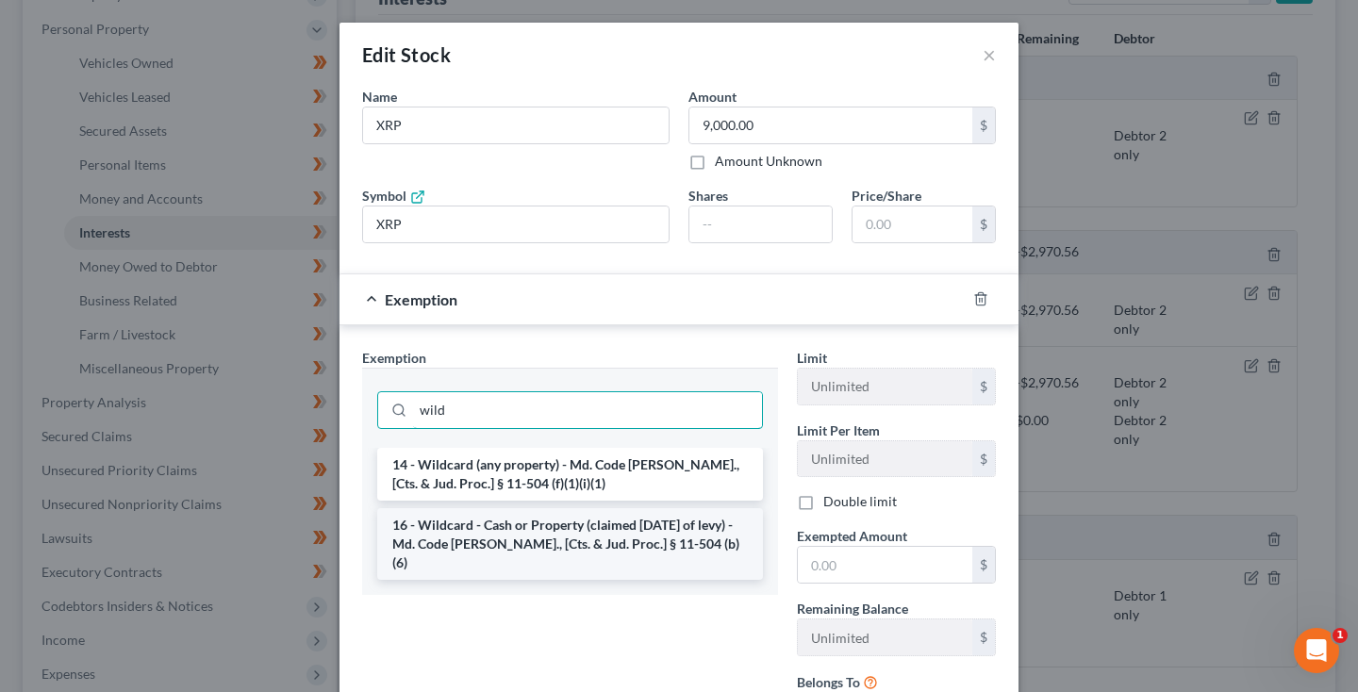
type input "wild"
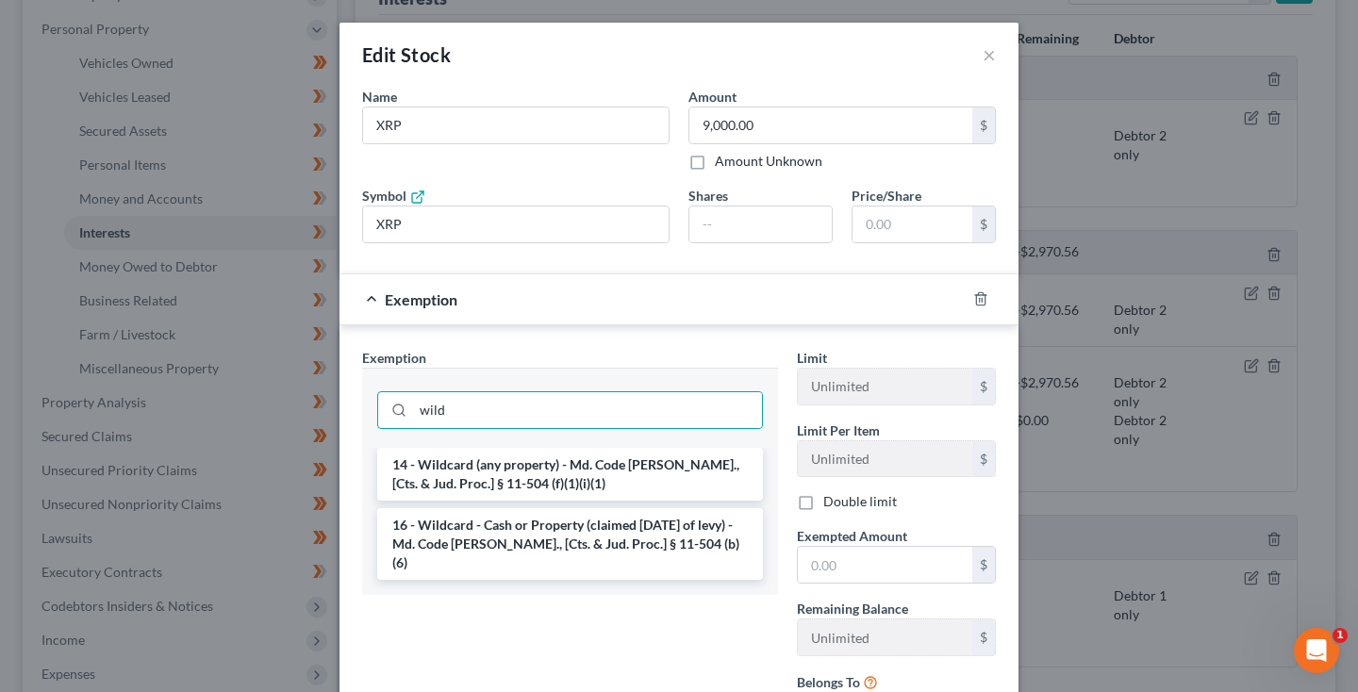
click at [636, 523] on li "16 - Wildcard - Cash or Property (claimed [DATE] of levy) - Md. Code [PERSON_NA…" at bounding box center [570, 544] width 386 height 72
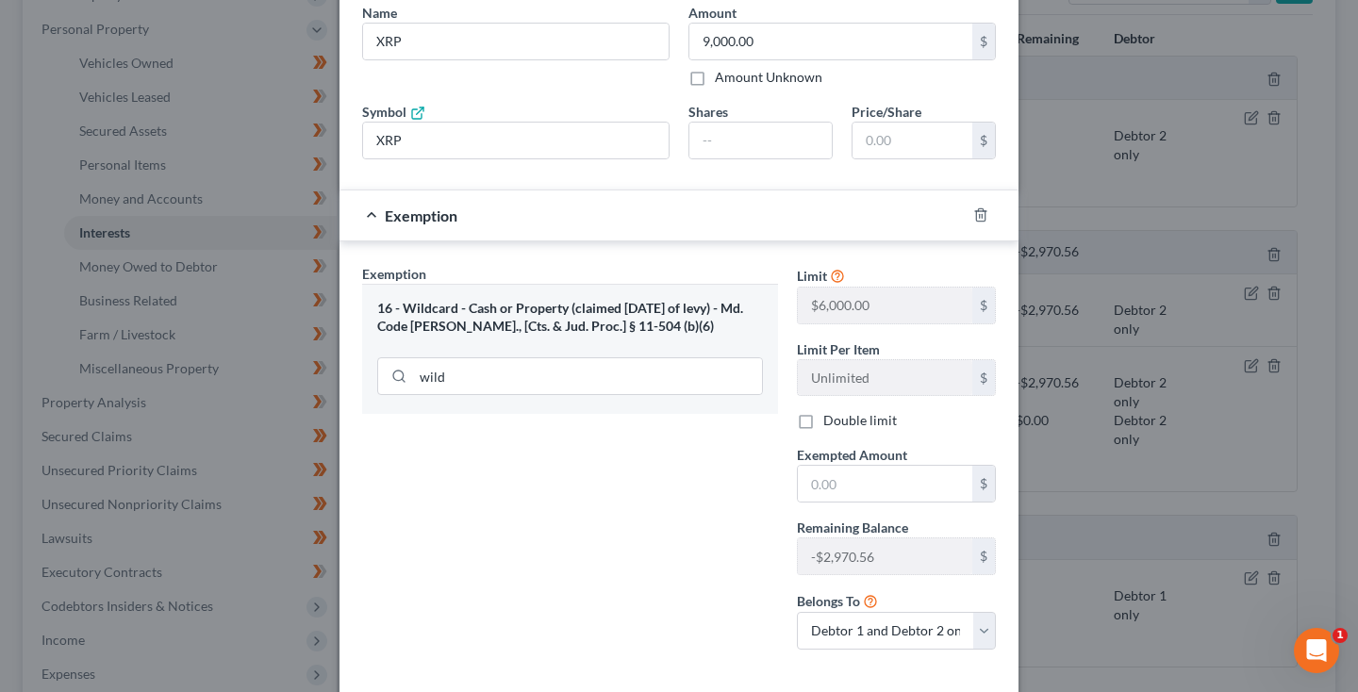
scroll to position [86, 0]
click at [593, 366] on input "wild" at bounding box center [587, 375] width 349 height 36
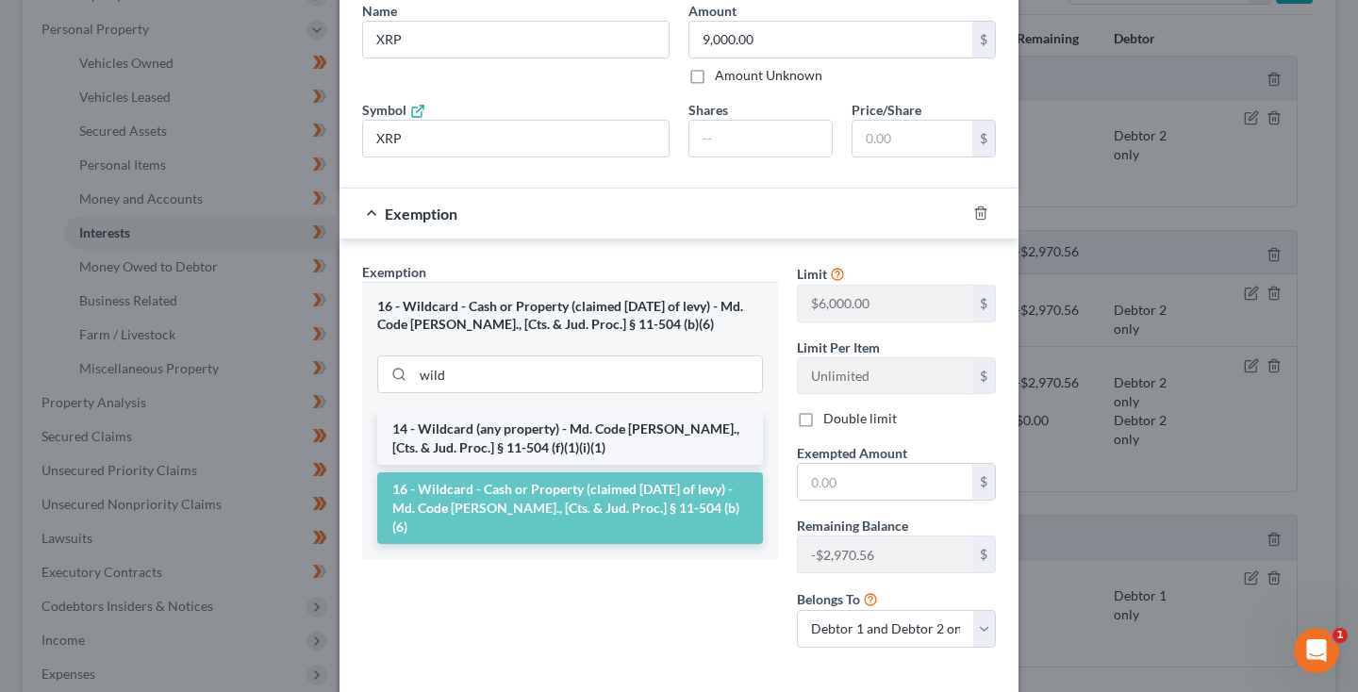
click at [580, 420] on li "14 - Wildcard (any property) - Md. Code [PERSON_NAME]., [Cts. & Jud. Proc.] § 1…" at bounding box center [570, 438] width 386 height 53
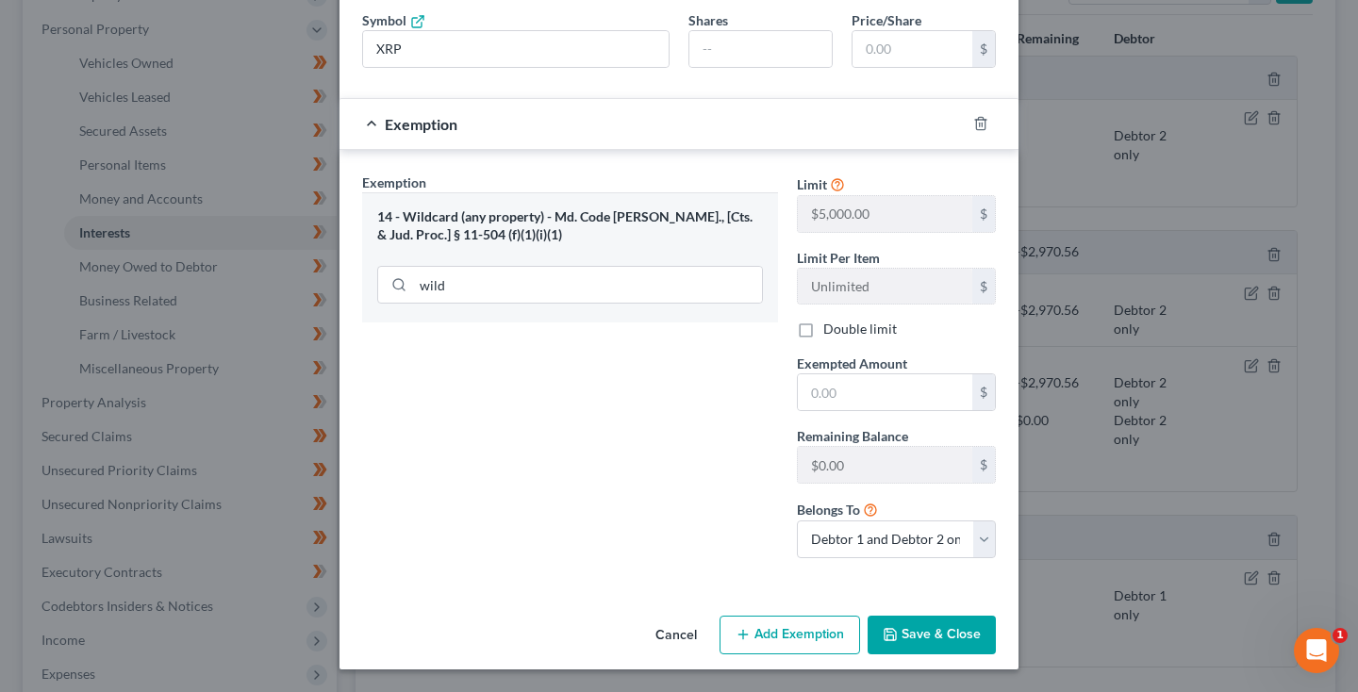
scroll to position [175, 0]
click at [921, 634] on button "Save & Close" at bounding box center [932, 637] width 128 height 40
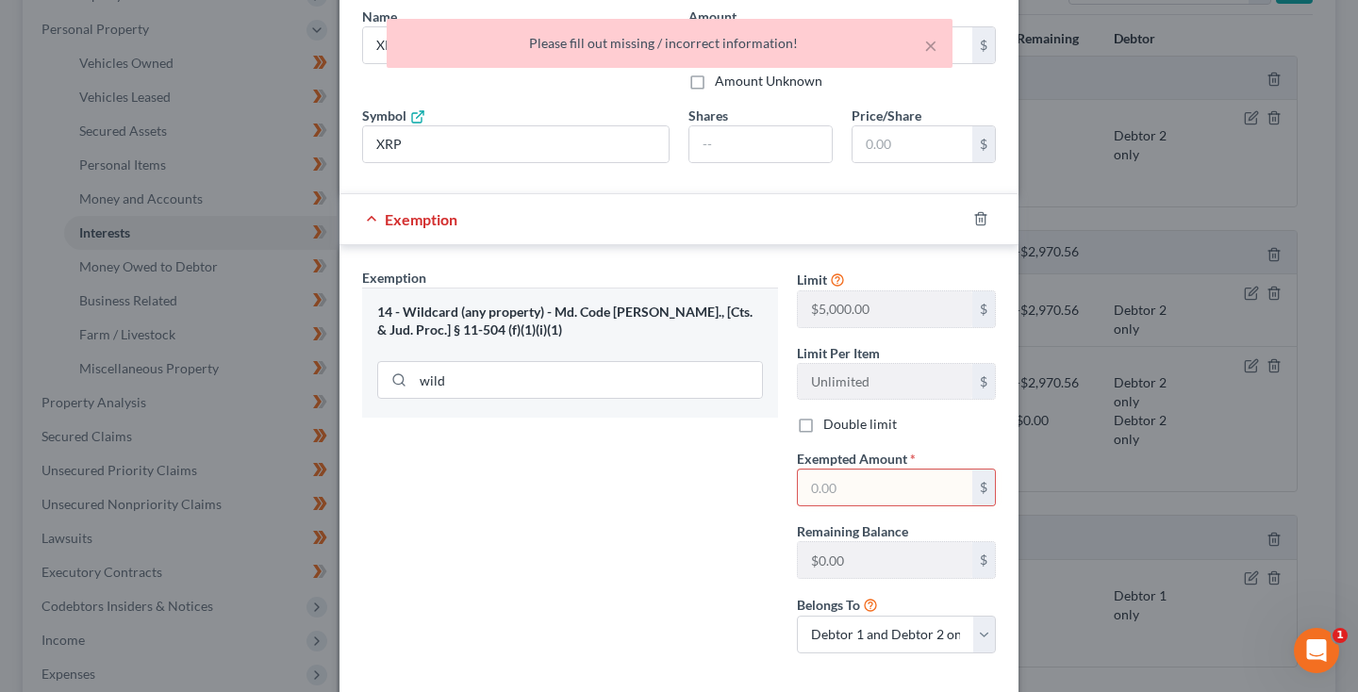
scroll to position [70, 0]
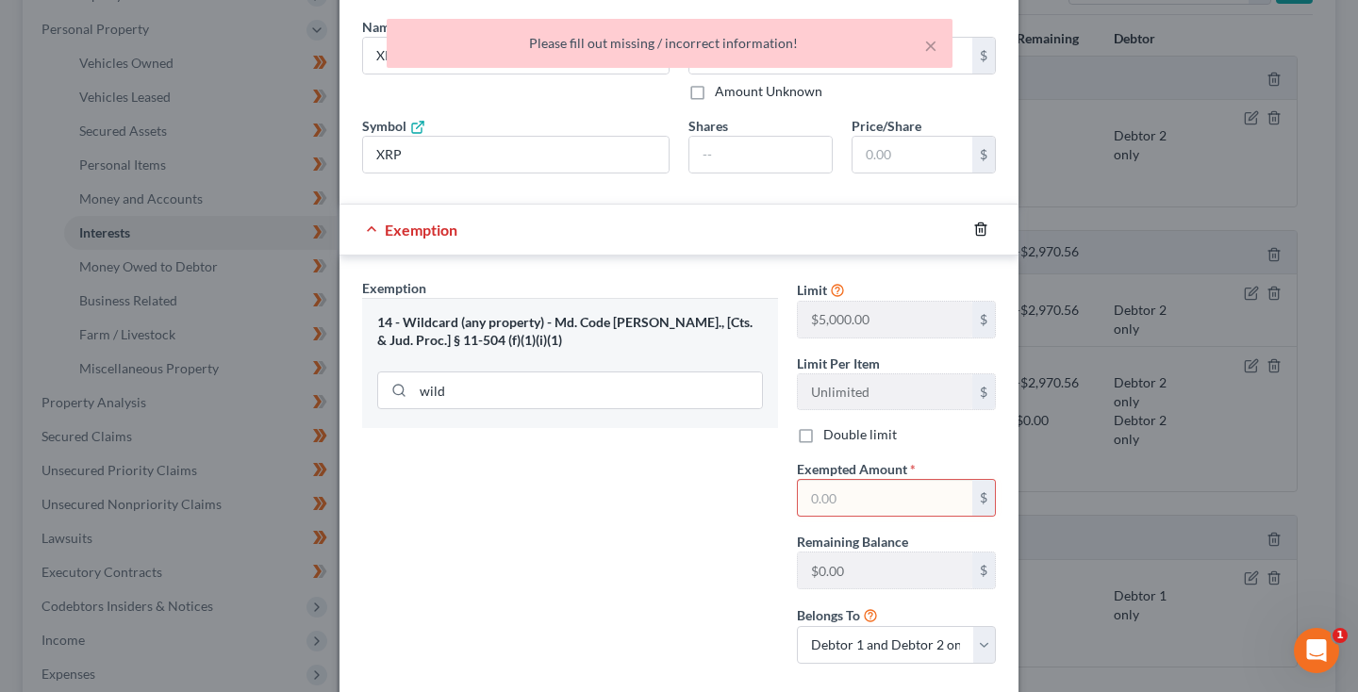
click at [978, 234] on icon "button" at bounding box center [981, 229] width 15 height 15
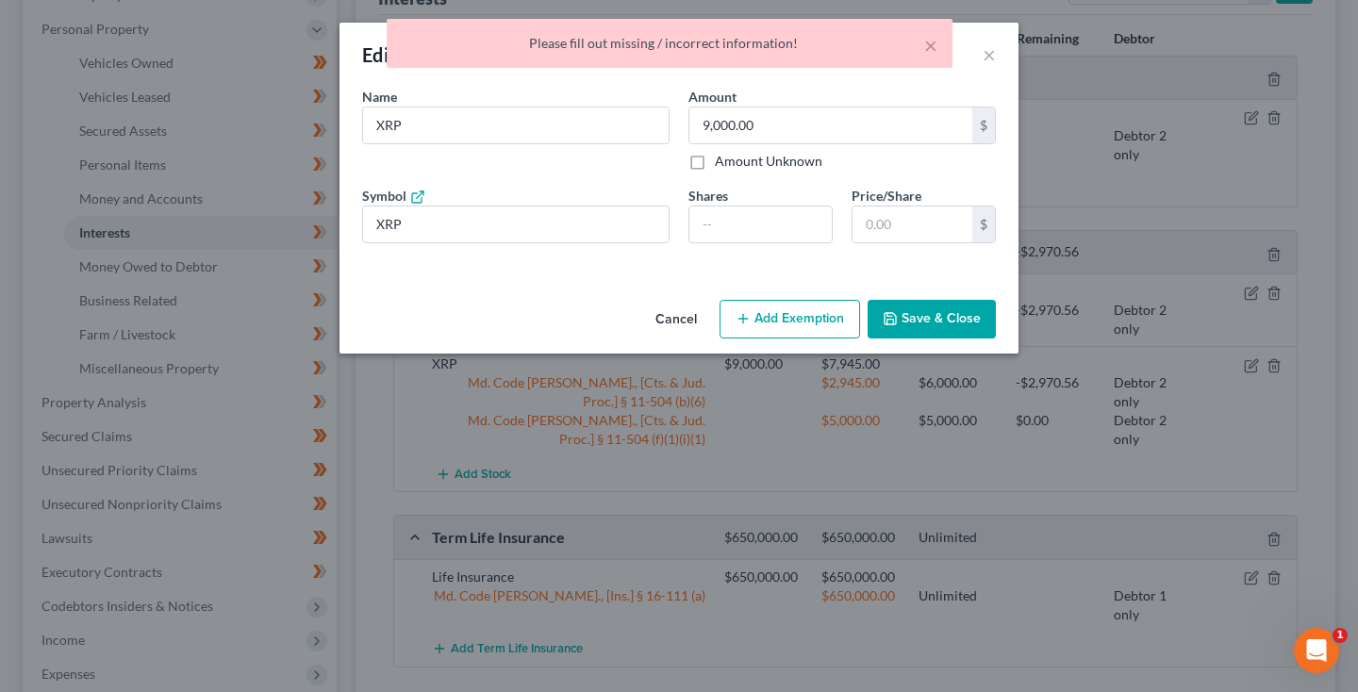
click at [938, 324] on button "Save & Close" at bounding box center [932, 320] width 128 height 40
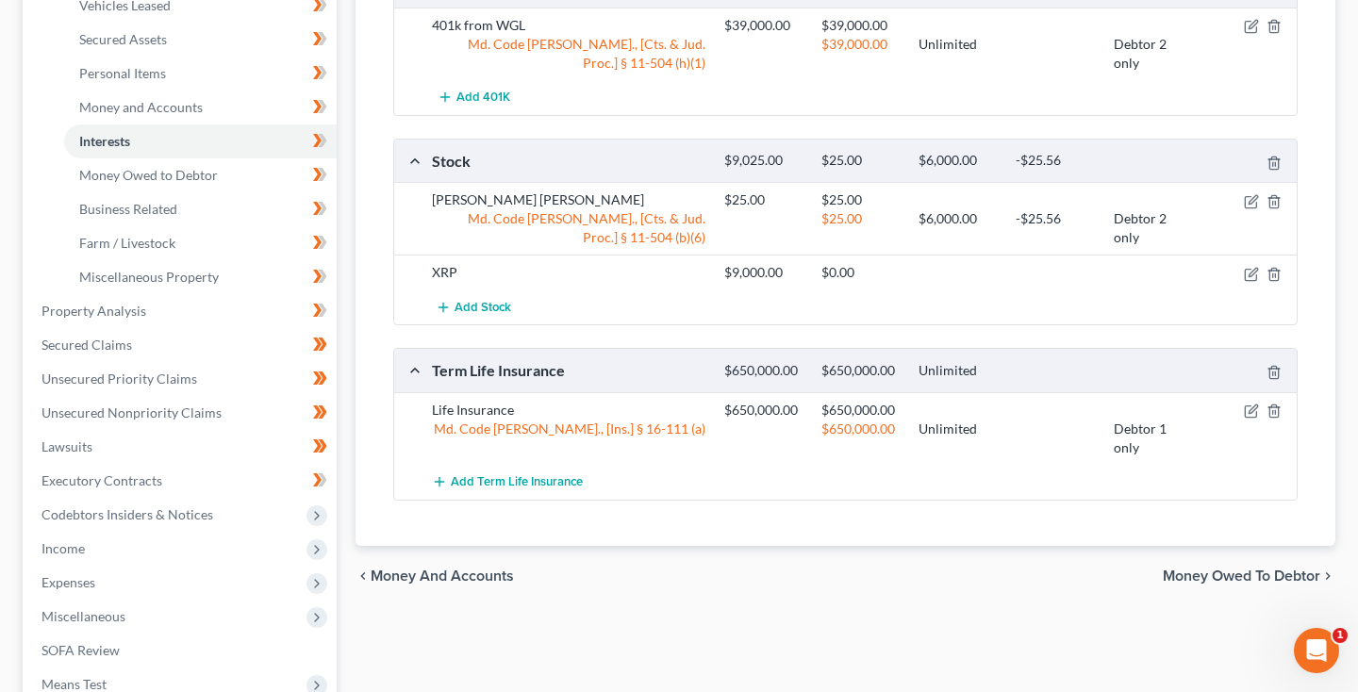
scroll to position [414, 0]
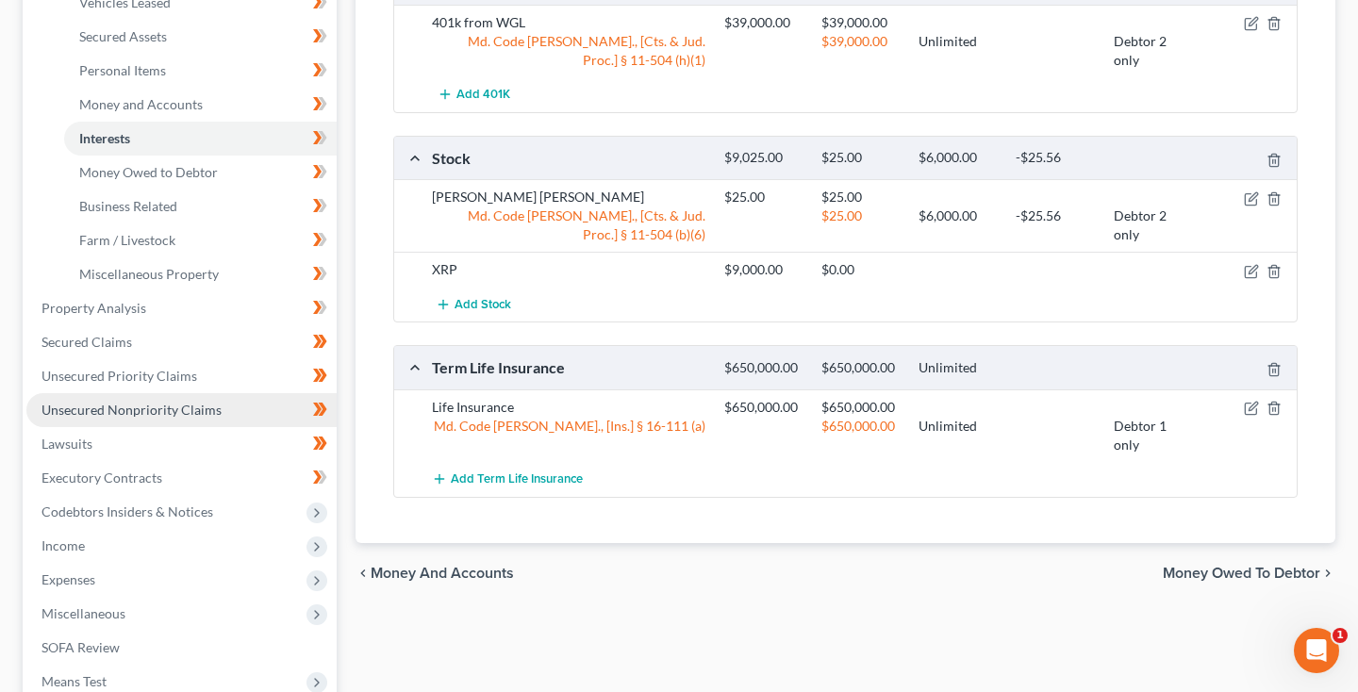
click at [138, 410] on span "Unsecured Nonpriority Claims" at bounding box center [132, 410] width 180 height 16
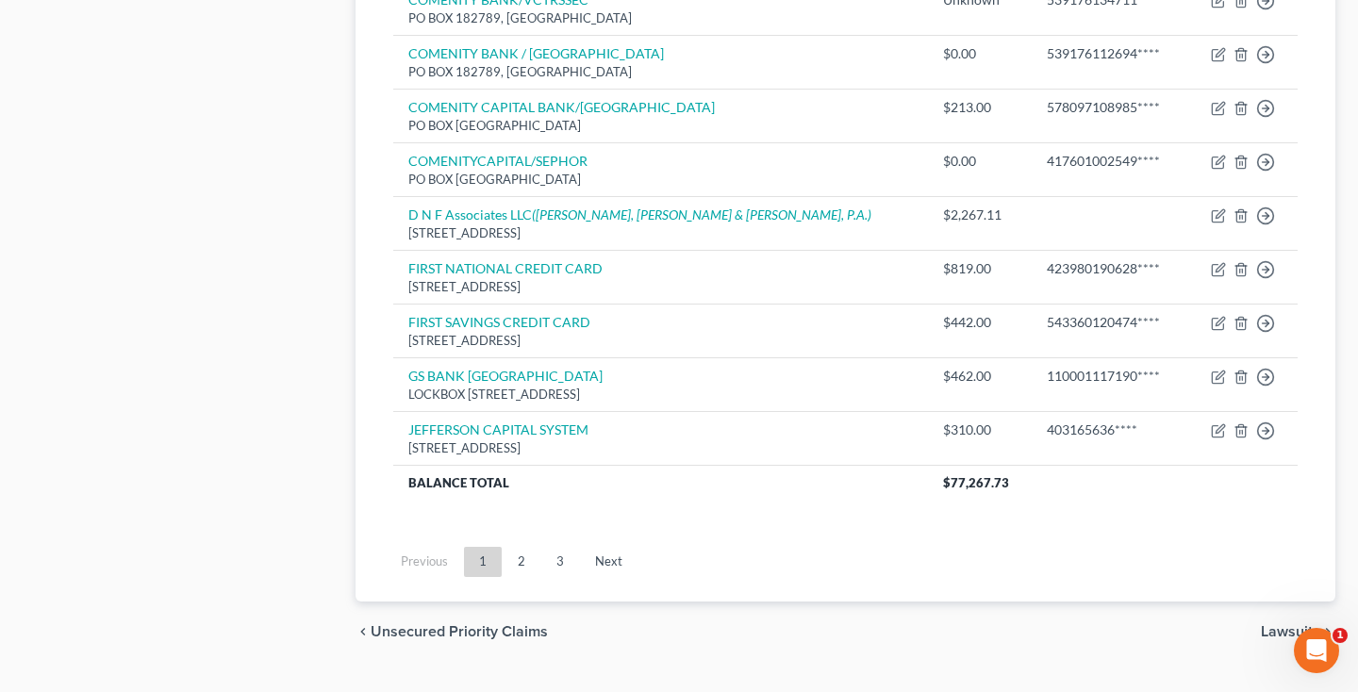
scroll to position [1448, 0]
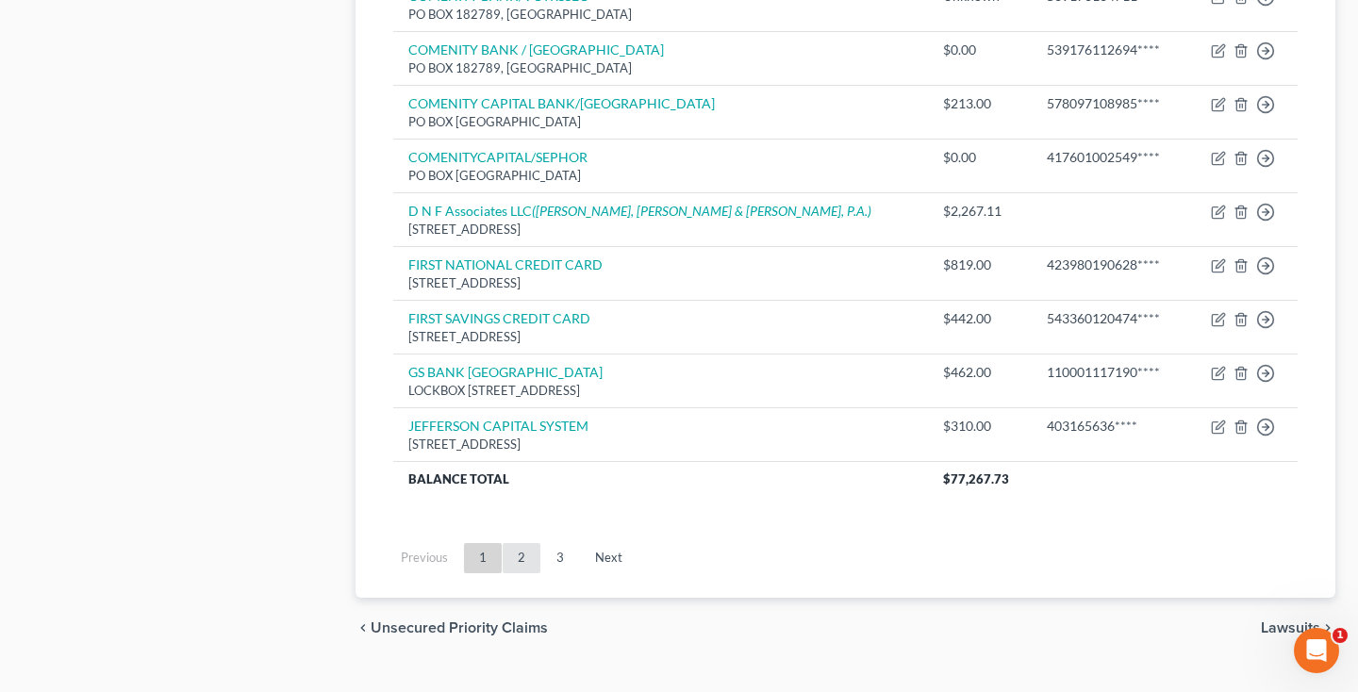
click at [518, 543] on link "2" at bounding box center [522, 558] width 38 height 30
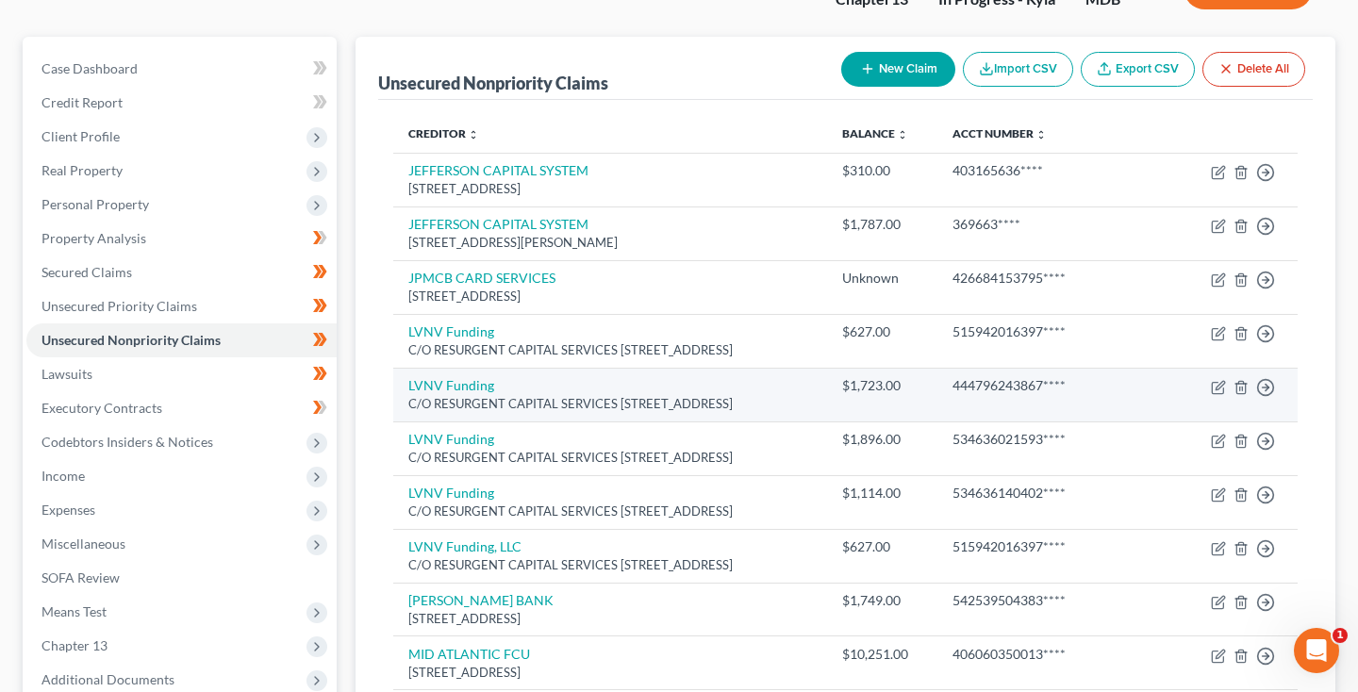
scroll to position [139, 0]
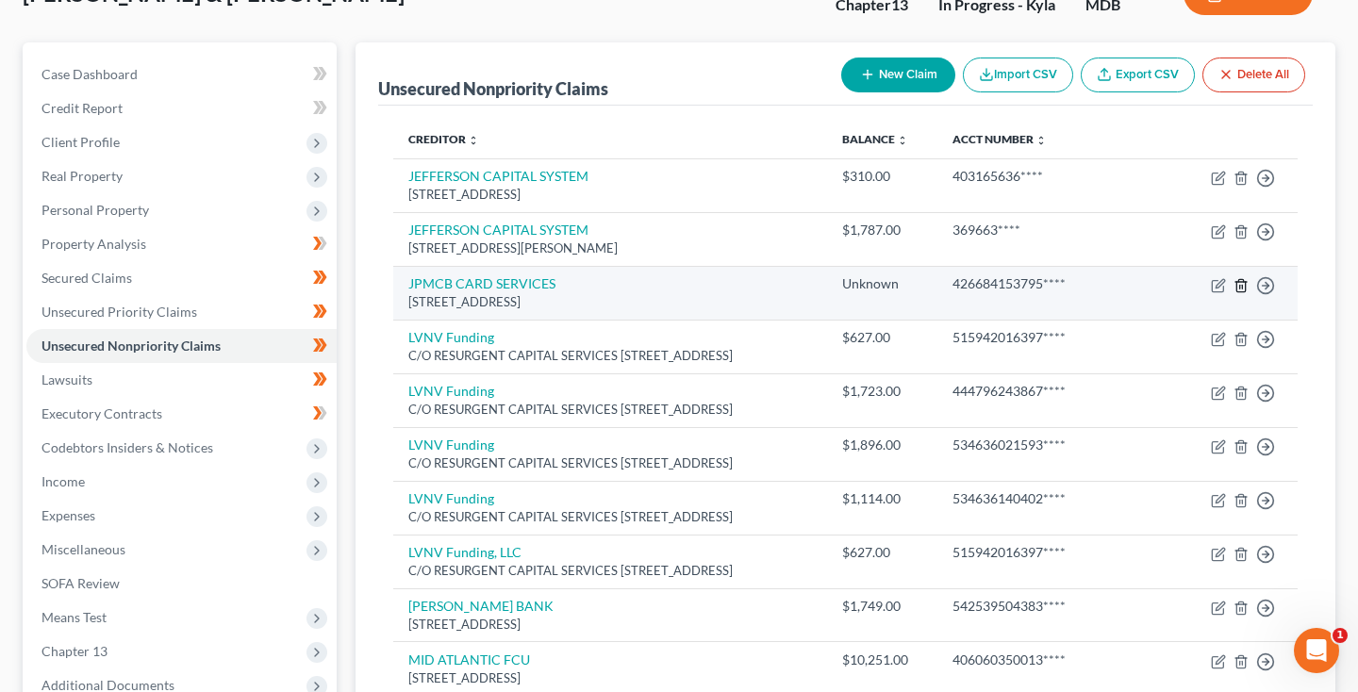
click at [1245, 285] on icon "button" at bounding box center [1241, 285] width 8 height 12
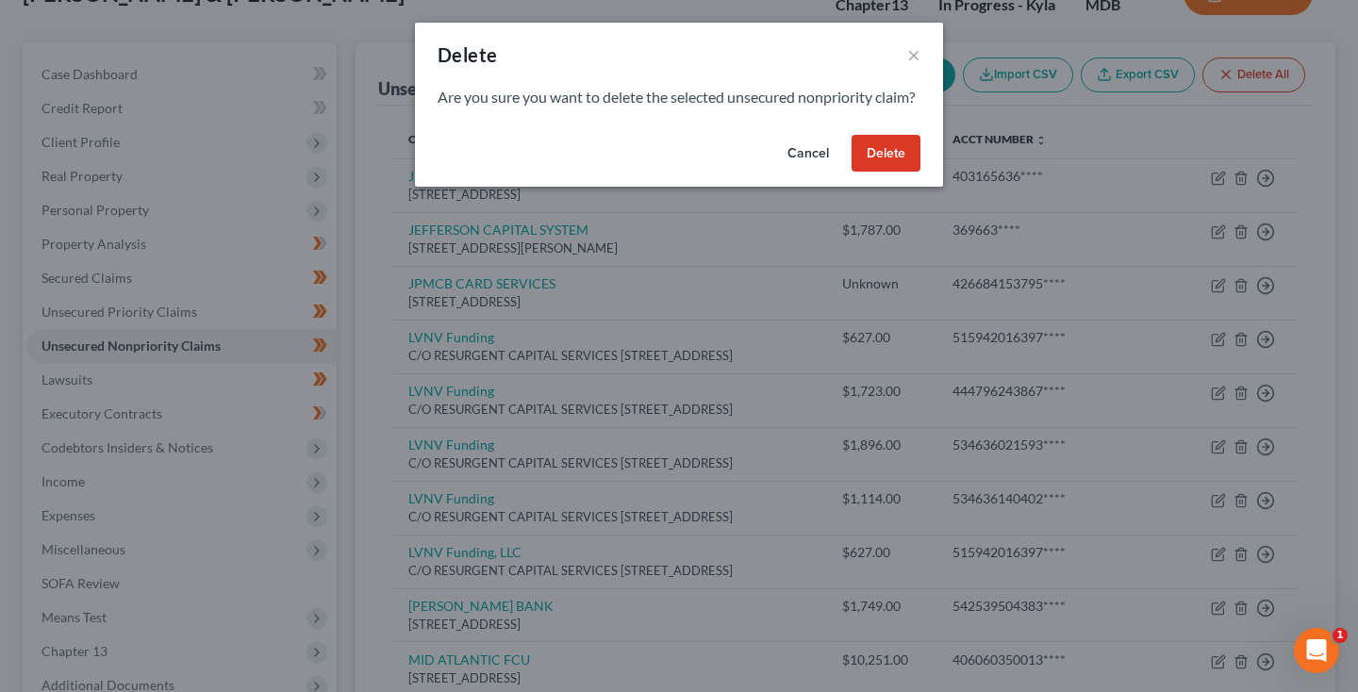
click at [907, 170] on button "Delete" at bounding box center [886, 154] width 69 height 38
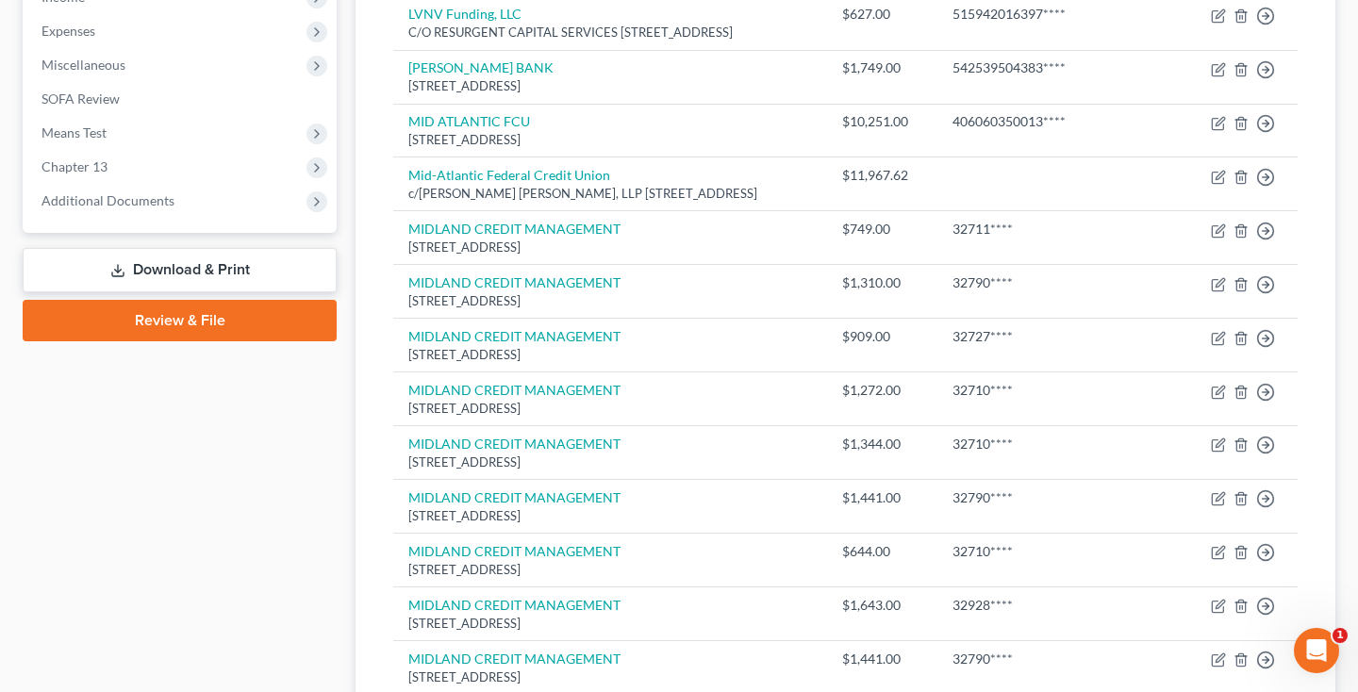
scroll to position [645, 0]
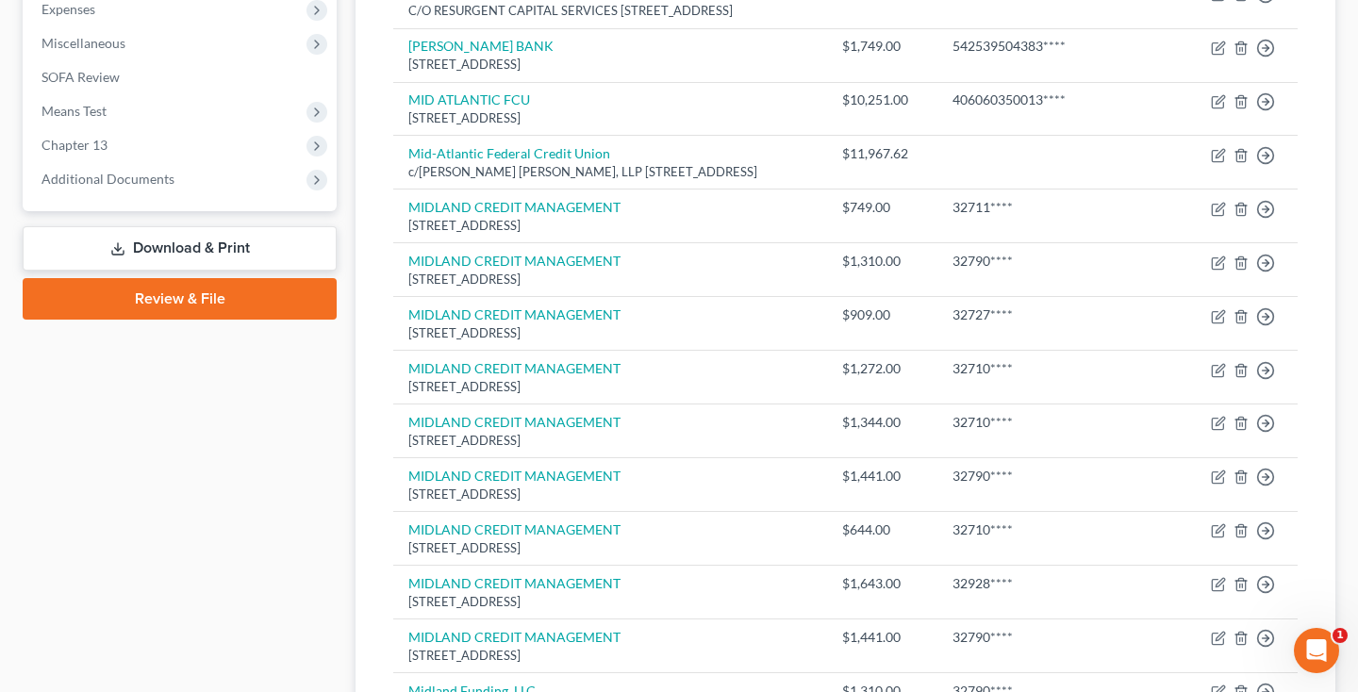
click at [159, 250] on link "Download & Print" at bounding box center [180, 248] width 314 height 44
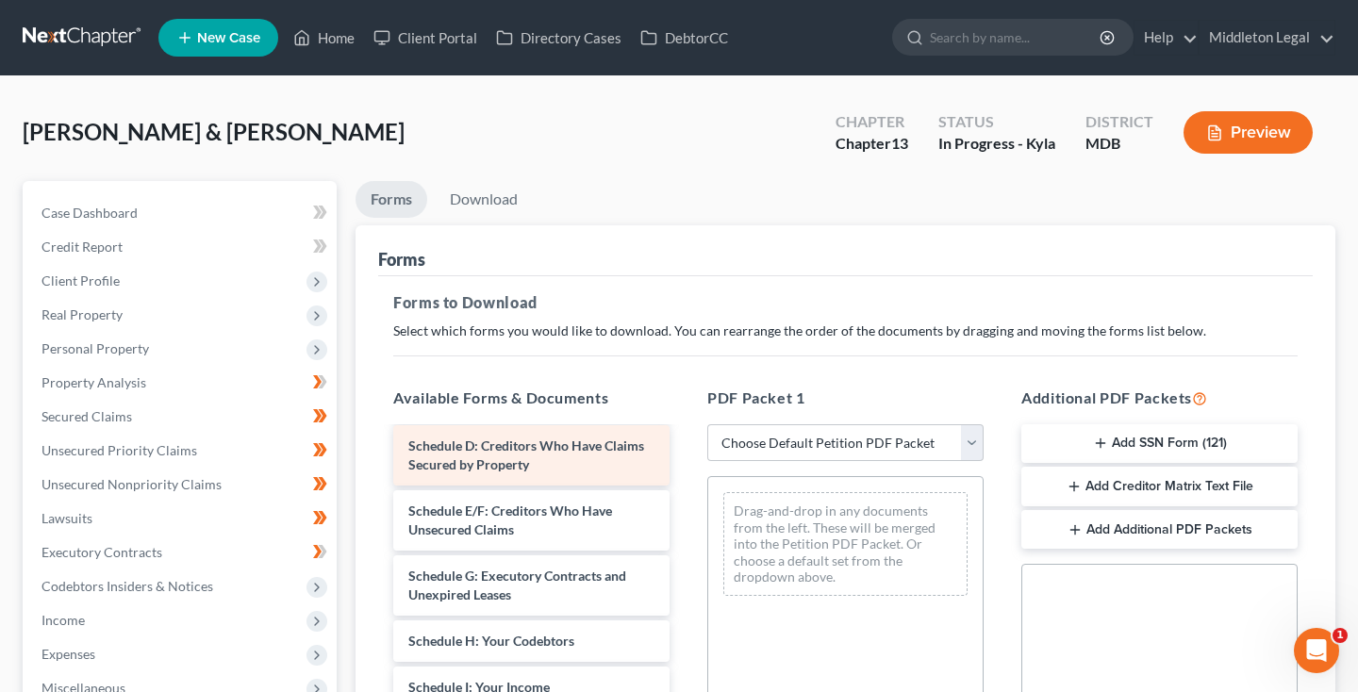
scroll to position [1112, 0]
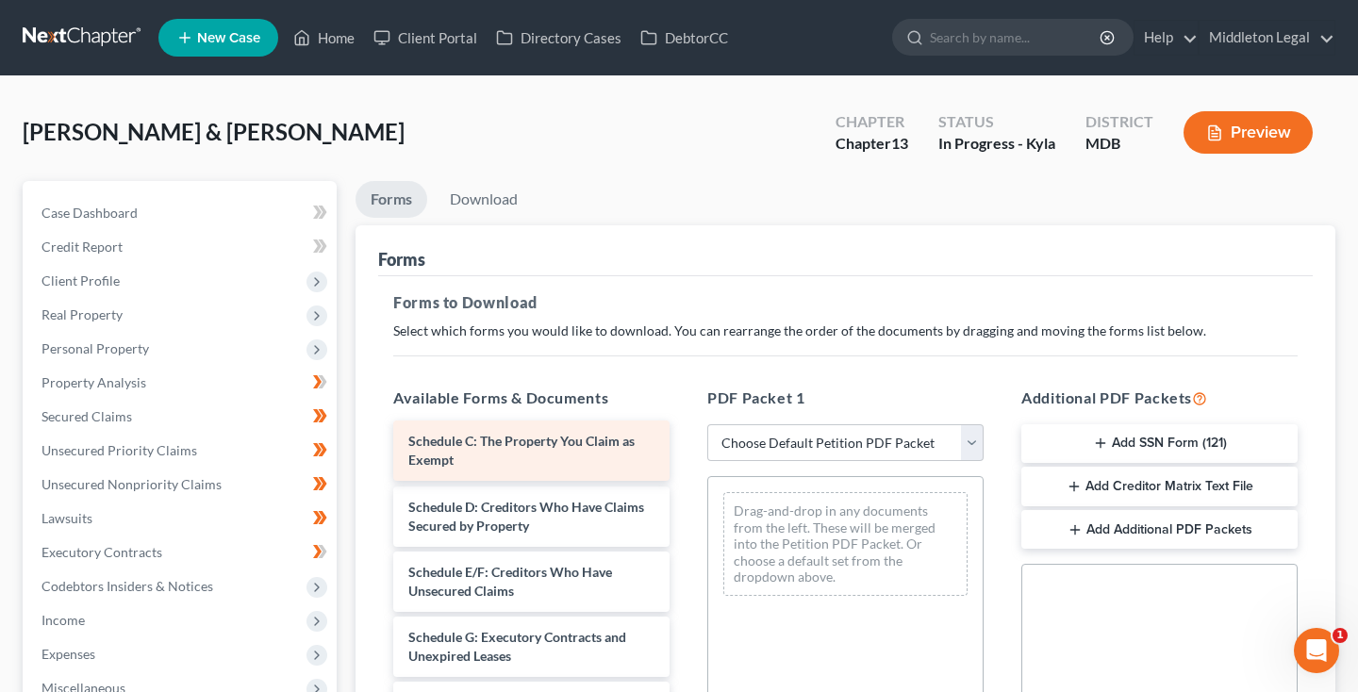
drag, startPoint x: 570, startPoint y: 450, endPoint x: 821, endPoint y: 492, distance: 254.4
click at [685, 492] on div "Schedule C: The Property You Claim as Exempt 2024_TaxReturn-2.pdf vehiclecovera…" at bounding box center [531, 298] width 307 height 1963
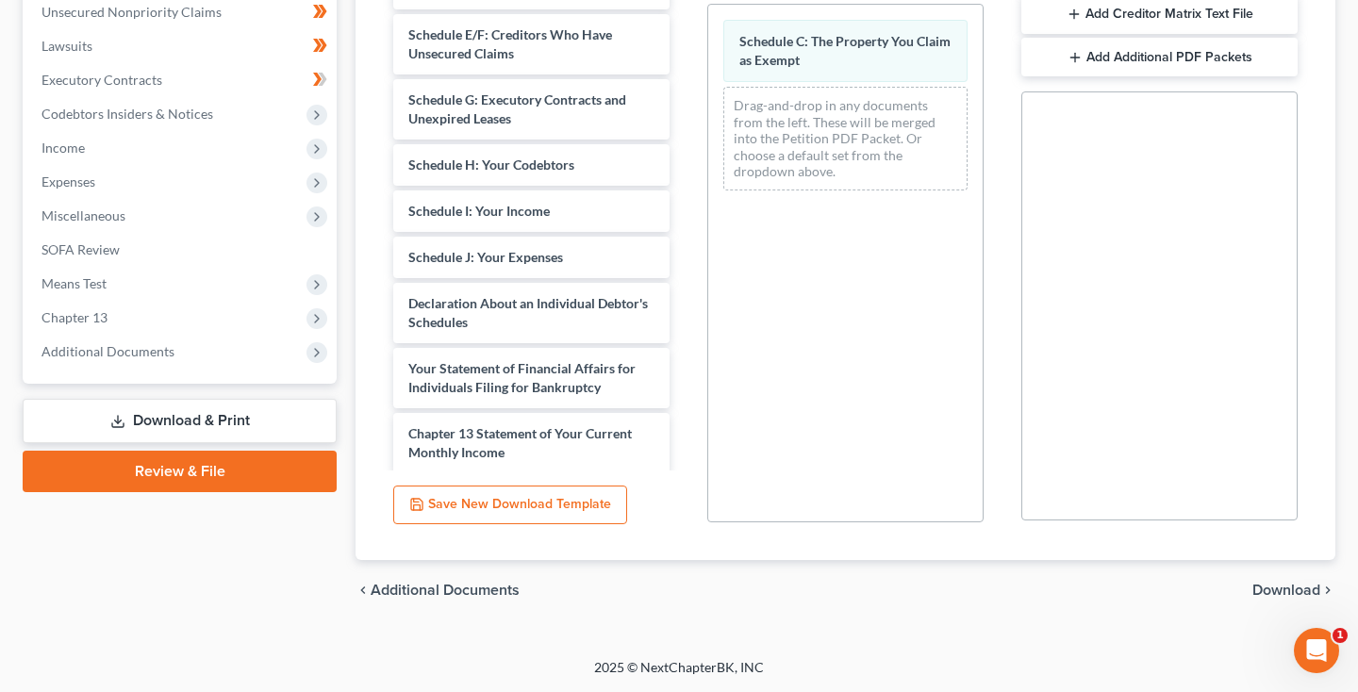
click at [1304, 592] on span "Download" at bounding box center [1287, 590] width 68 height 15
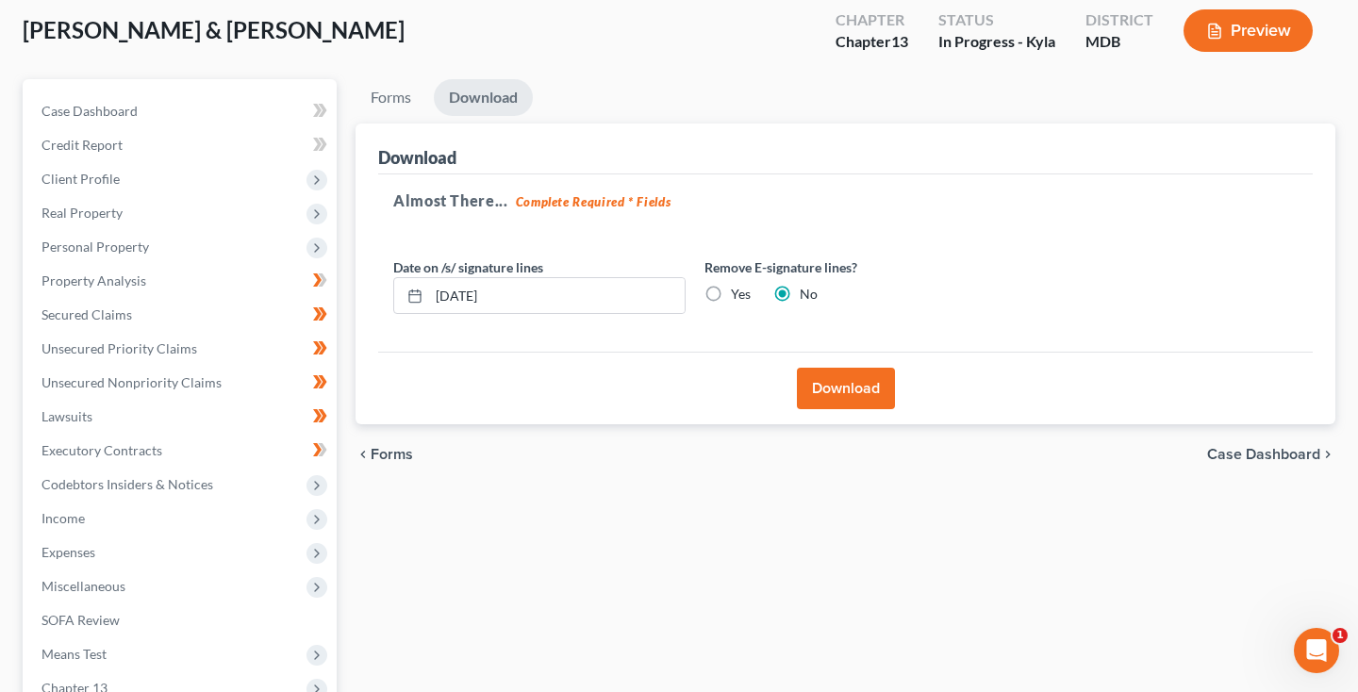
scroll to position [88, 0]
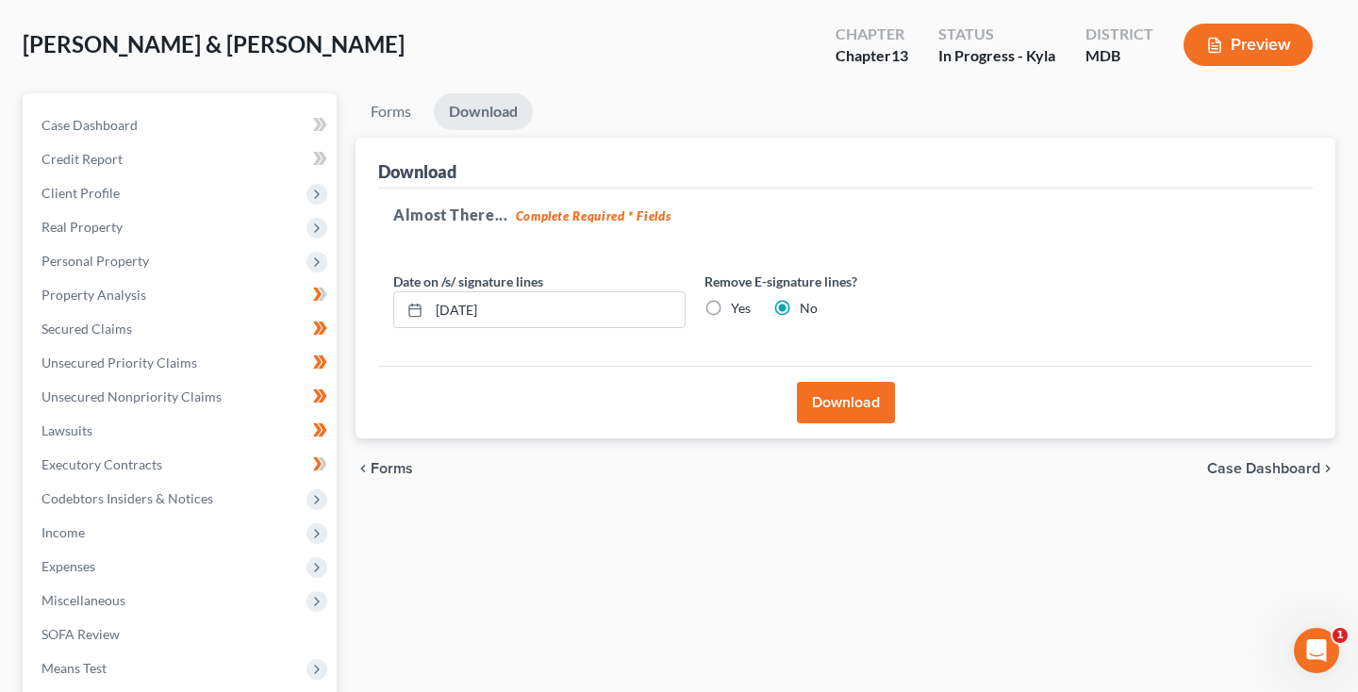
click at [836, 401] on button "Download" at bounding box center [846, 403] width 98 height 42
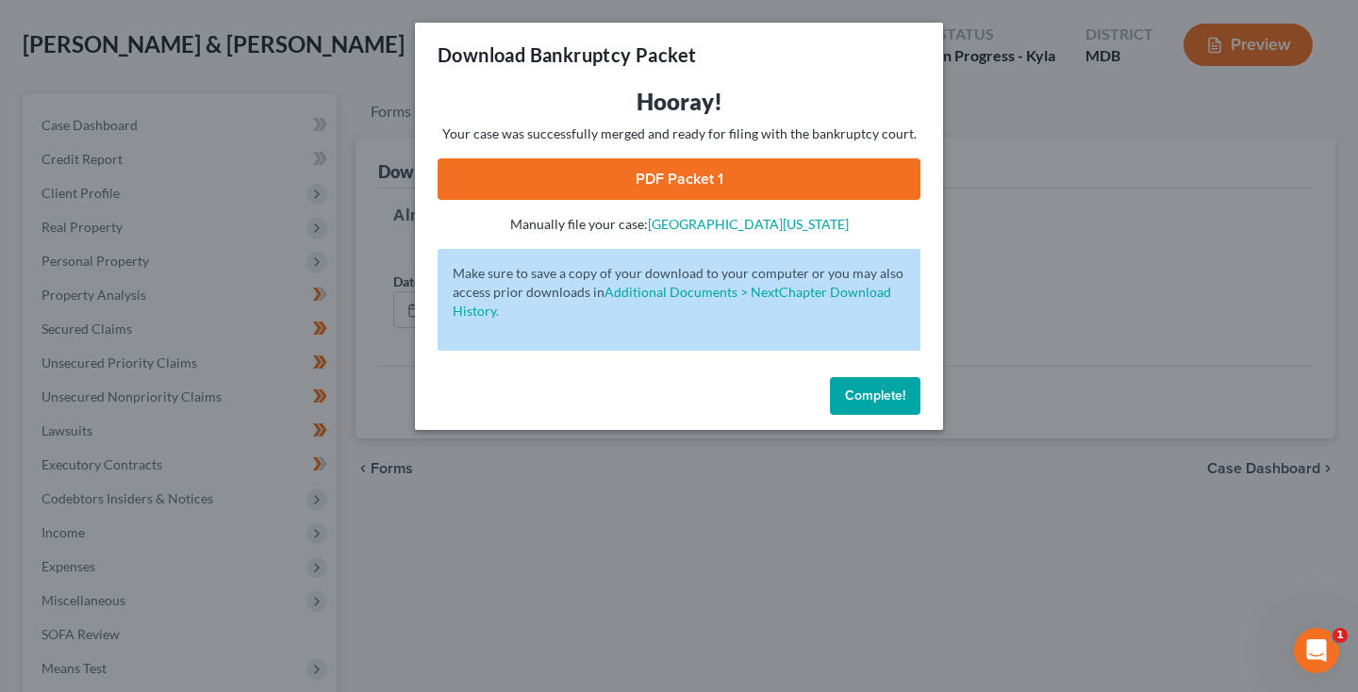
click at [551, 171] on link "PDF Packet 1" at bounding box center [679, 179] width 483 height 42
click at [850, 394] on span "Complete!" at bounding box center [875, 396] width 60 height 16
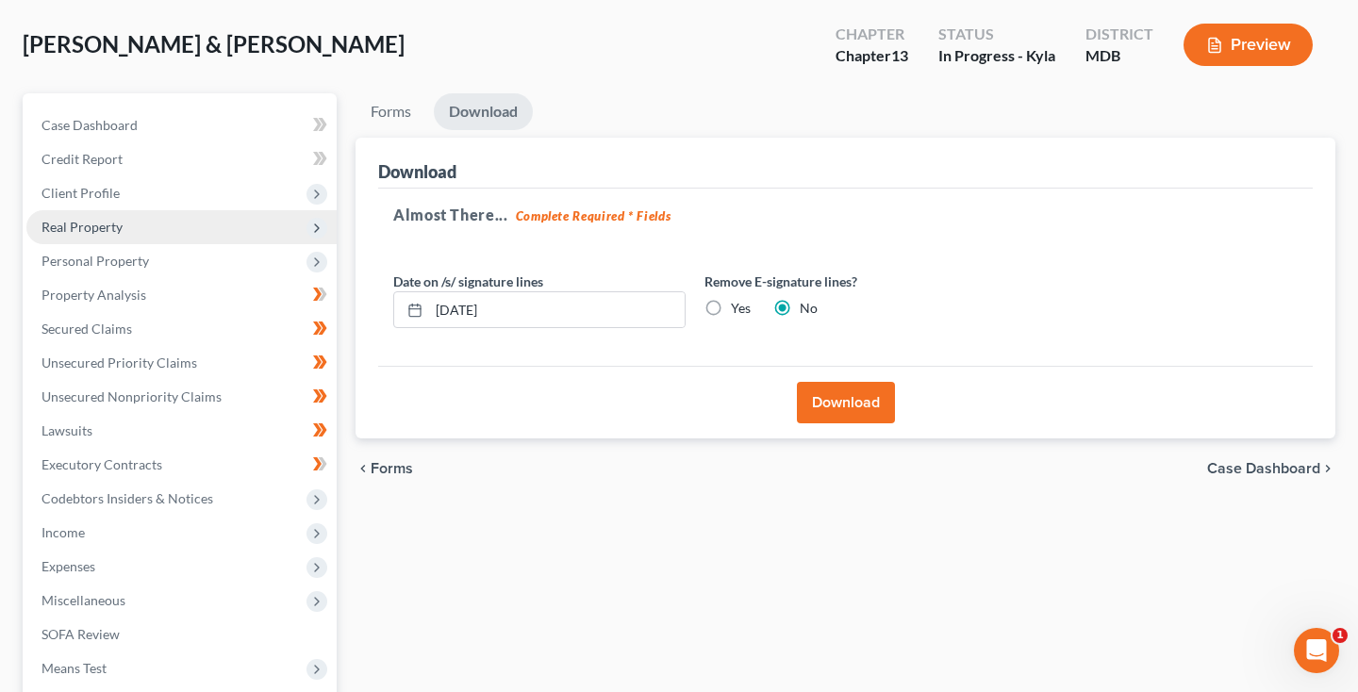
click at [97, 227] on span "Real Property" at bounding box center [82, 227] width 81 height 16
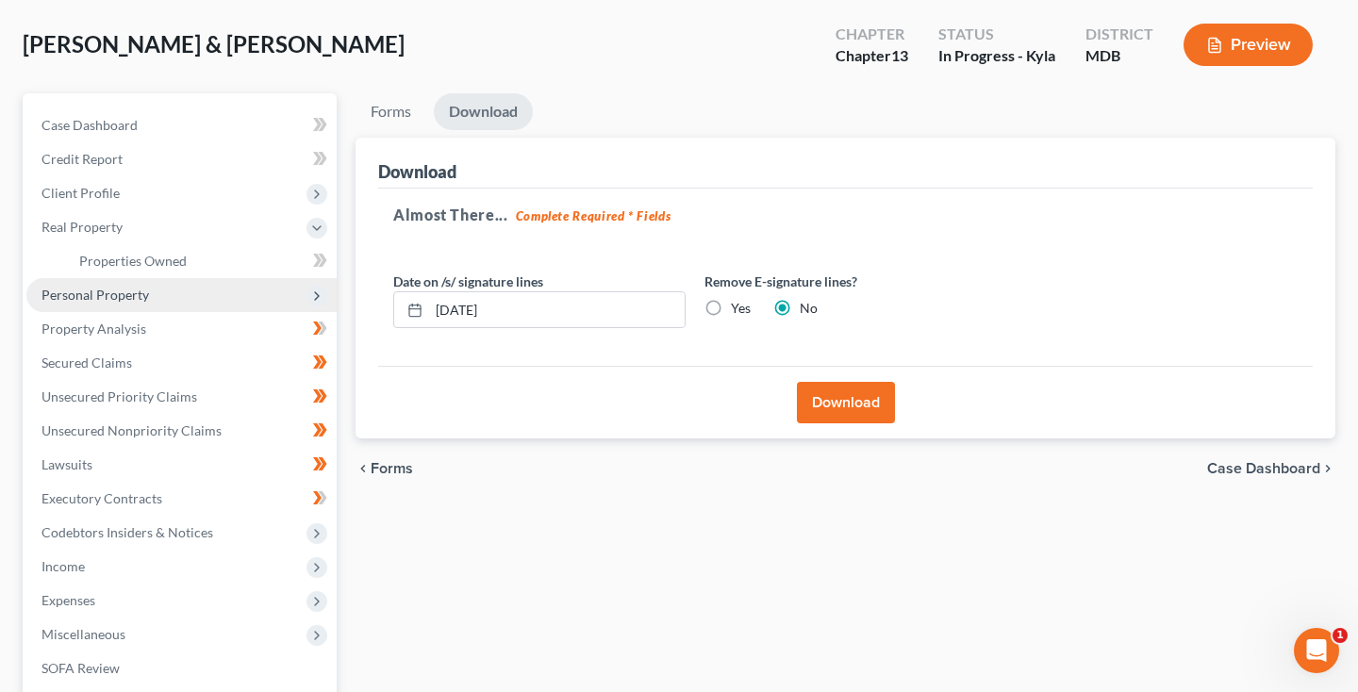
click at [117, 308] on span "Personal Property" at bounding box center [181, 295] width 310 height 34
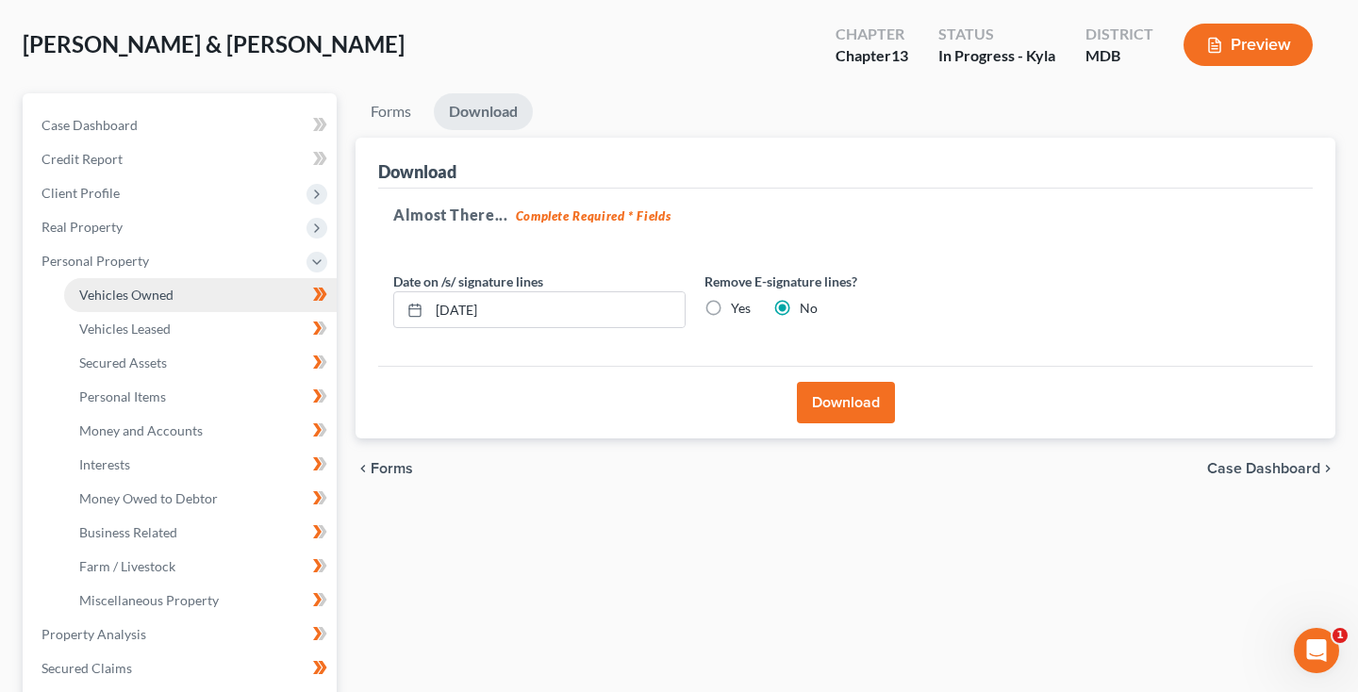
click at [128, 304] on link "Vehicles Owned" at bounding box center [200, 295] width 273 height 34
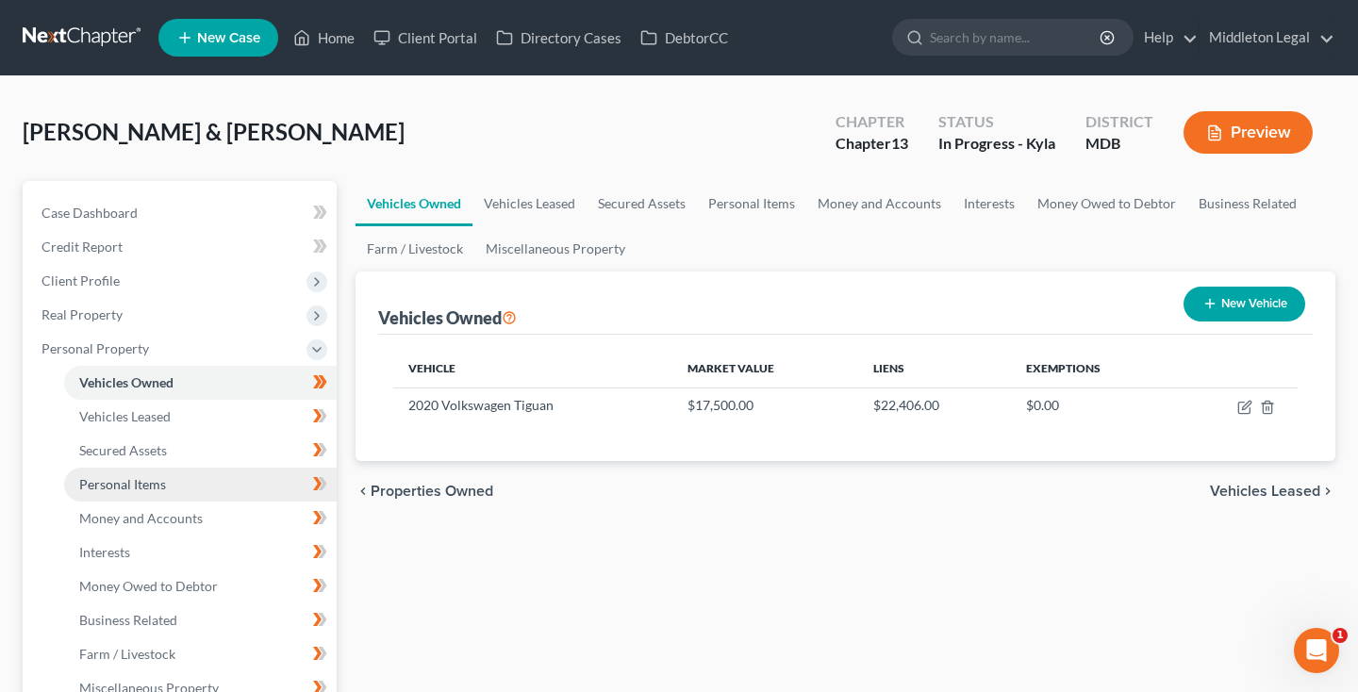
click at [164, 486] on span "Personal Items" at bounding box center [122, 484] width 87 height 16
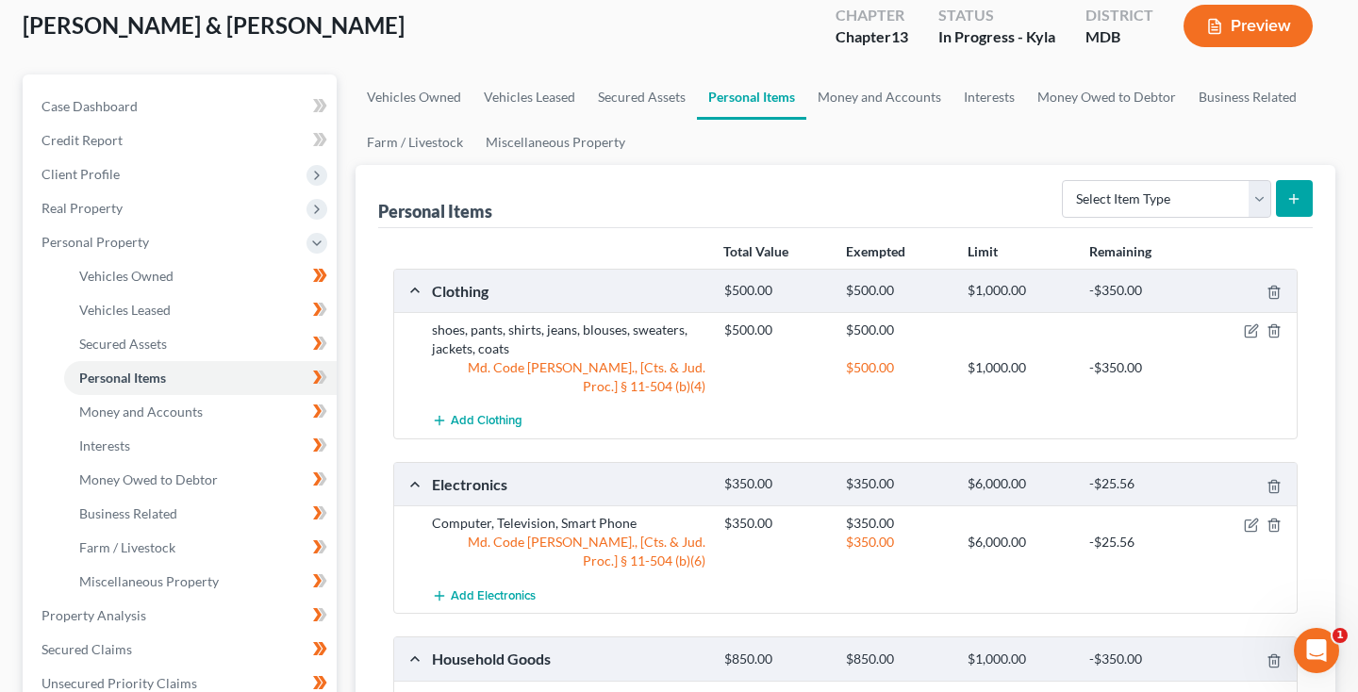
scroll to position [110, 0]
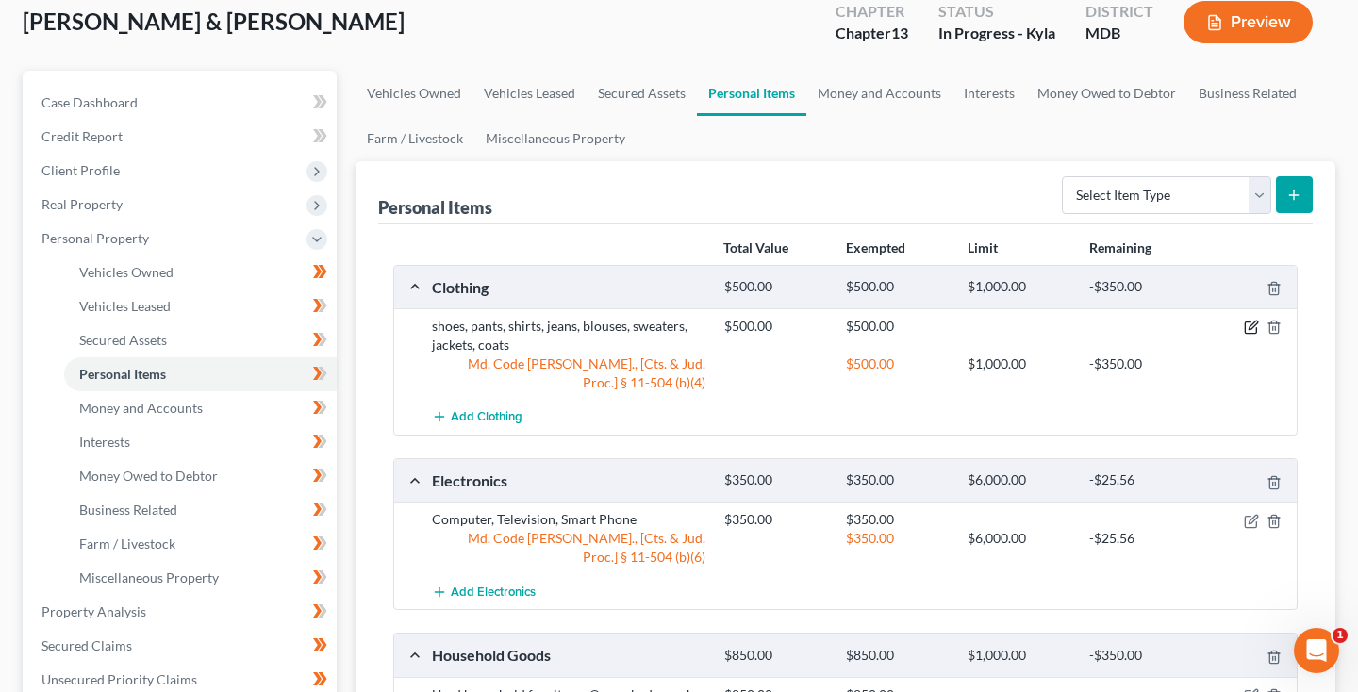
click at [1253, 326] on icon "button" at bounding box center [1251, 327] width 15 height 15
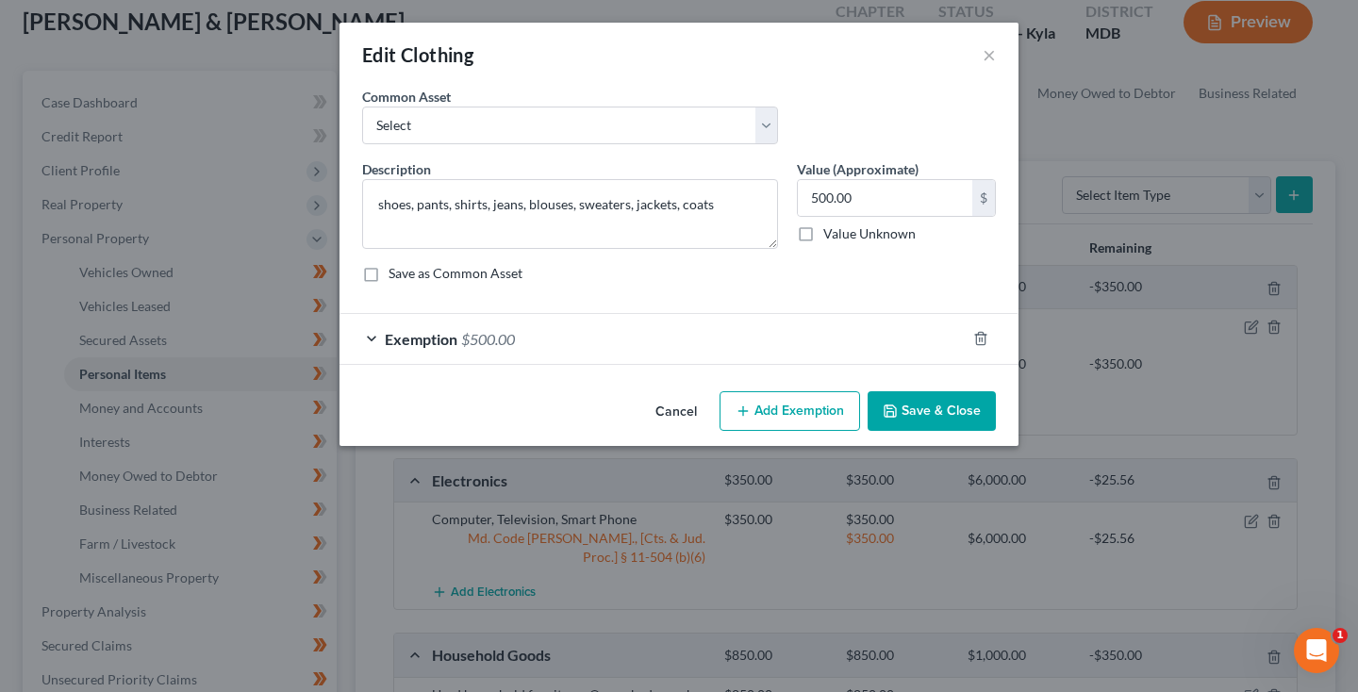
click at [555, 348] on div "Exemption $500.00" at bounding box center [653, 339] width 626 height 50
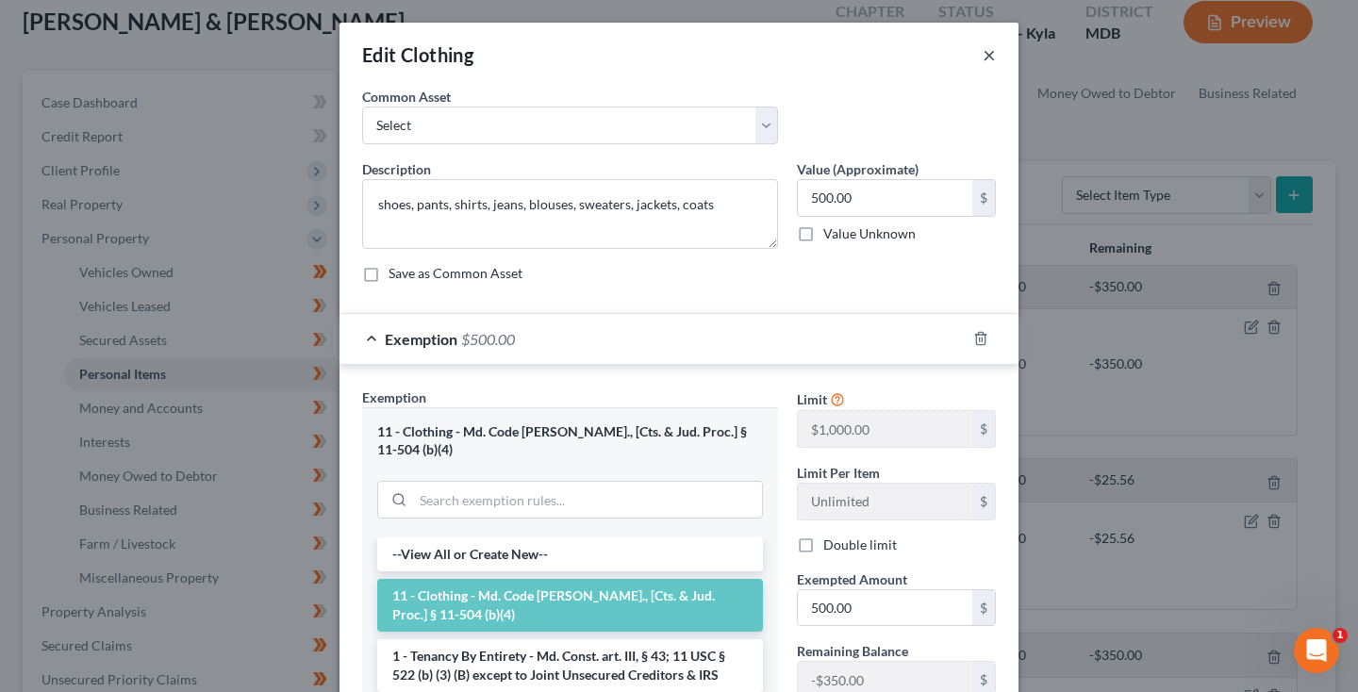
click at [991, 57] on button "×" at bounding box center [989, 54] width 13 height 23
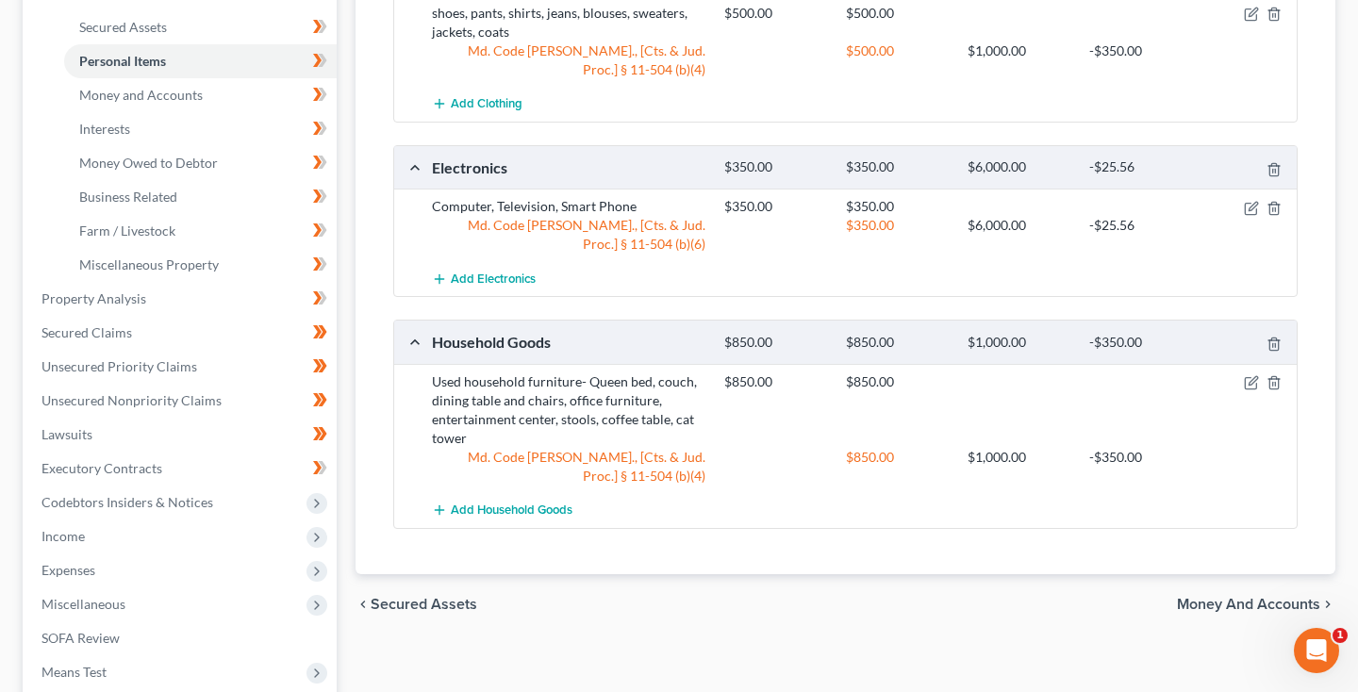
scroll to position [426, 0]
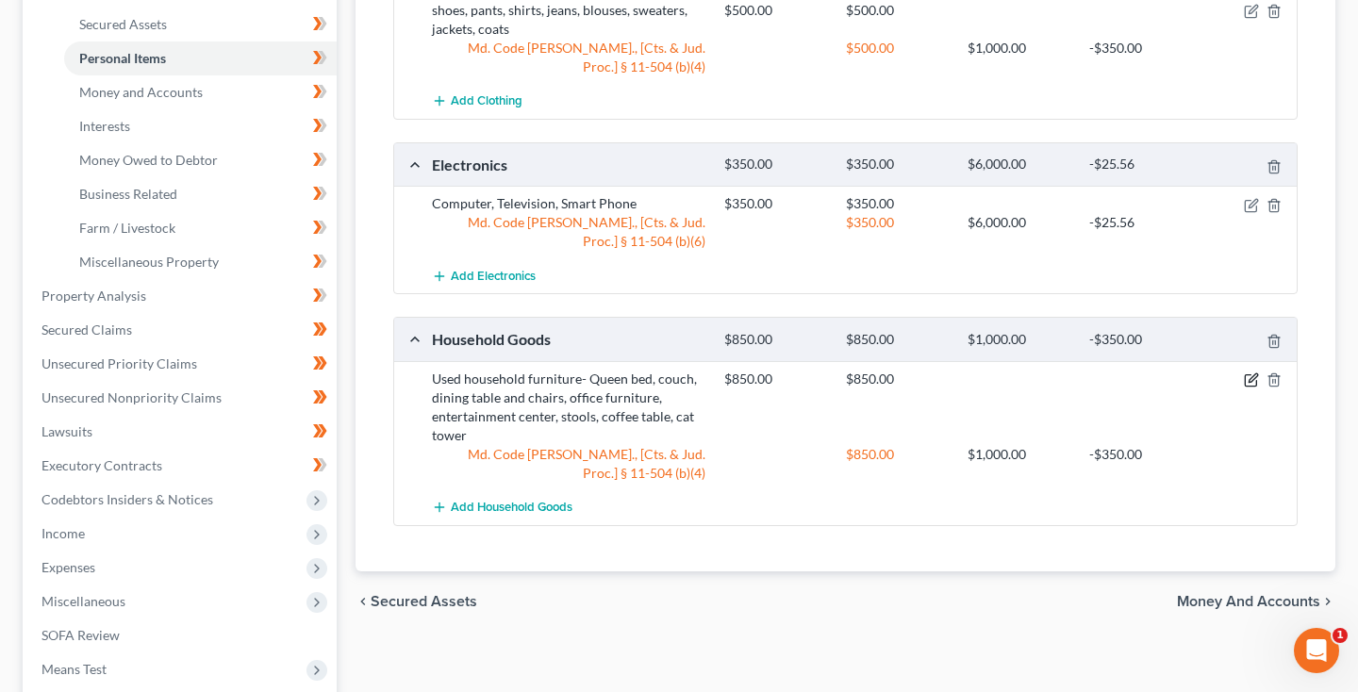
click at [1253, 376] on icon "button" at bounding box center [1253, 378] width 8 height 8
select select "2"
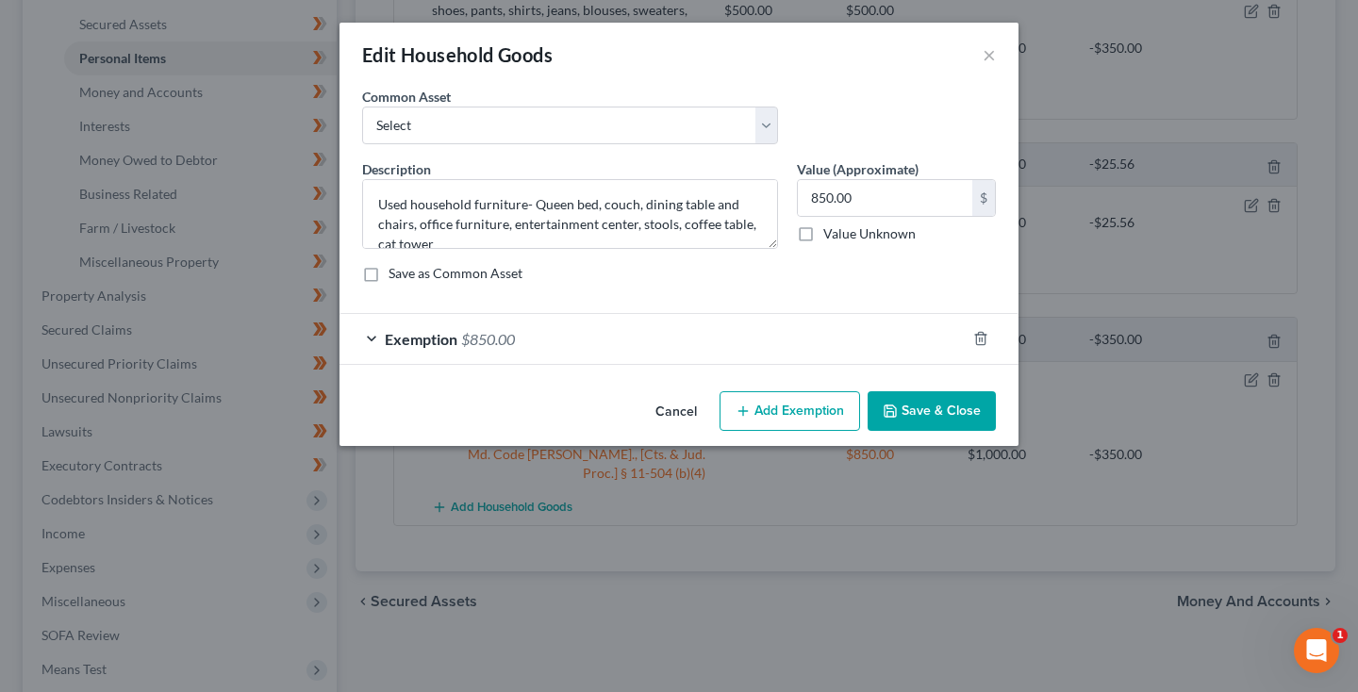
click at [515, 332] on span "$850.00" at bounding box center [488, 339] width 54 height 18
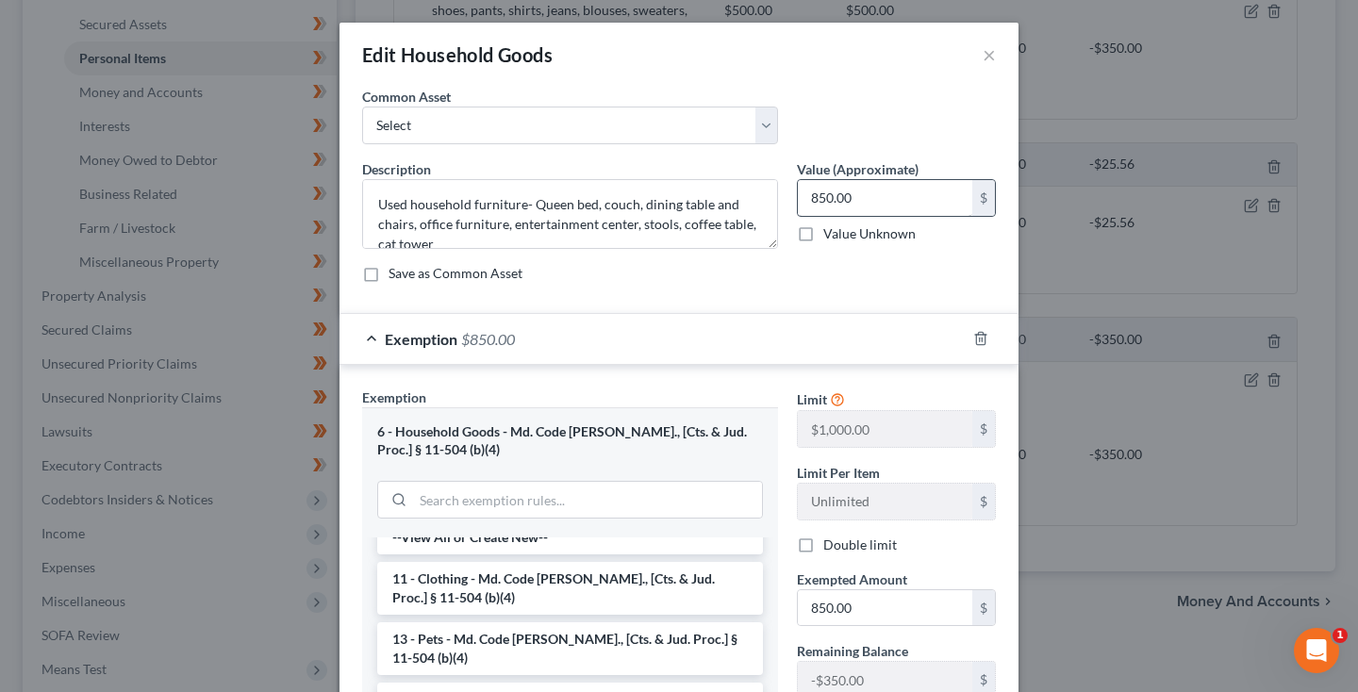
scroll to position [0, 0]
drag, startPoint x: 860, startPoint y: 604, endPoint x: 771, endPoint y: 603, distance: 89.6
click at [771, 603] on div "Exemption Set must be selected for CA. Exemption * 6 - Household Goods - Md. Co…" at bounding box center [679, 622] width 653 height 468
type input "500"
drag, startPoint x: 887, startPoint y: 200, endPoint x: 764, endPoint y: 200, distance: 122.6
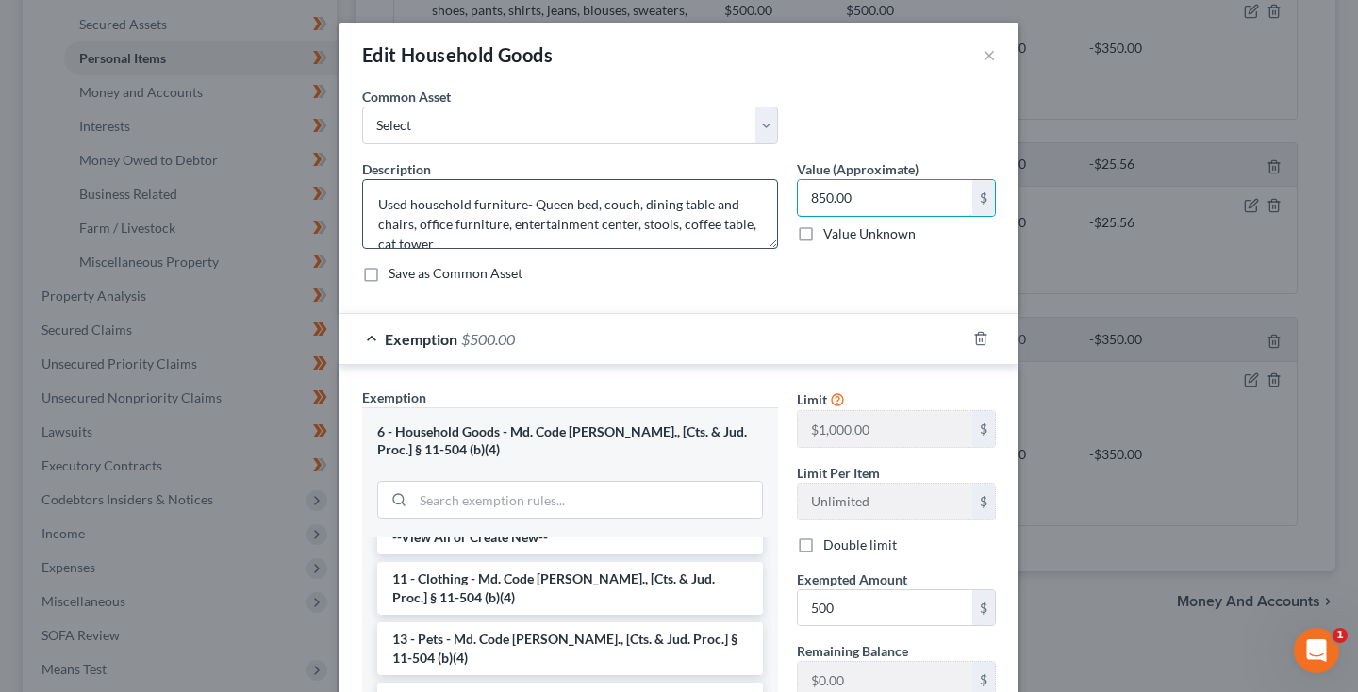
click at [764, 200] on div "Description * Used household furniture- Queen bed, couch, dining table and chai…" at bounding box center [679, 228] width 653 height 139
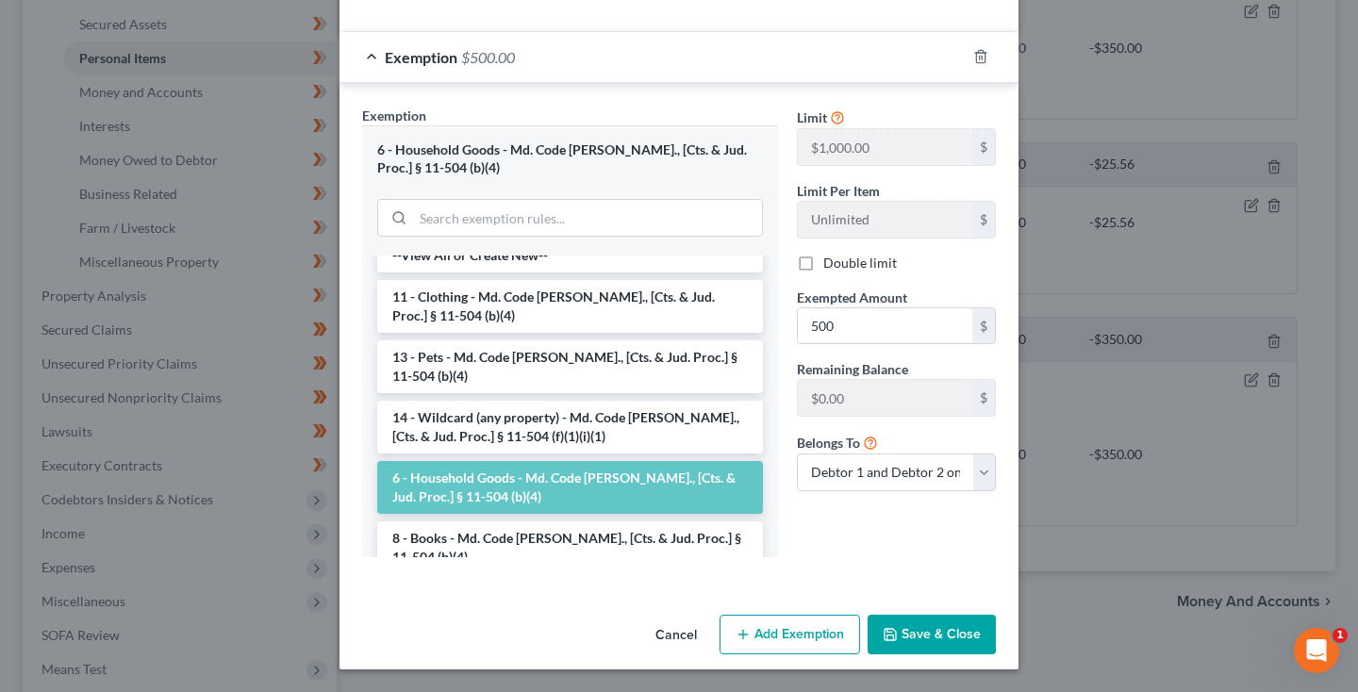
scroll to position [280, 0]
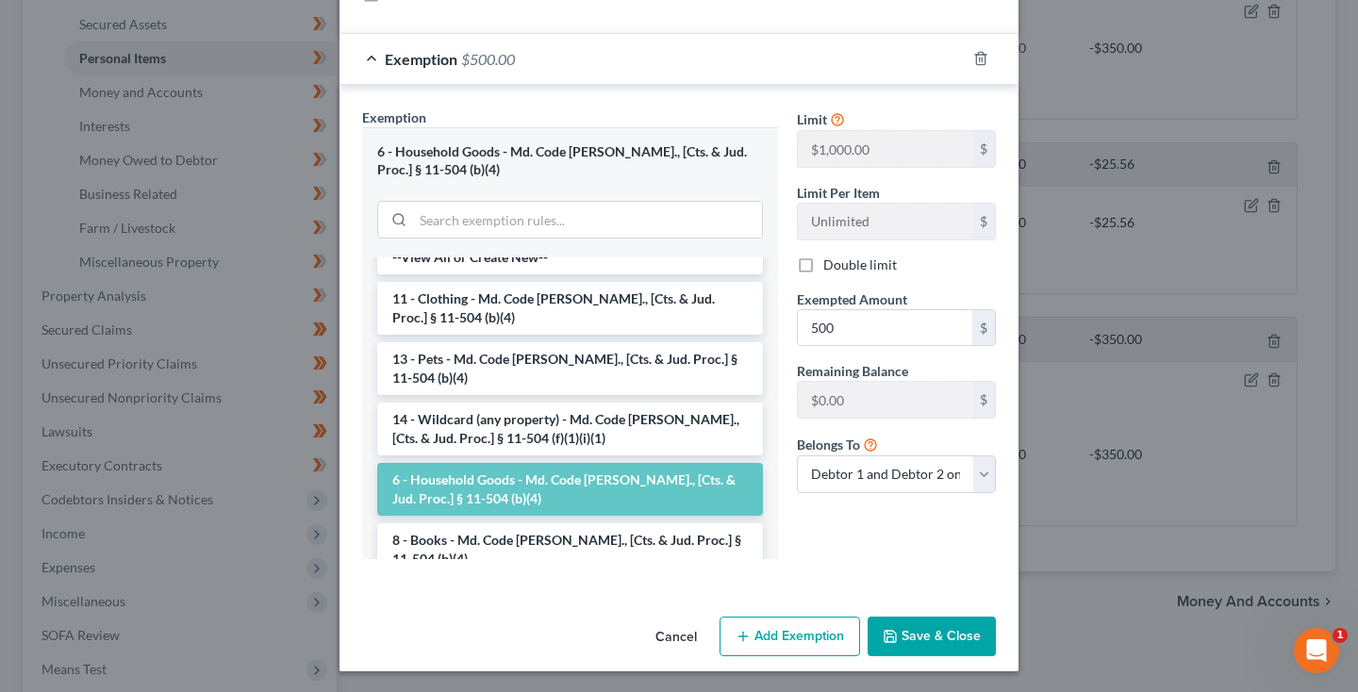
type input "500"
click at [919, 632] on button "Save & Close" at bounding box center [932, 637] width 128 height 40
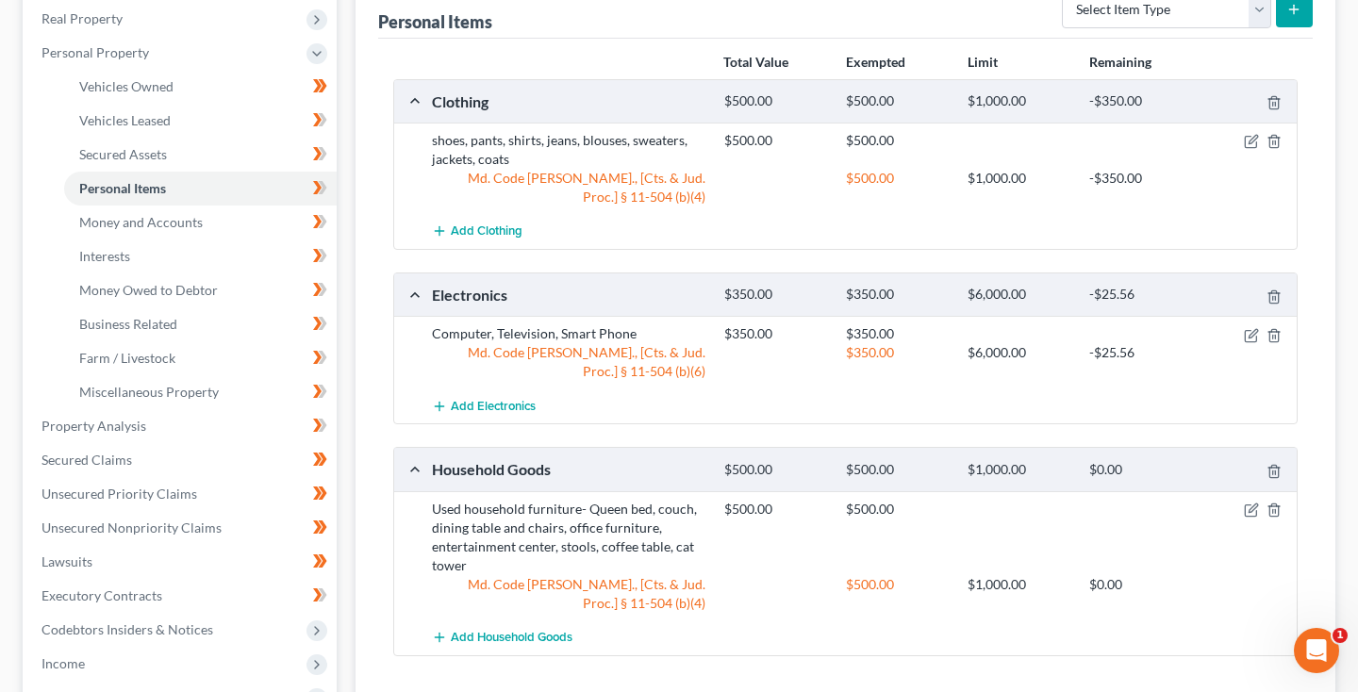
scroll to position [290, 0]
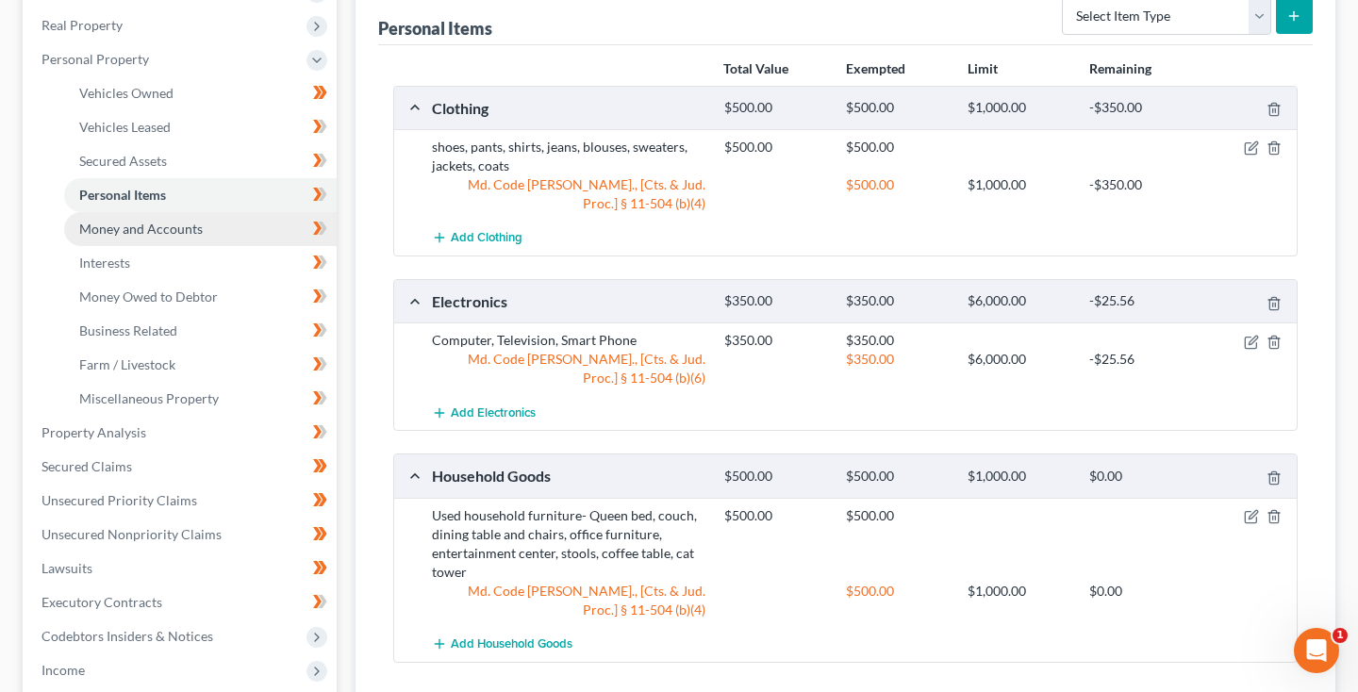
click at [140, 224] on span "Money and Accounts" at bounding box center [141, 229] width 124 height 16
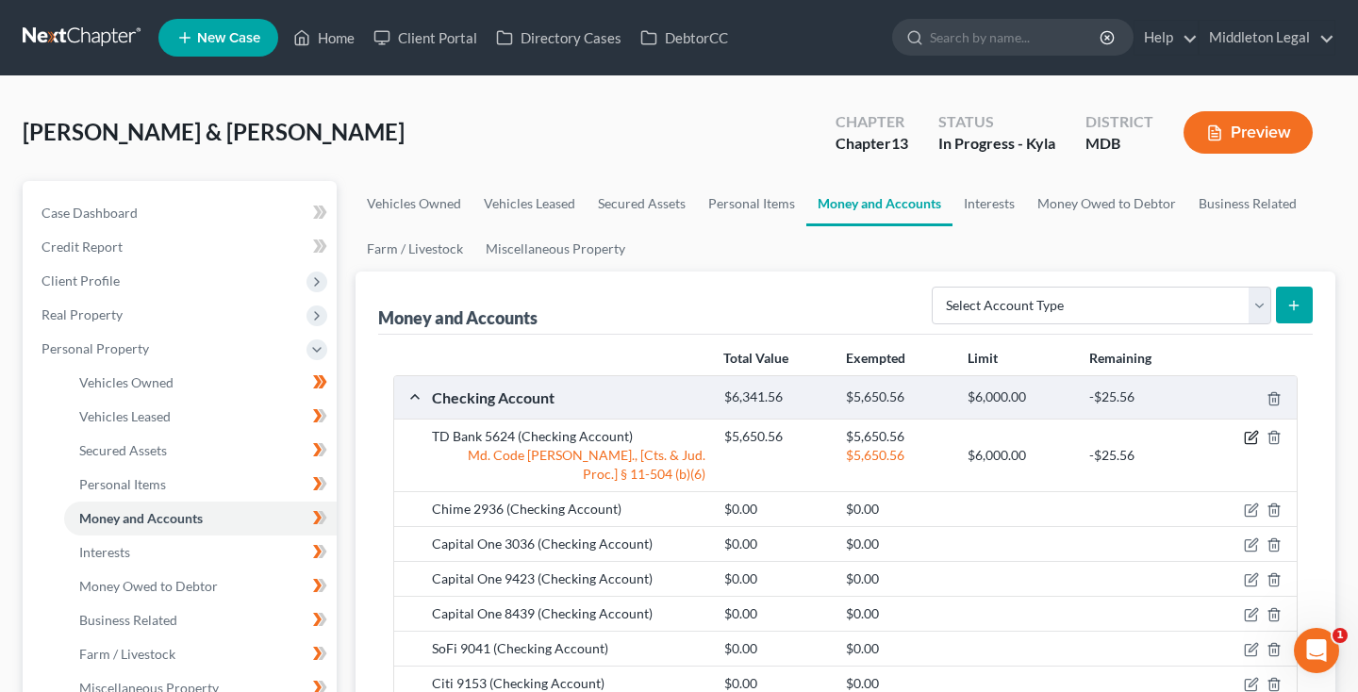
click at [1248, 441] on icon "button" at bounding box center [1251, 437] width 15 height 15
select select "2"
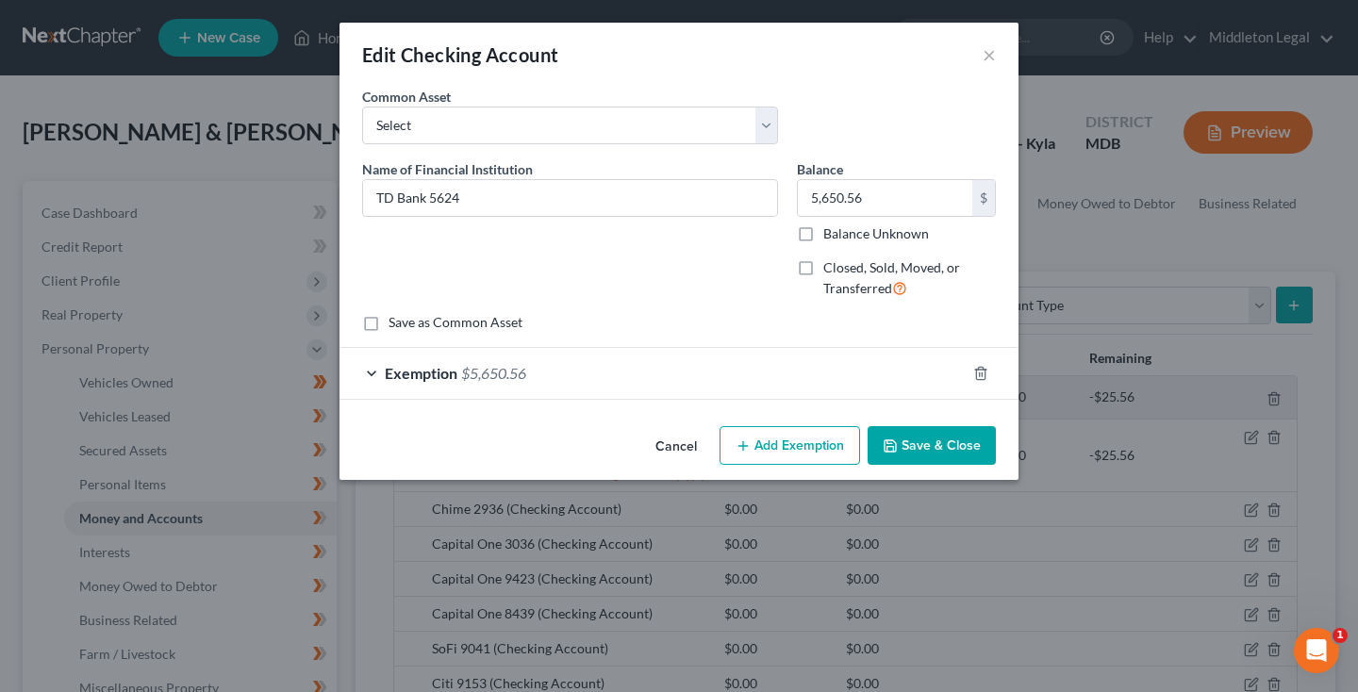
click at [802, 373] on div "Exemption $5,650.56" at bounding box center [653, 373] width 626 height 50
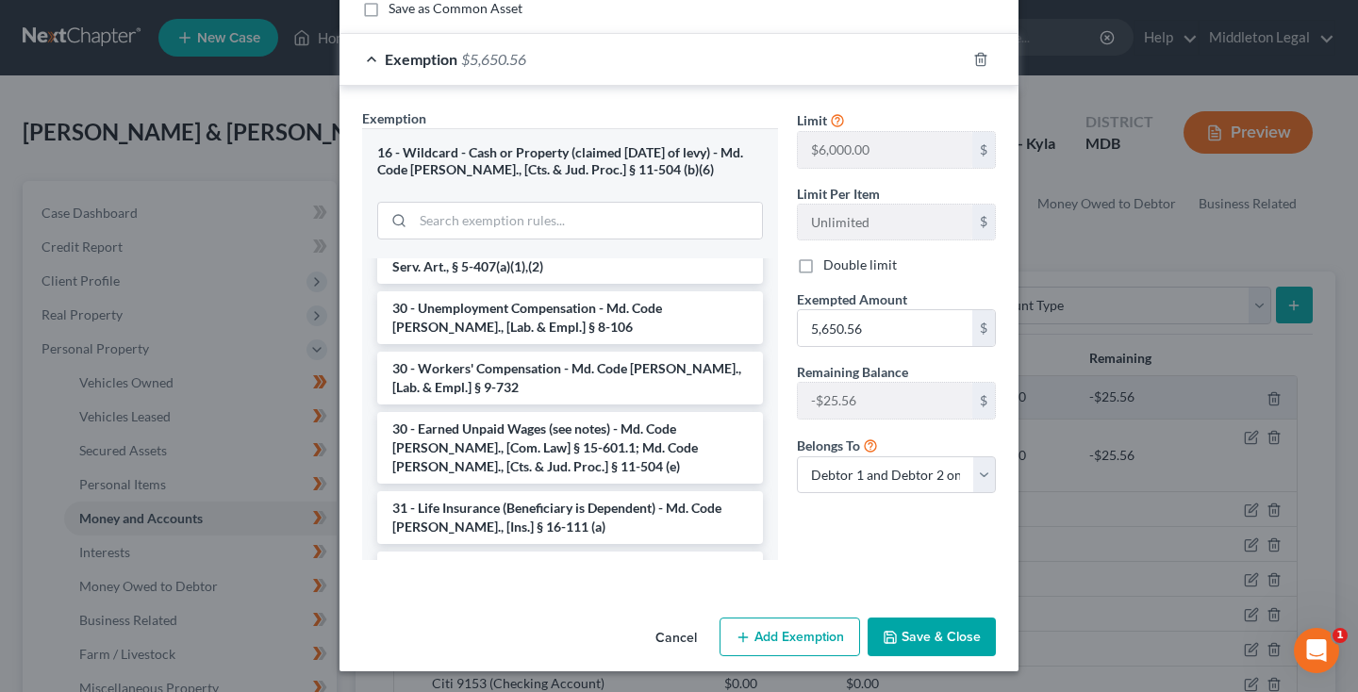
scroll to position [1208, 0]
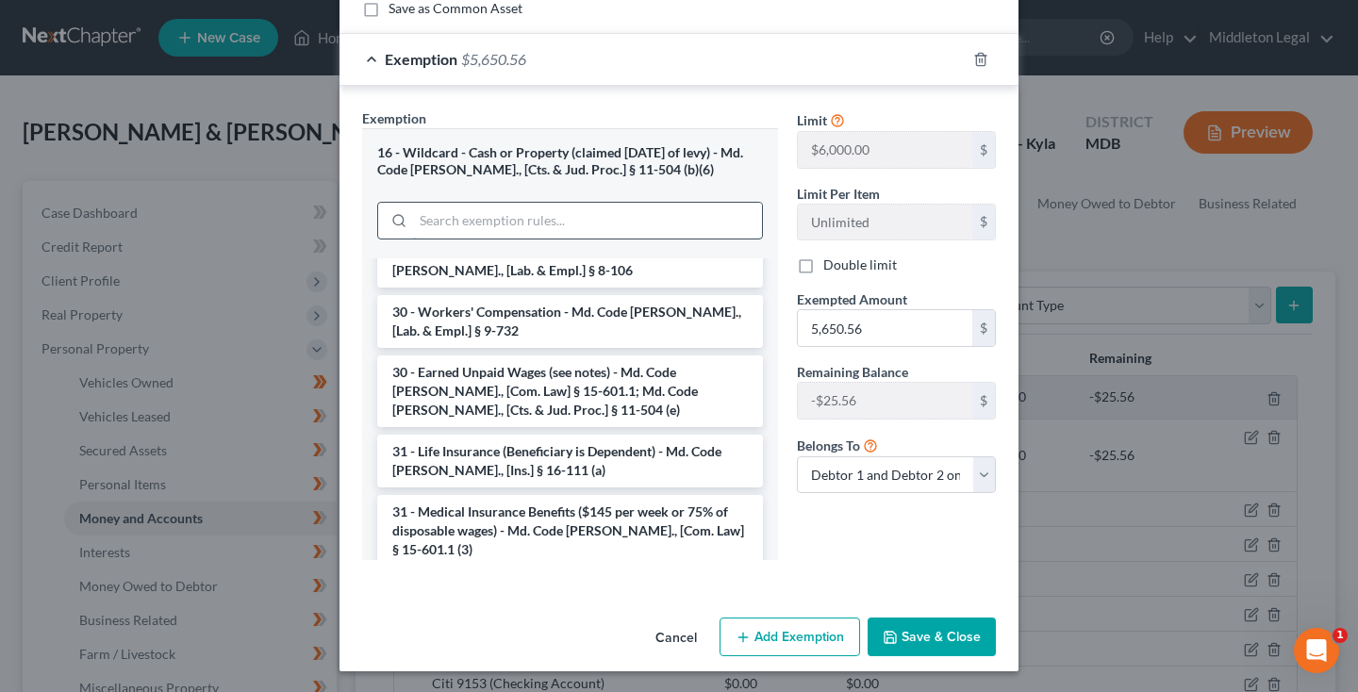
click at [573, 220] on input "search" at bounding box center [587, 221] width 349 height 36
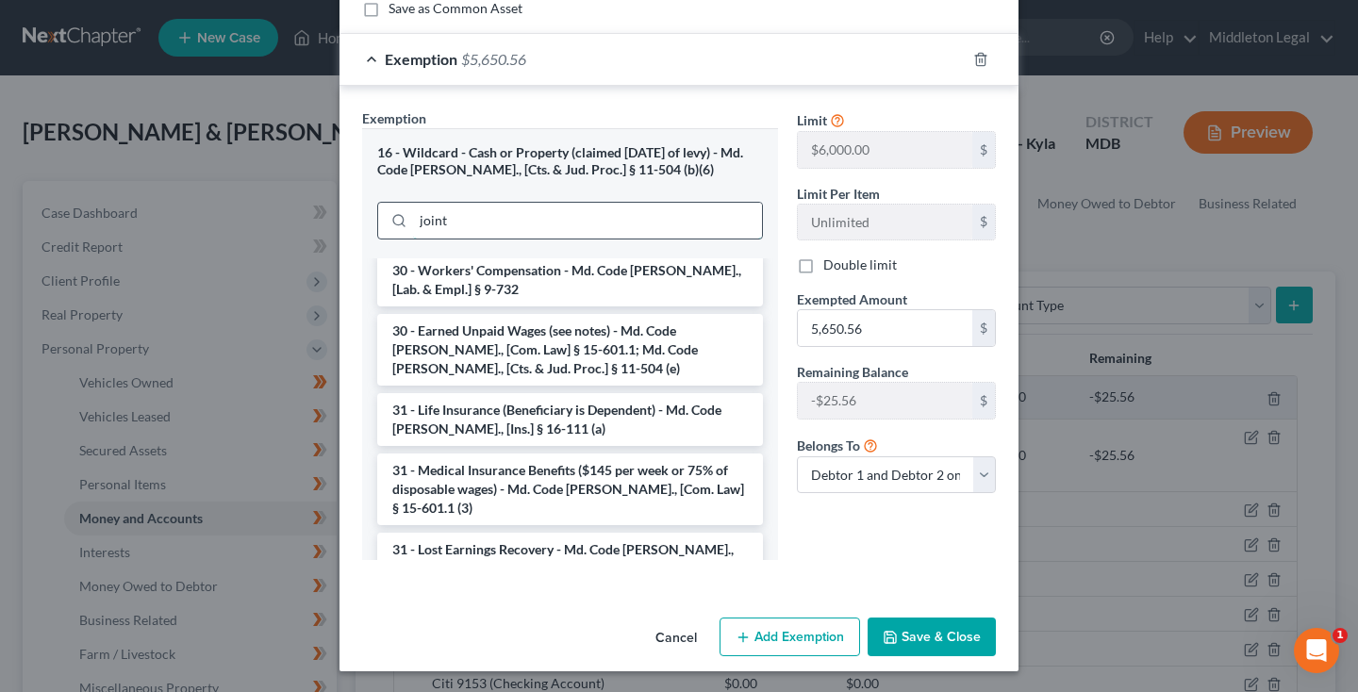
type input "joint"
click at [877, 327] on input "5,650.56" at bounding box center [885, 328] width 175 height 36
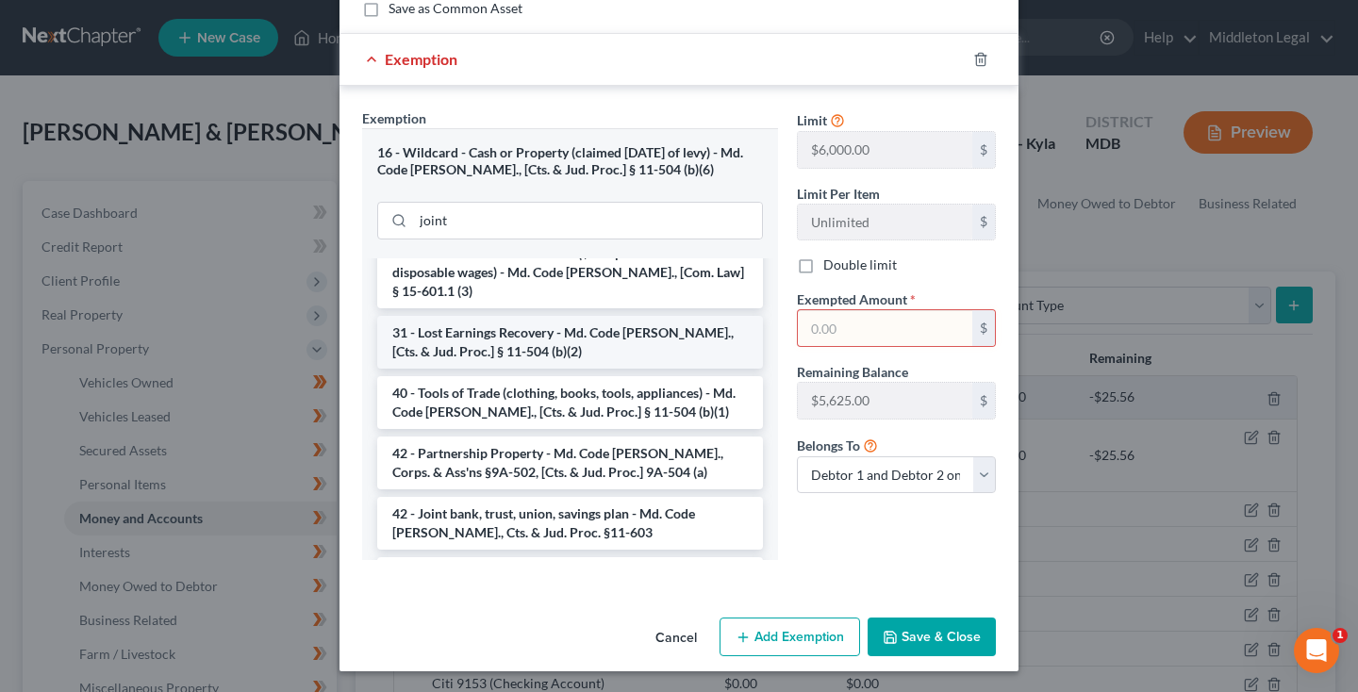
scroll to position [1419, 0]
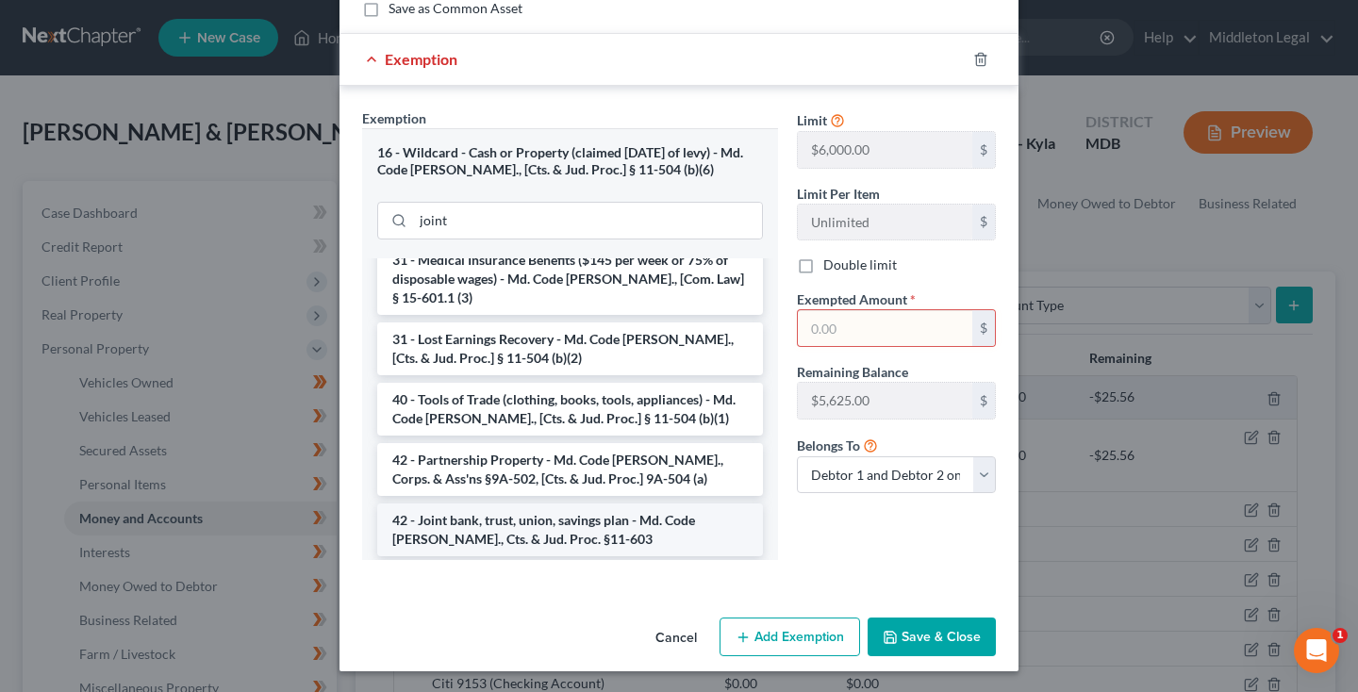
click at [545, 504] on li "42 - Joint bank, trust, union, savings plan - Md. Code Ann., Cts. & Jud. Proc. …" at bounding box center [570, 530] width 386 height 53
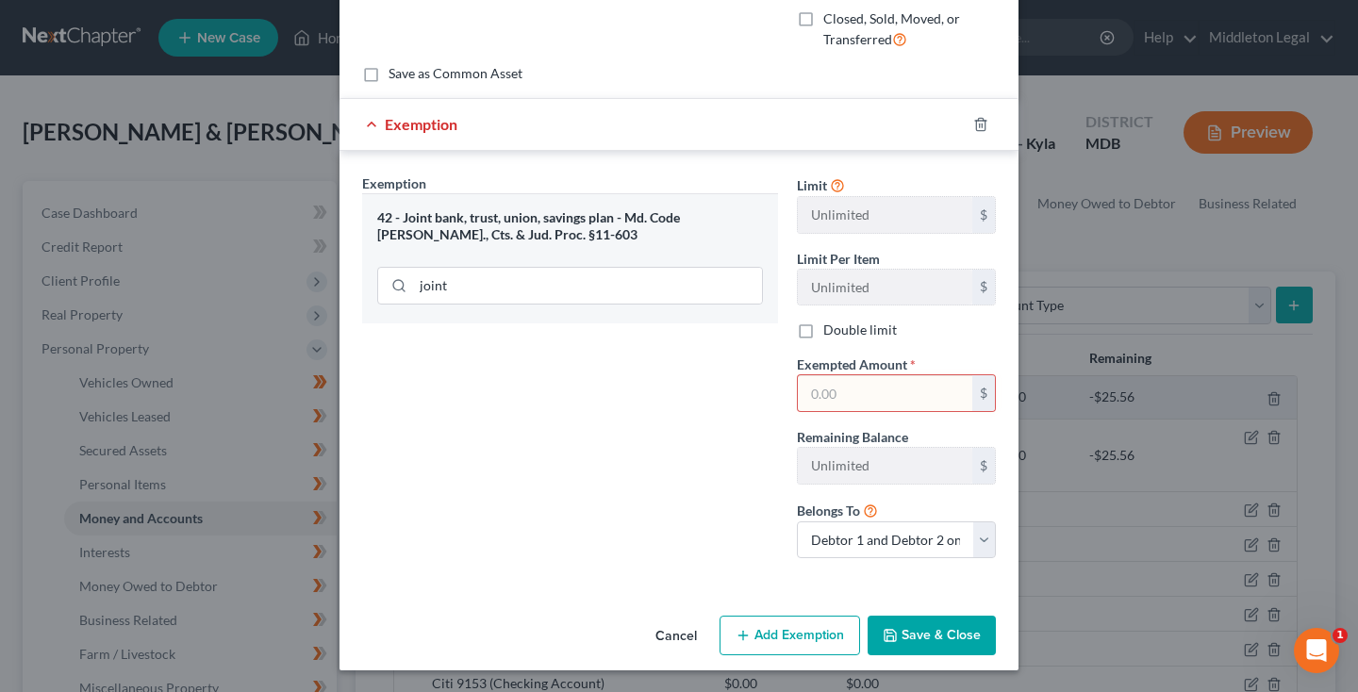
scroll to position [248, 0]
click at [851, 391] on input "text" at bounding box center [885, 394] width 175 height 36
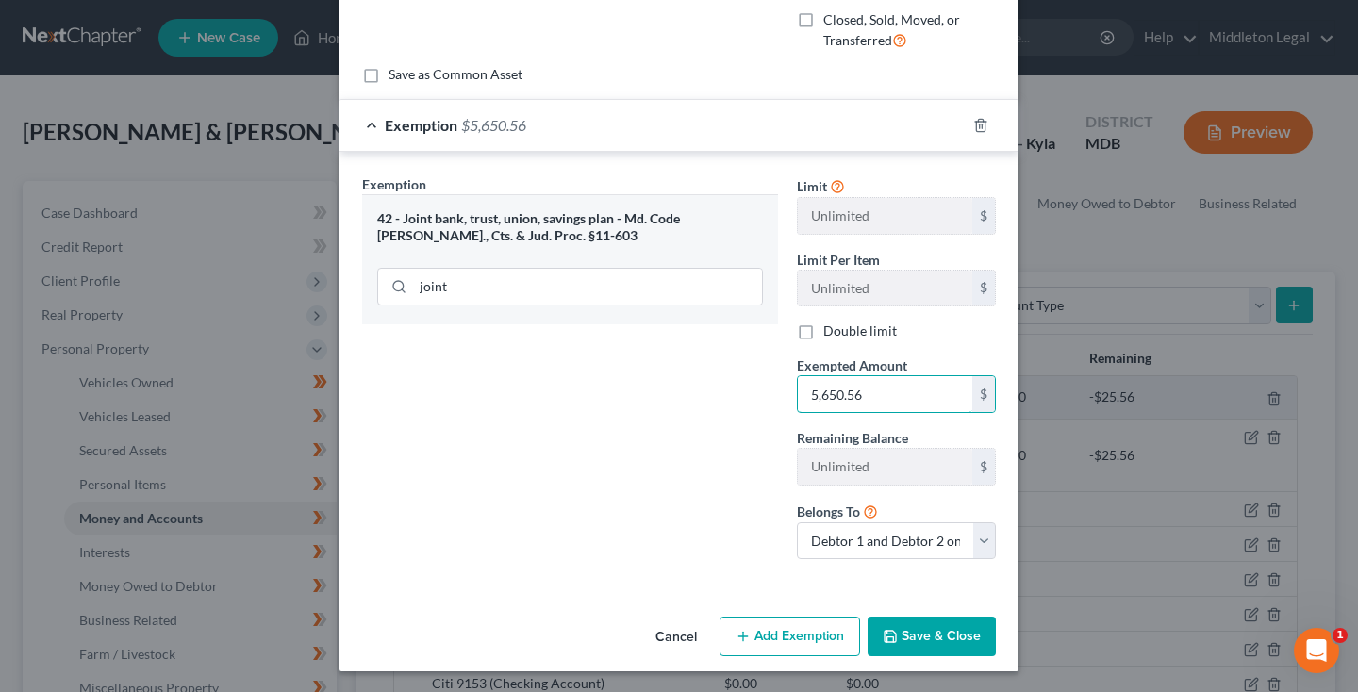
type input "5,650.56"
click at [927, 633] on button "Save & Close" at bounding box center [932, 637] width 128 height 40
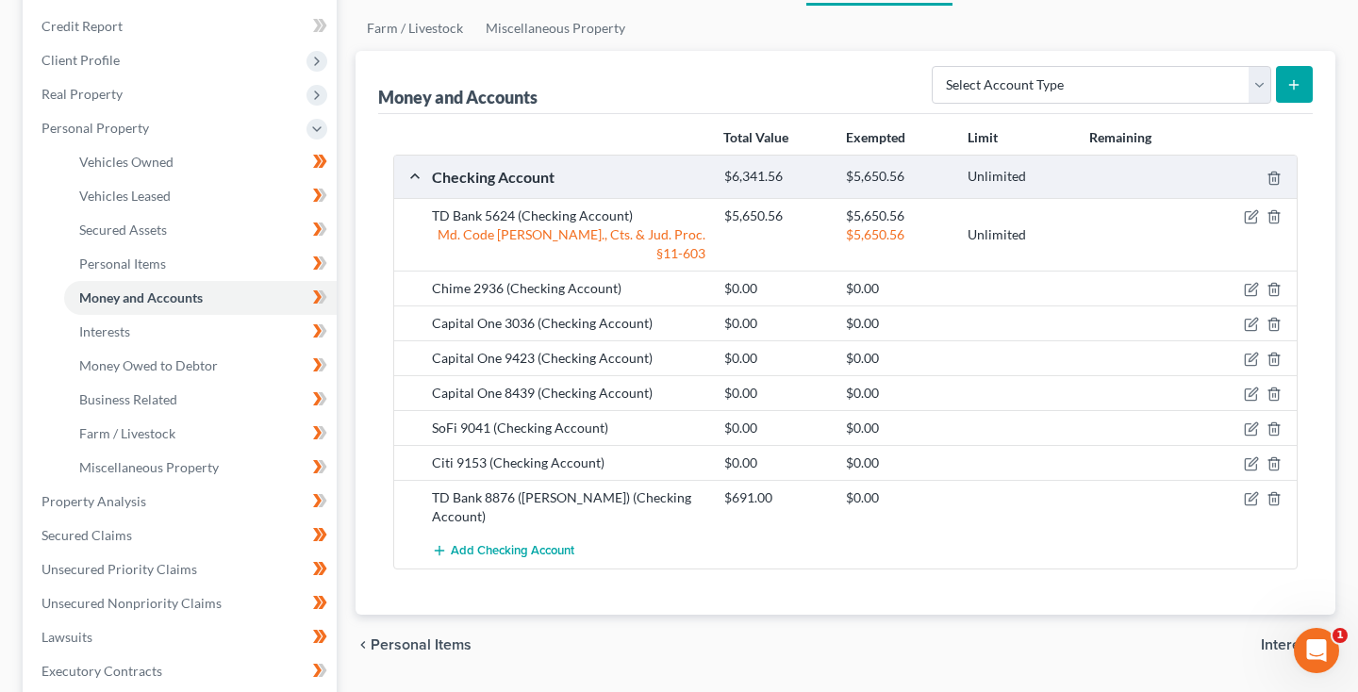
scroll to position [225, 0]
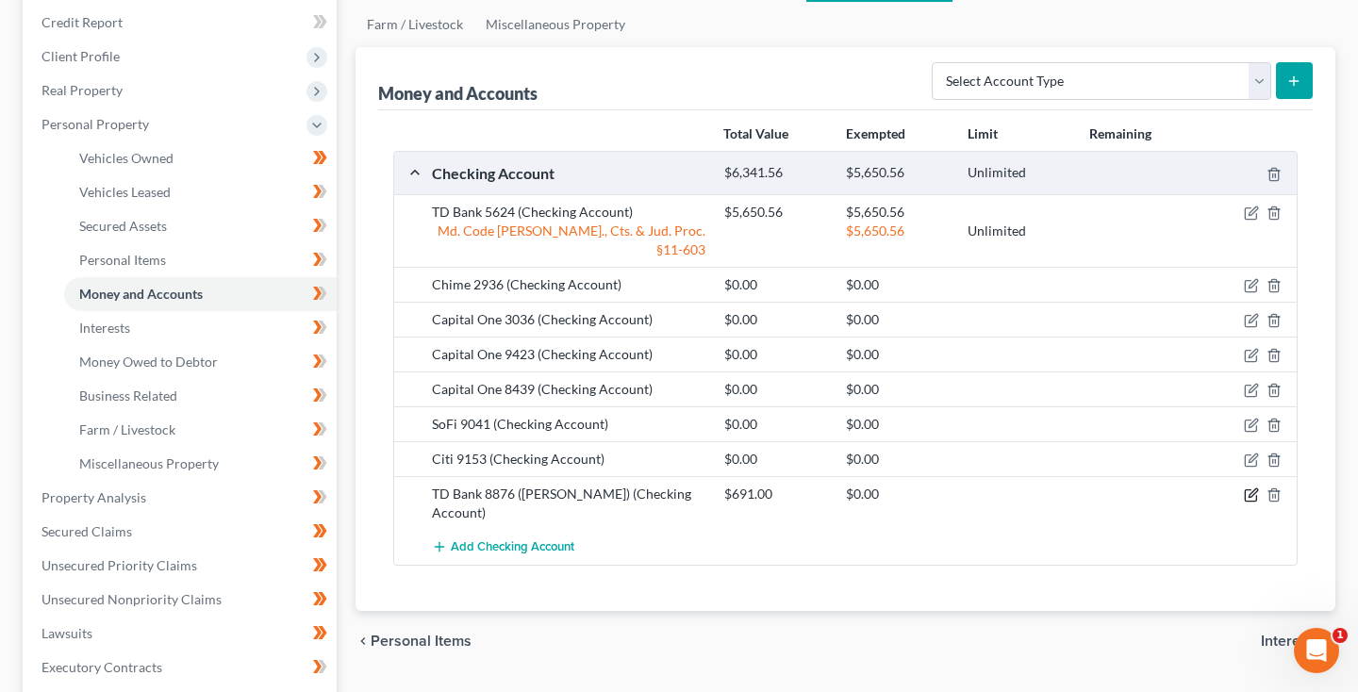
click at [1254, 488] on icon "button" at bounding box center [1251, 495] width 15 height 15
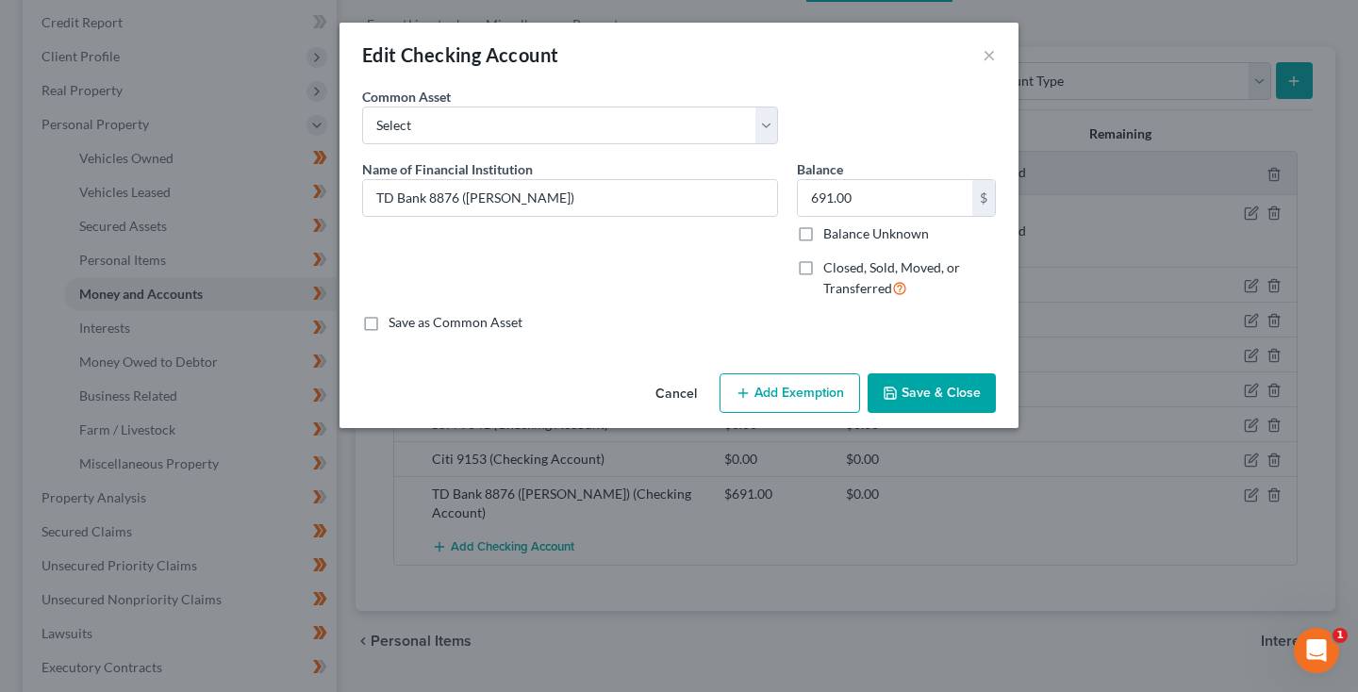
click at [828, 404] on button "Add Exemption" at bounding box center [790, 394] width 141 height 40
select select "2"
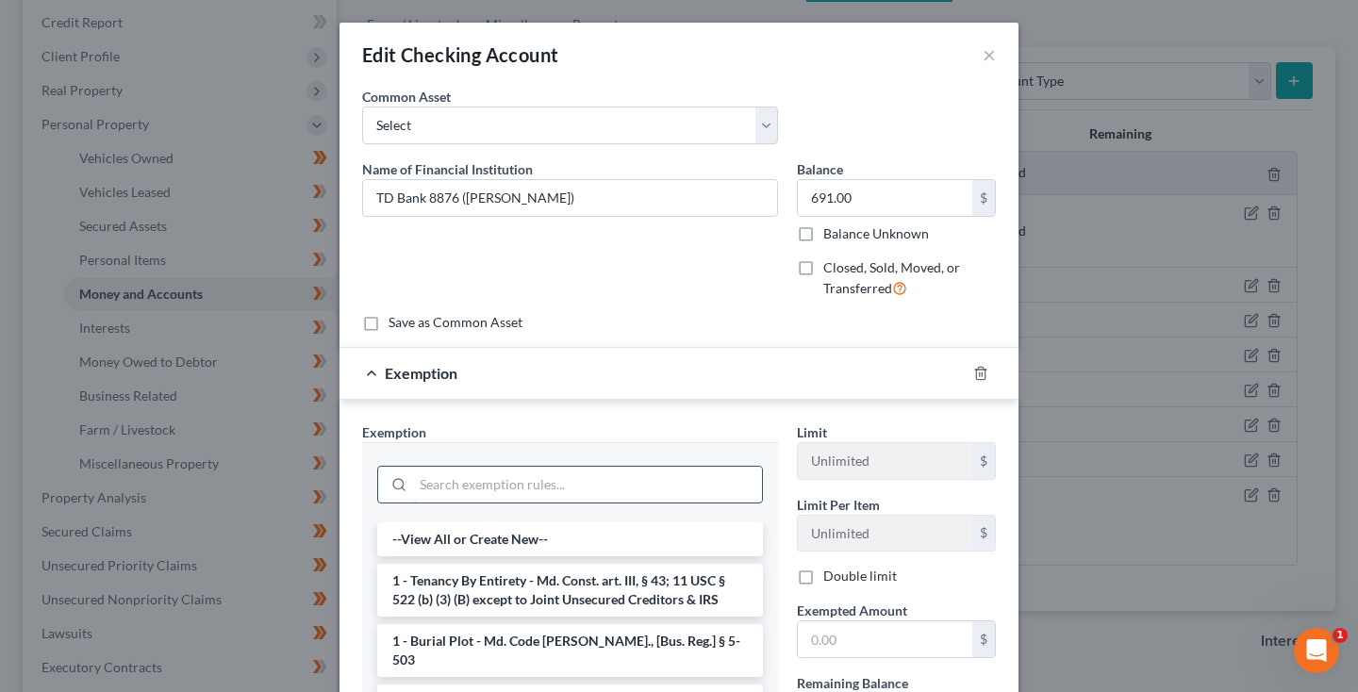
click at [674, 485] on input "search" at bounding box center [587, 485] width 349 height 36
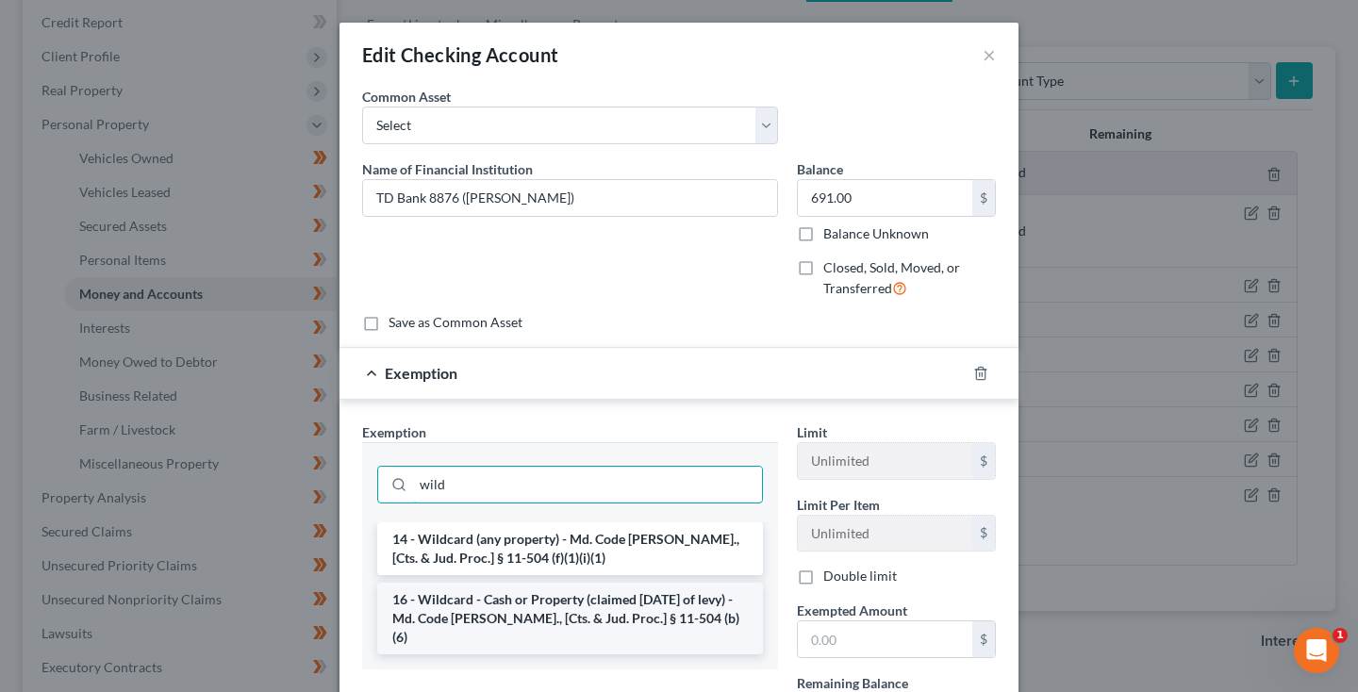
type input "wild"
click at [620, 600] on li "16 - Wildcard - Cash or Property (claimed within Thirty Days of levy) - Md. Cod…" at bounding box center [570, 619] width 386 height 72
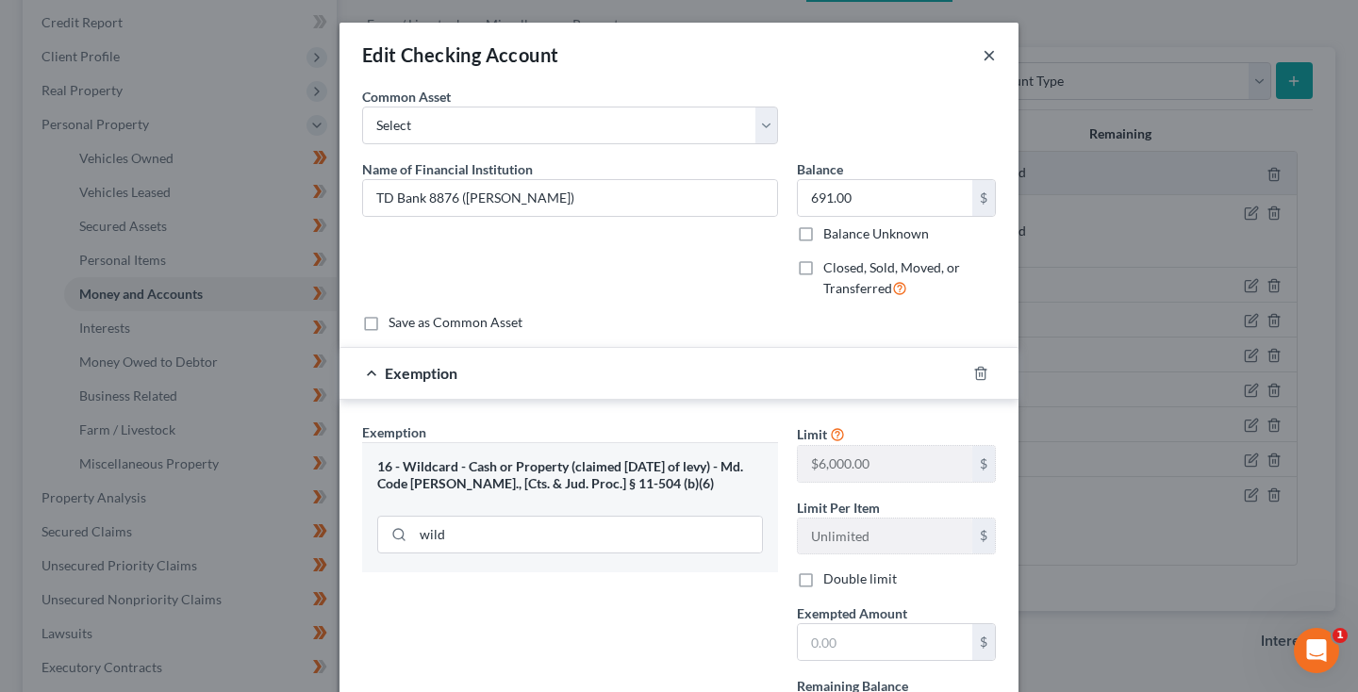
scroll to position [0, 0]
click at [987, 56] on button "×" at bounding box center [989, 54] width 13 height 23
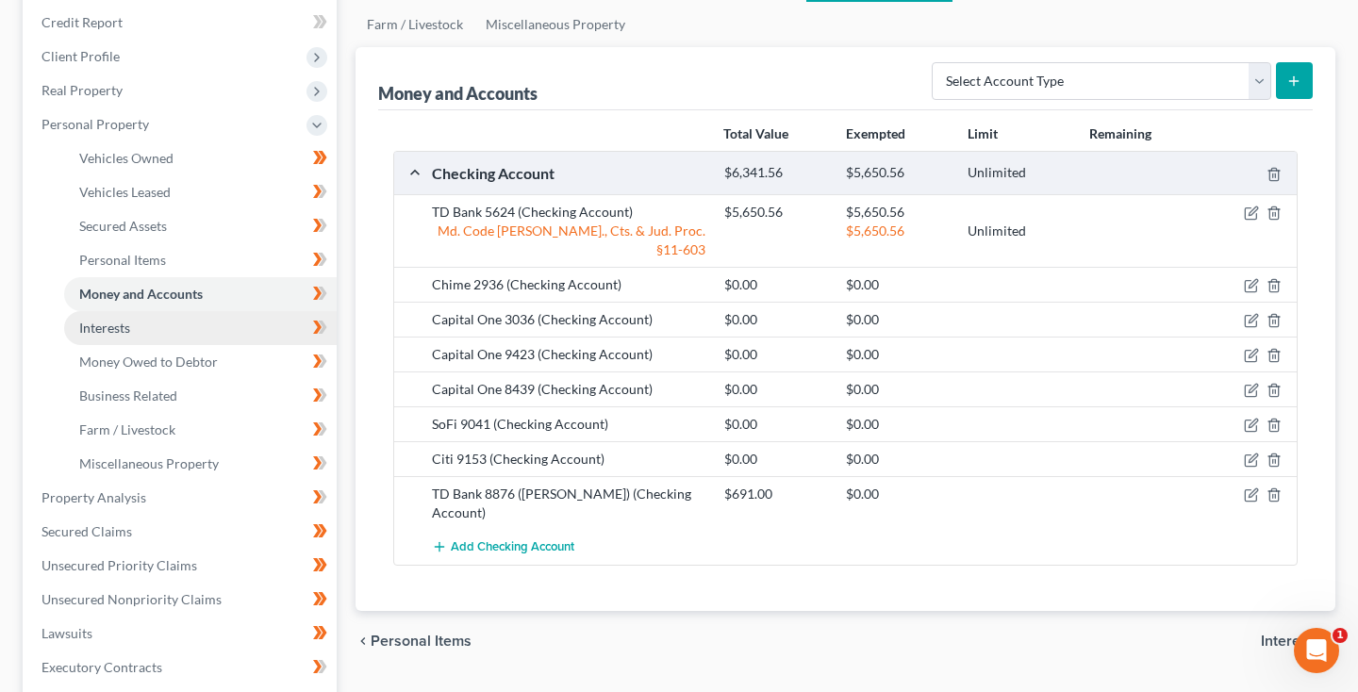
click at [132, 336] on link "Interests" at bounding box center [200, 328] width 273 height 34
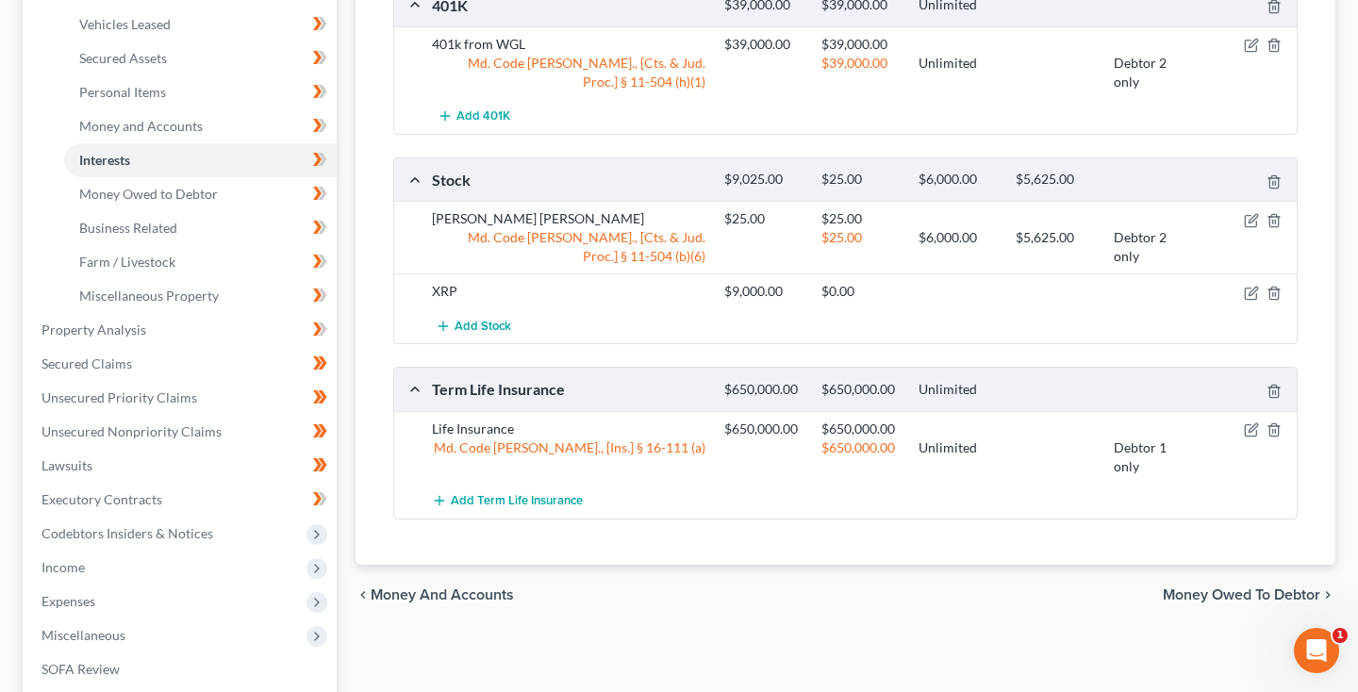
scroll to position [358, 0]
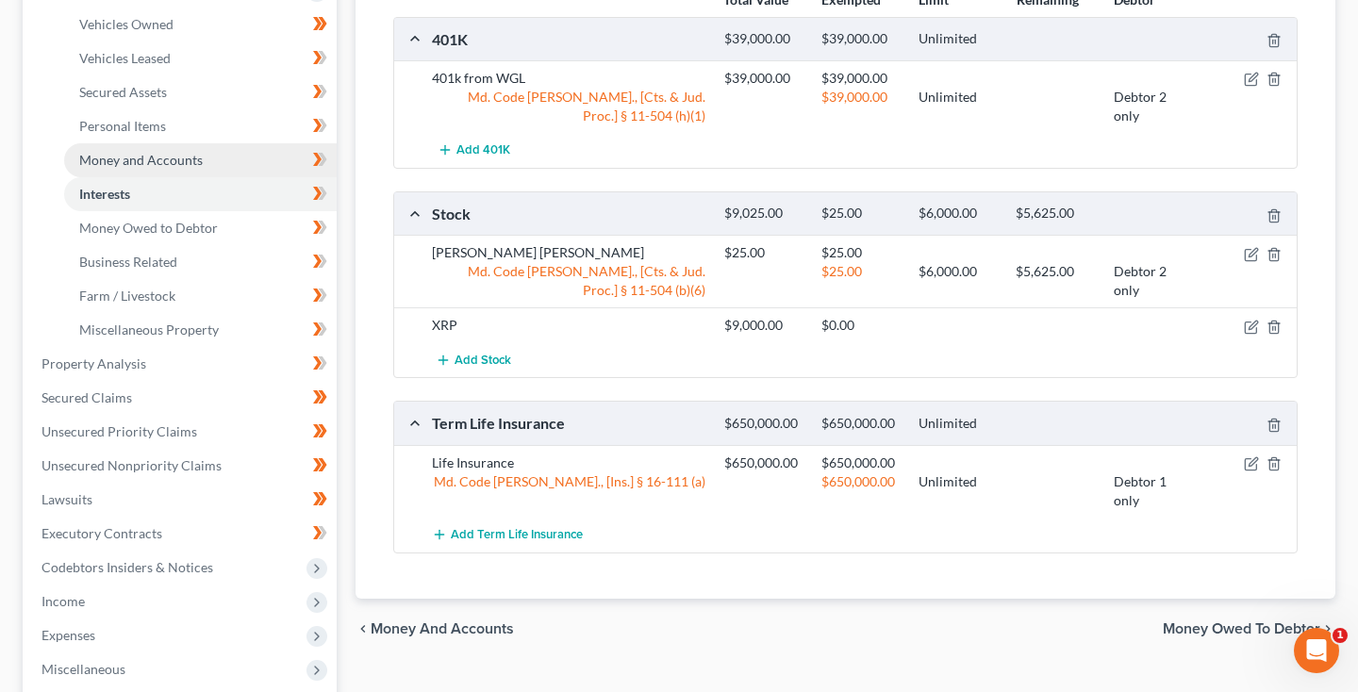
click at [132, 156] on span "Money and Accounts" at bounding box center [141, 160] width 124 height 16
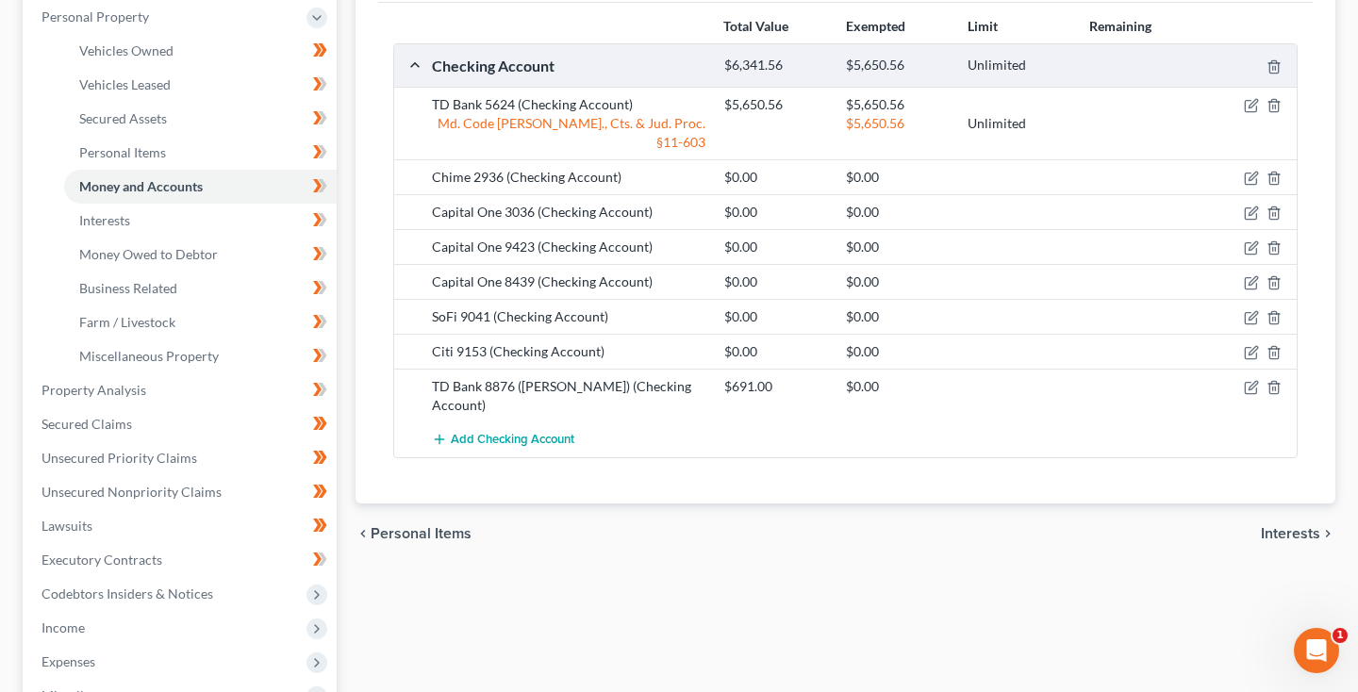
scroll to position [286, 0]
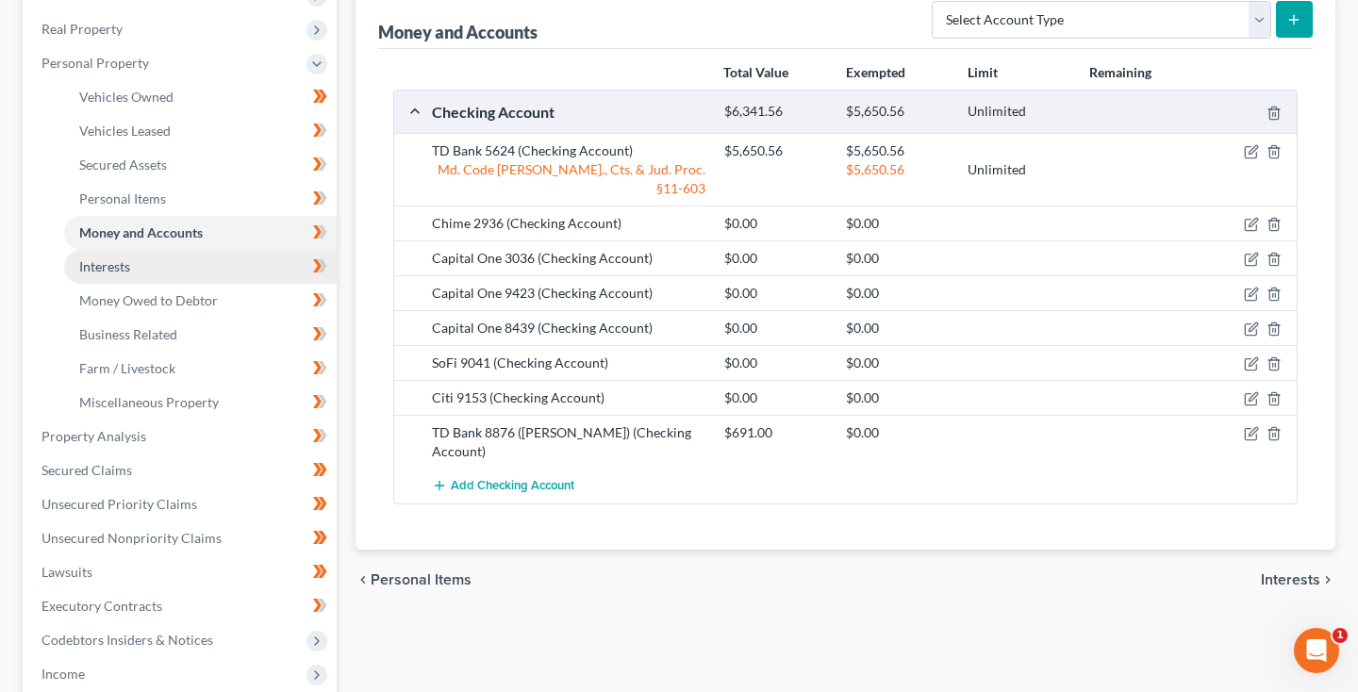
click at [126, 270] on span "Interests" at bounding box center [104, 266] width 51 height 16
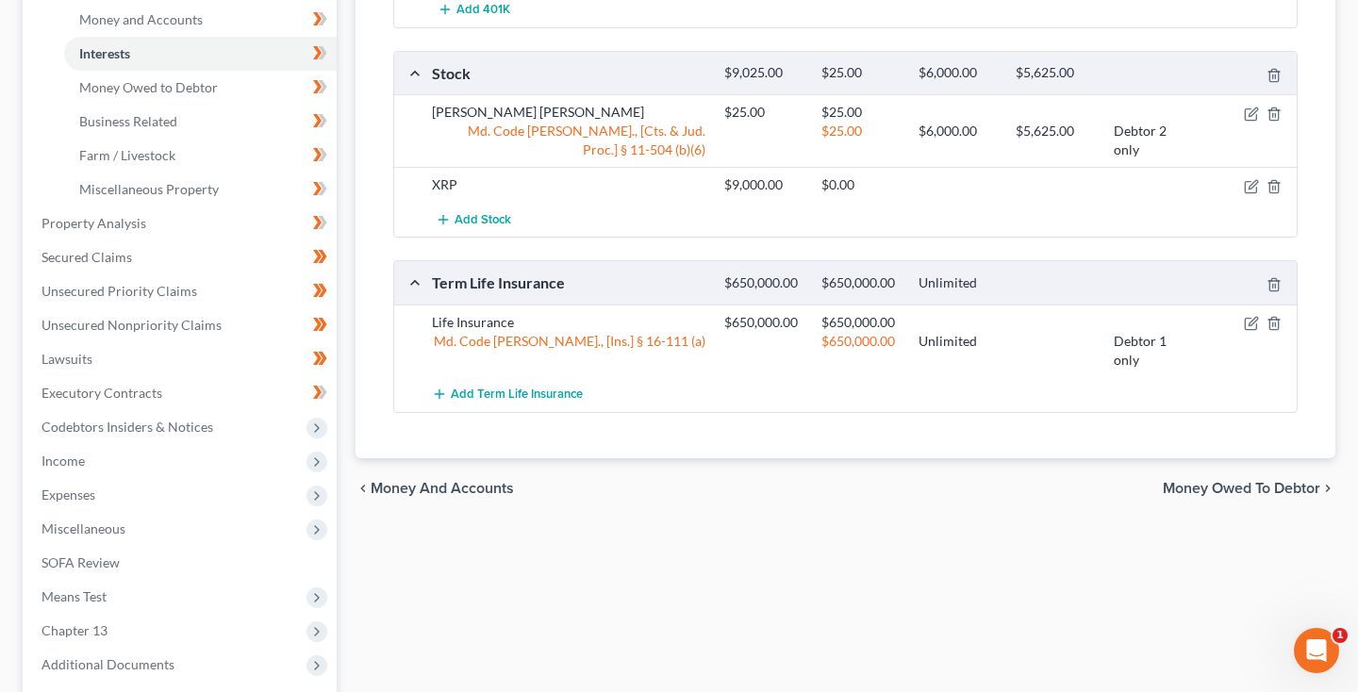
scroll to position [503, 0]
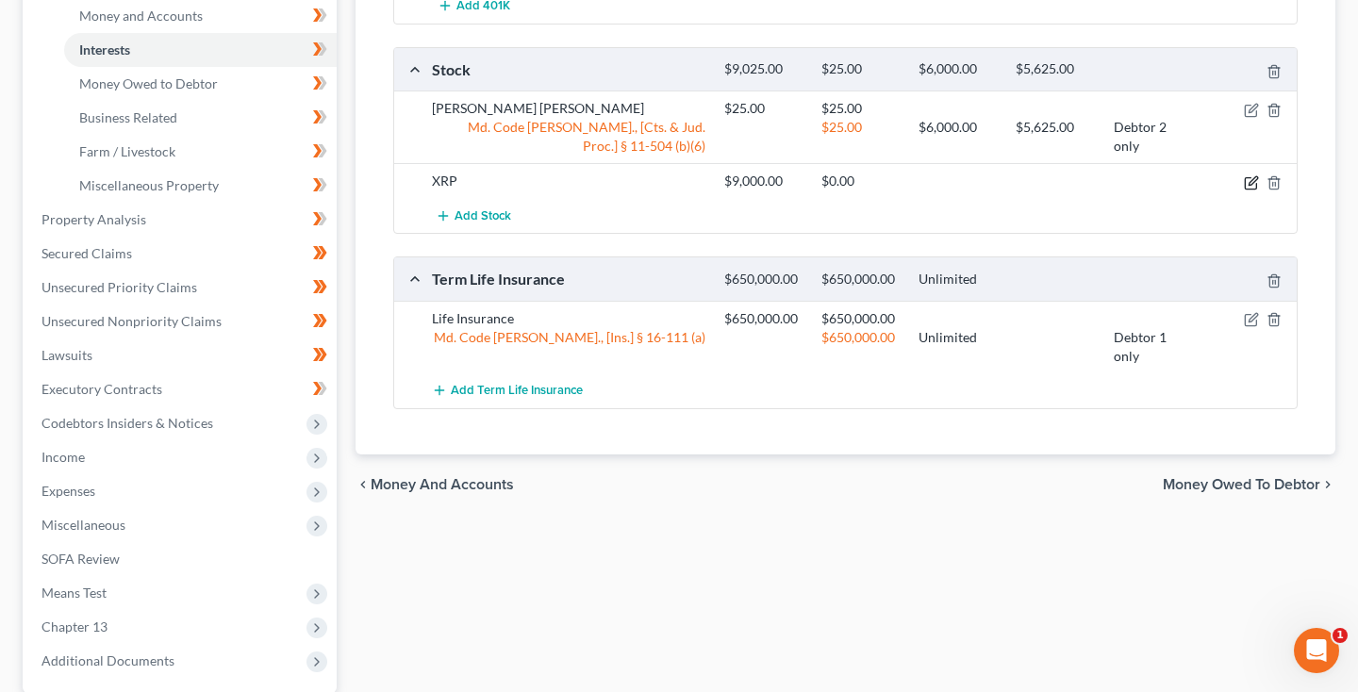
click at [1256, 179] on icon "button" at bounding box center [1251, 182] width 15 height 15
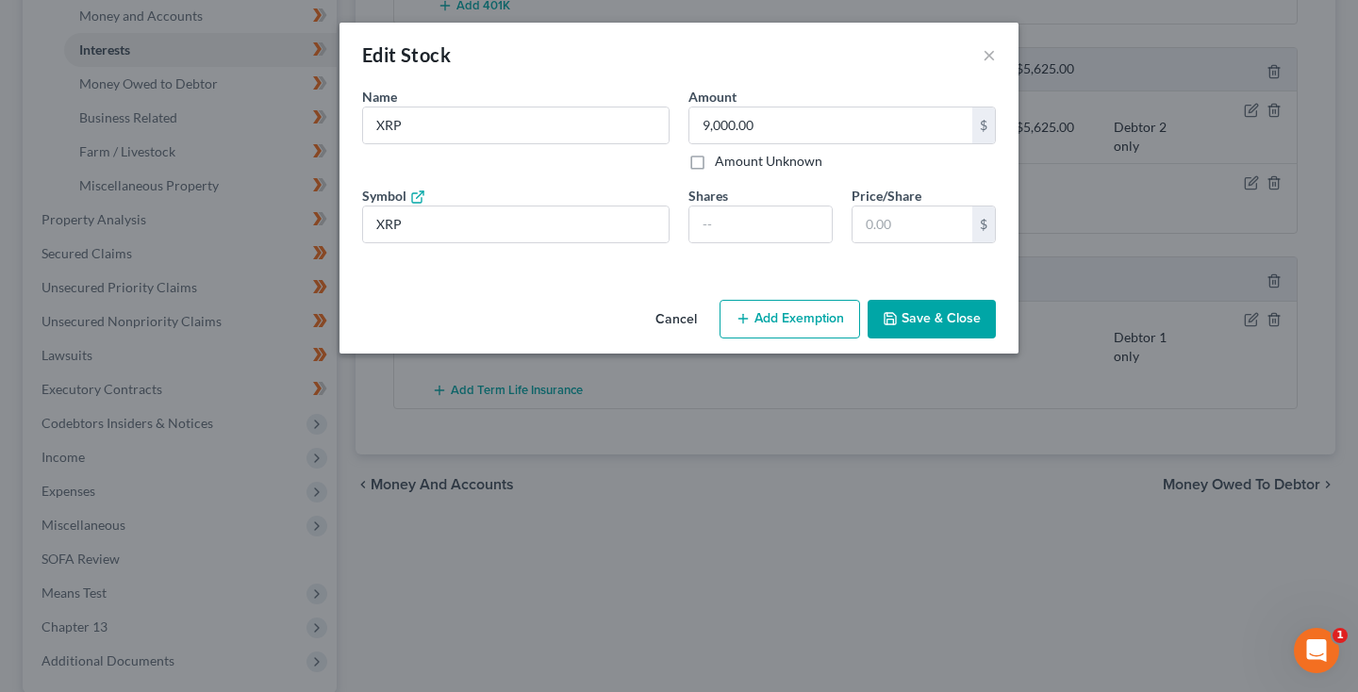
click at [748, 331] on button "Add Exemption" at bounding box center [790, 320] width 141 height 40
select select "2"
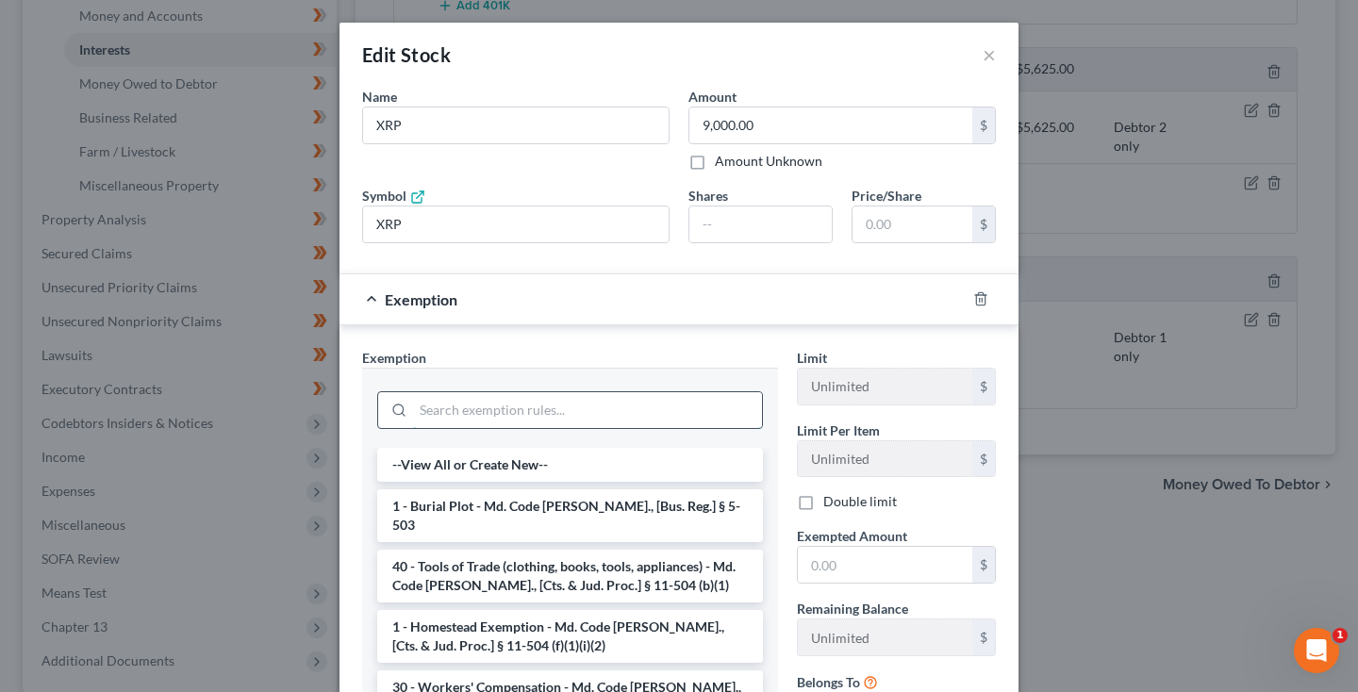
click at [641, 406] on input "search" at bounding box center [587, 410] width 349 height 36
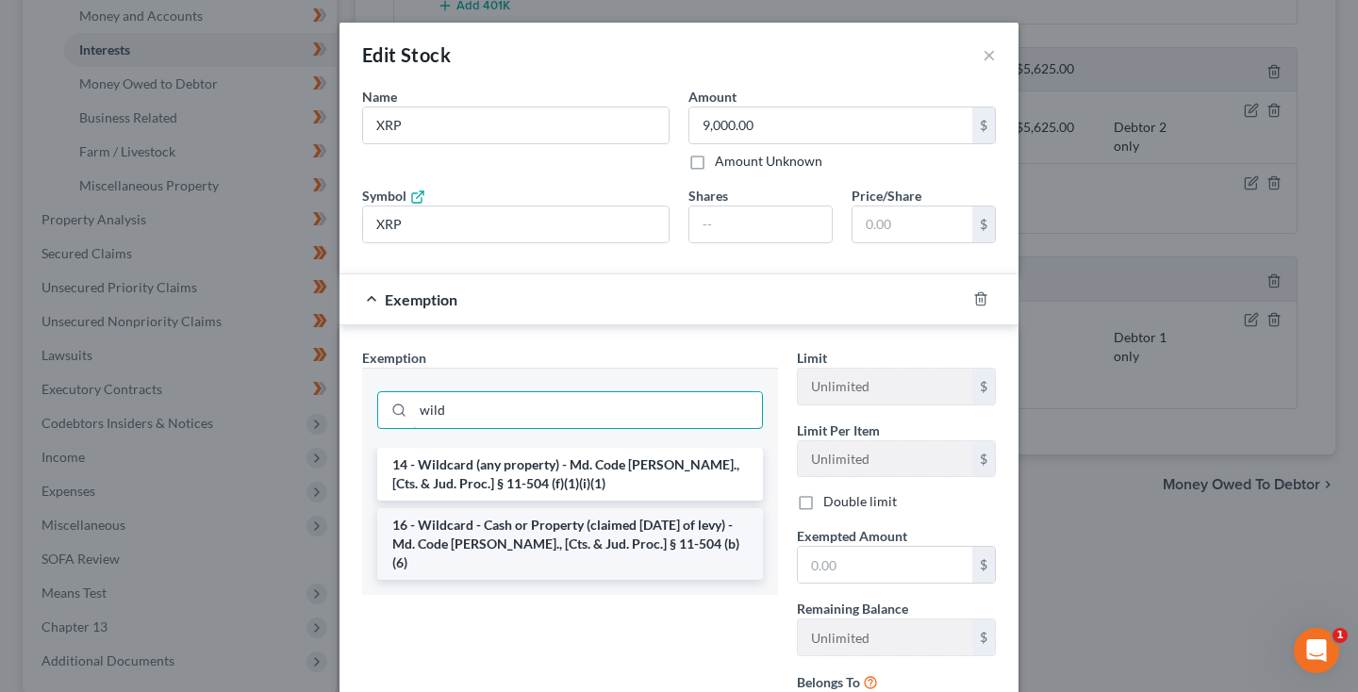
type input "wild"
click at [608, 549] on li "16 - Wildcard - Cash or Property (claimed within Thirty Days of levy) - Md. Cod…" at bounding box center [570, 544] width 386 height 72
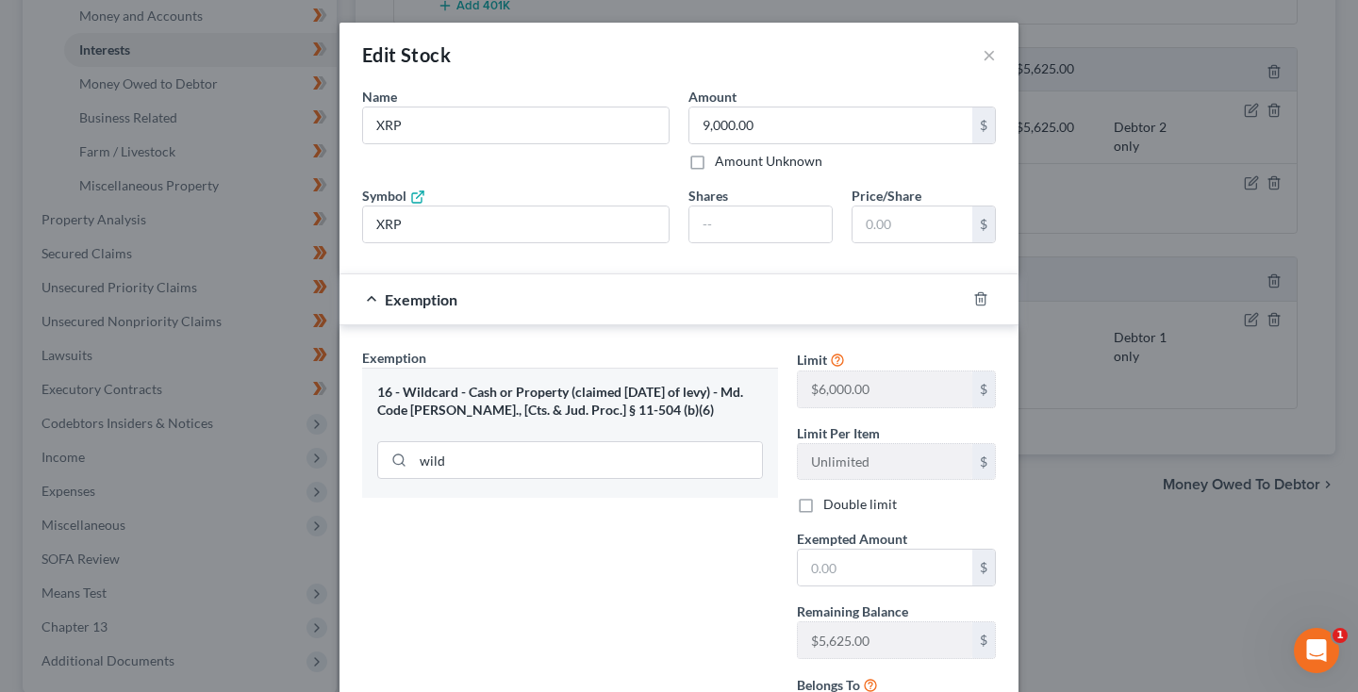
scroll to position [76, 0]
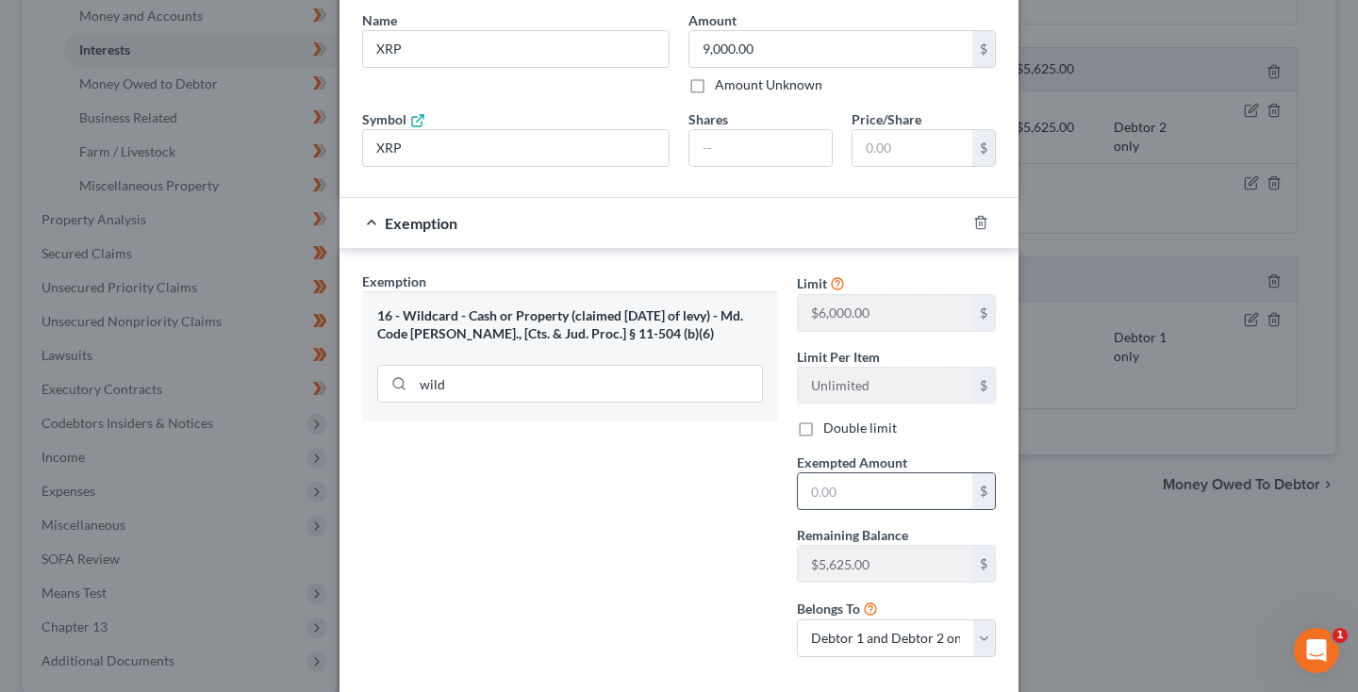
click at [901, 480] on input "text" at bounding box center [885, 492] width 175 height 36
type input "5,625"
select select "1"
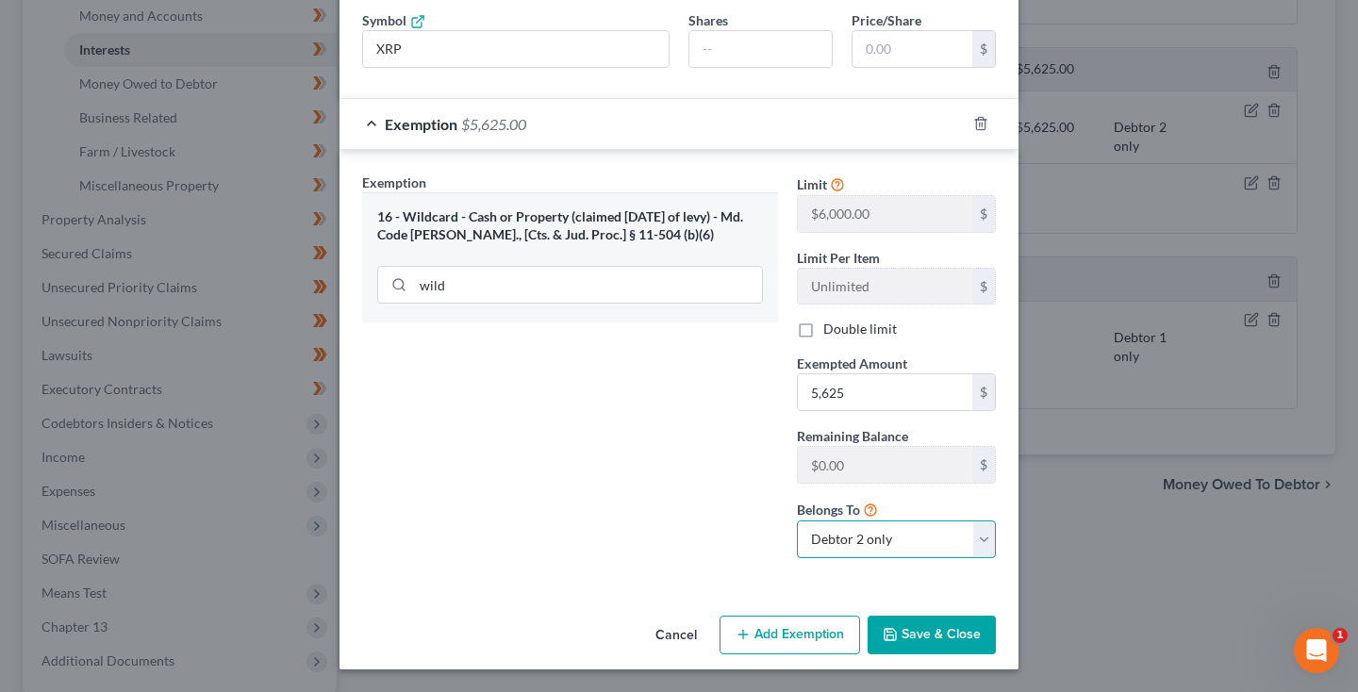
scroll to position [175, 0]
click at [909, 644] on button "Save & Close" at bounding box center [932, 637] width 128 height 40
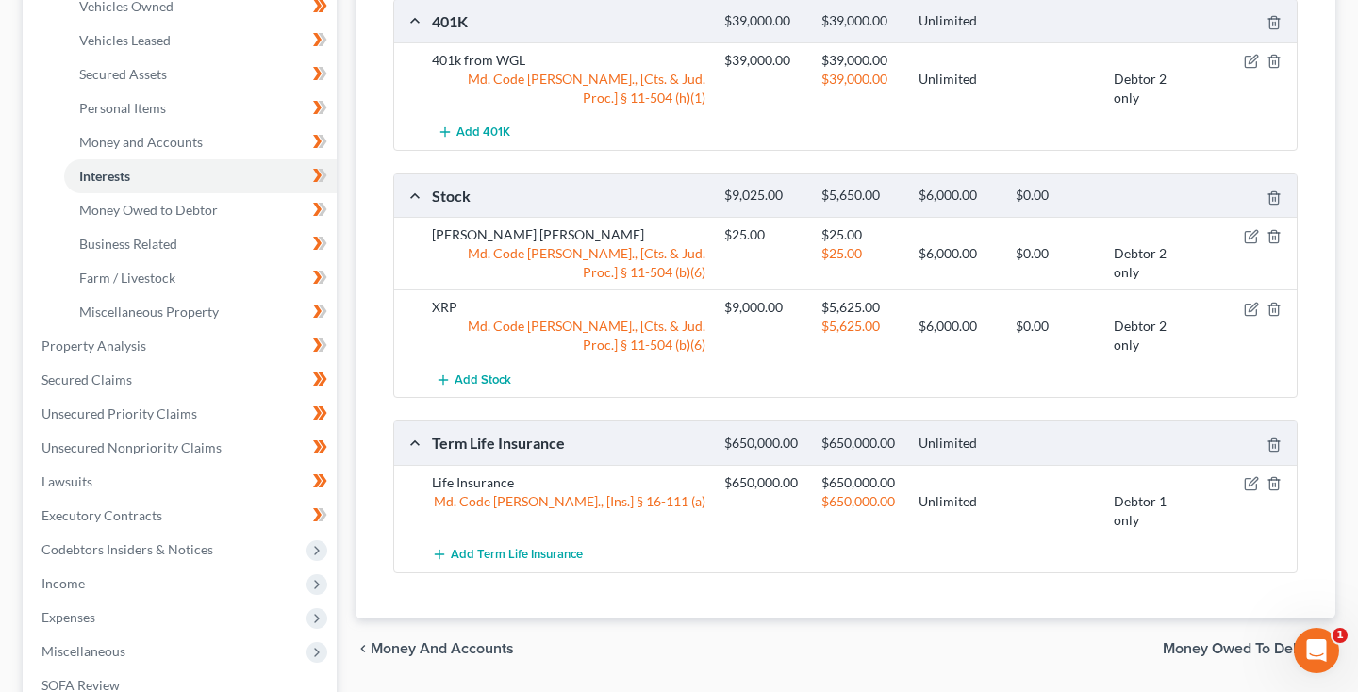
scroll to position [379, 0]
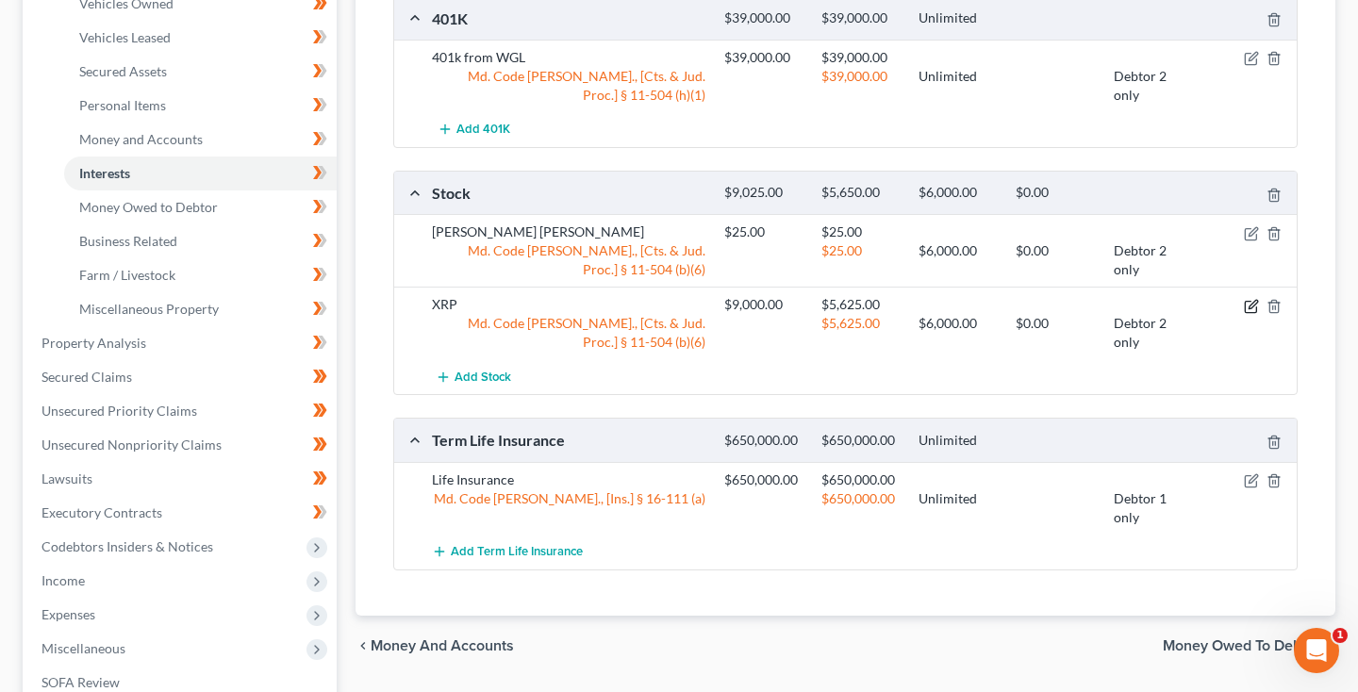
click at [1252, 305] on icon "button" at bounding box center [1251, 306] width 15 height 15
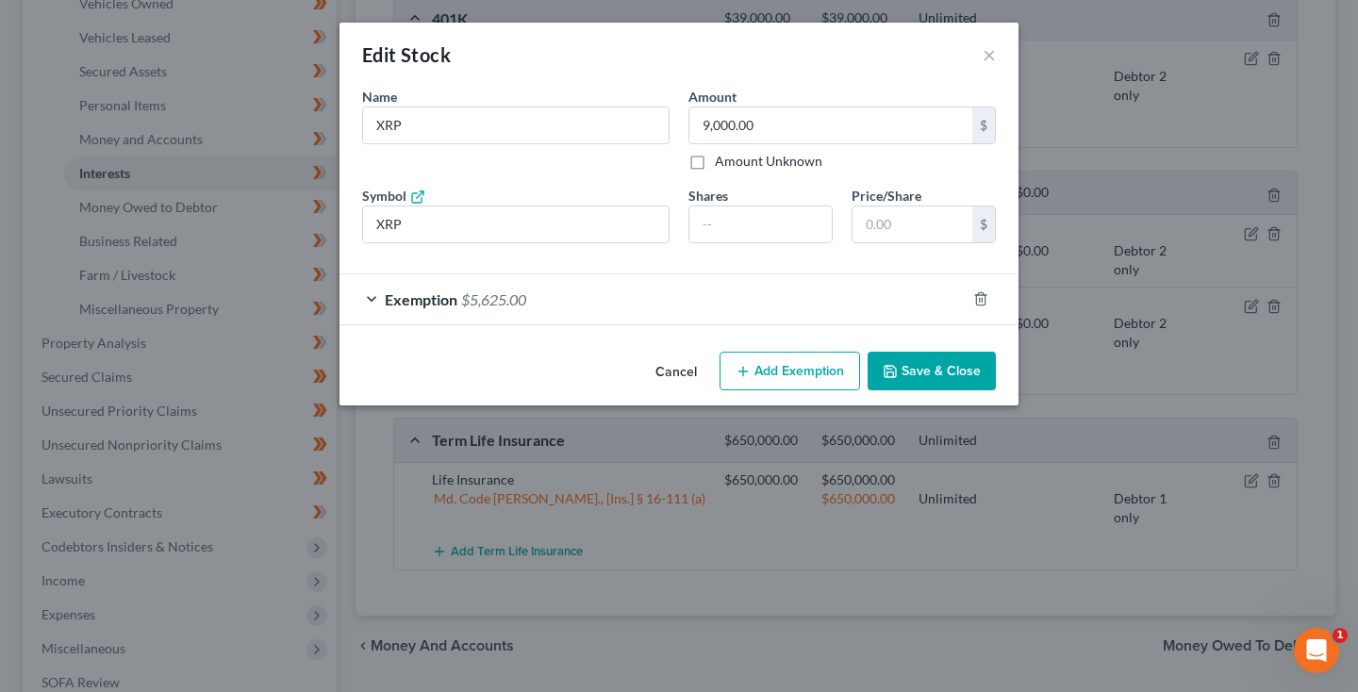
click at [777, 373] on button "Add Exemption" at bounding box center [790, 372] width 141 height 40
select select "2"
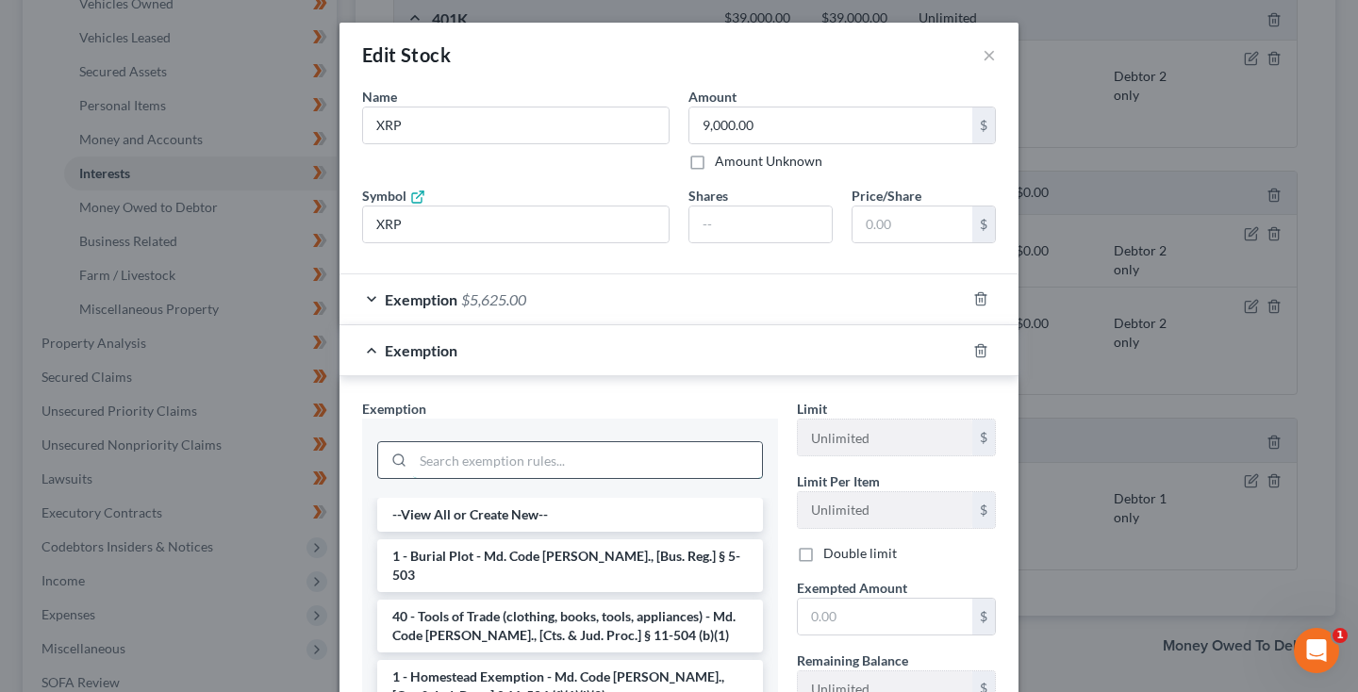
click at [617, 464] on input "search" at bounding box center [587, 460] width 349 height 36
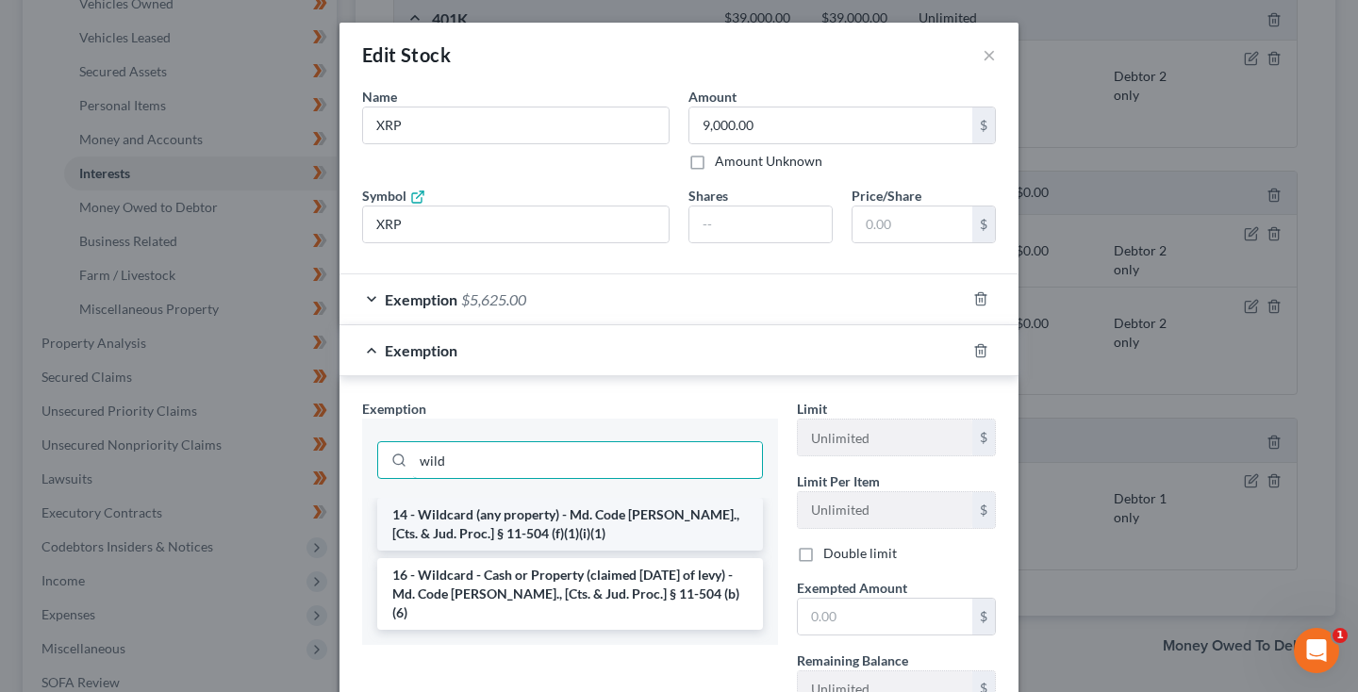
type input "wild"
click at [575, 524] on li "14 - Wildcard (any property) - Md. Code Ann., [Cts. & Jud. Proc.] § 11-504 (f)(…" at bounding box center [570, 524] width 386 height 53
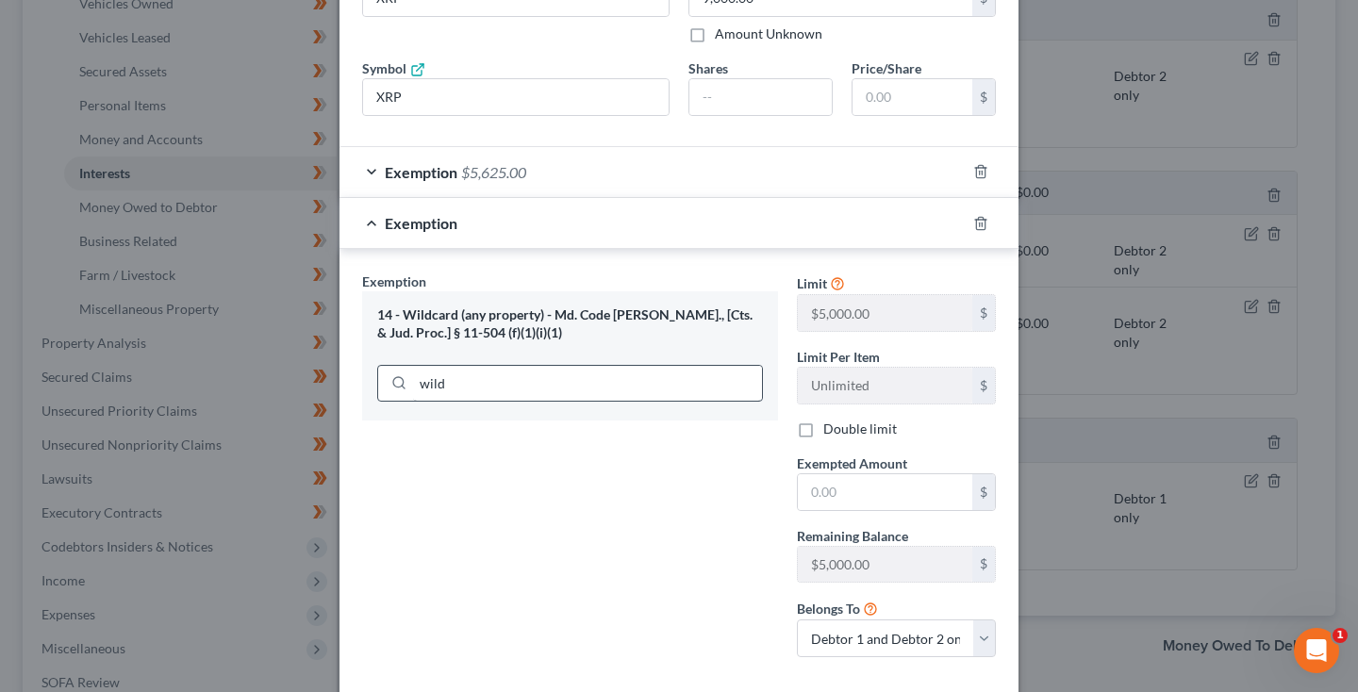
scroll to position [127, 0]
click at [816, 499] on input "text" at bounding box center [885, 493] width 175 height 36
type input "3,375"
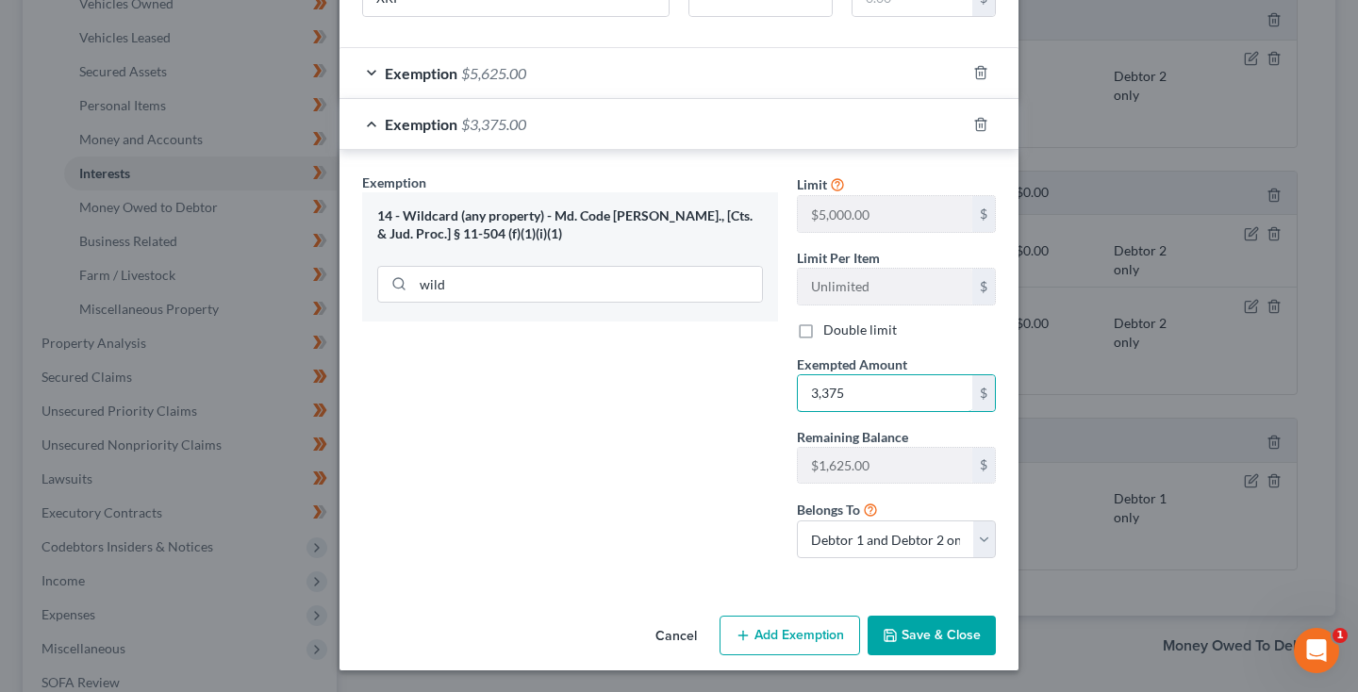
scroll to position [225, 0]
click at [975, 635] on button "Save & Close" at bounding box center [932, 637] width 128 height 40
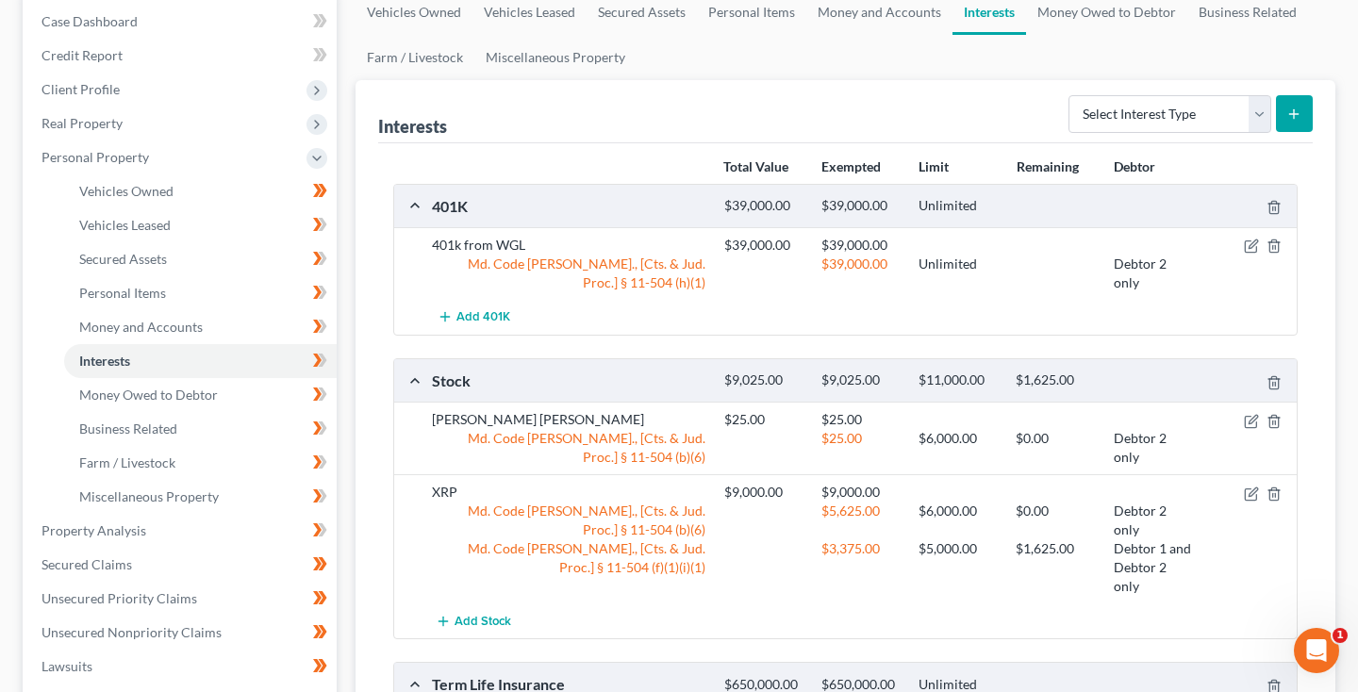
scroll to position [185, 0]
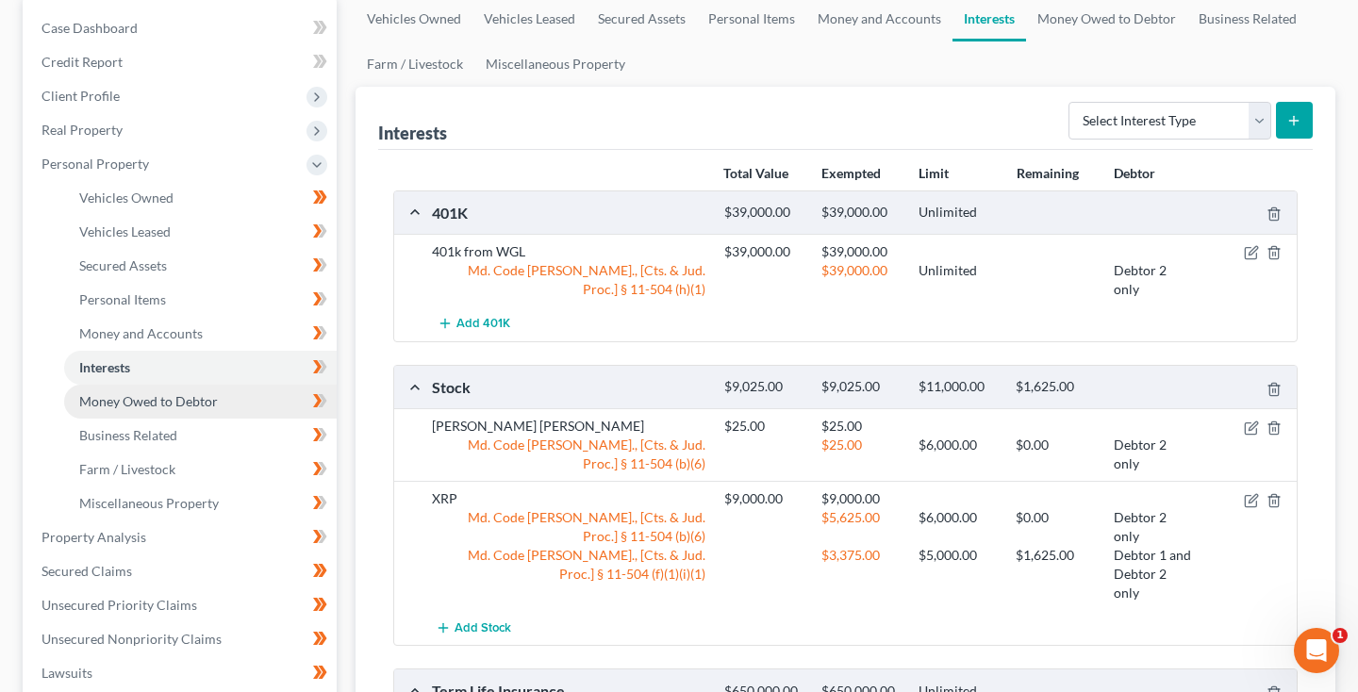
click at [188, 409] on link "Money Owed to Debtor" at bounding box center [200, 402] width 273 height 34
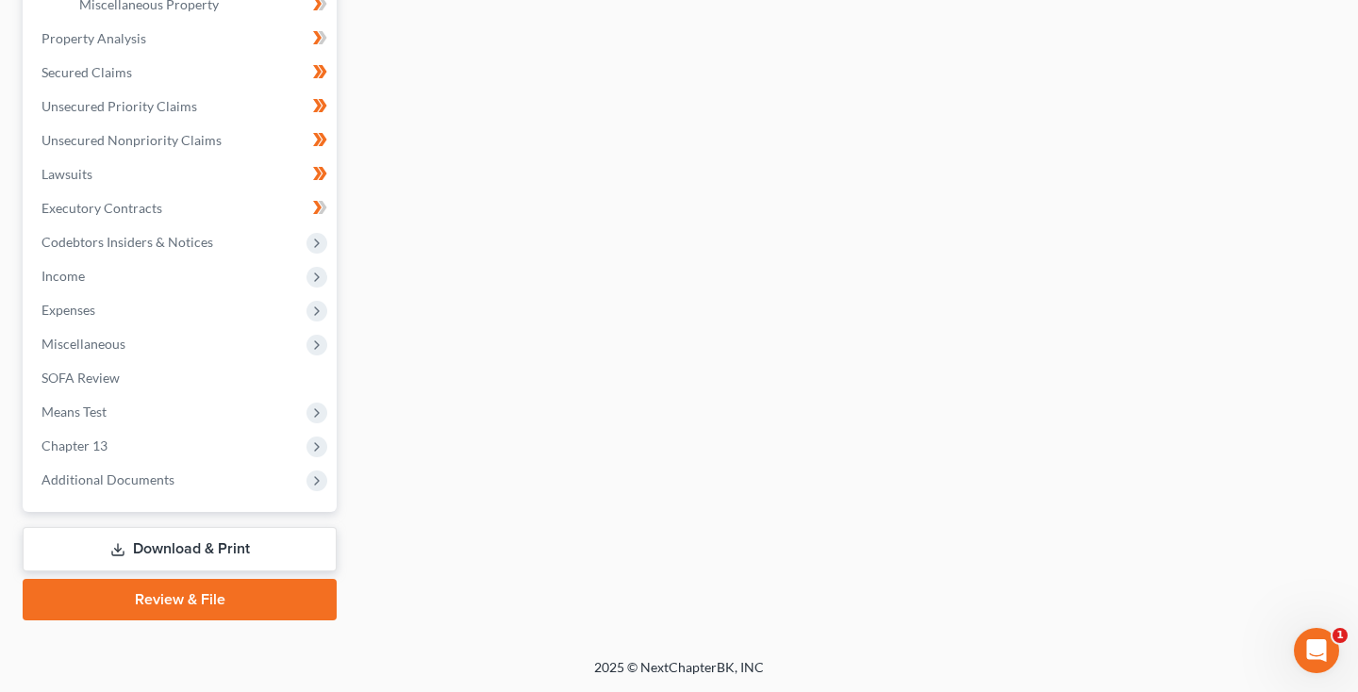
click at [156, 556] on link "Download & Print" at bounding box center [180, 549] width 314 height 44
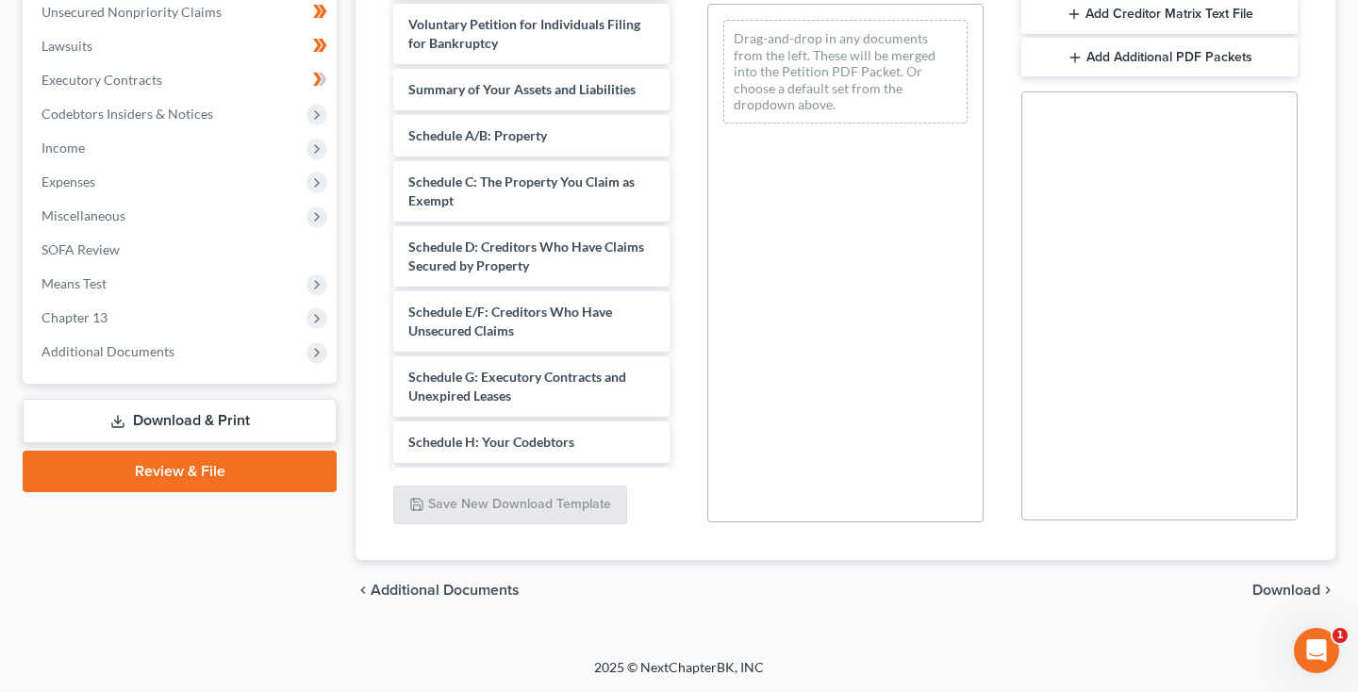
scroll to position [885, 0]
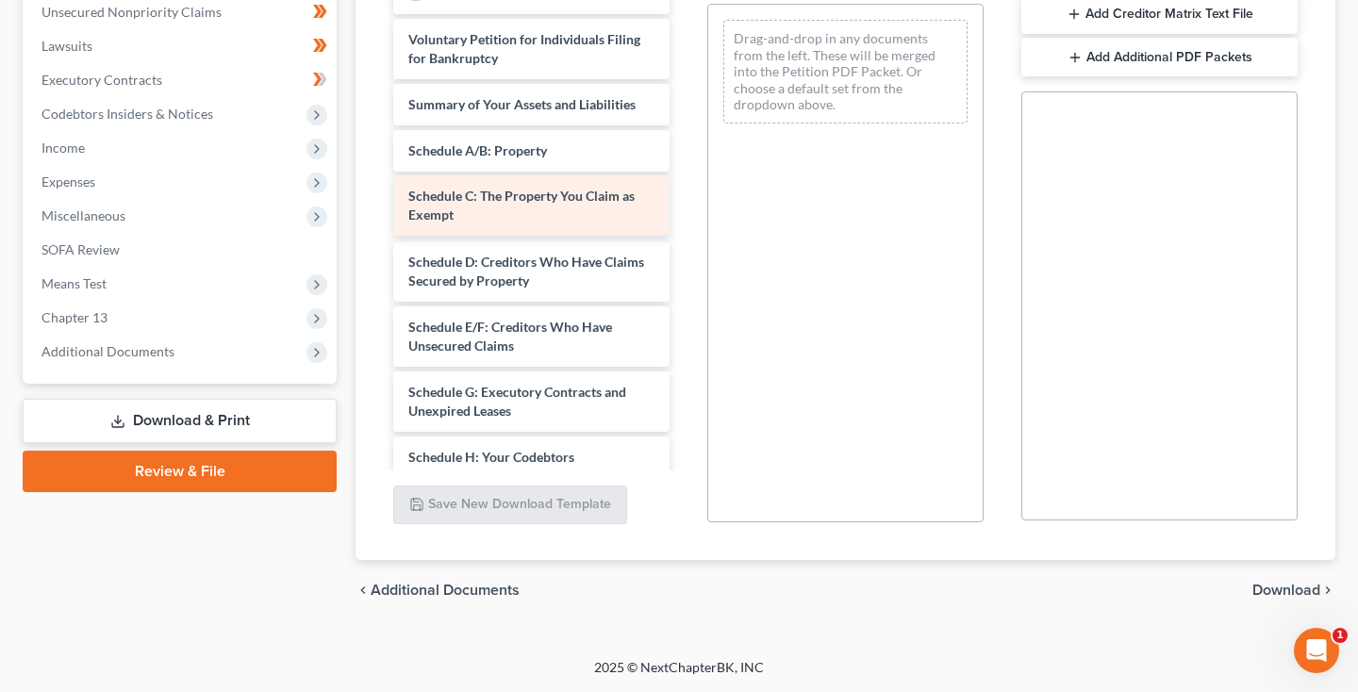
drag, startPoint x: 598, startPoint y: 209, endPoint x: 903, endPoint y: 121, distance: 317.4
click at [685, 121] on div "Schedule C: The Property You Claim as Exempt 2024_TaxReturn-2.pdf vehiclecovera…" at bounding box center [531, 53] width 307 height 1963
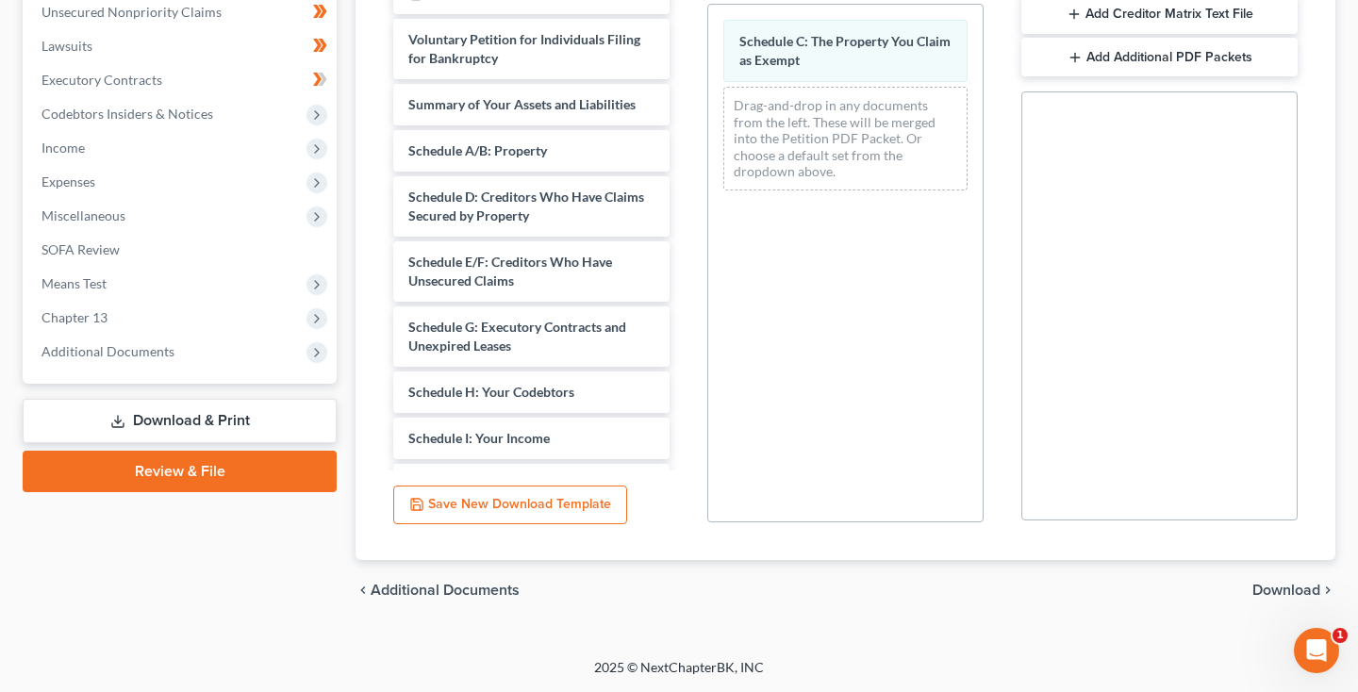
scroll to position [473, 0]
click at [1281, 590] on span "Download" at bounding box center [1287, 590] width 68 height 15
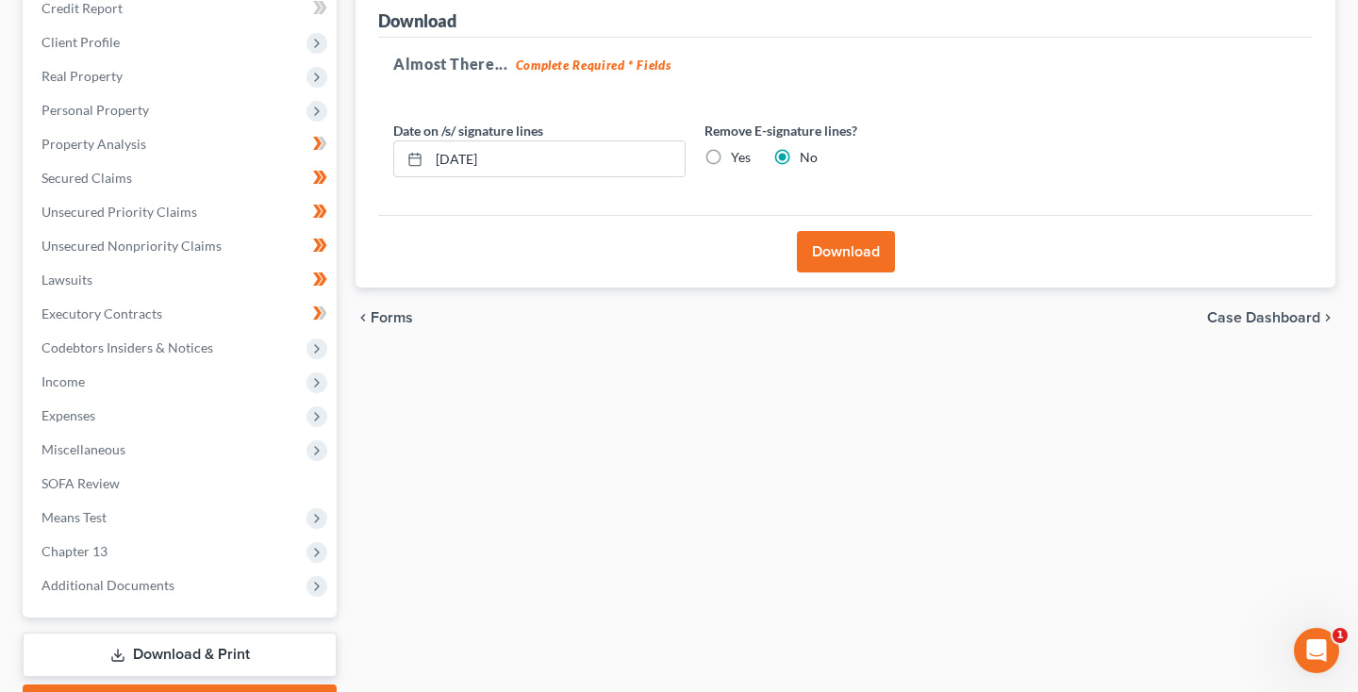
scroll to position [209, 0]
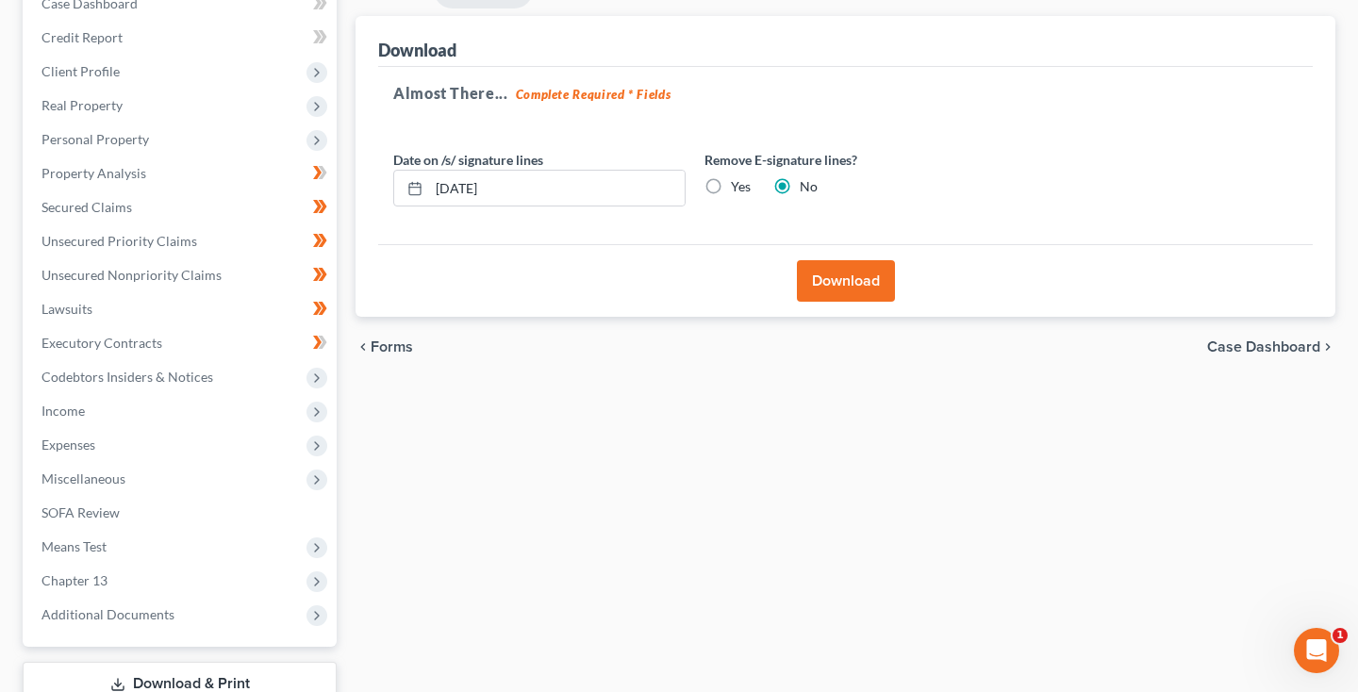
click at [861, 290] on button "Download" at bounding box center [846, 281] width 98 height 42
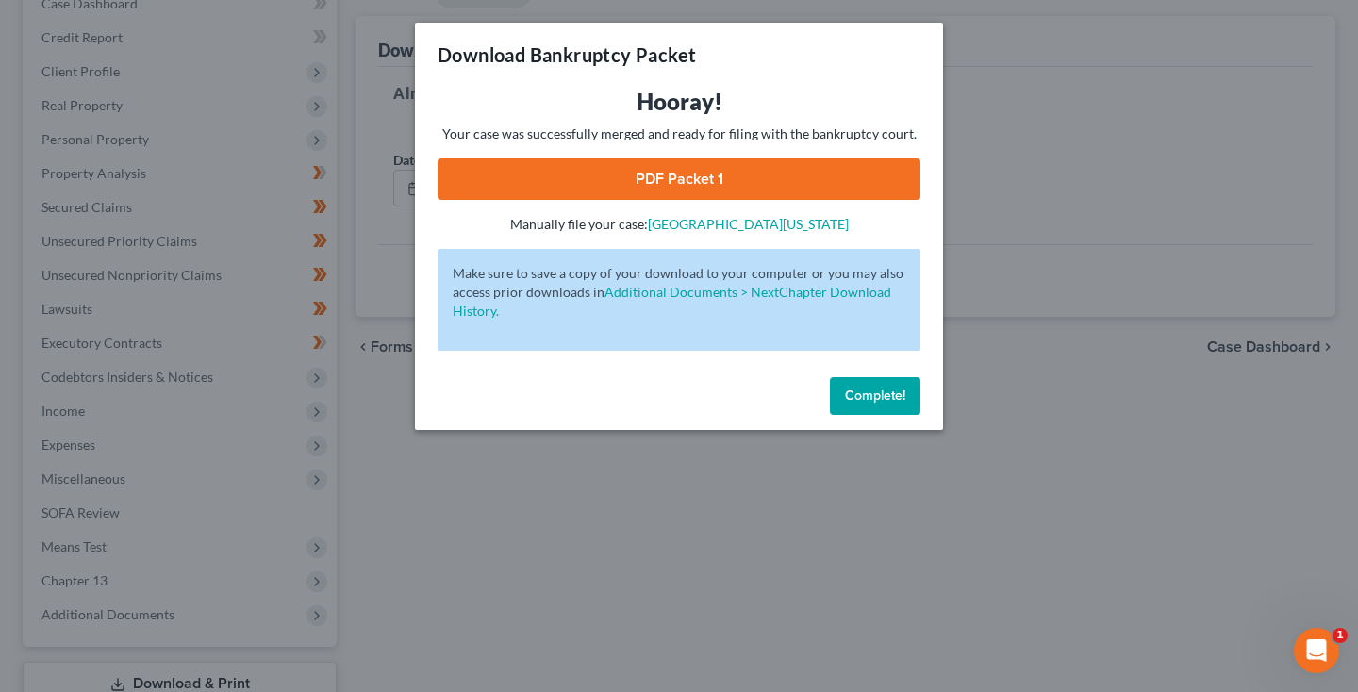
click at [876, 391] on span "Complete!" at bounding box center [875, 396] width 60 height 16
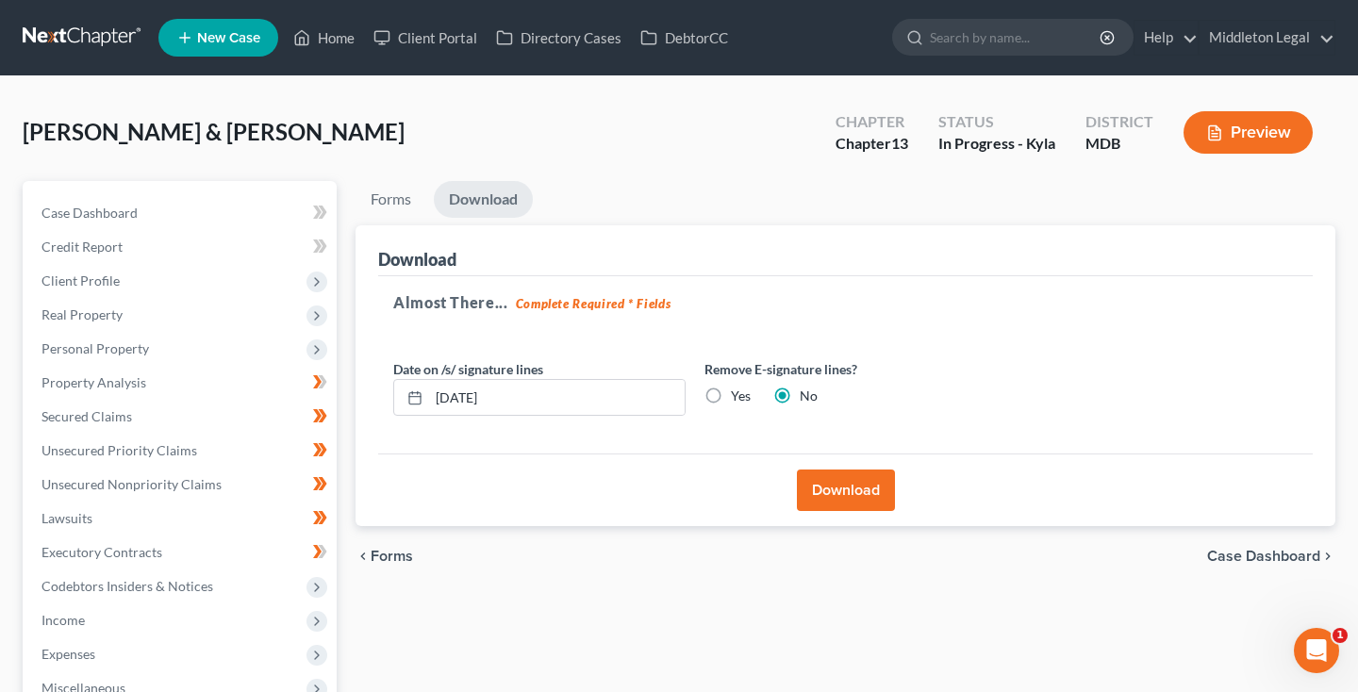
scroll to position [0, 0]
click at [70, 37] on link at bounding box center [83, 38] width 121 height 34
